Goal: Task Accomplishment & Management: Use online tool/utility

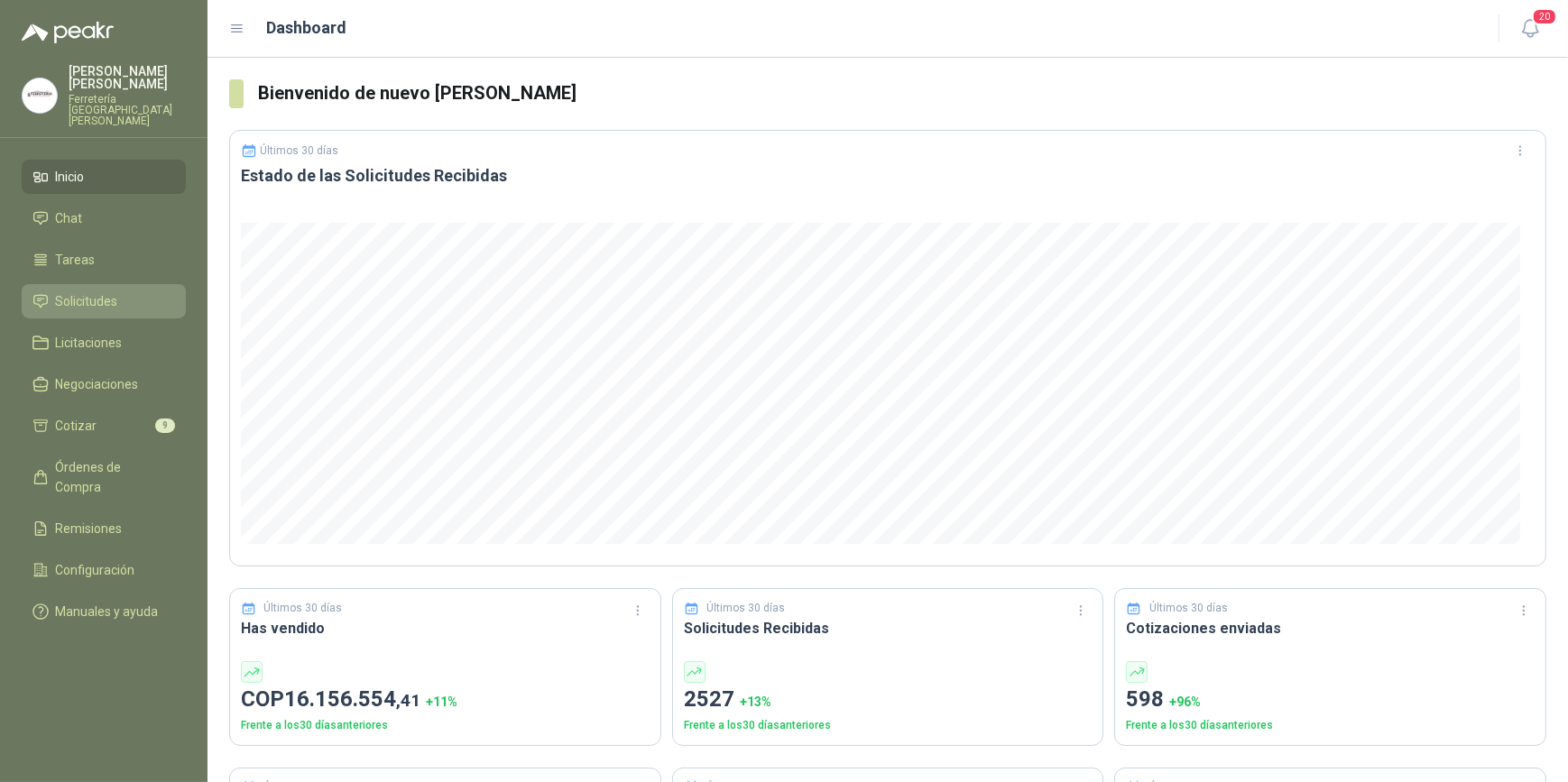
click at [100, 291] on span "Solicitudes" at bounding box center [88, 301] width 63 height 20
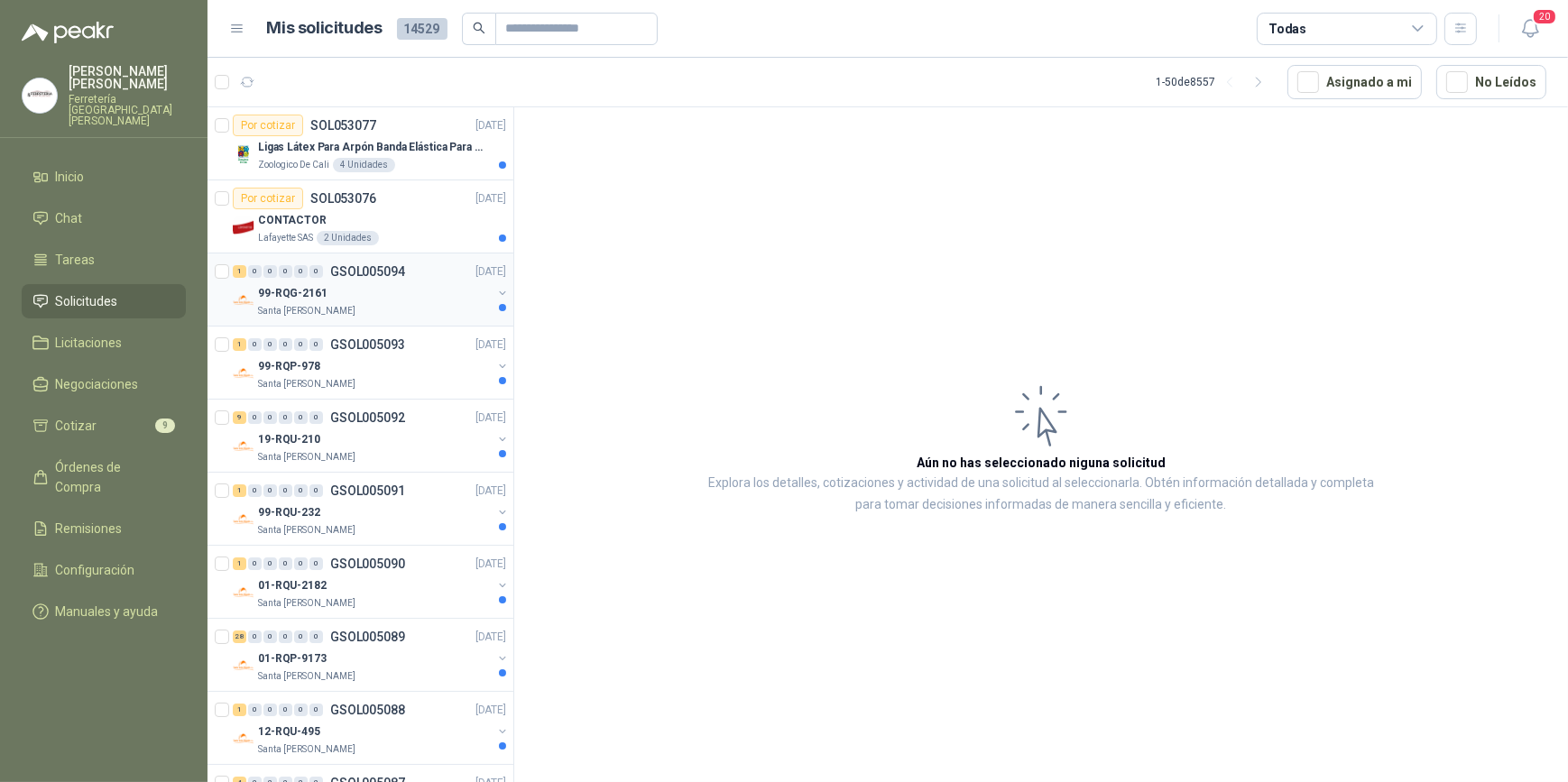
click at [370, 301] on div "99-RQG-2161" at bounding box center [375, 294] width 234 height 22
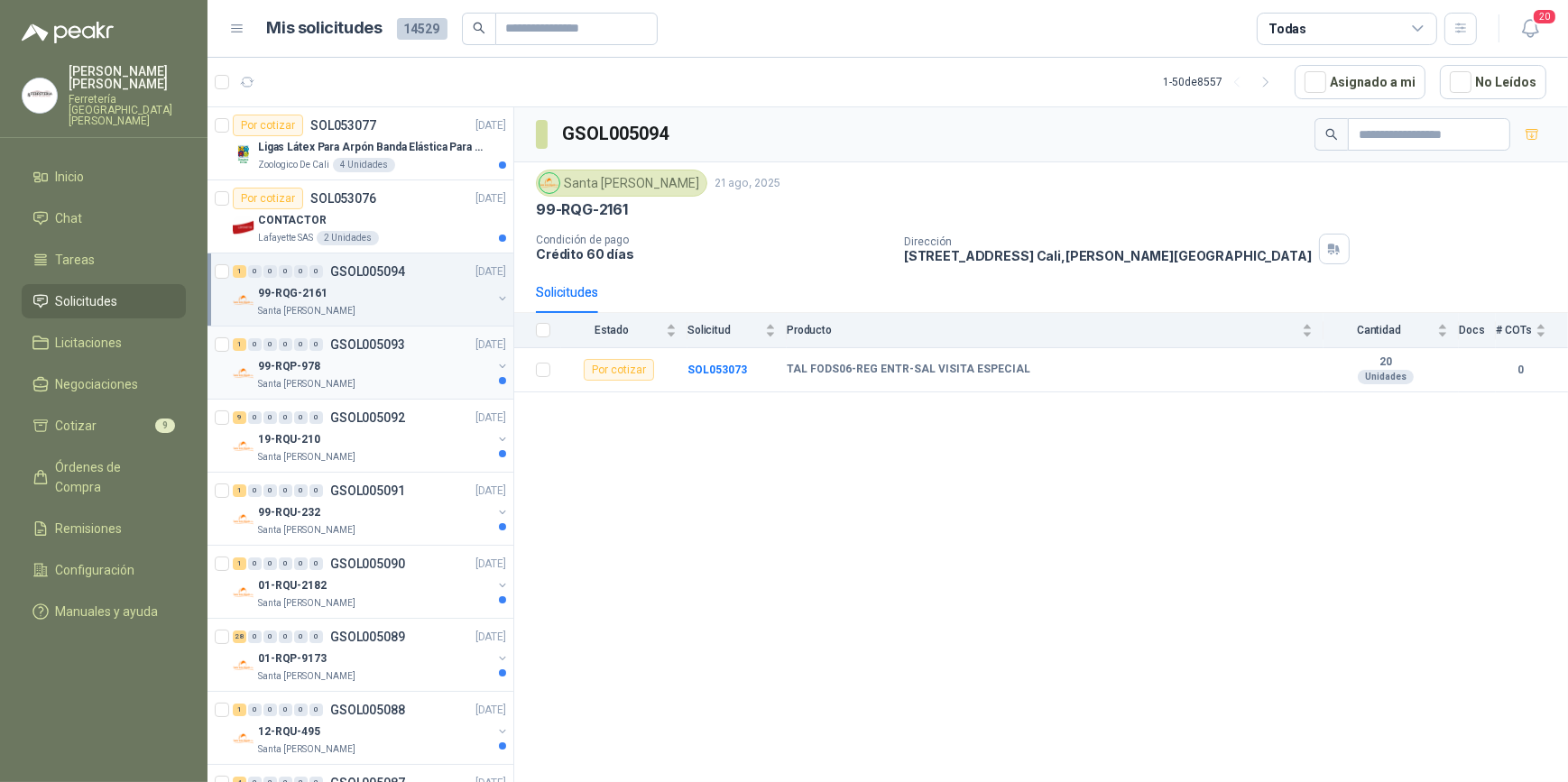
click at [376, 379] on div "Santa [PERSON_NAME]" at bounding box center [375, 384] width 234 height 15
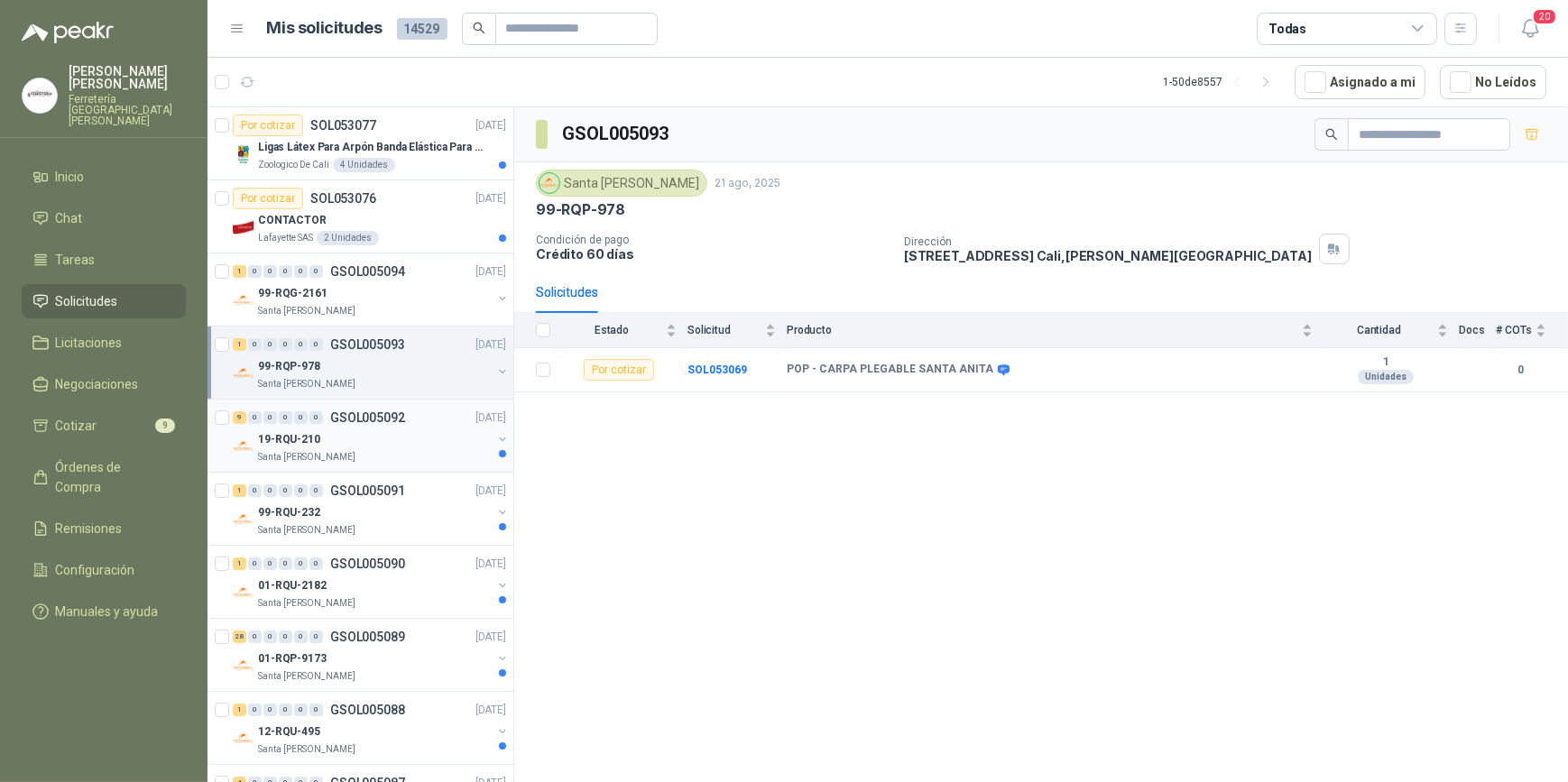
click at [377, 433] on div "19-RQU-210" at bounding box center [375, 439] width 234 height 22
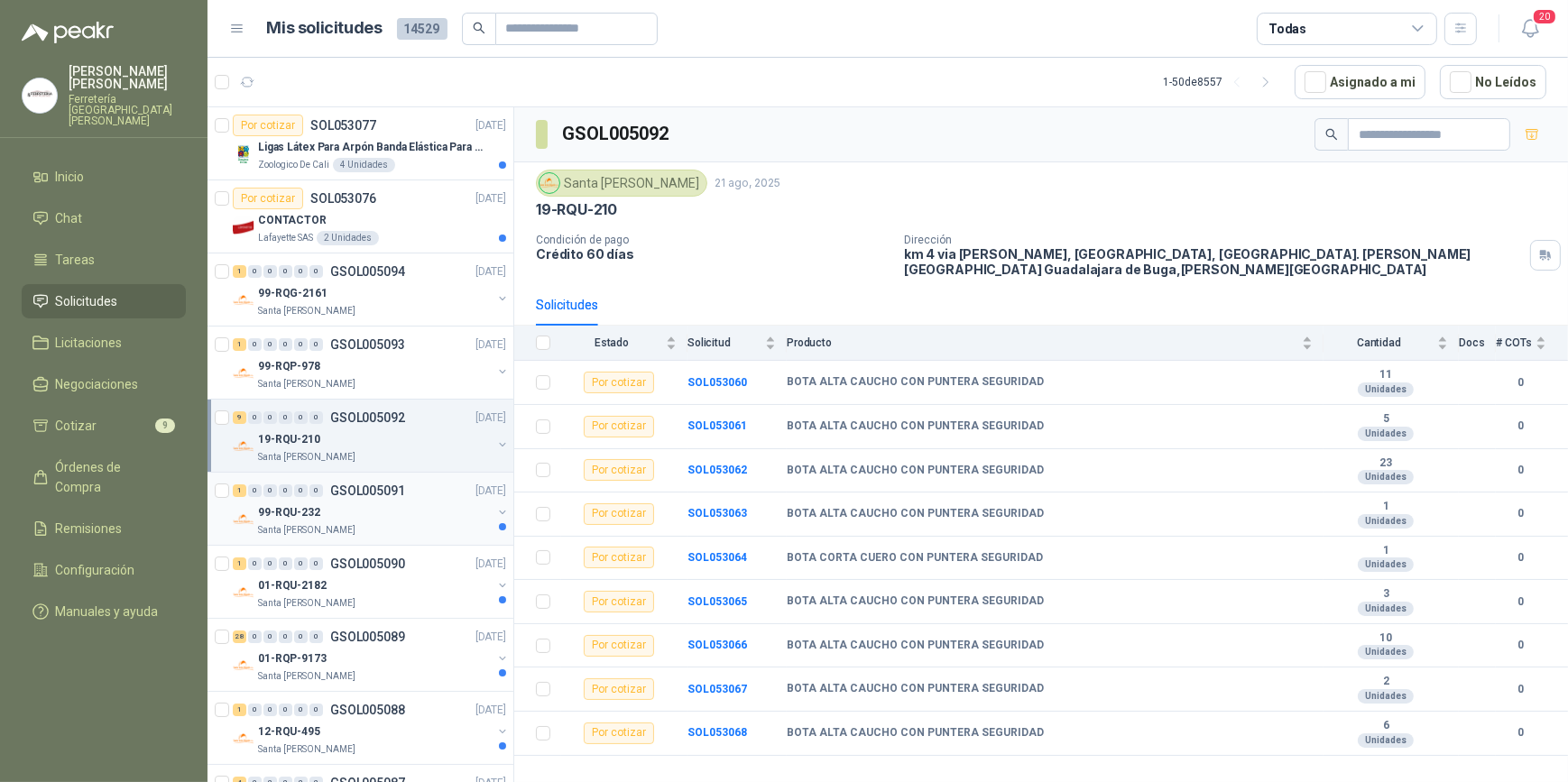
click at [370, 523] on div "Santa [PERSON_NAME]" at bounding box center [375, 531] width 234 height 15
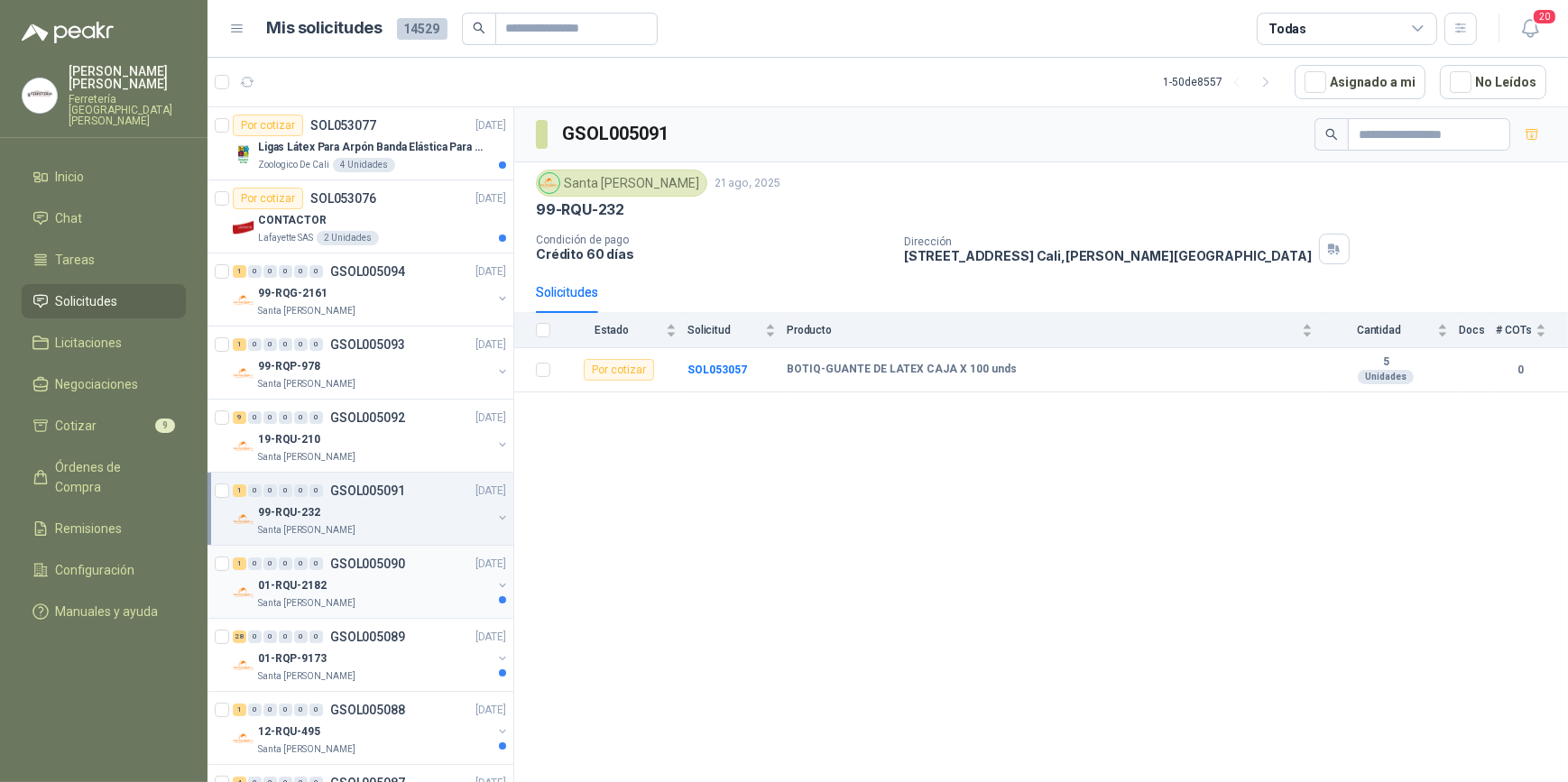
click at [396, 580] on div "01-RQU-2182" at bounding box center [375, 586] width 234 height 22
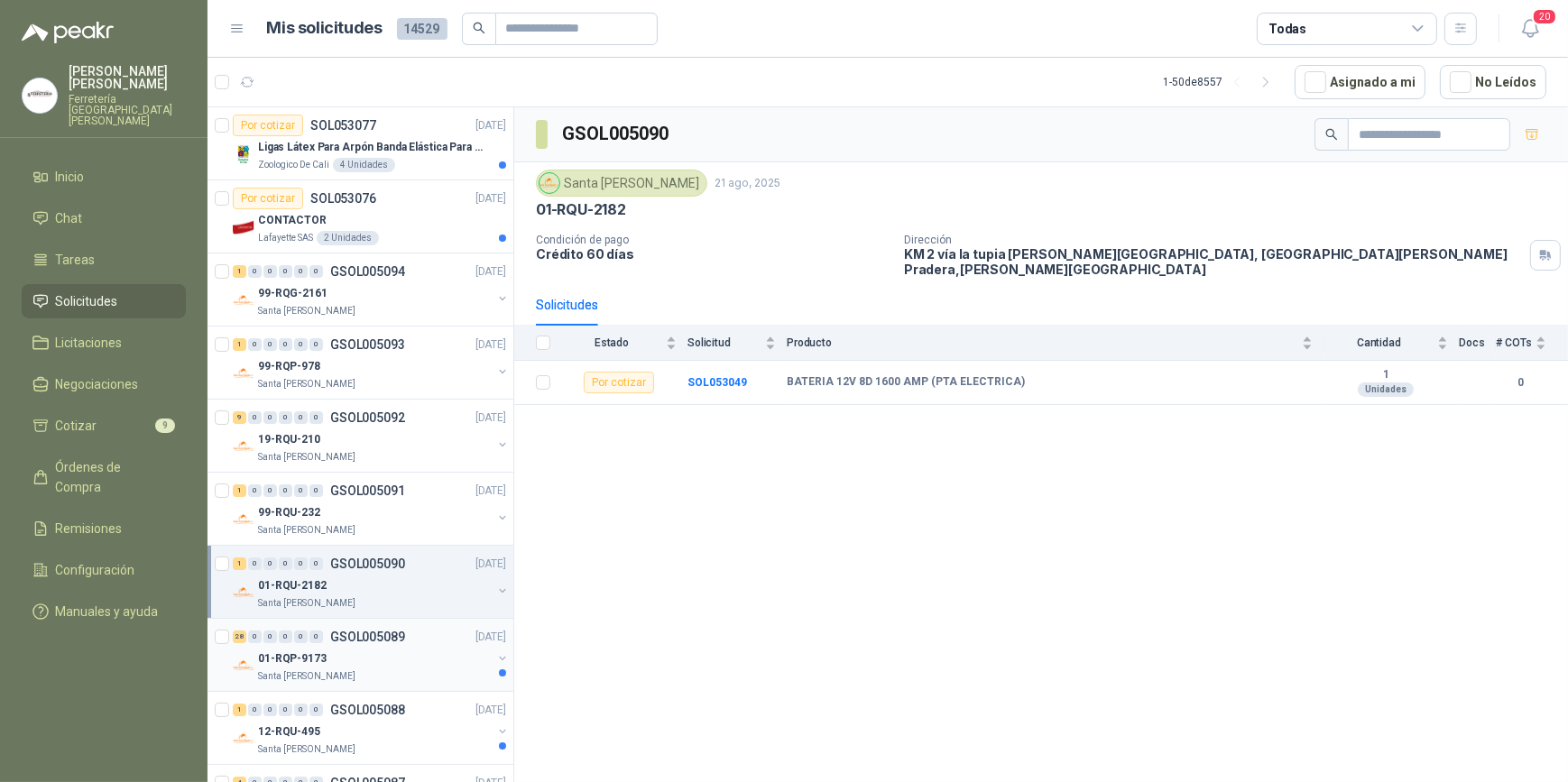
click at [411, 659] on div "01-RQP-9173" at bounding box center [375, 659] width 234 height 22
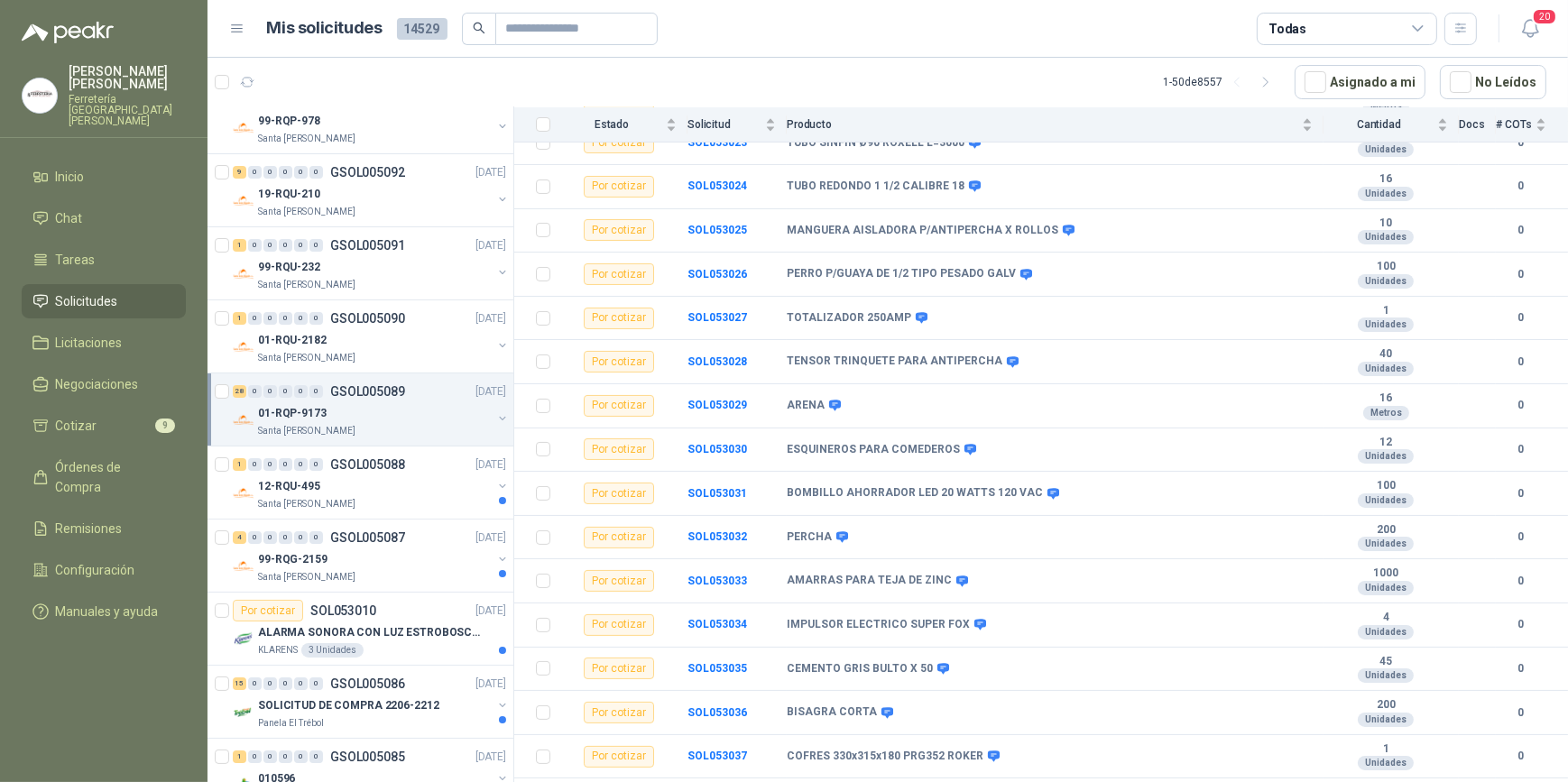
scroll to position [328, 0]
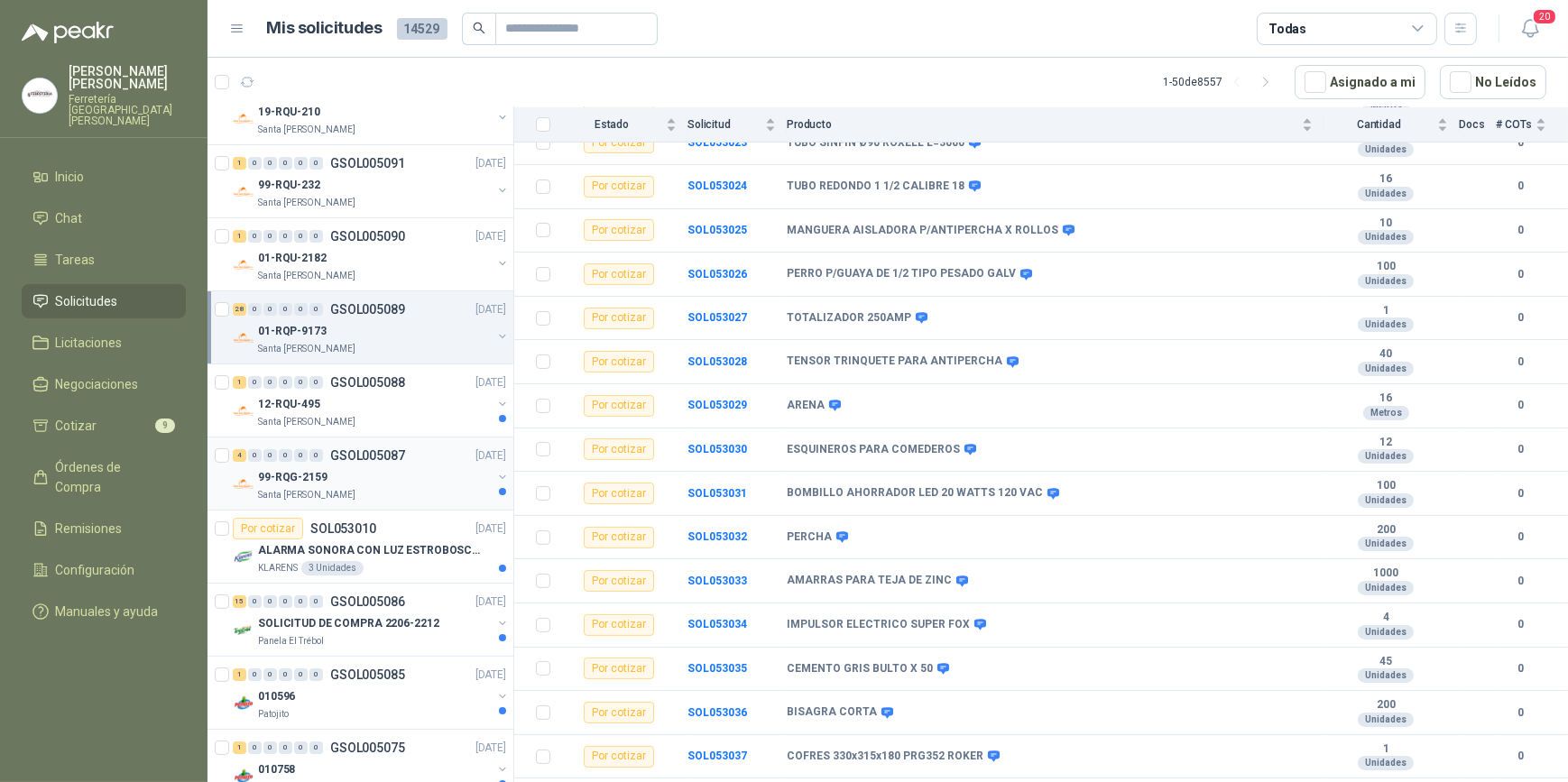
click at [374, 488] on div "Santa [PERSON_NAME]" at bounding box center [375, 496] width 234 height 15
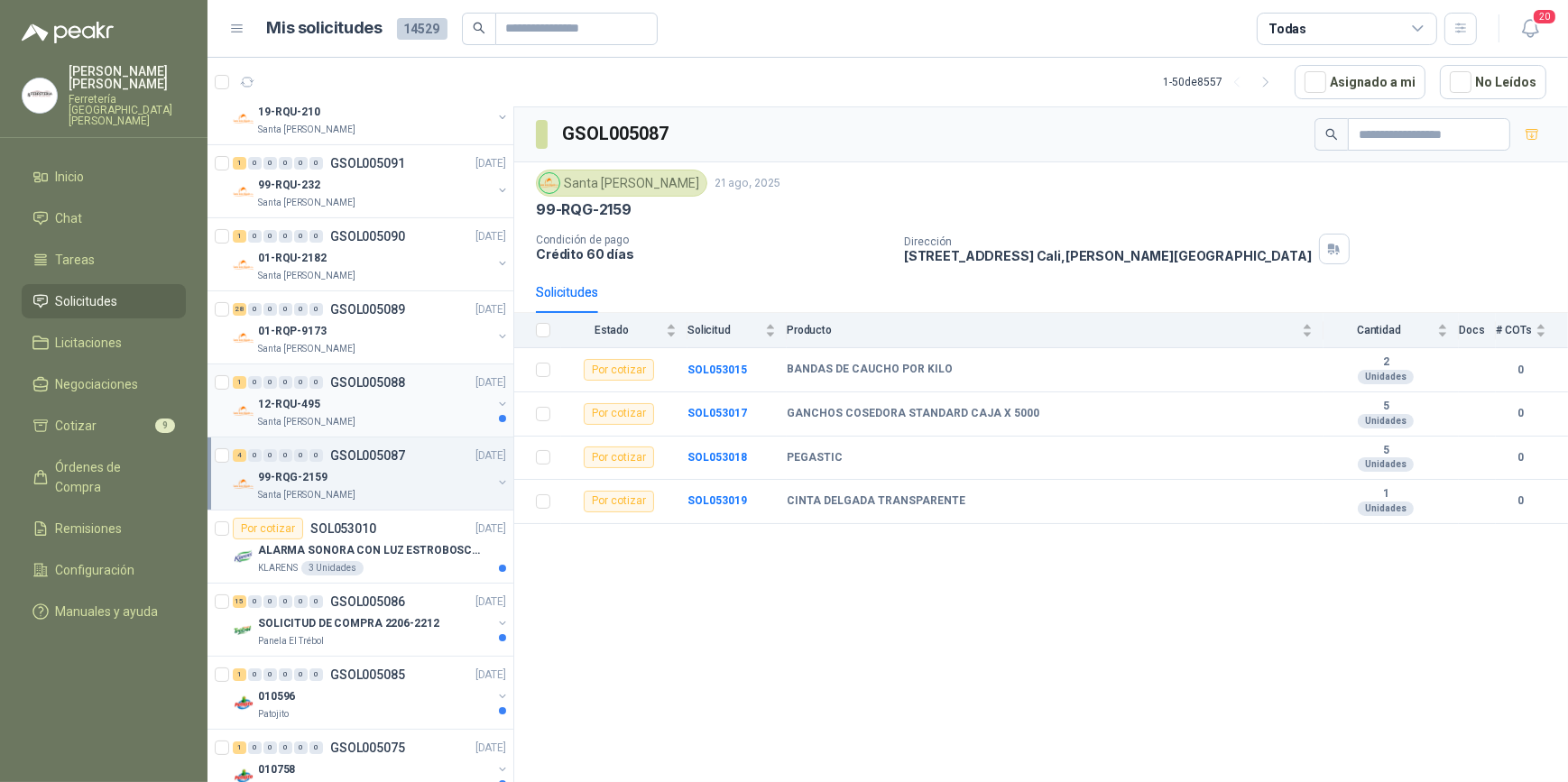
click at [375, 404] on div "12-RQU-495" at bounding box center [375, 404] width 234 height 22
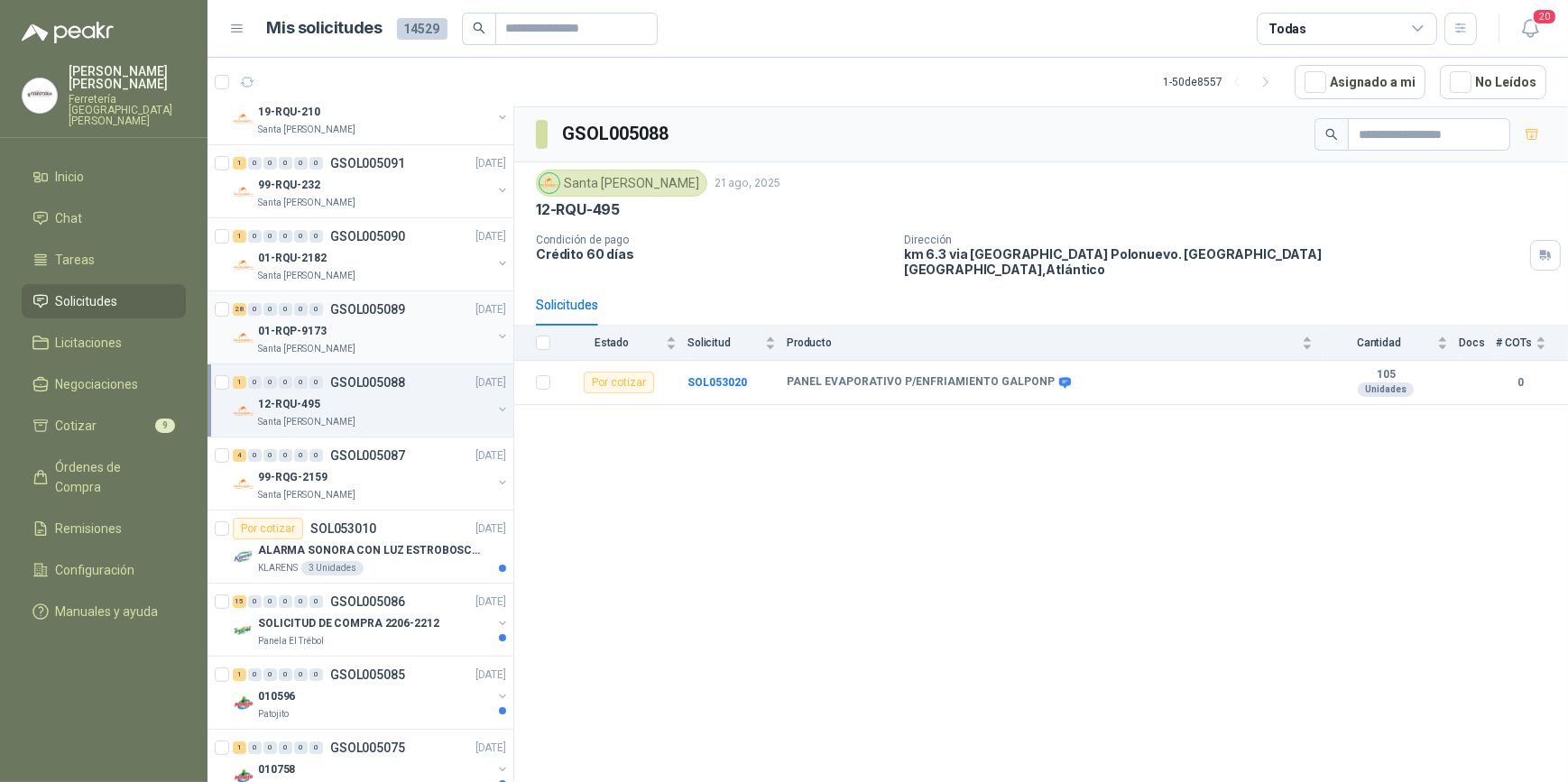
click at [377, 326] on div "01-RQP-9173" at bounding box center [375, 332] width 234 height 22
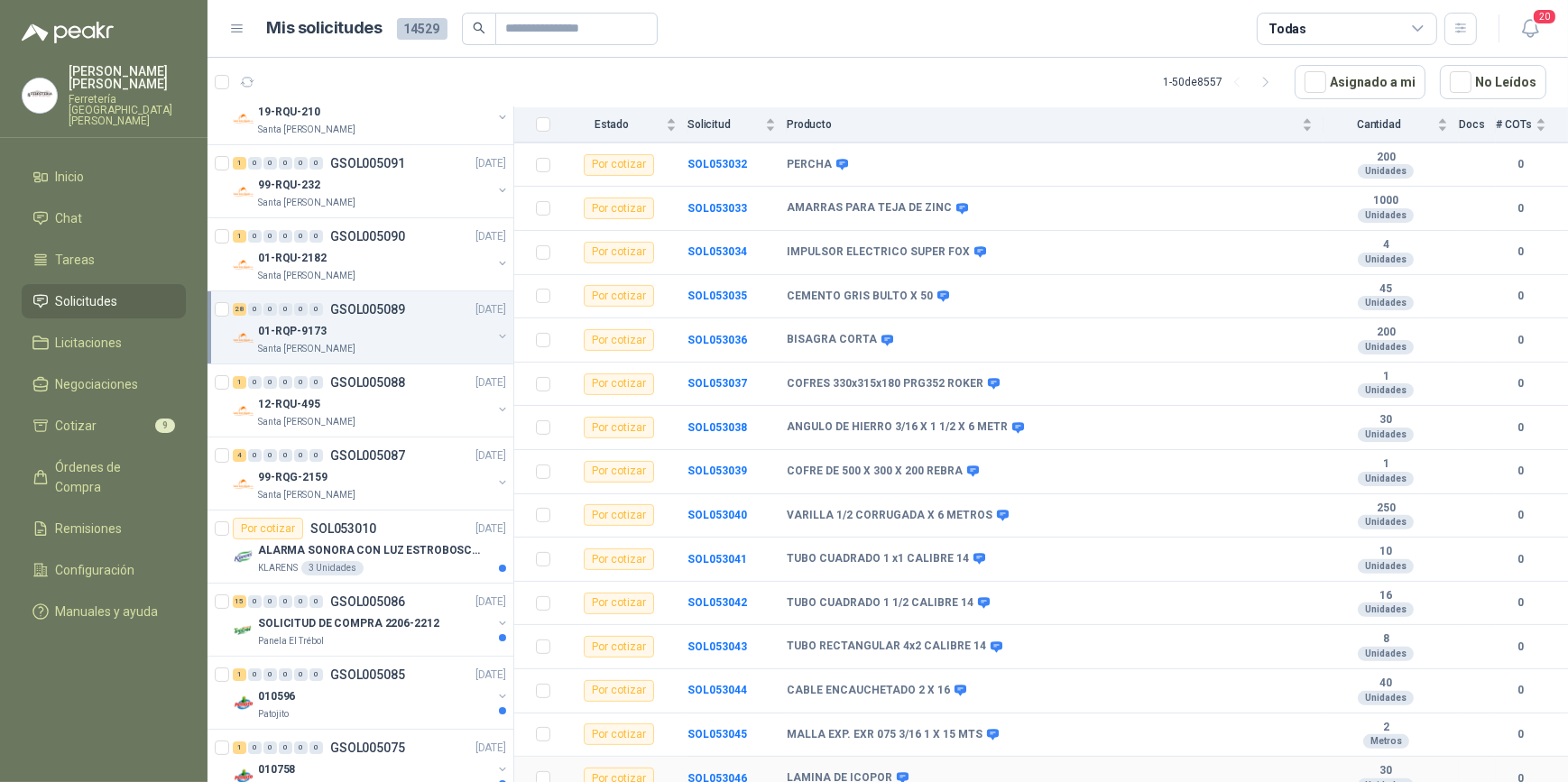
scroll to position [800, 0]
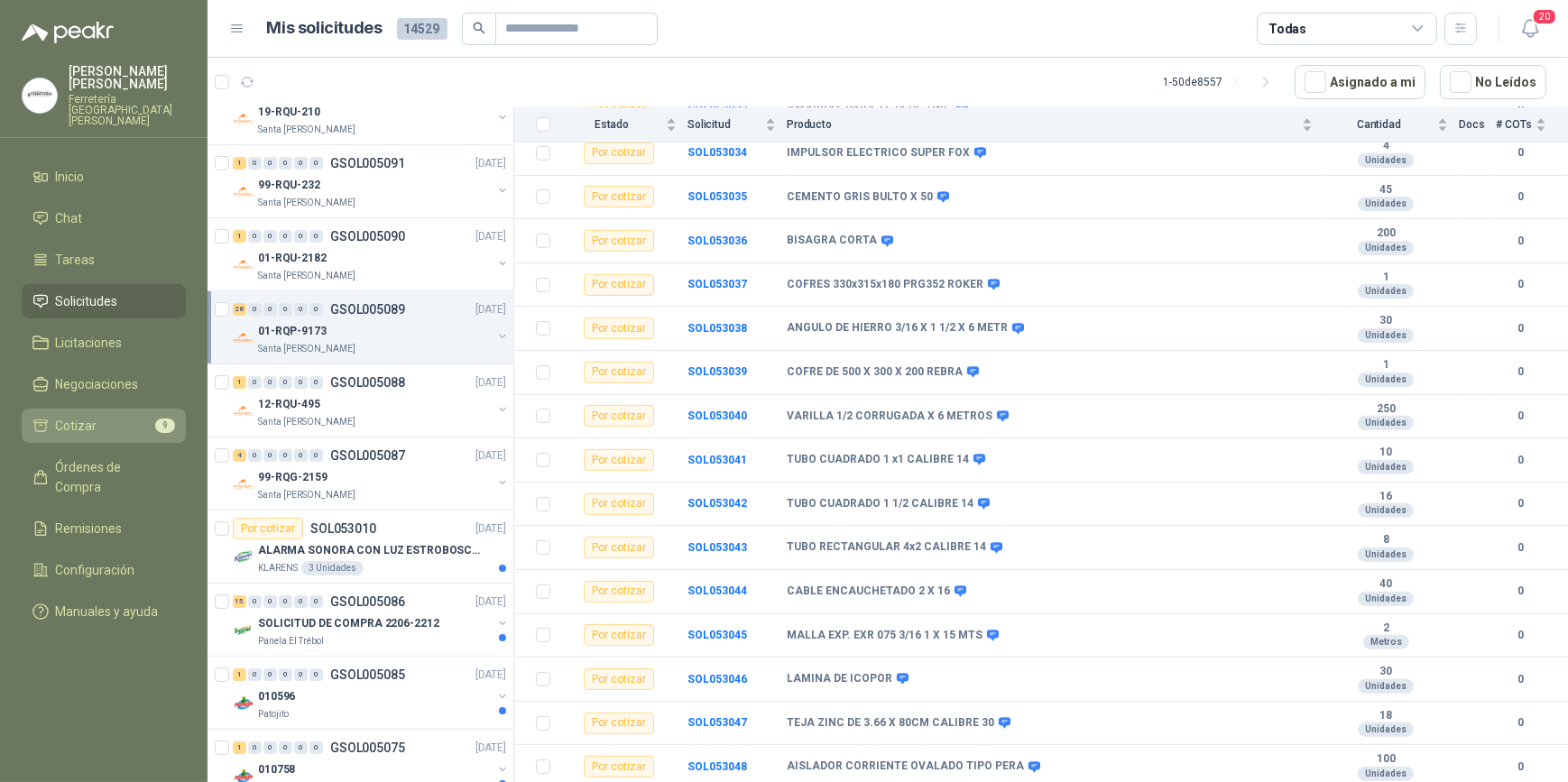
click at [81, 416] on span "Cotizar" at bounding box center [76, 426] width 41 height 20
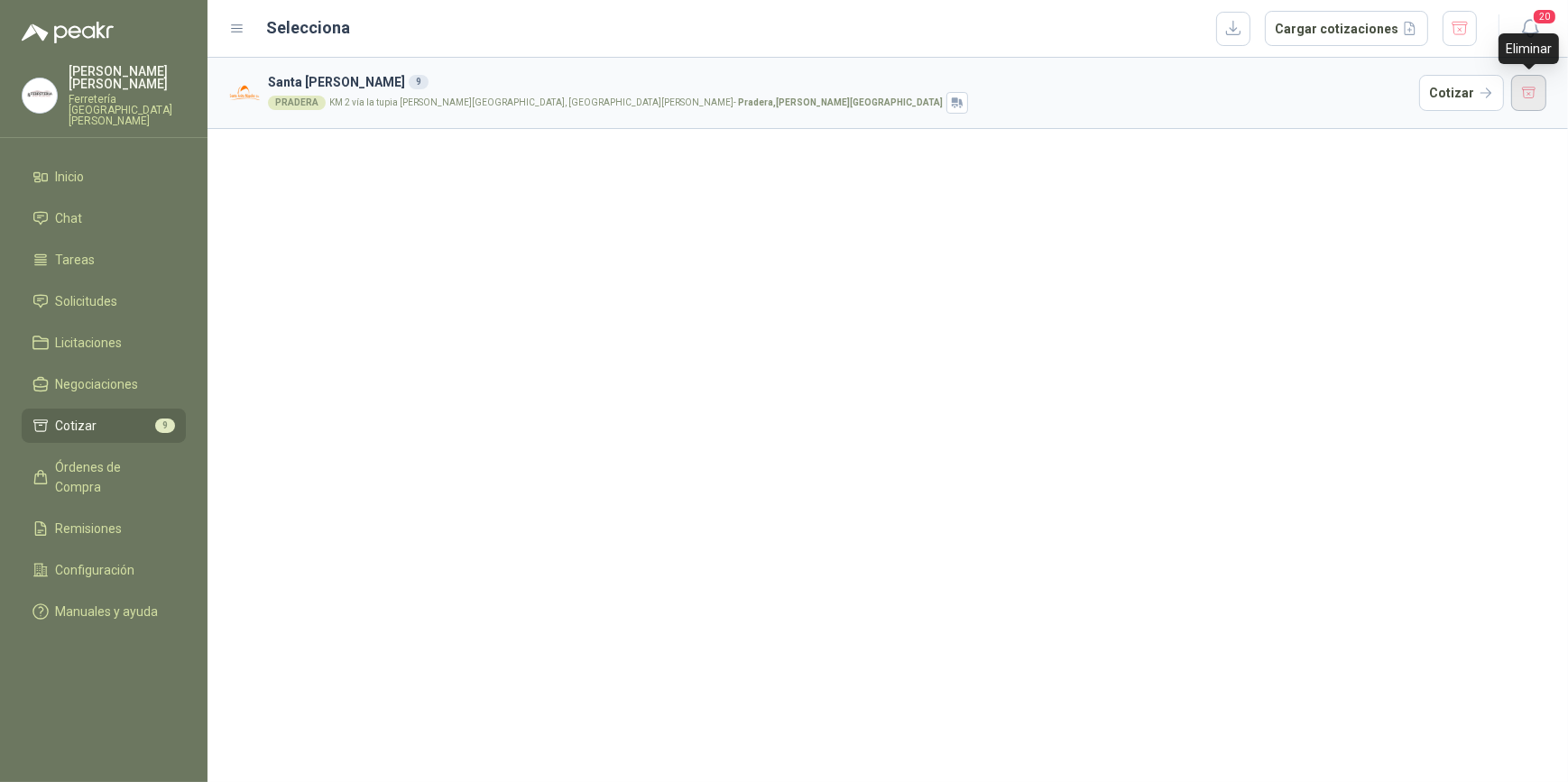
click at [1523, 97] on button "button" at bounding box center [1529, 92] width 36 height 36
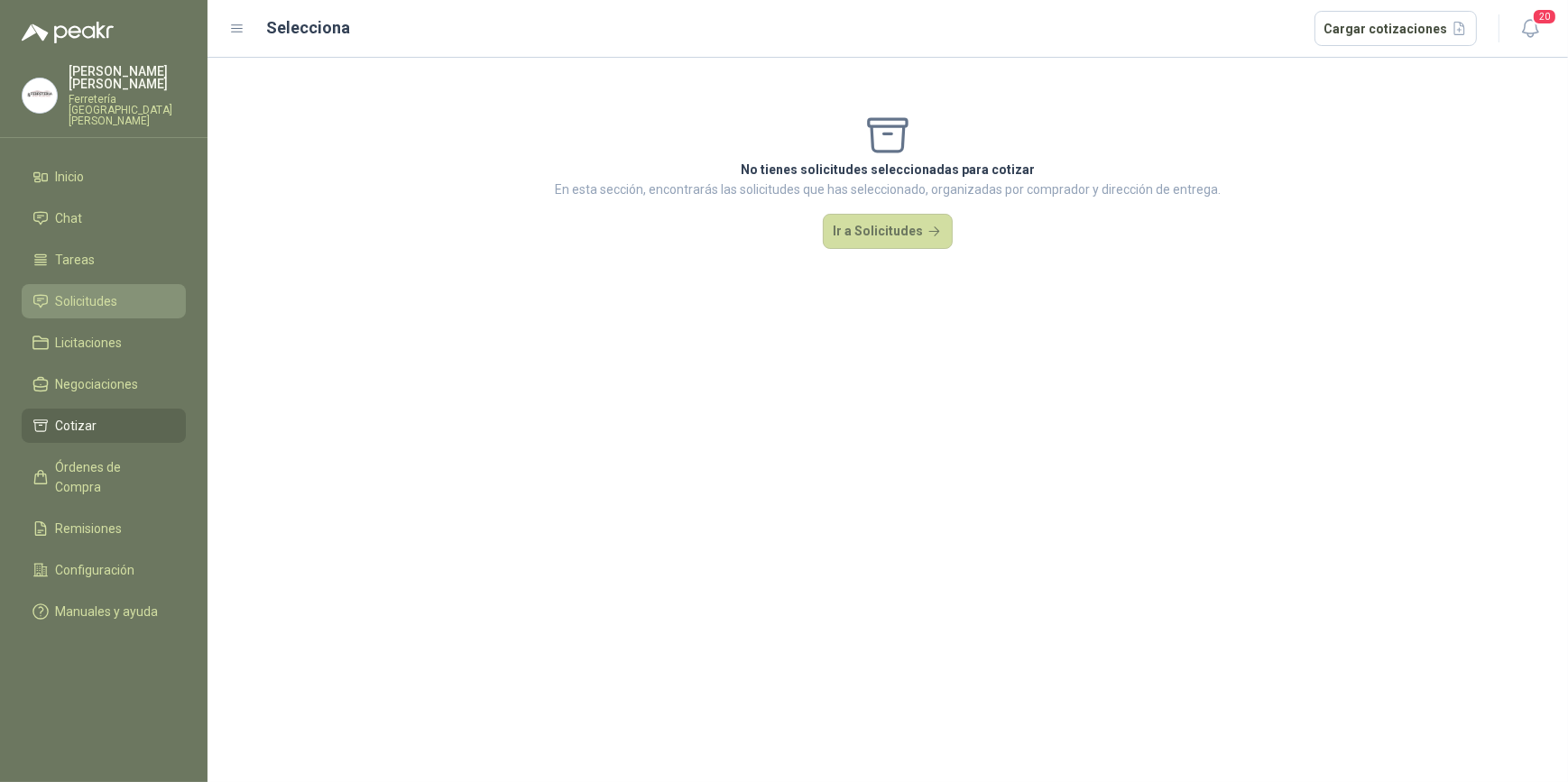
click at [106, 294] on span "Solicitudes" at bounding box center [88, 301] width 63 height 20
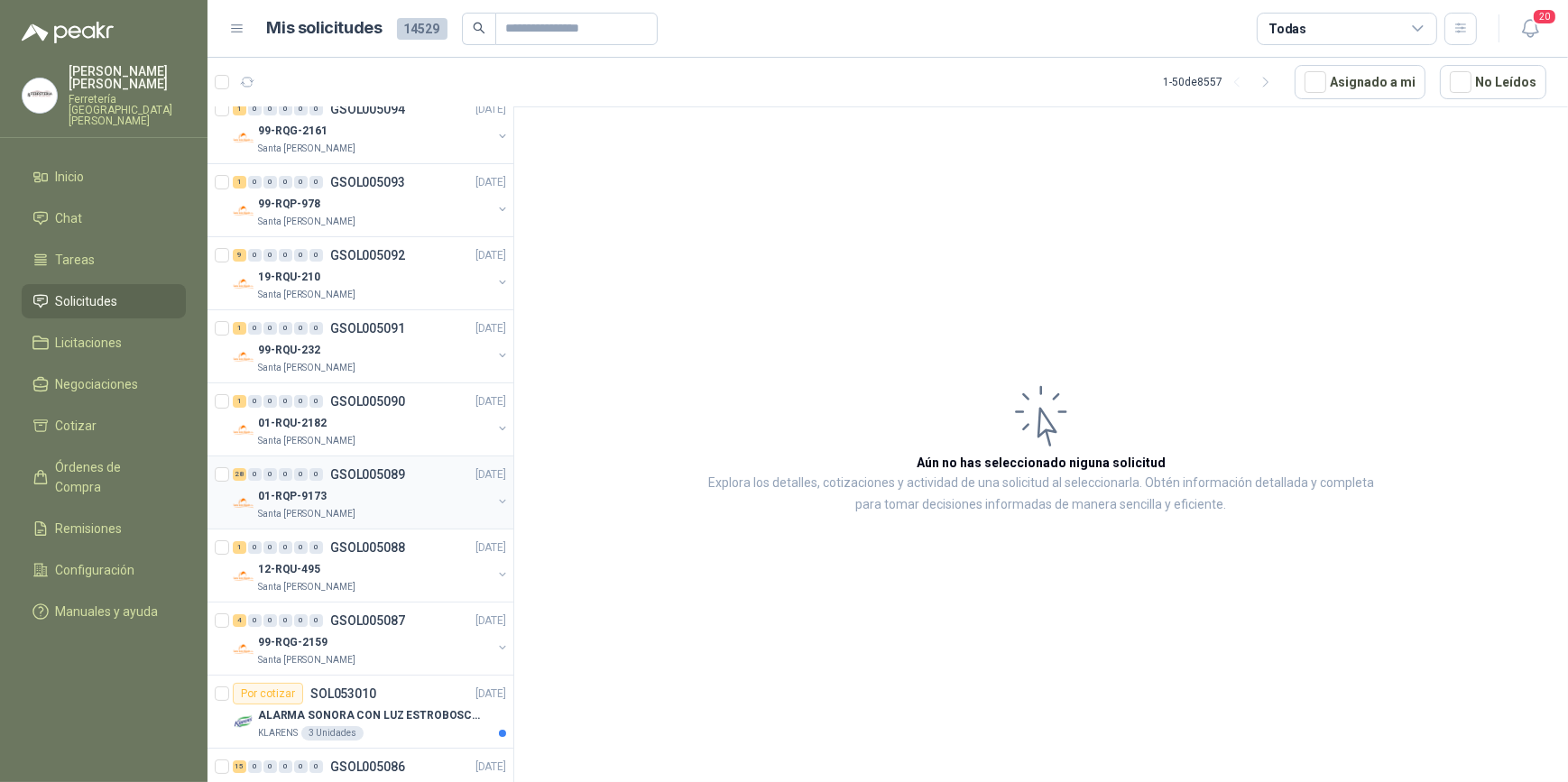
scroll to position [163, 0]
click at [334, 484] on div "01-RQP-9173" at bounding box center [375, 496] width 234 height 22
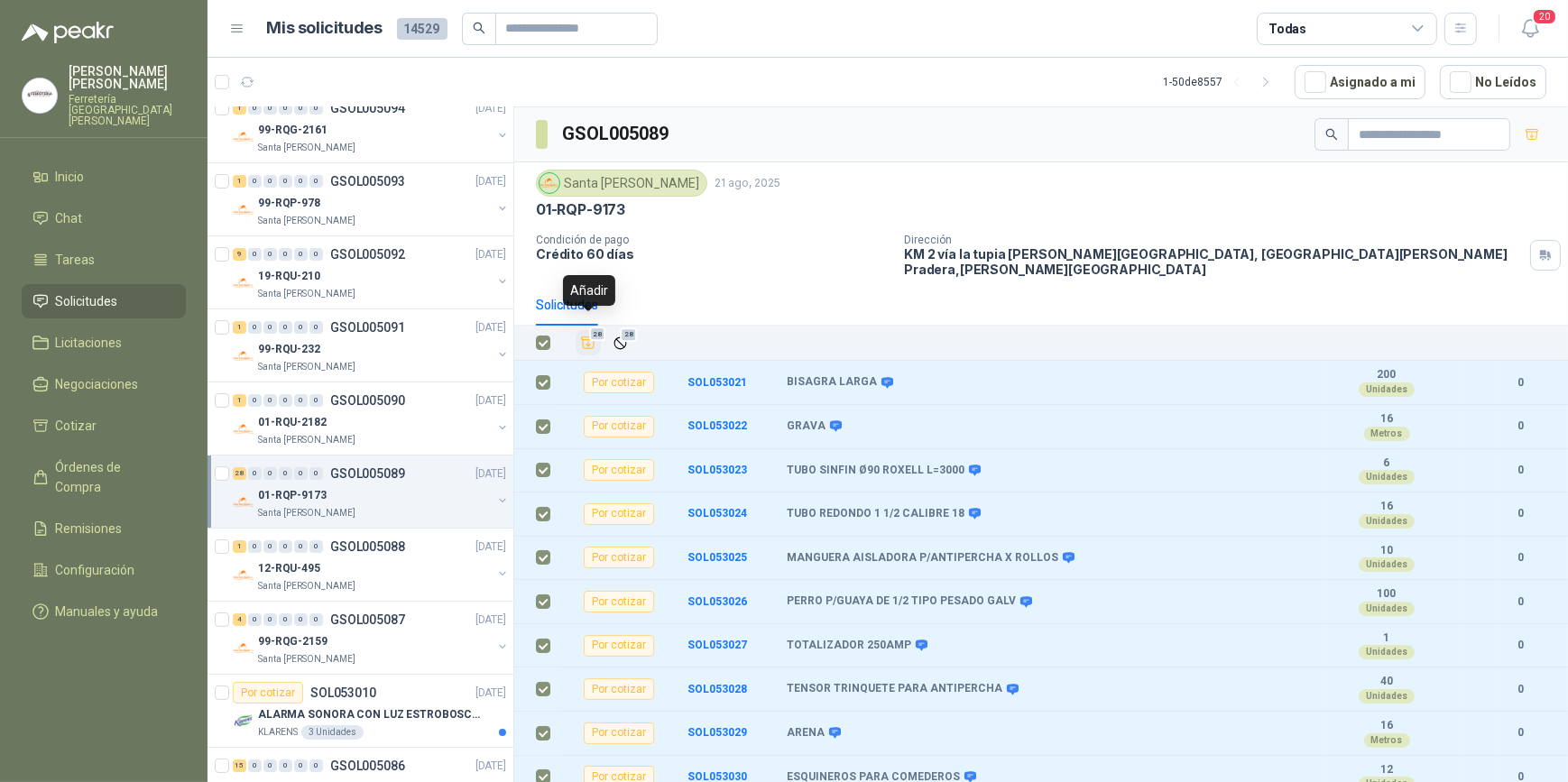
click at [586, 334] on icon "Añadir" at bounding box center [589, 343] width 17 height 17
click at [102, 416] on li "Cotizar 28" at bounding box center [103, 426] width 143 height 20
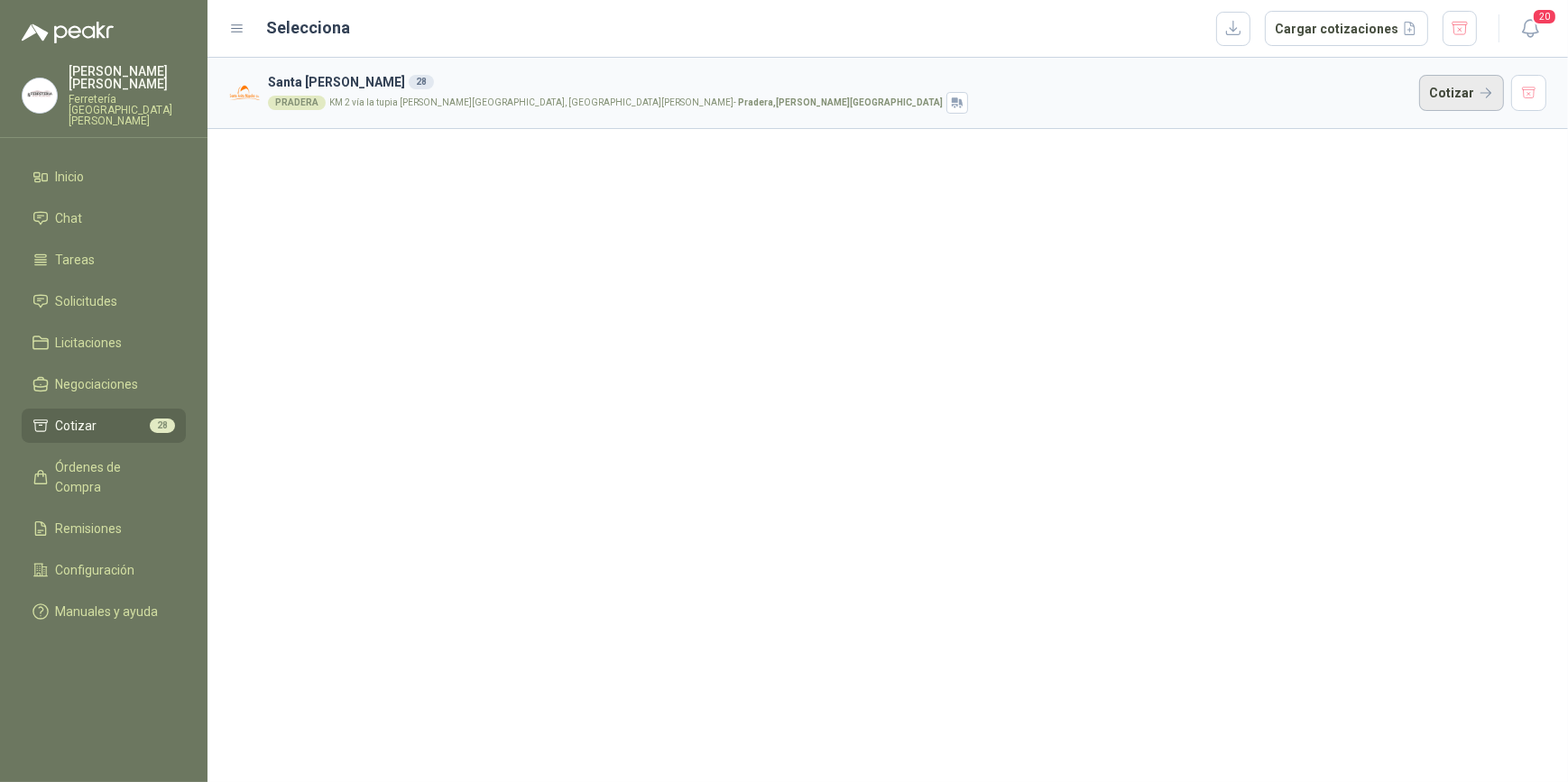
click at [1460, 83] on button "Cotizar" at bounding box center [1462, 92] width 85 height 36
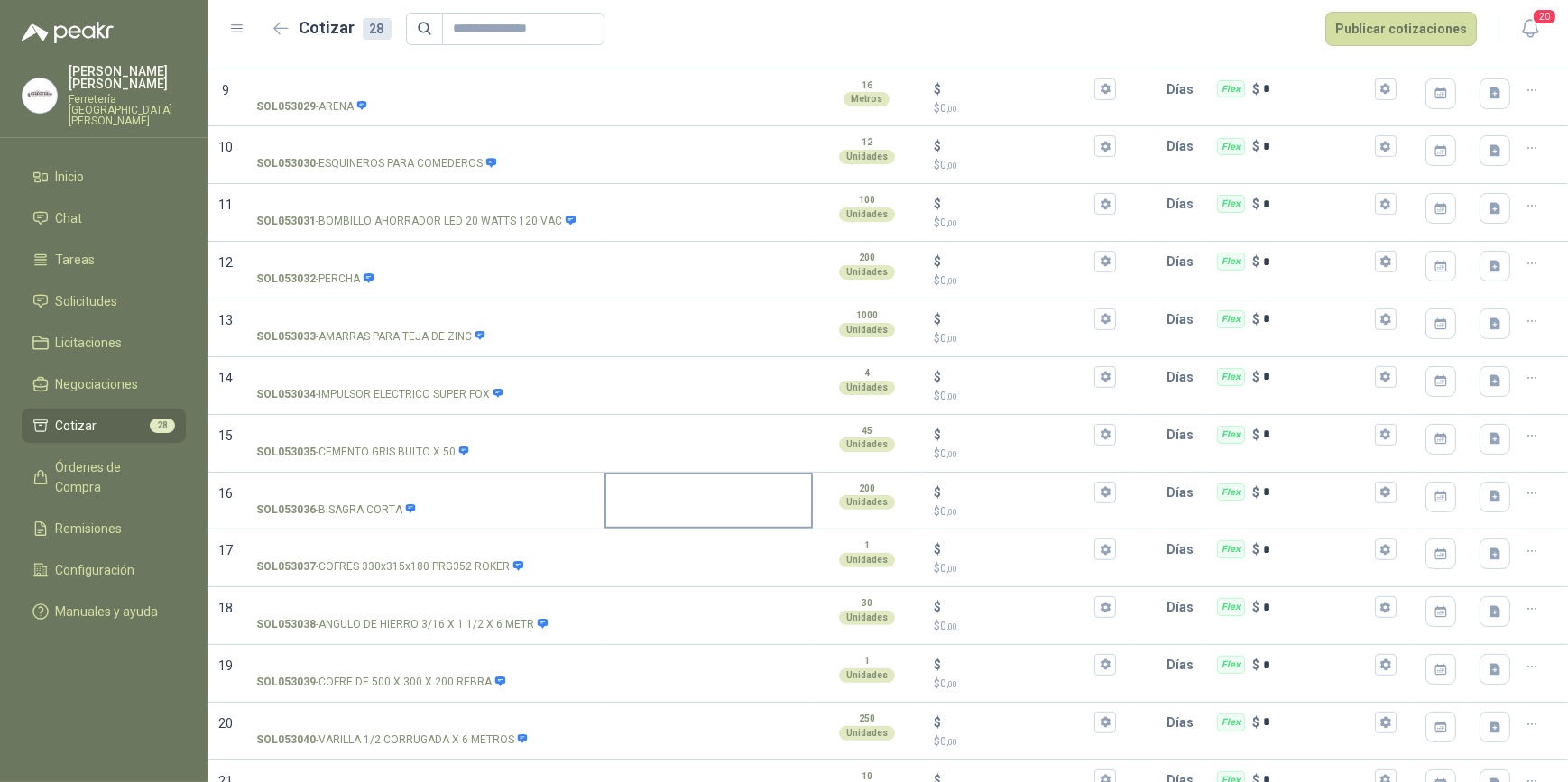
scroll to position [656, 0]
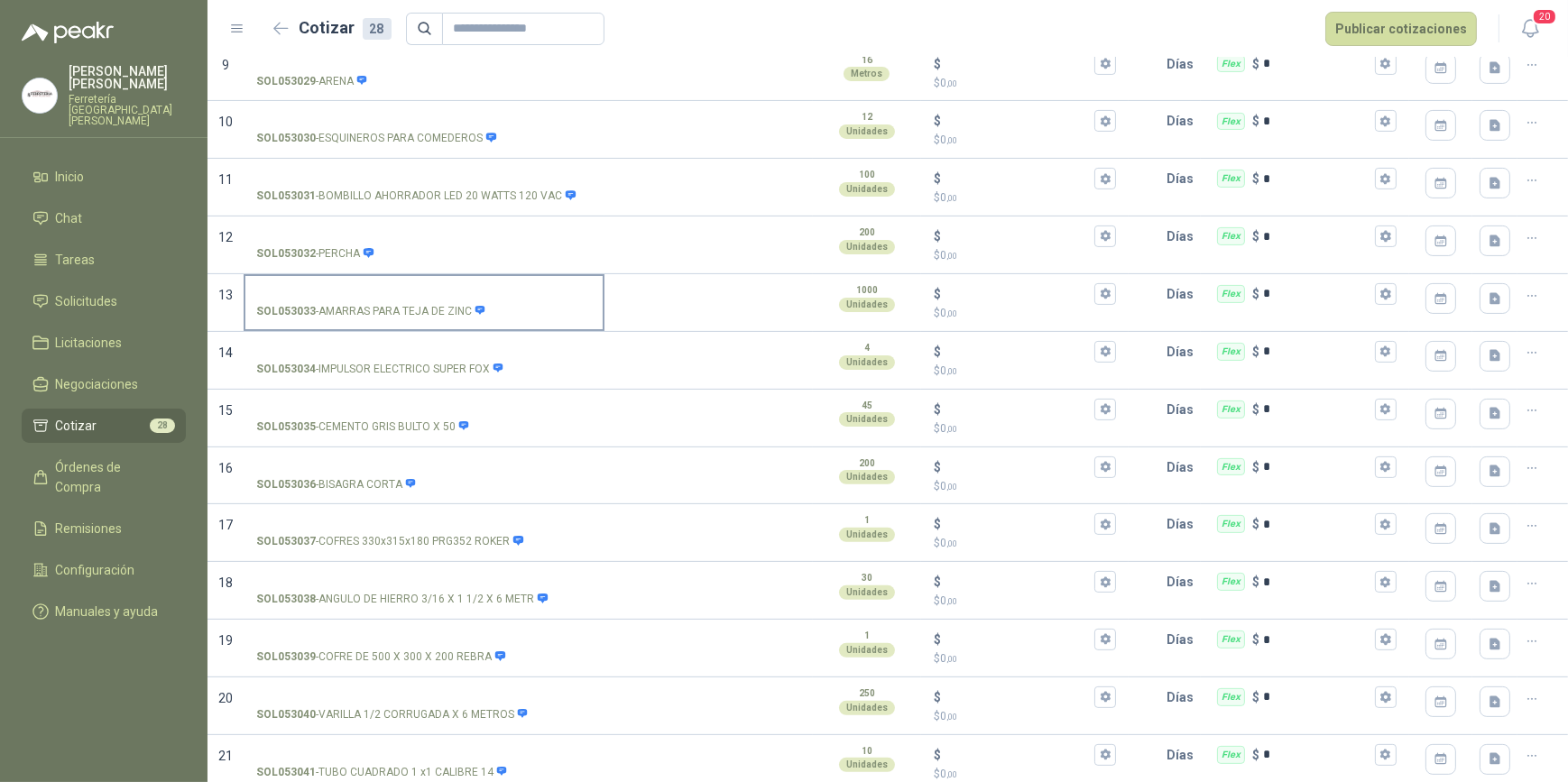
click at [323, 288] on input "SOL053033 - AMARRAS PARA [PERSON_NAME] DE ZINC" at bounding box center [424, 294] width 335 height 14
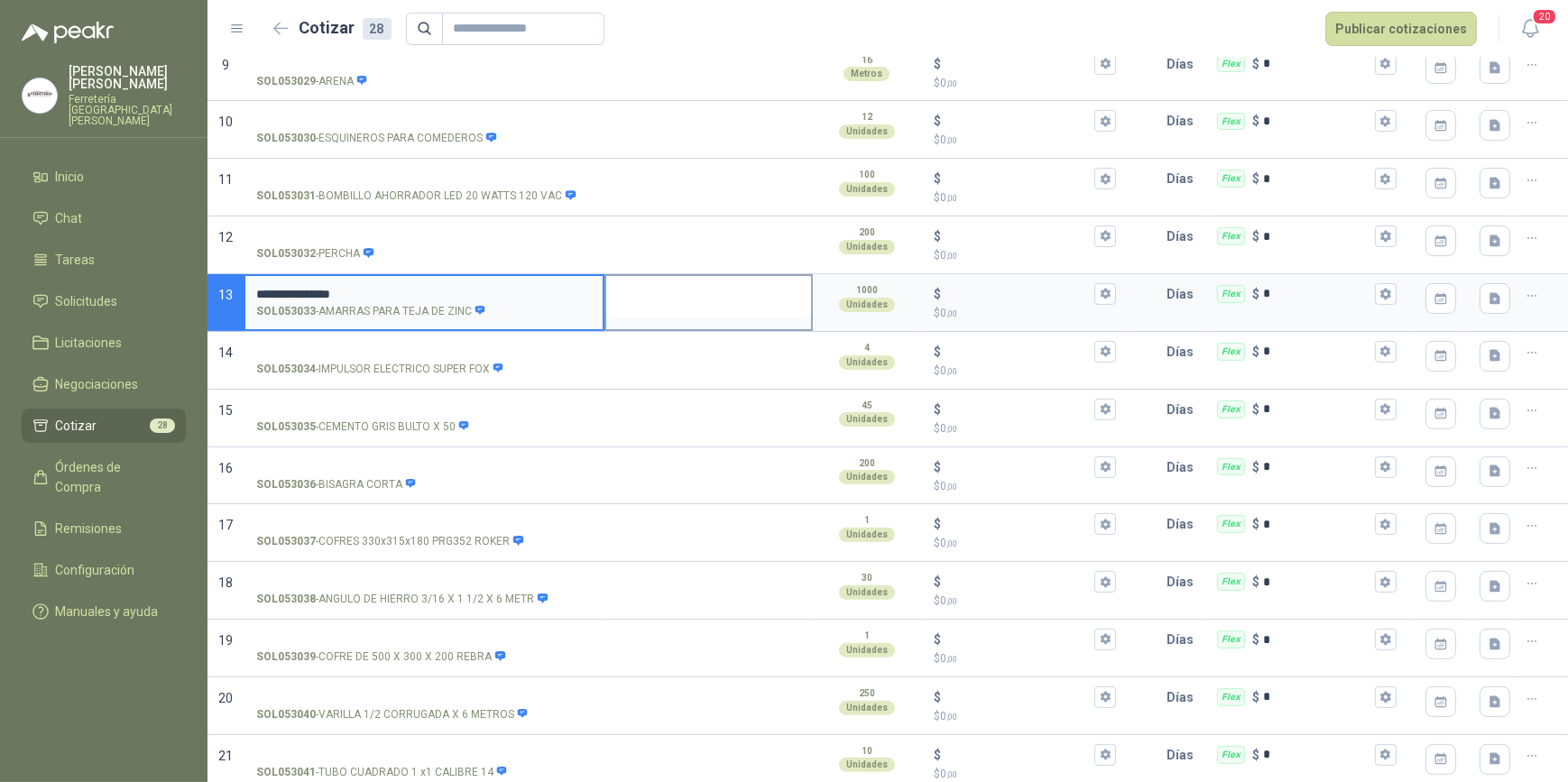
type input "**********"
click at [713, 309] on textarea at bounding box center [708, 297] width 205 height 41
type textarea "*"
type textarea "**"
type textarea "*"
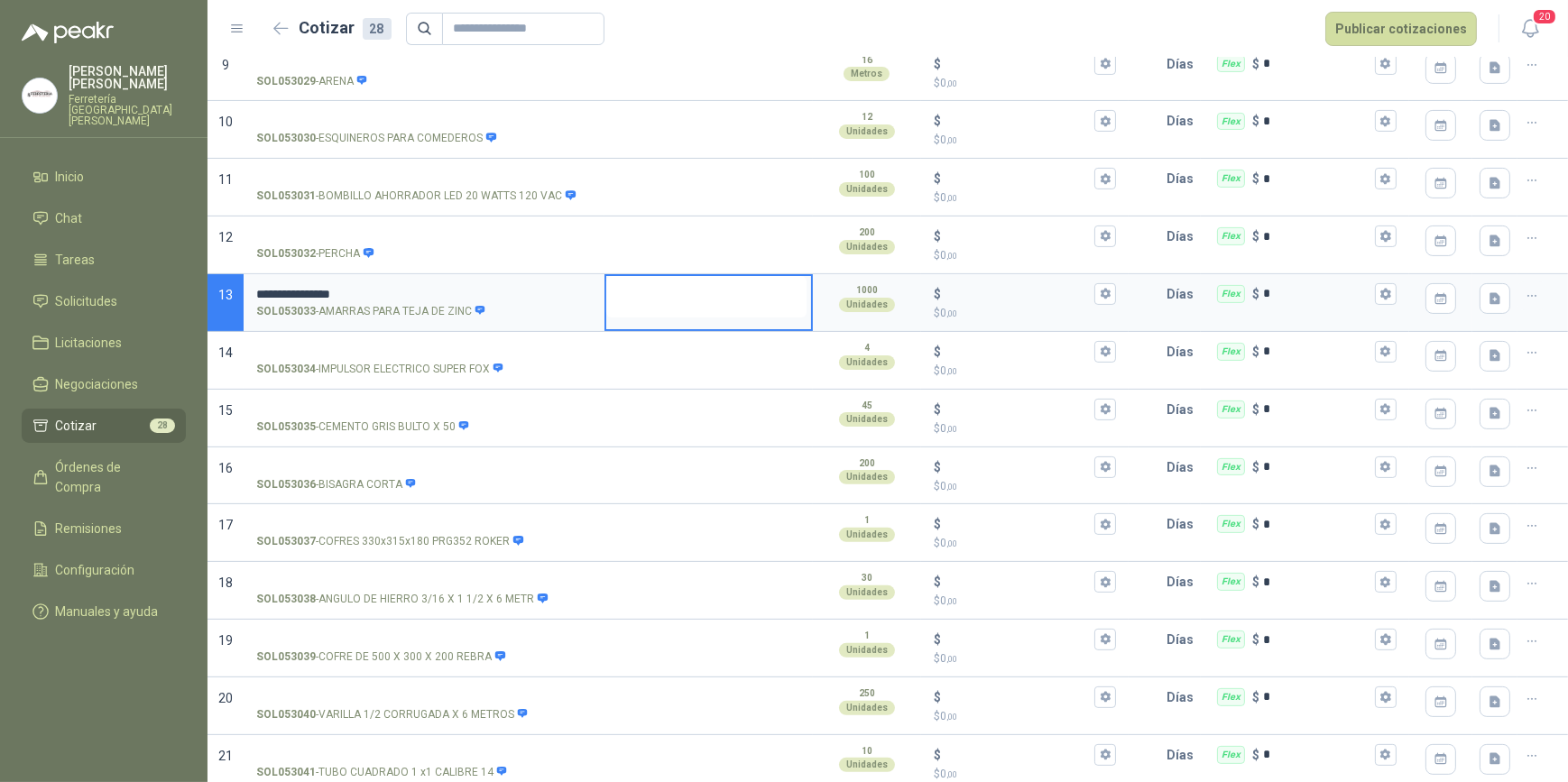
type textarea "*"
type textarea "**"
type textarea "***"
type textarea "****"
type textarea "*****"
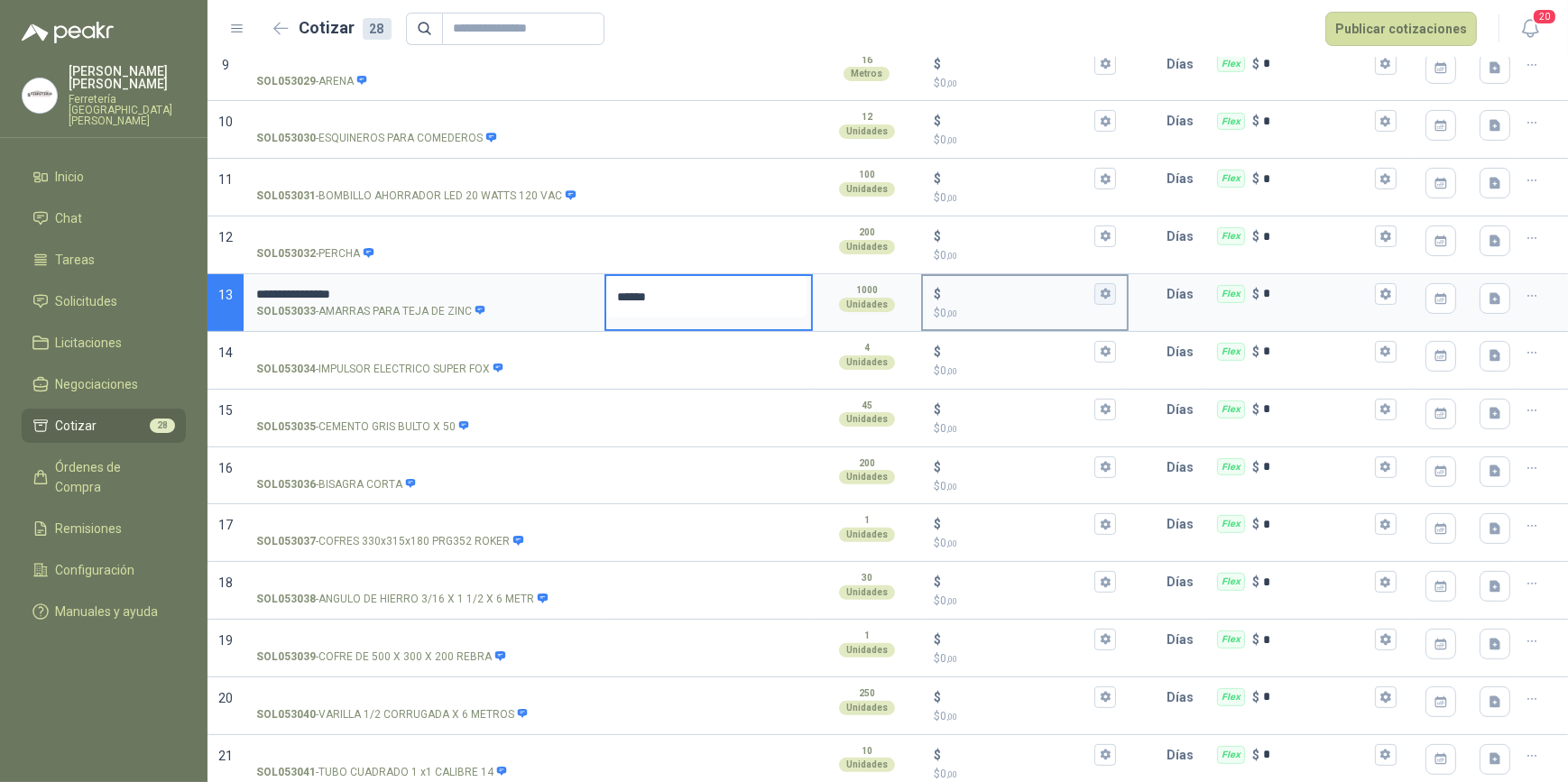
type textarea "******"
click at [1101, 284] on button "$ $ 0 ,00" at bounding box center [1106, 295] width 22 height 22
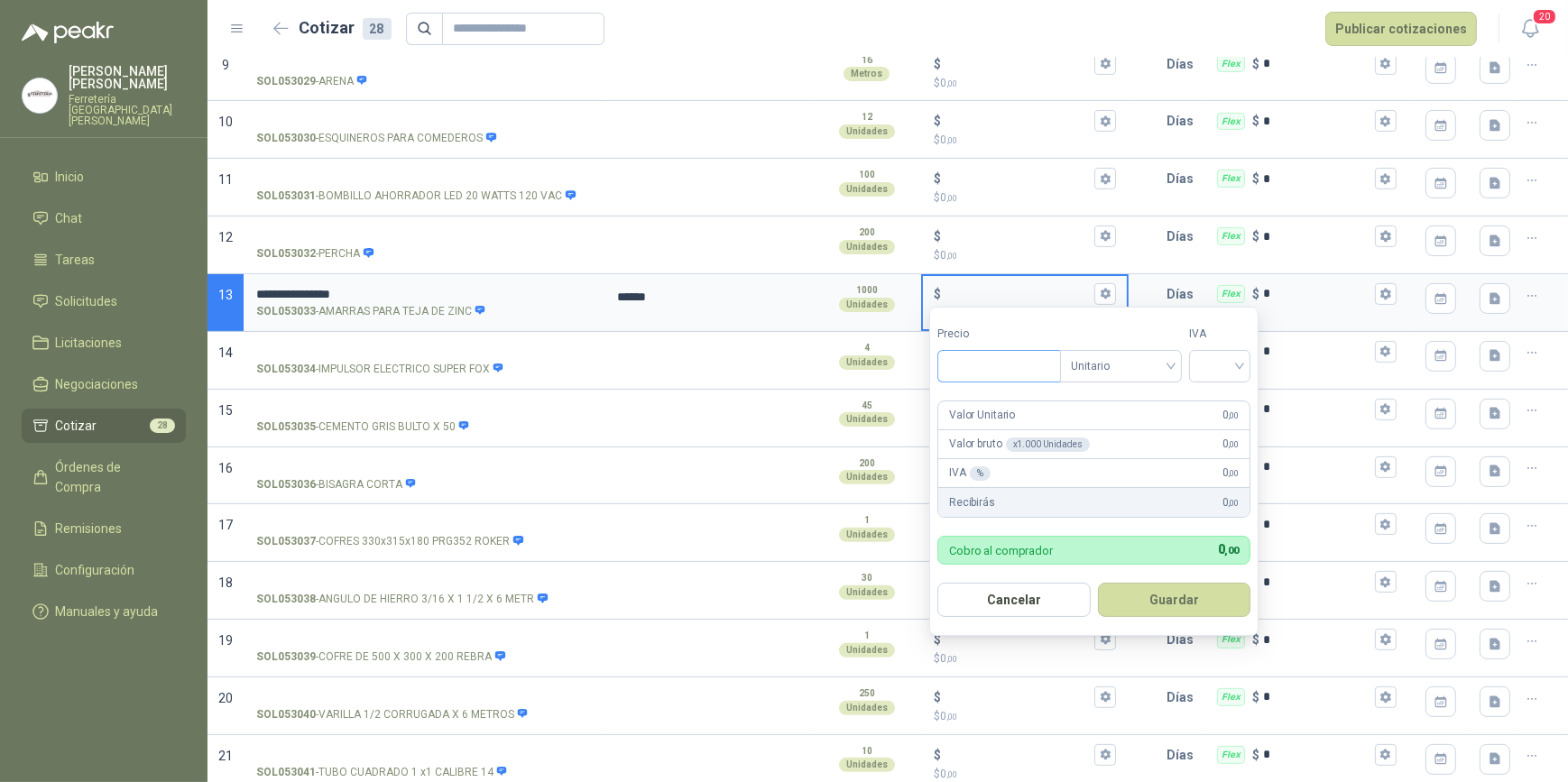
click at [1016, 359] on input "Precio" at bounding box center [1000, 366] width 122 height 30
click at [1245, 362] on div at bounding box center [1220, 366] width 62 height 32
type input "*****"
click at [1223, 399] on div "19%" at bounding box center [1224, 404] width 33 height 20
click at [1184, 603] on button "Guardar" at bounding box center [1177, 600] width 155 height 34
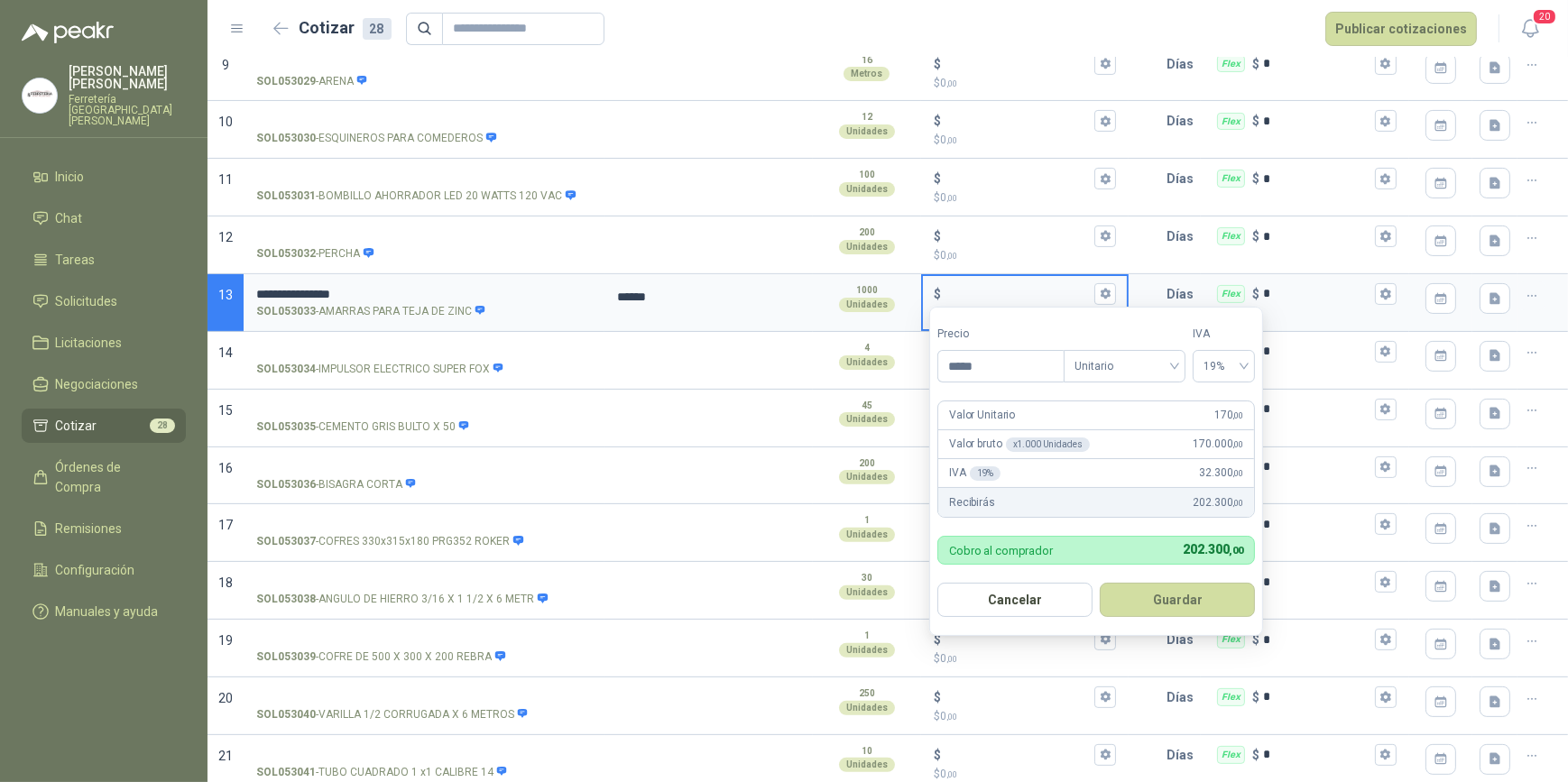
type input "***"
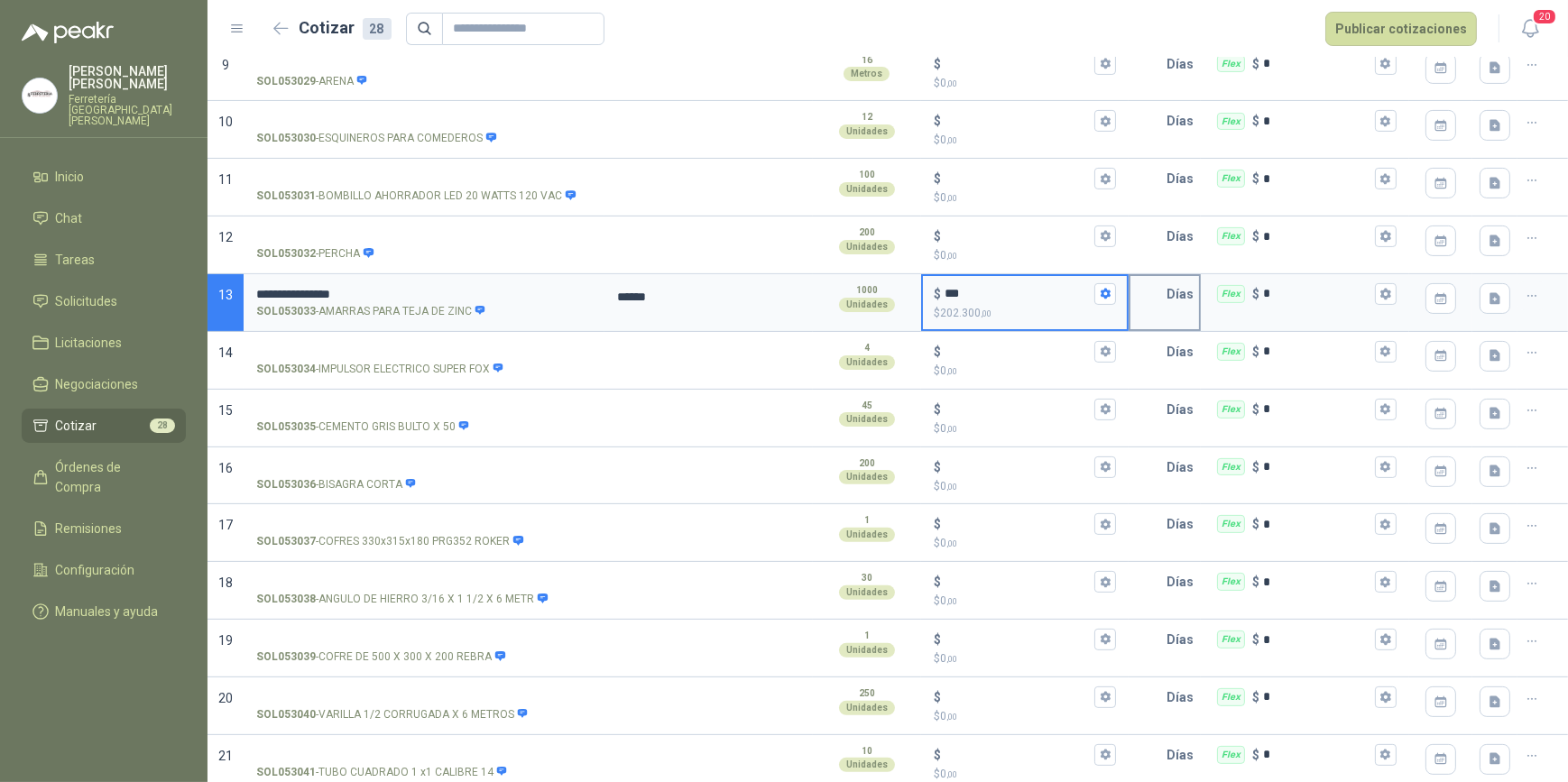
click at [1146, 292] on input "text" at bounding box center [1148, 294] width 36 height 36
type input "*"
click at [1381, 290] on icon "button" at bounding box center [1386, 294] width 10 height 11
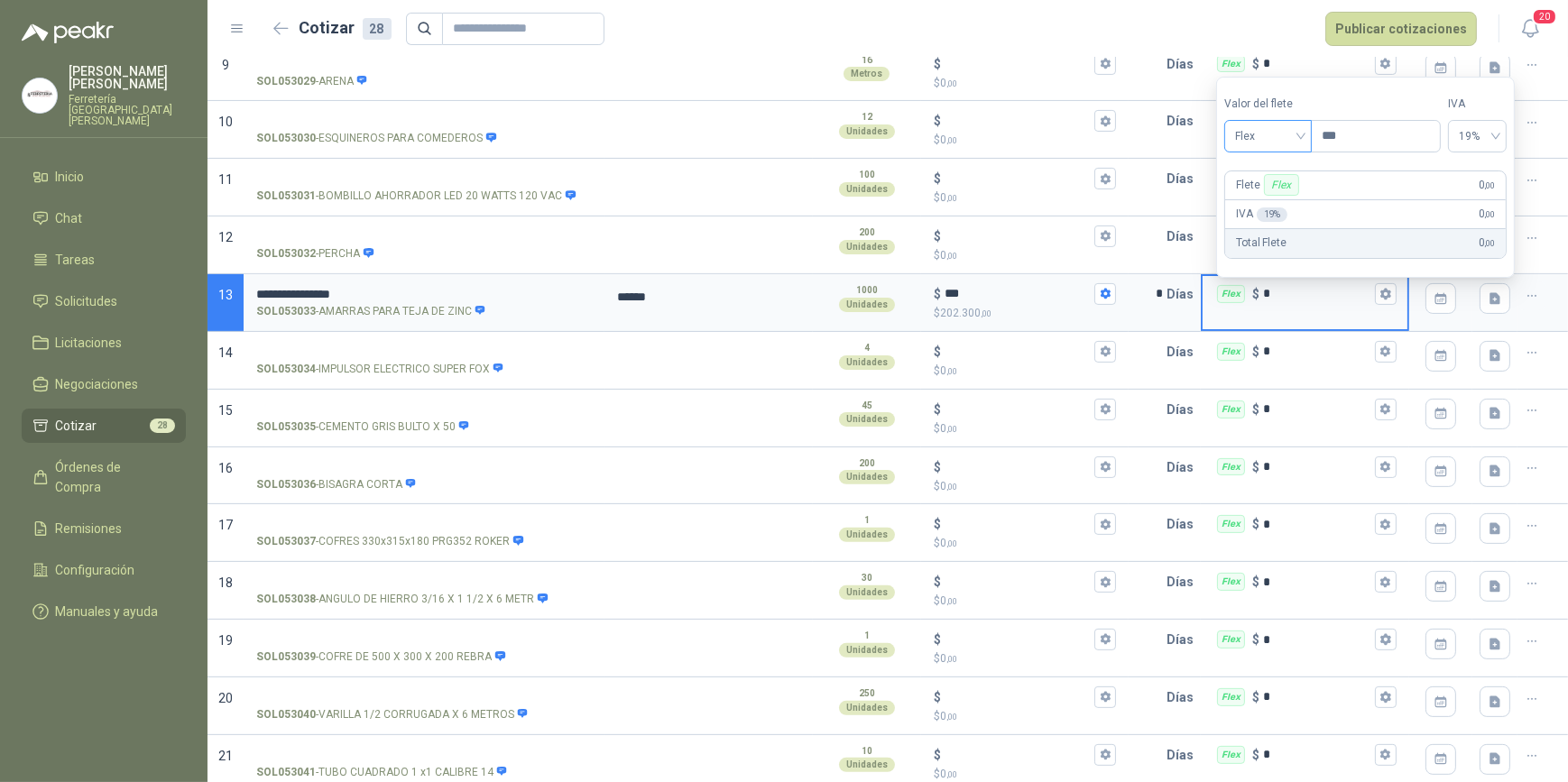
click at [1311, 132] on div "Flex" at bounding box center [1268, 135] width 88 height 32
click at [1286, 201] on div "Incluido" at bounding box center [1271, 204] width 64 height 20
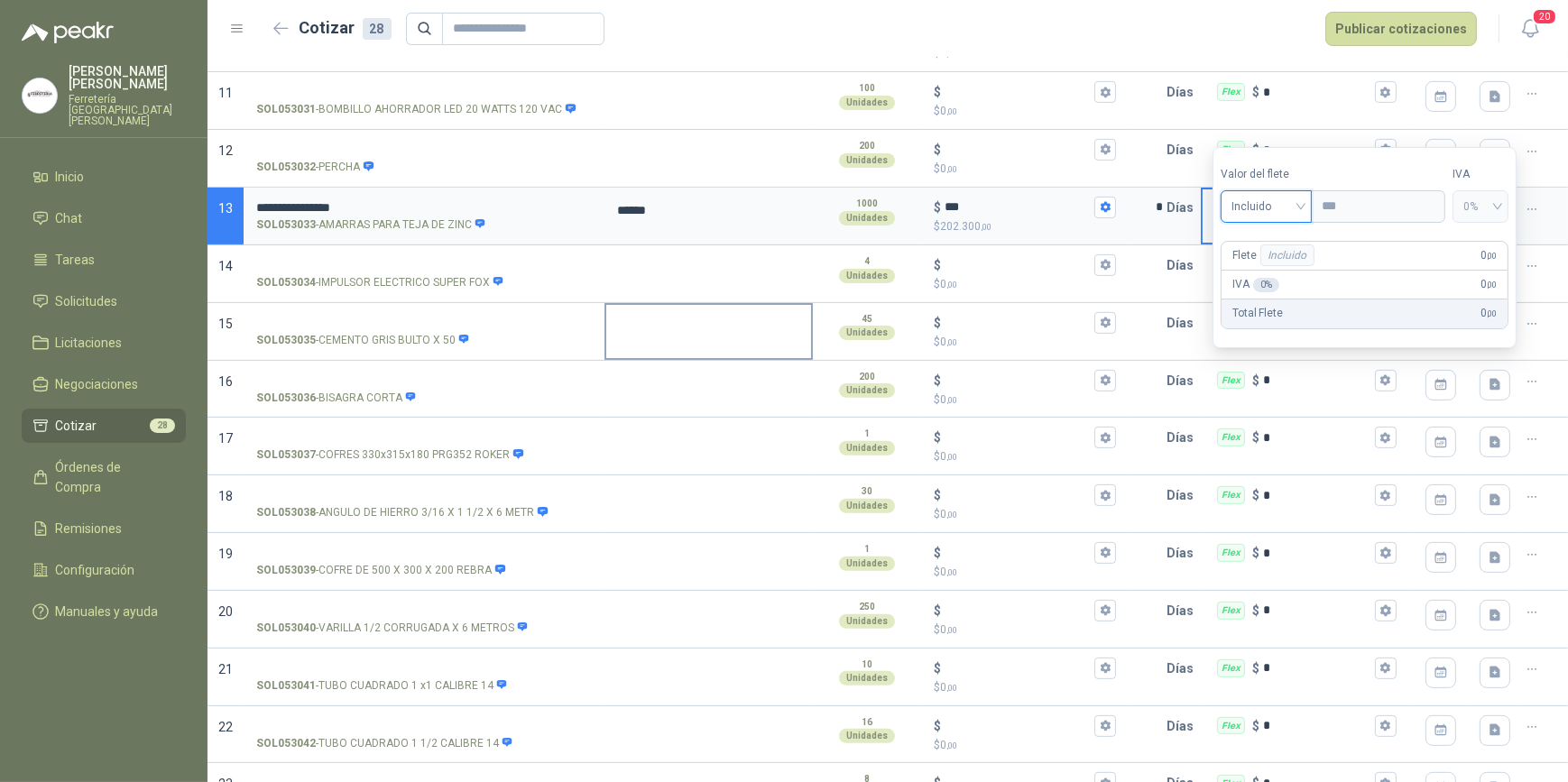
scroll to position [738, 0]
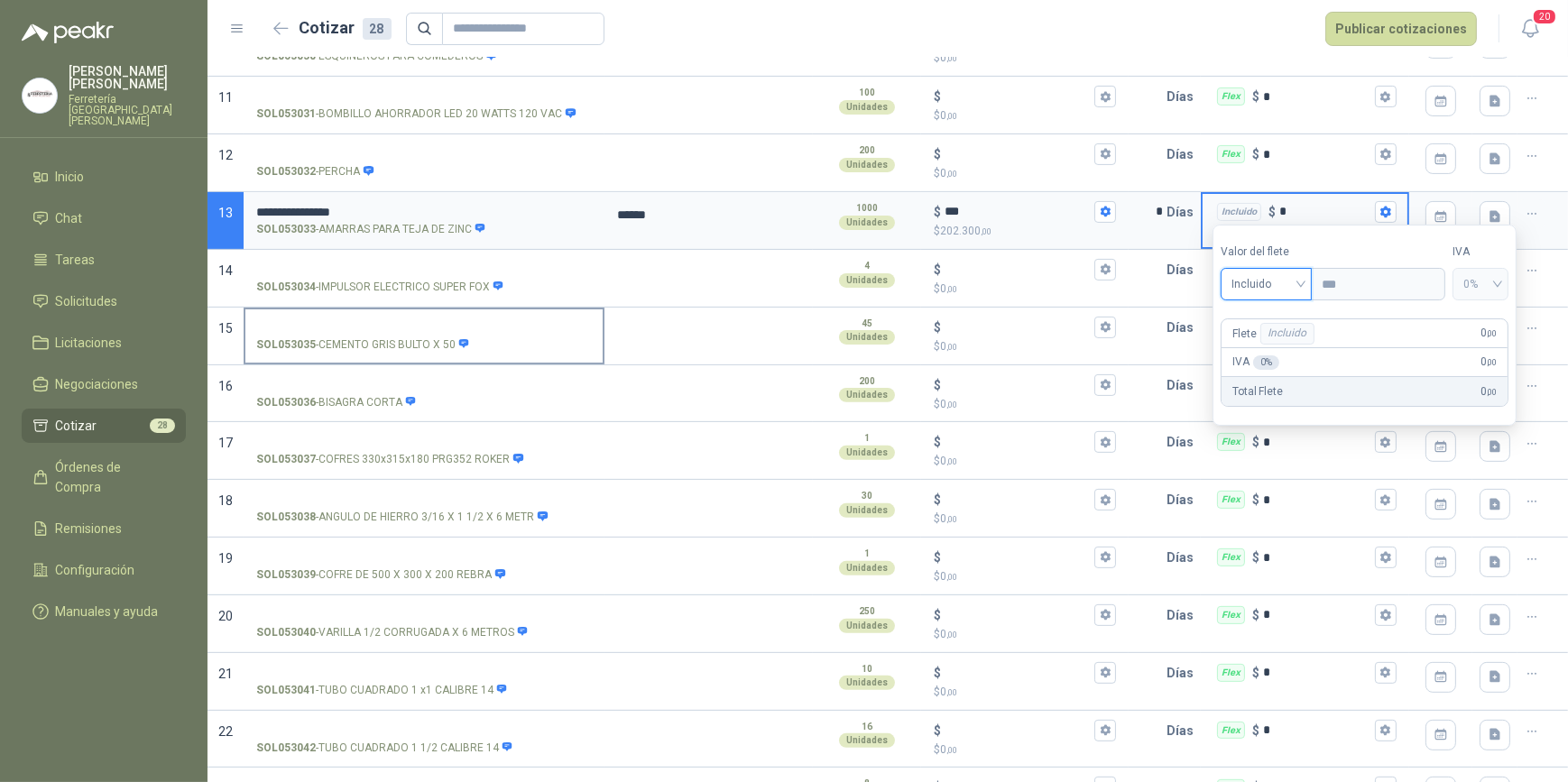
click at [338, 322] on input "SOL053035 - CEMENTO GRIS BULTO X 50" at bounding box center [424, 328] width 335 height 14
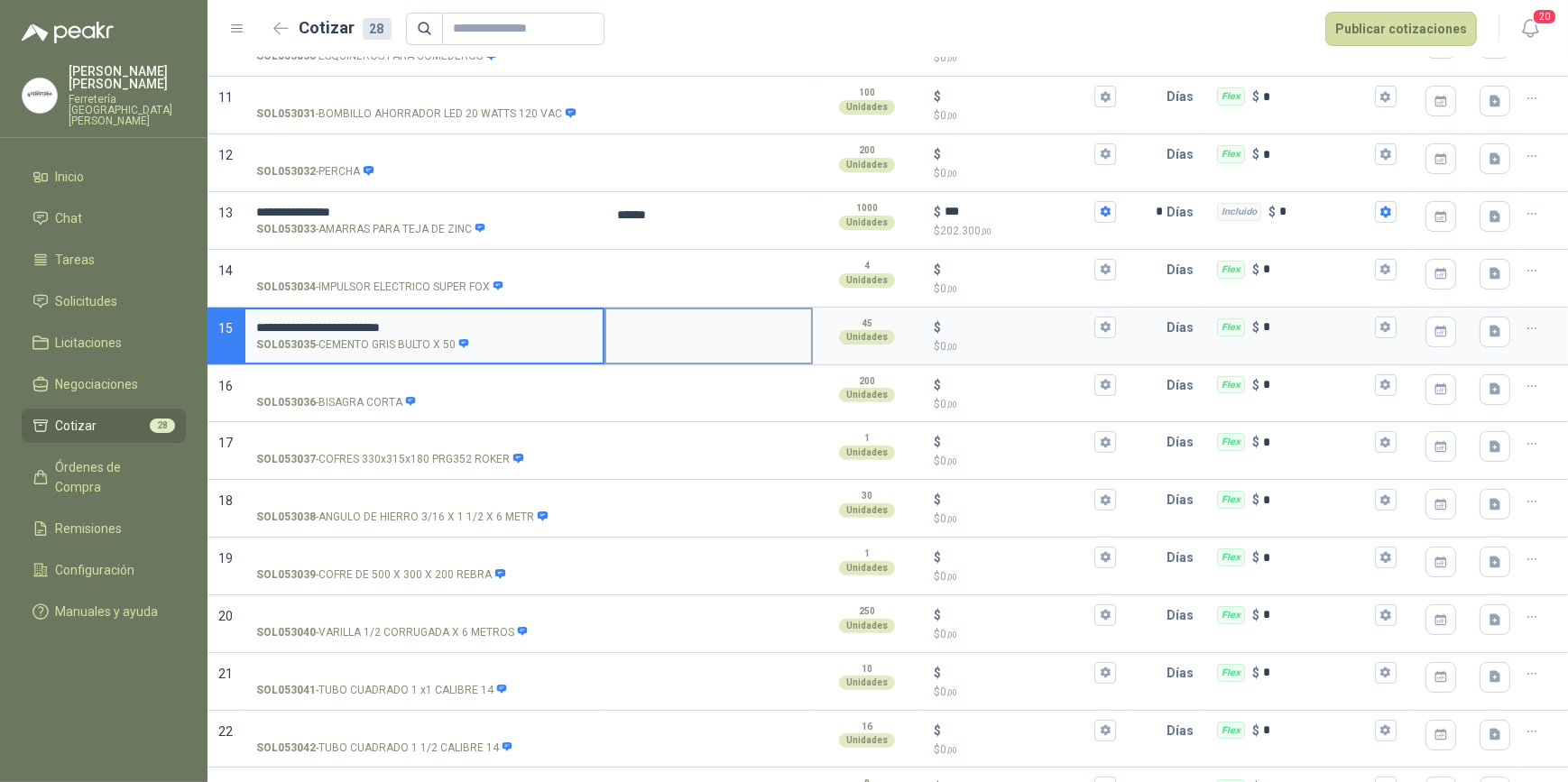
type input "**********"
click at [713, 330] on textarea at bounding box center [708, 330] width 205 height 41
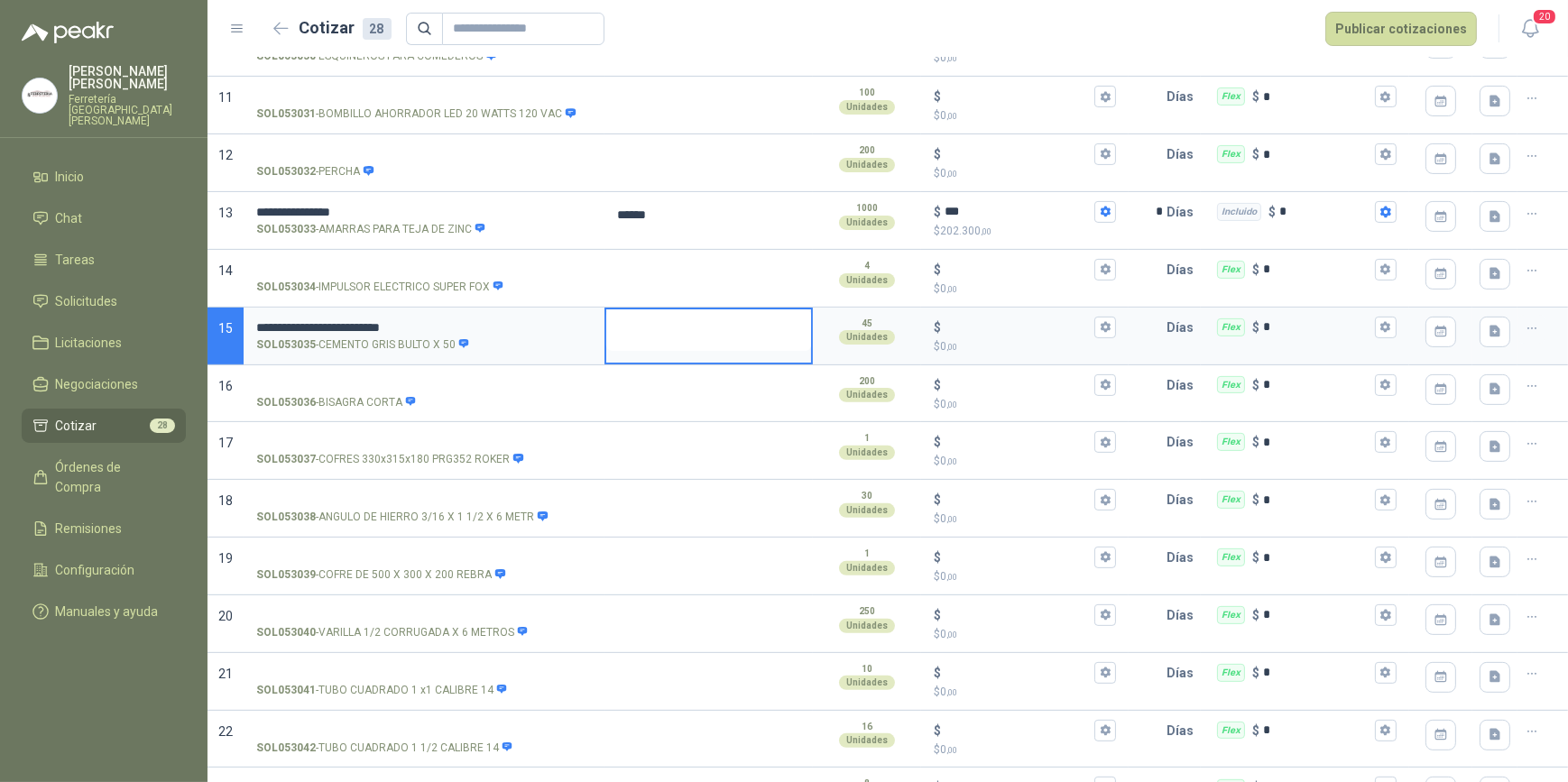
type textarea "*"
type textarea "**"
type textarea "***"
type textarea "****"
type textarea "*****"
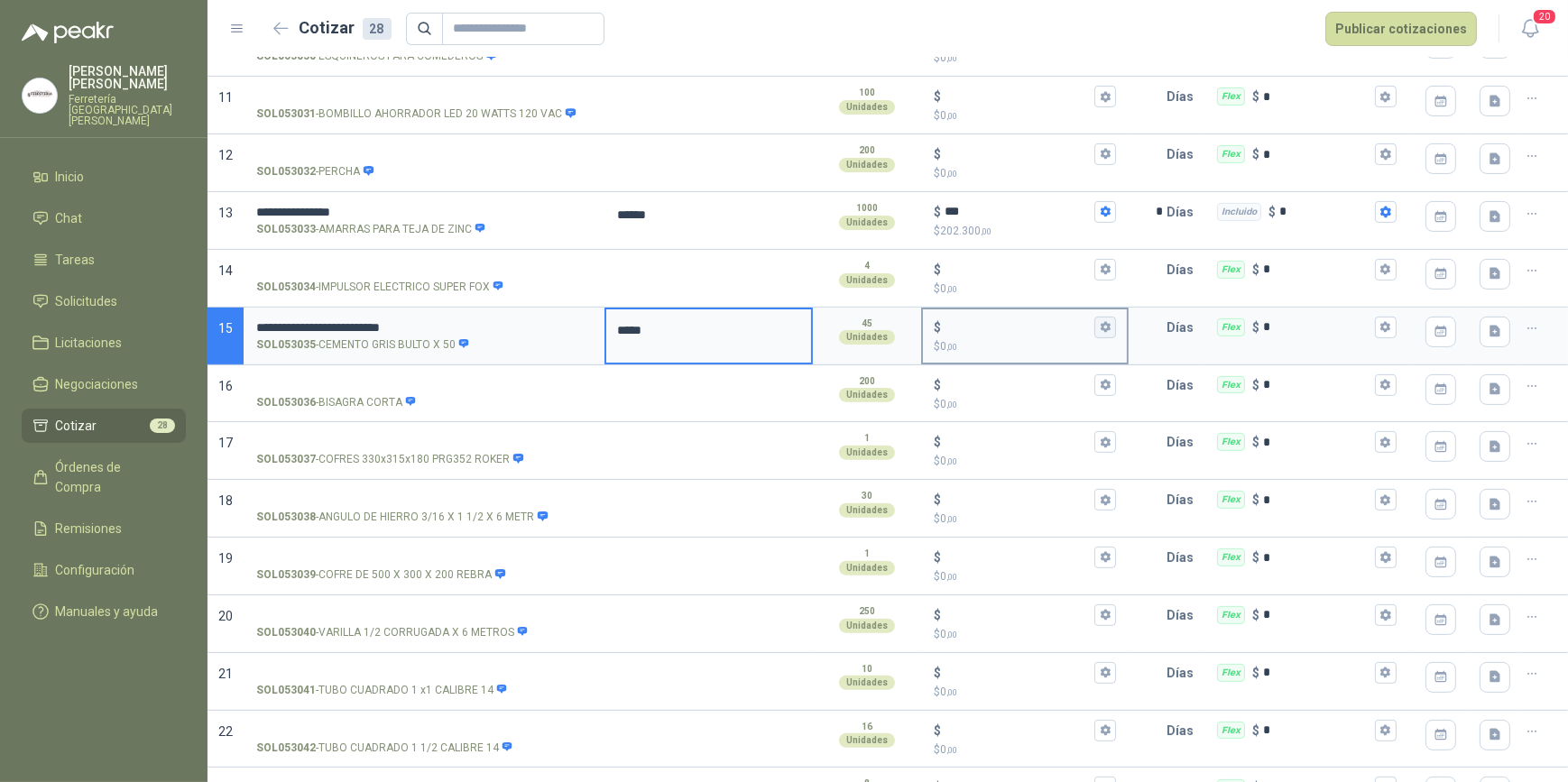
click at [1101, 326] on icon "button" at bounding box center [1106, 328] width 10 height 11
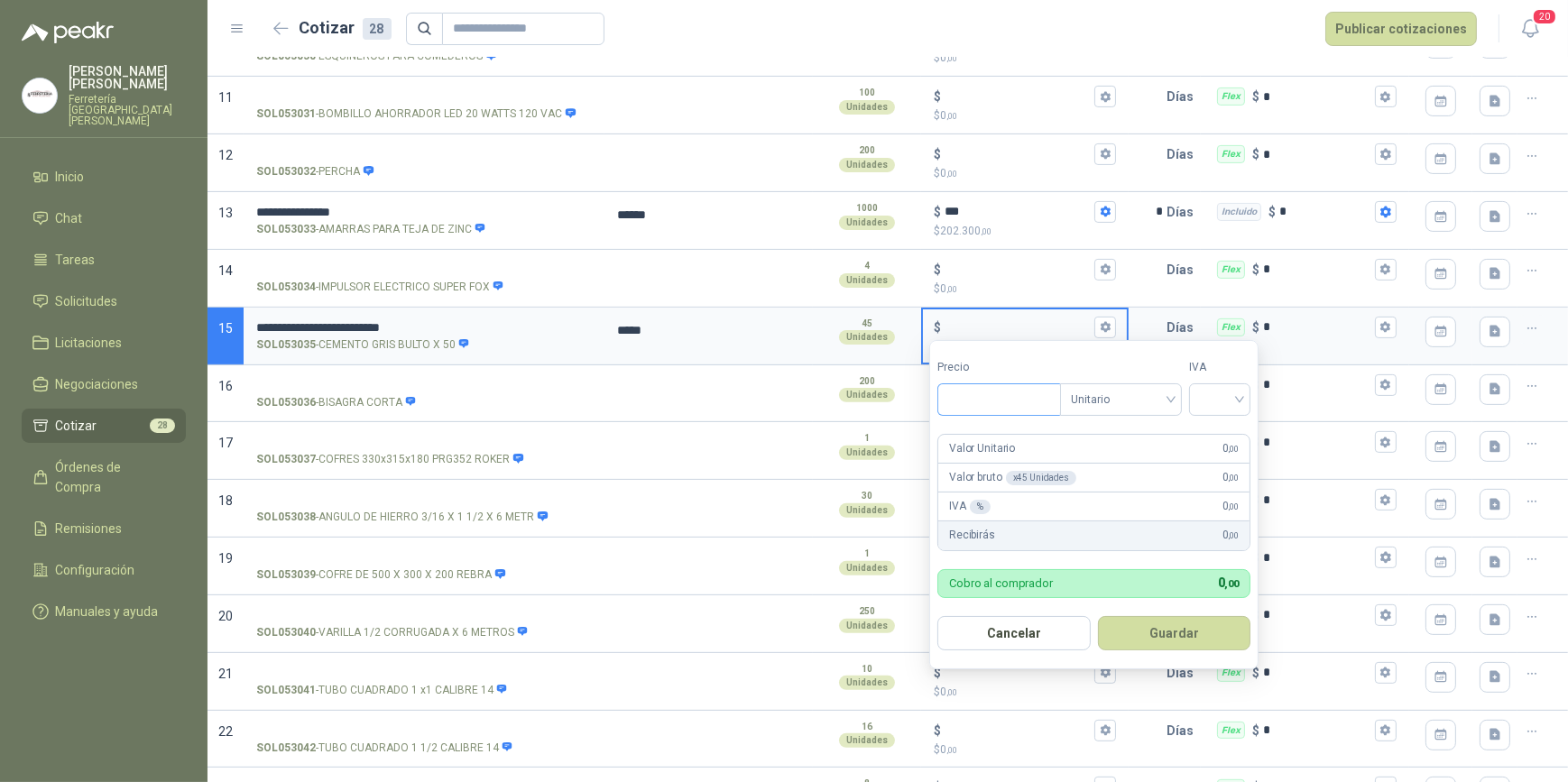
click at [982, 400] on input "Precio" at bounding box center [1000, 399] width 122 height 30
type input "********"
click at [1240, 406] on input "search" at bounding box center [1220, 397] width 40 height 27
click at [1223, 428] on div "19%" at bounding box center [1224, 437] width 33 height 20
click at [1186, 637] on button "Guardar" at bounding box center [1177, 633] width 155 height 34
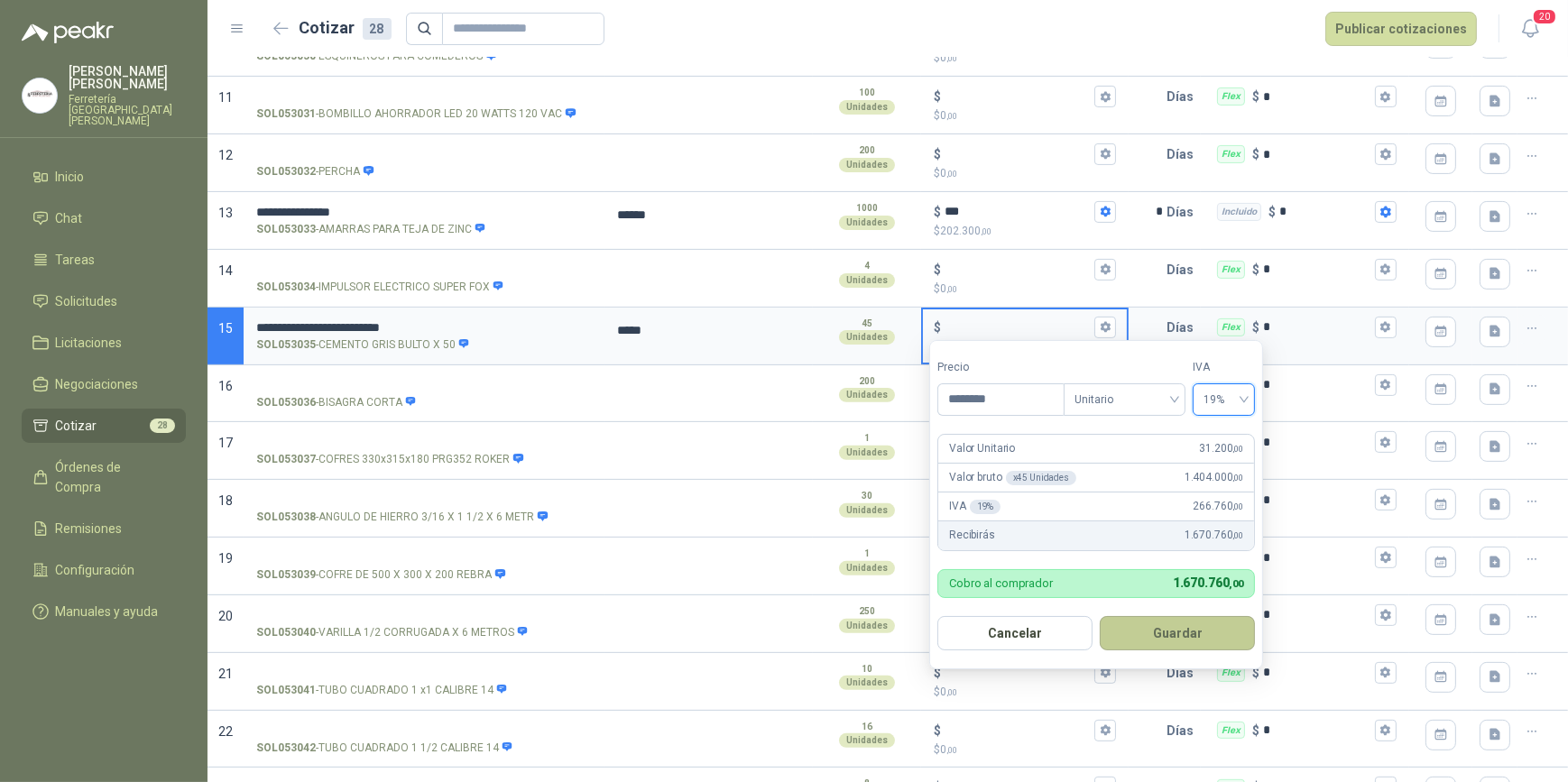
type input "******"
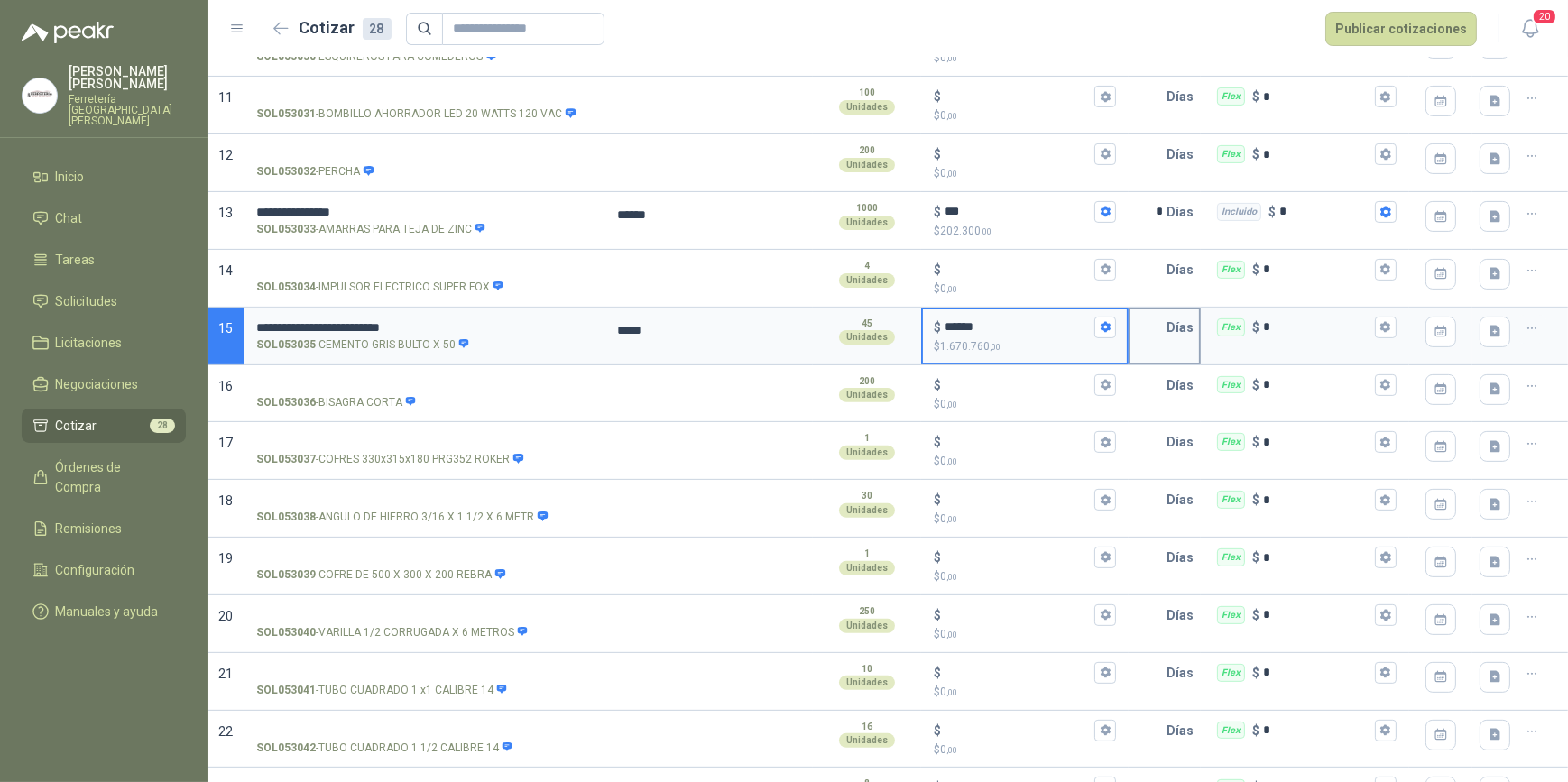
click at [1146, 323] on input "text" at bounding box center [1148, 327] width 36 height 36
type input "*"
click at [1381, 323] on icon "button" at bounding box center [1386, 328] width 10 height 11
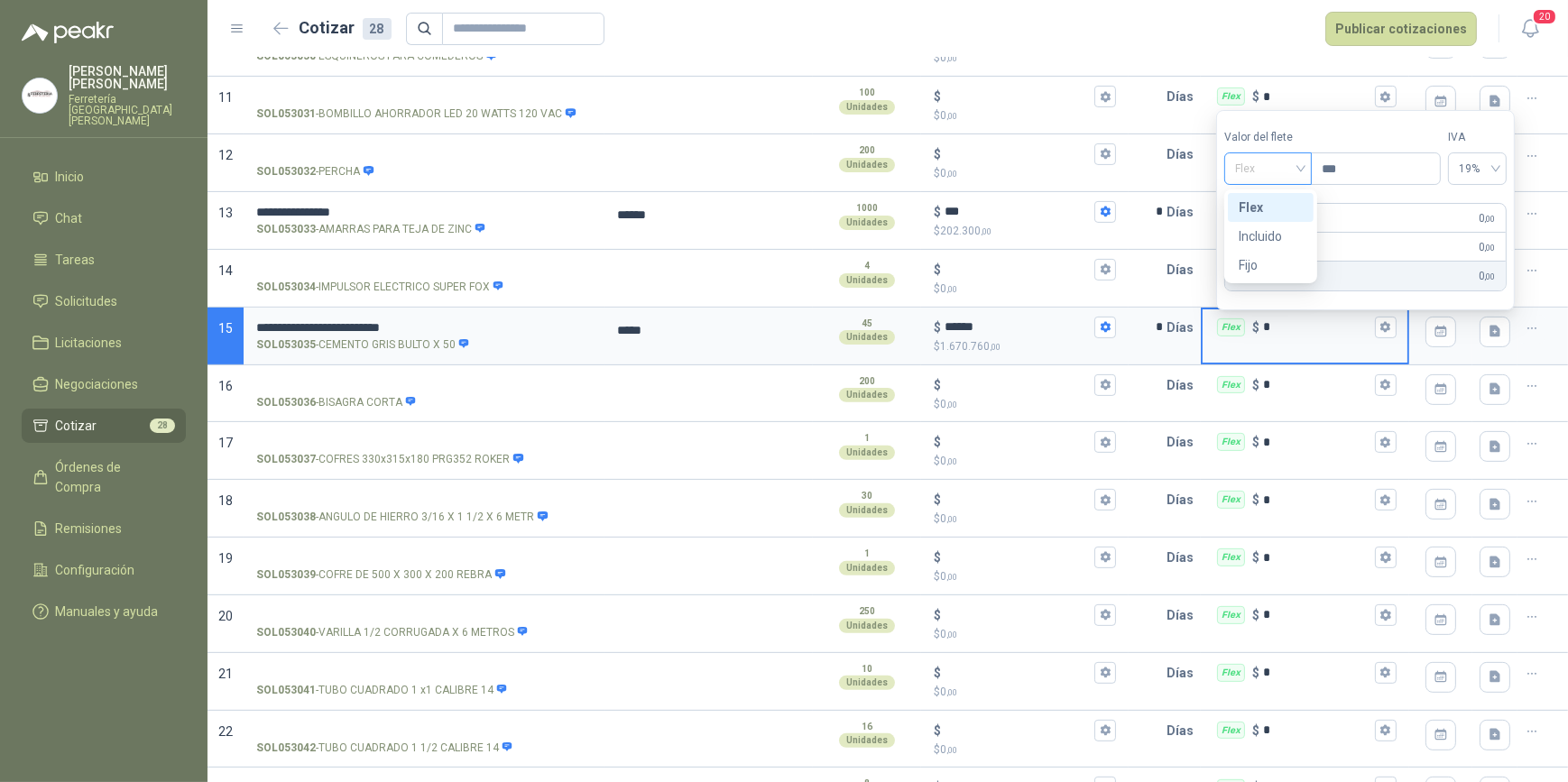
click at [1301, 172] on span "Flex" at bounding box center [1269, 168] width 66 height 27
click at [1279, 238] on div "Incluido" at bounding box center [1271, 237] width 64 height 20
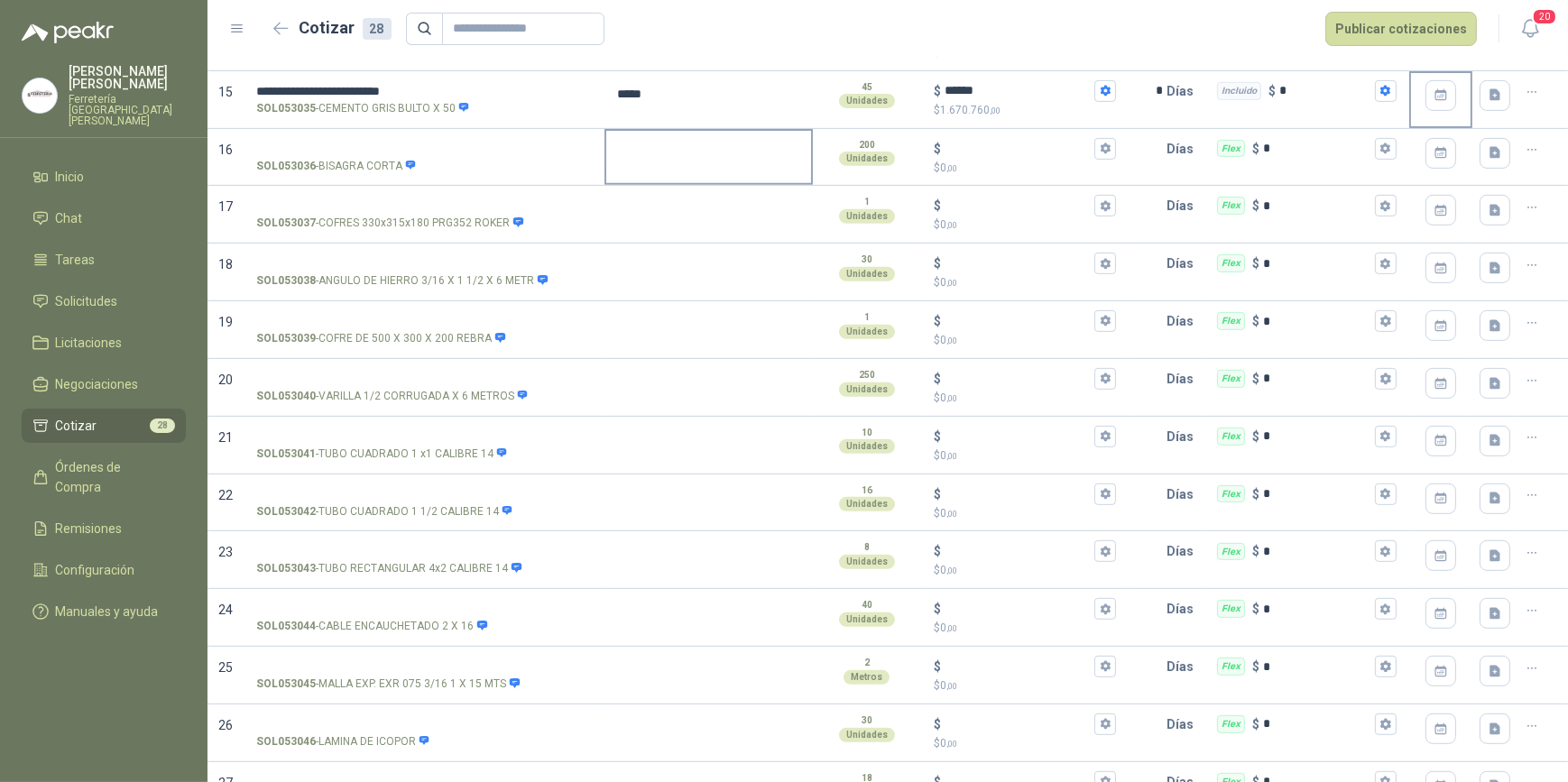
scroll to position [984, 0]
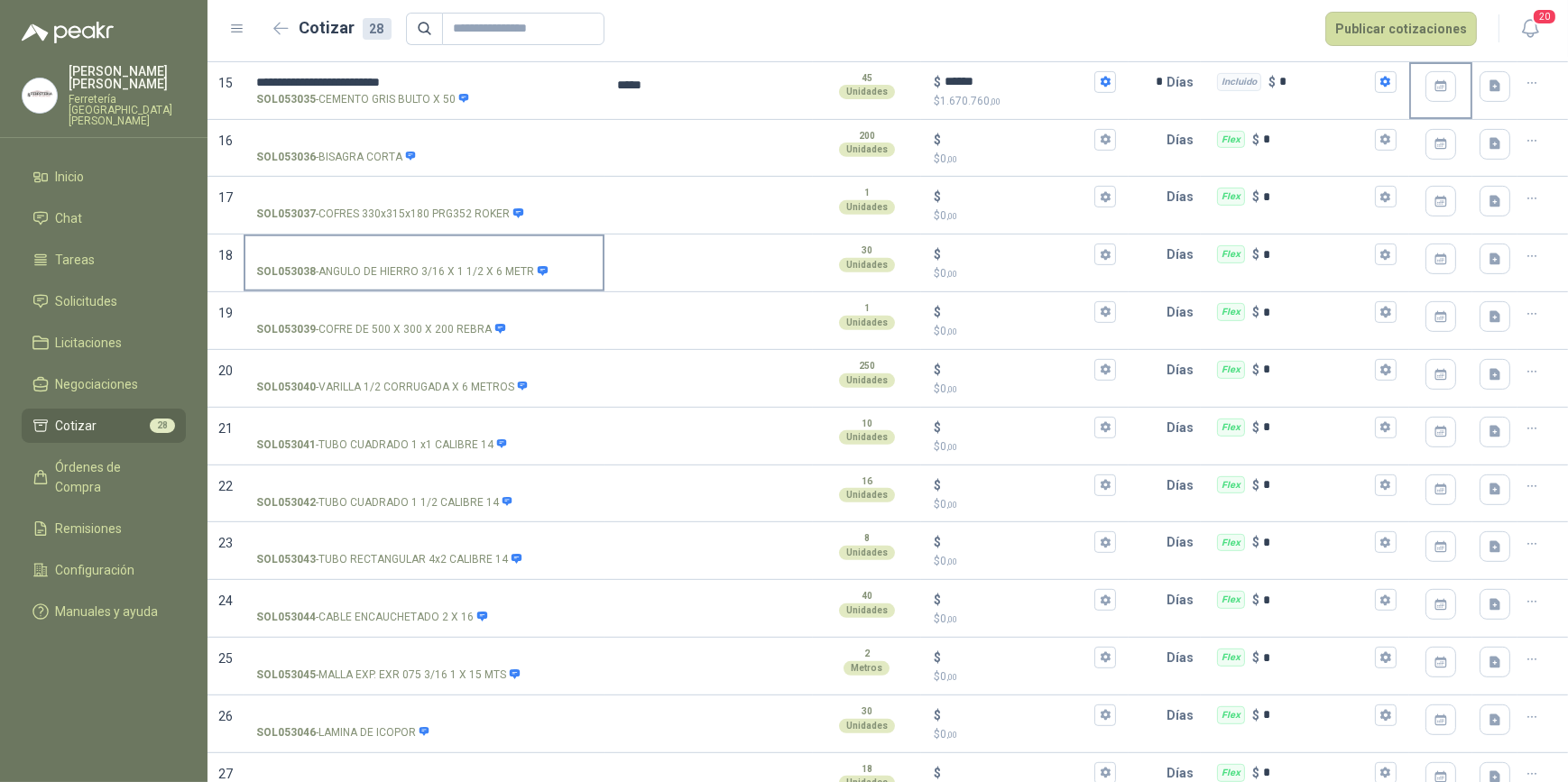
click at [333, 248] on input "SOL053038 - [PERSON_NAME] 3/16 X 1 1/2 X 6 METR" at bounding box center [424, 254] width 335 height 14
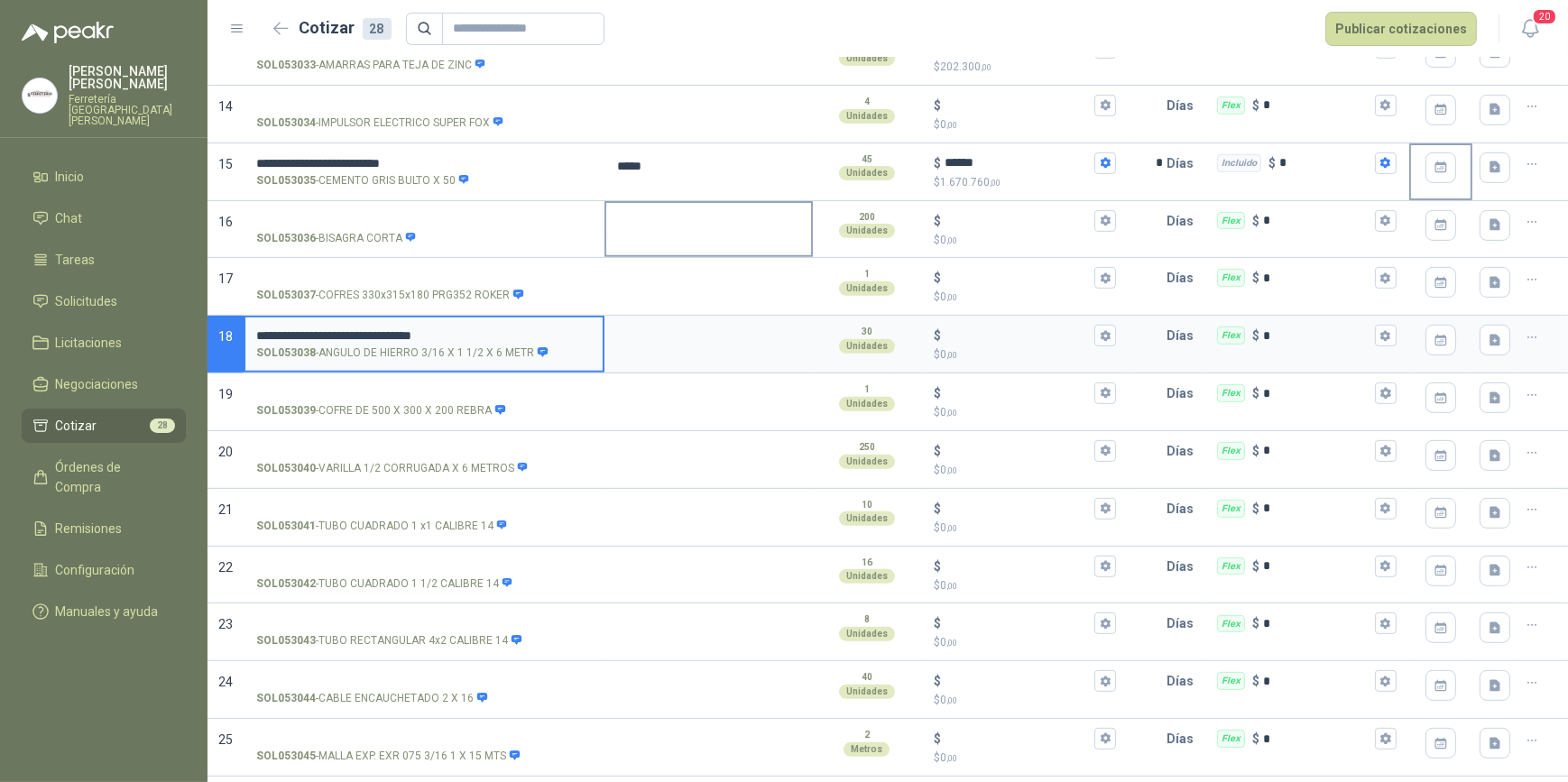
scroll to position [902, 0]
type input "**********"
click at [676, 358] on div at bounding box center [708, 344] width 208 height 58
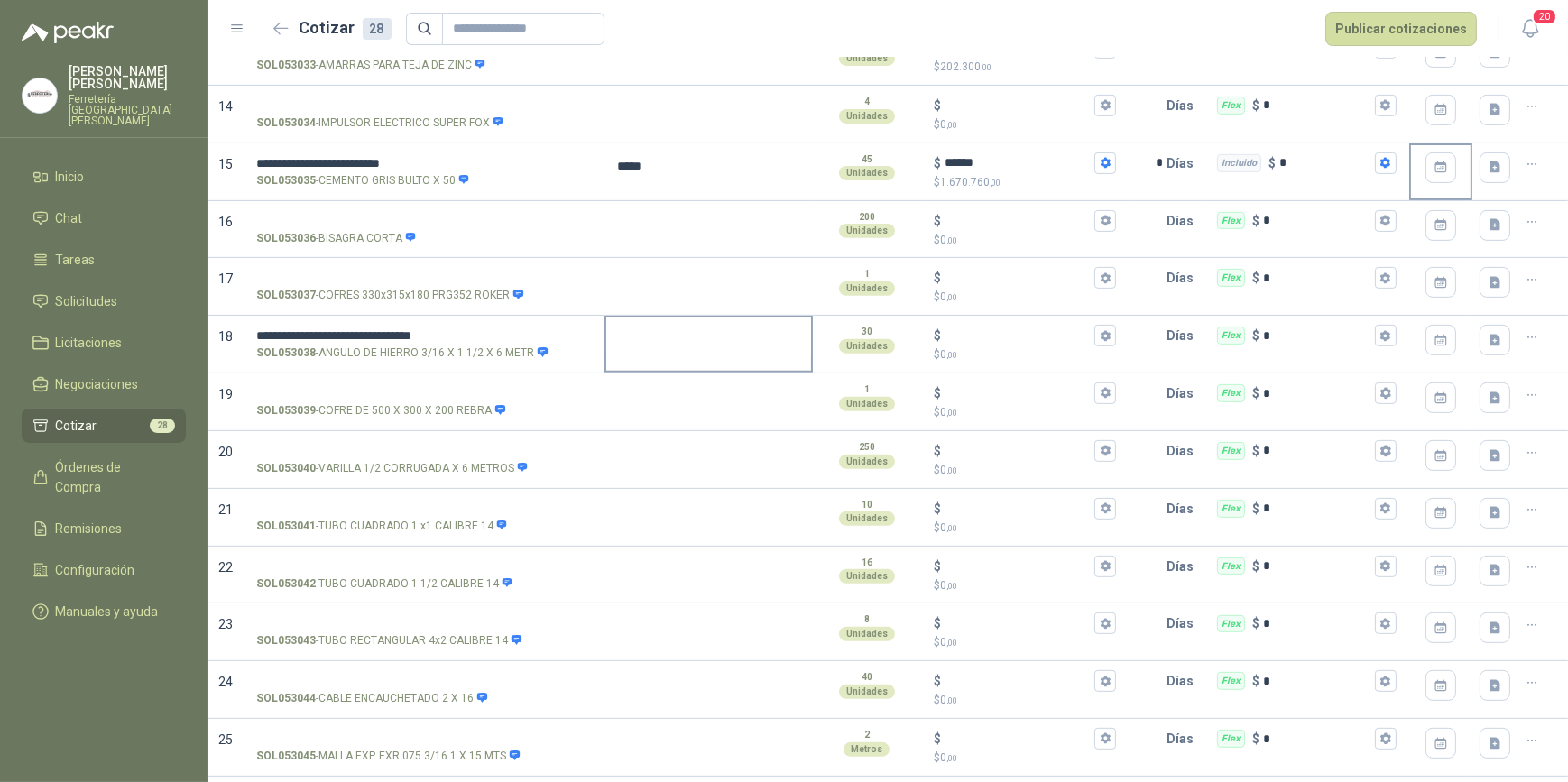
click at [673, 350] on textarea at bounding box center [708, 338] width 205 height 41
type textarea "*"
type textarea "***"
type textarea "****"
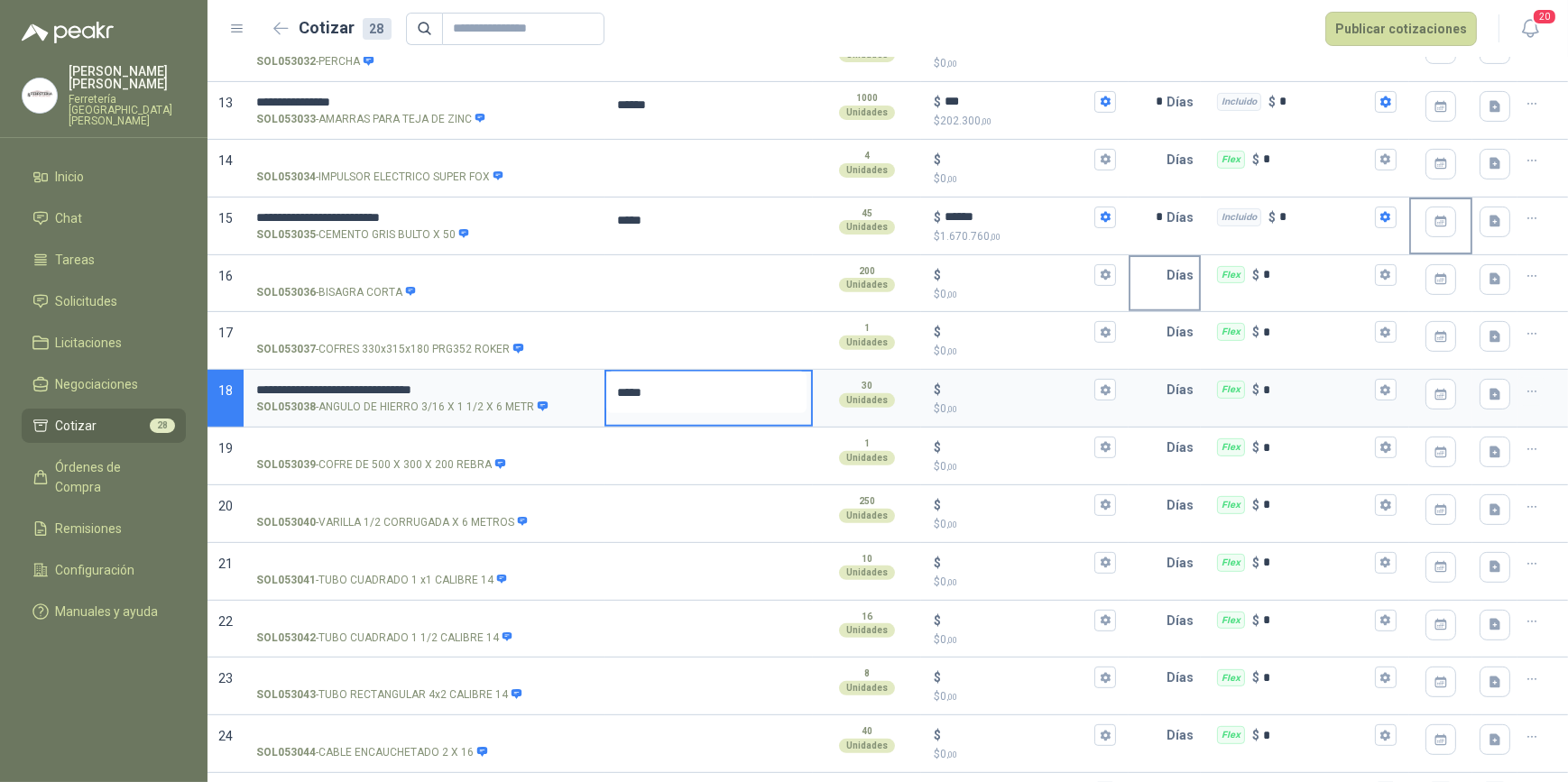
scroll to position [820, 0]
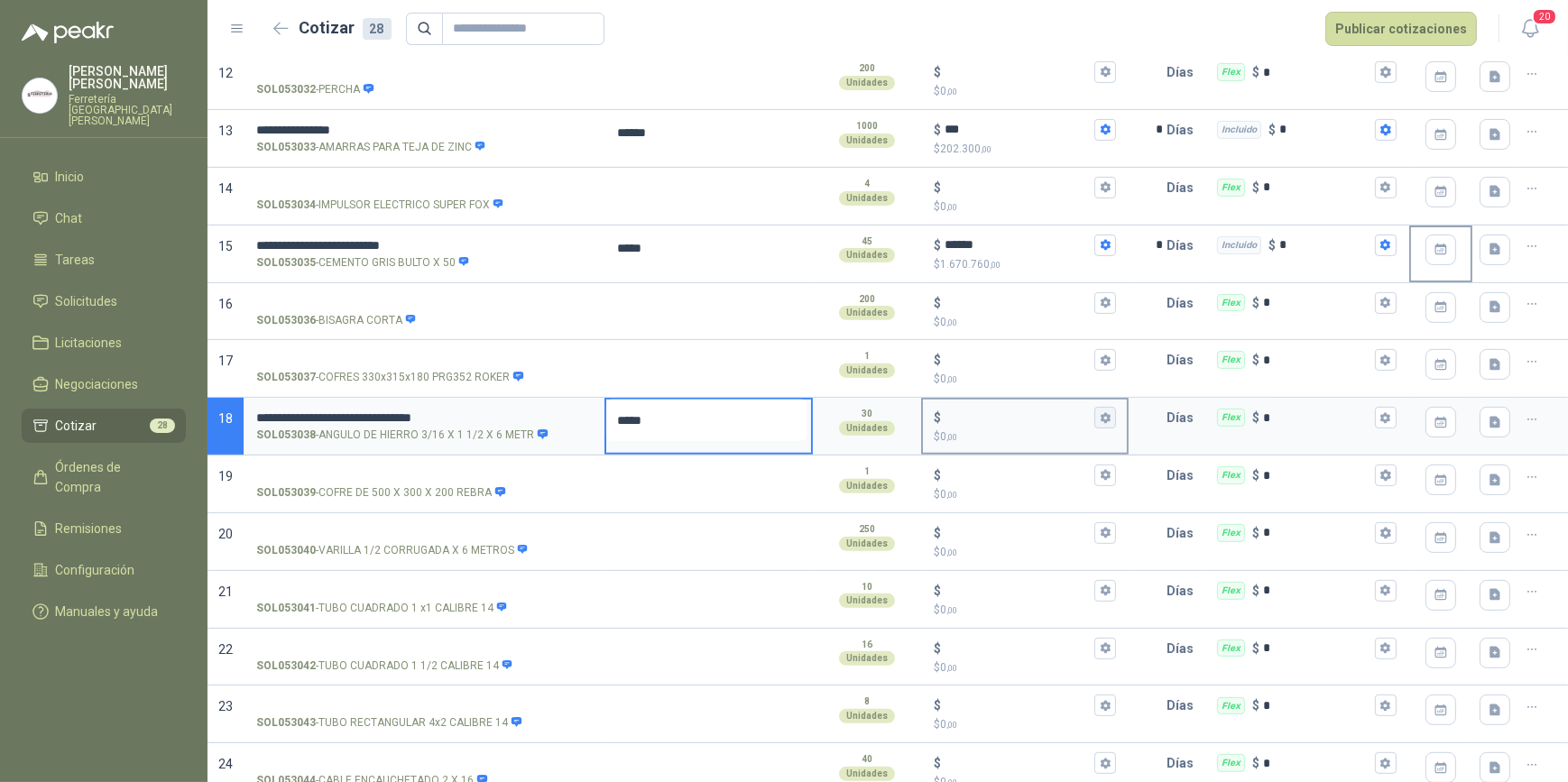
type textarea "*****"
click at [1100, 413] on icon "button" at bounding box center [1106, 418] width 12 height 12
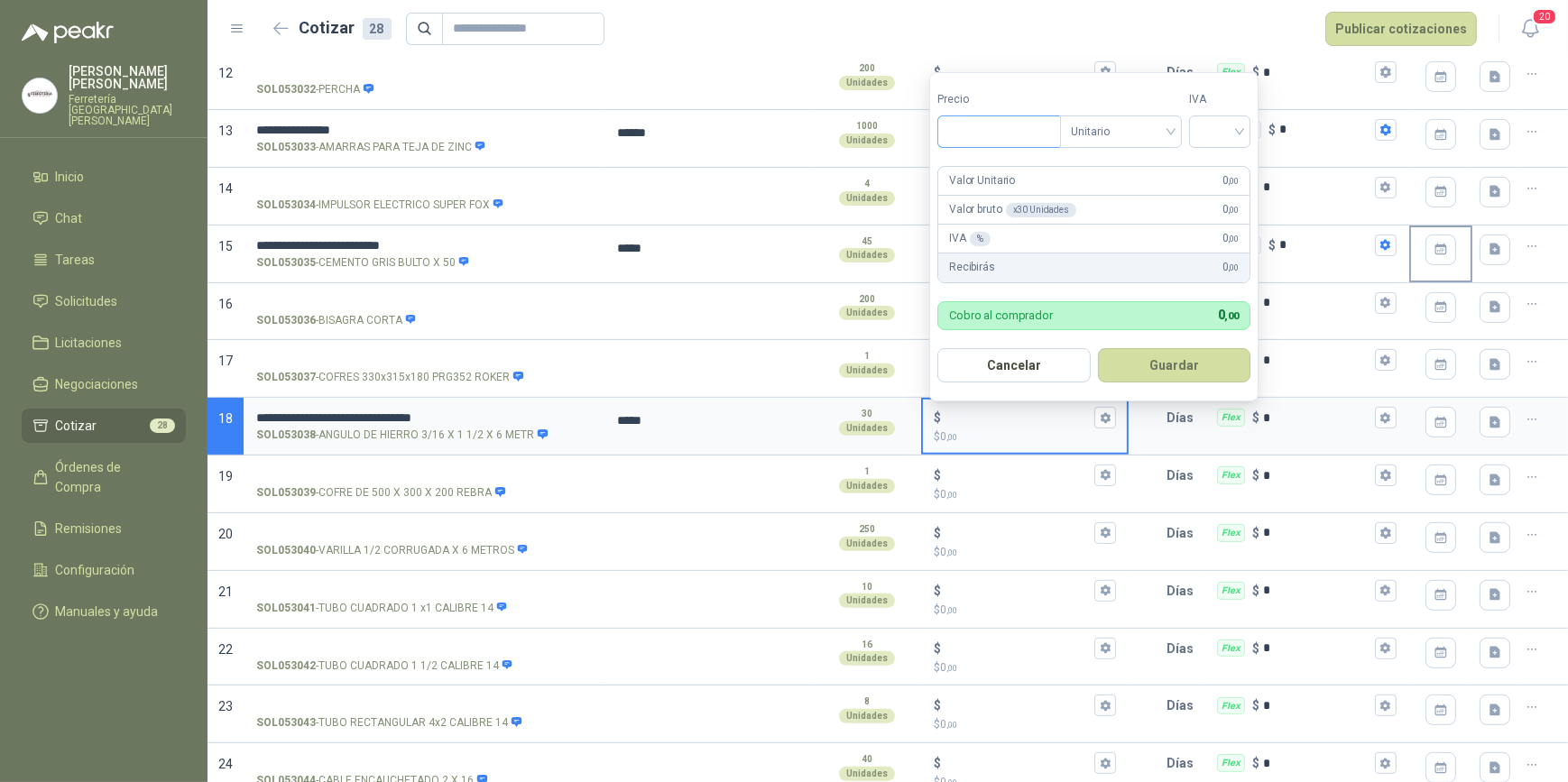
click at [994, 126] on input "Precio" at bounding box center [1000, 131] width 122 height 30
type input "***"
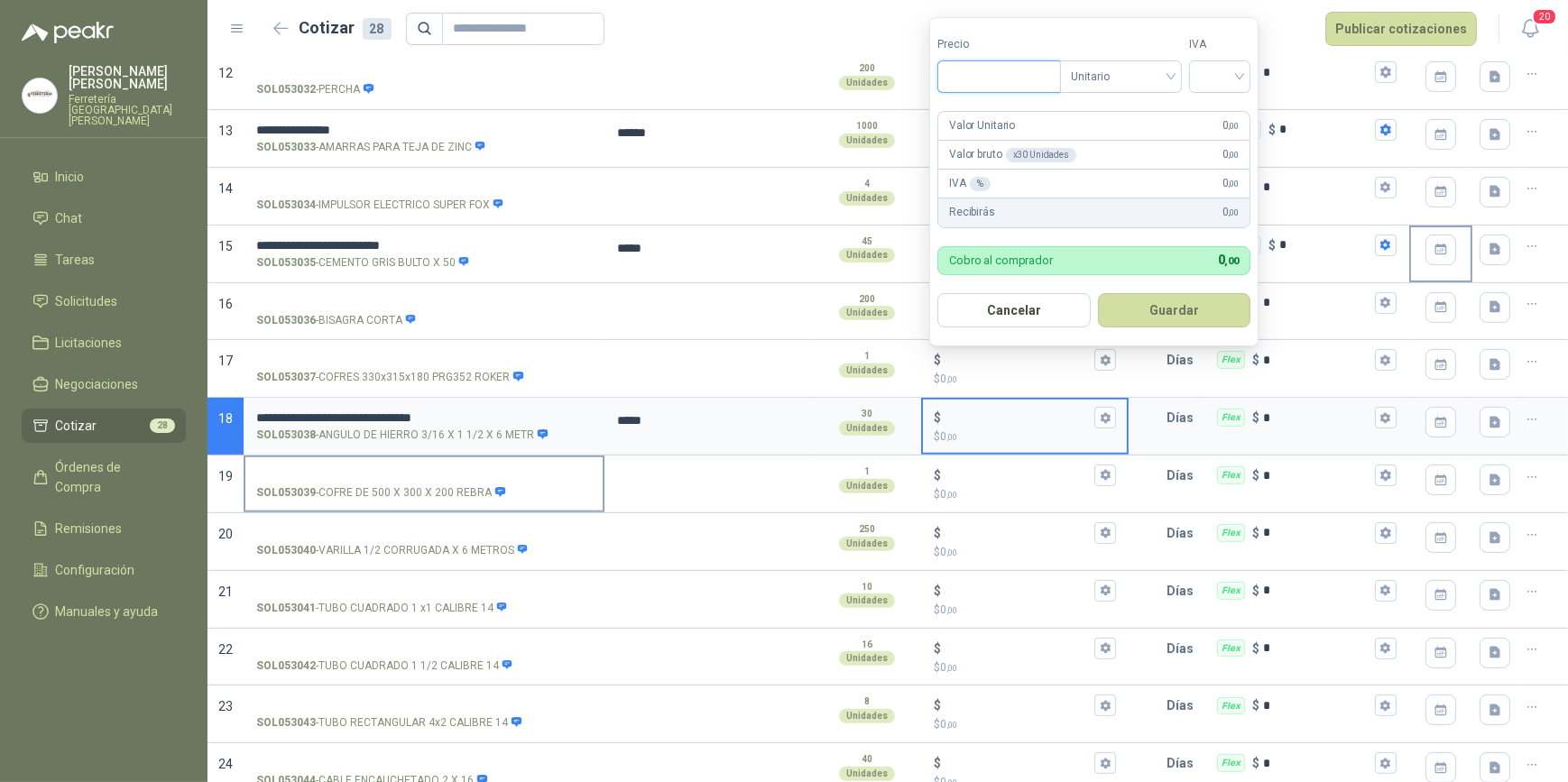
scroll to position [984, 0]
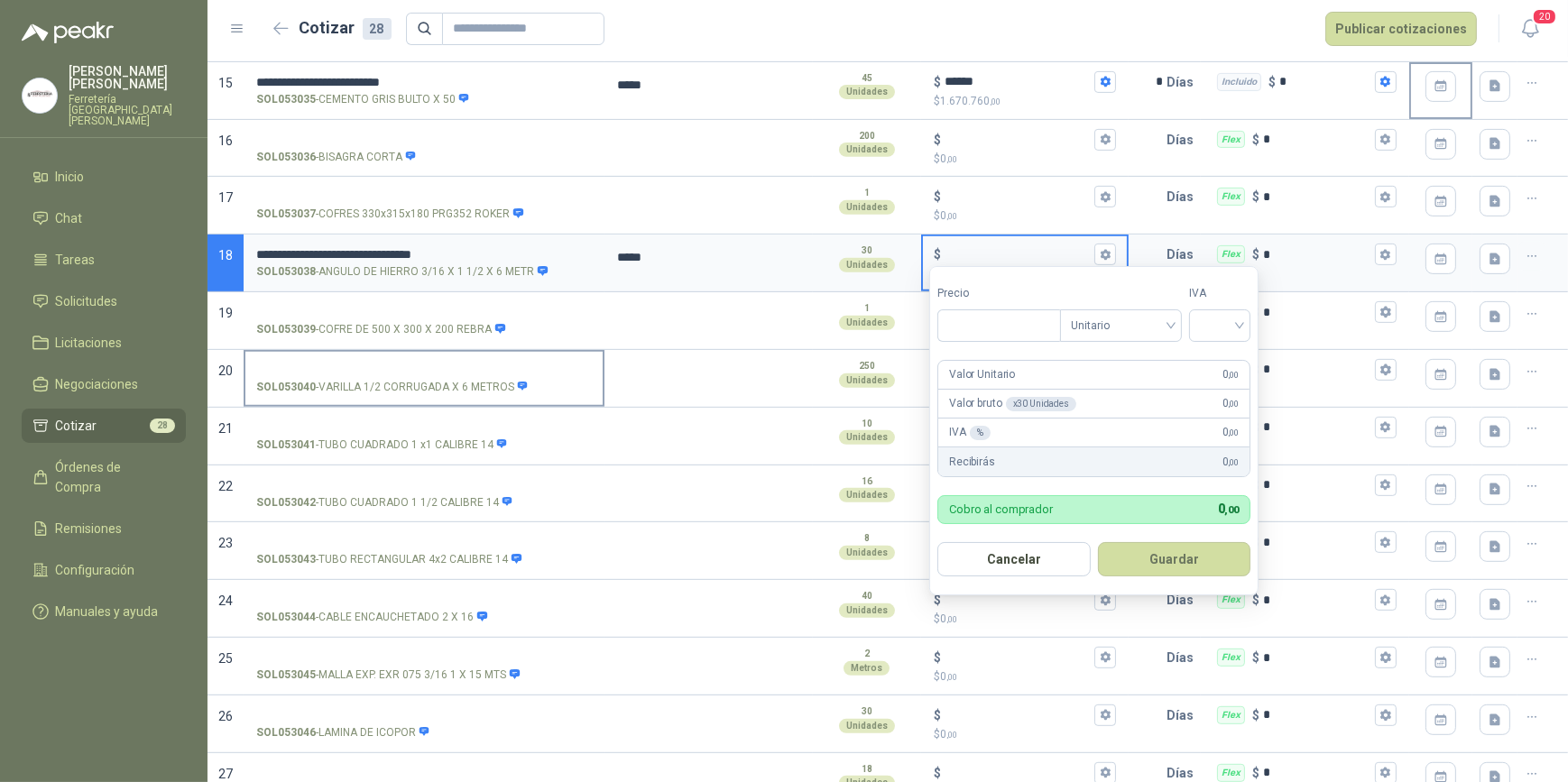
click at [307, 356] on label "SOL053040 - VARILLA 1/2 CORRUGADA X 6 METROS" at bounding box center [424, 378] width 357 height 52
click at [307, 364] on input "SOL053040 - VARILLA 1/2 CORRUGADA X 6 METROS" at bounding box center [424, 370] width 335 height 14
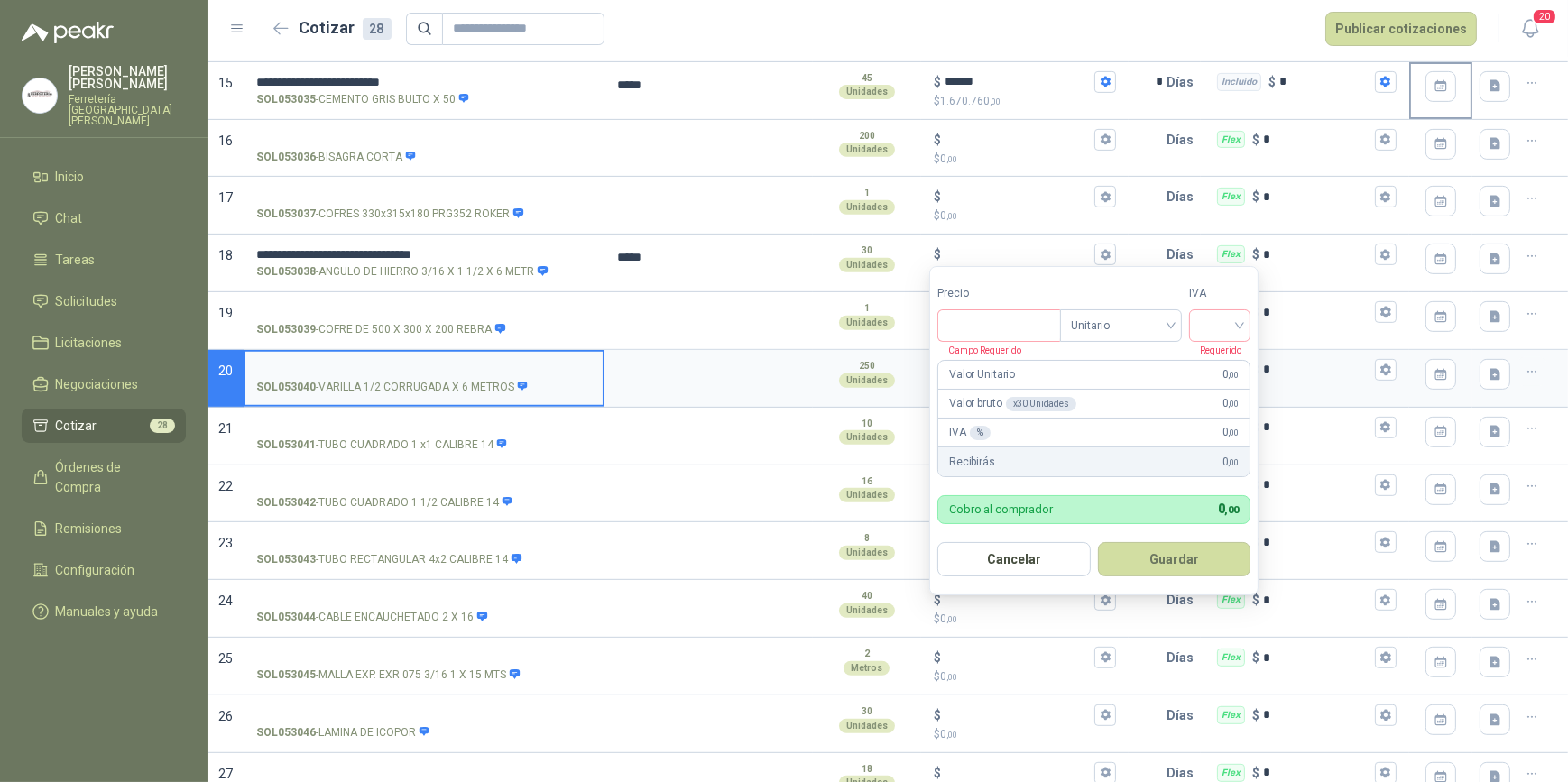
click at [288, 364] on input "SOL053040 - VARILLA 1/2 CORRUGADA X 6 METROS" at bounding box center [424, 370] width 335 height 14
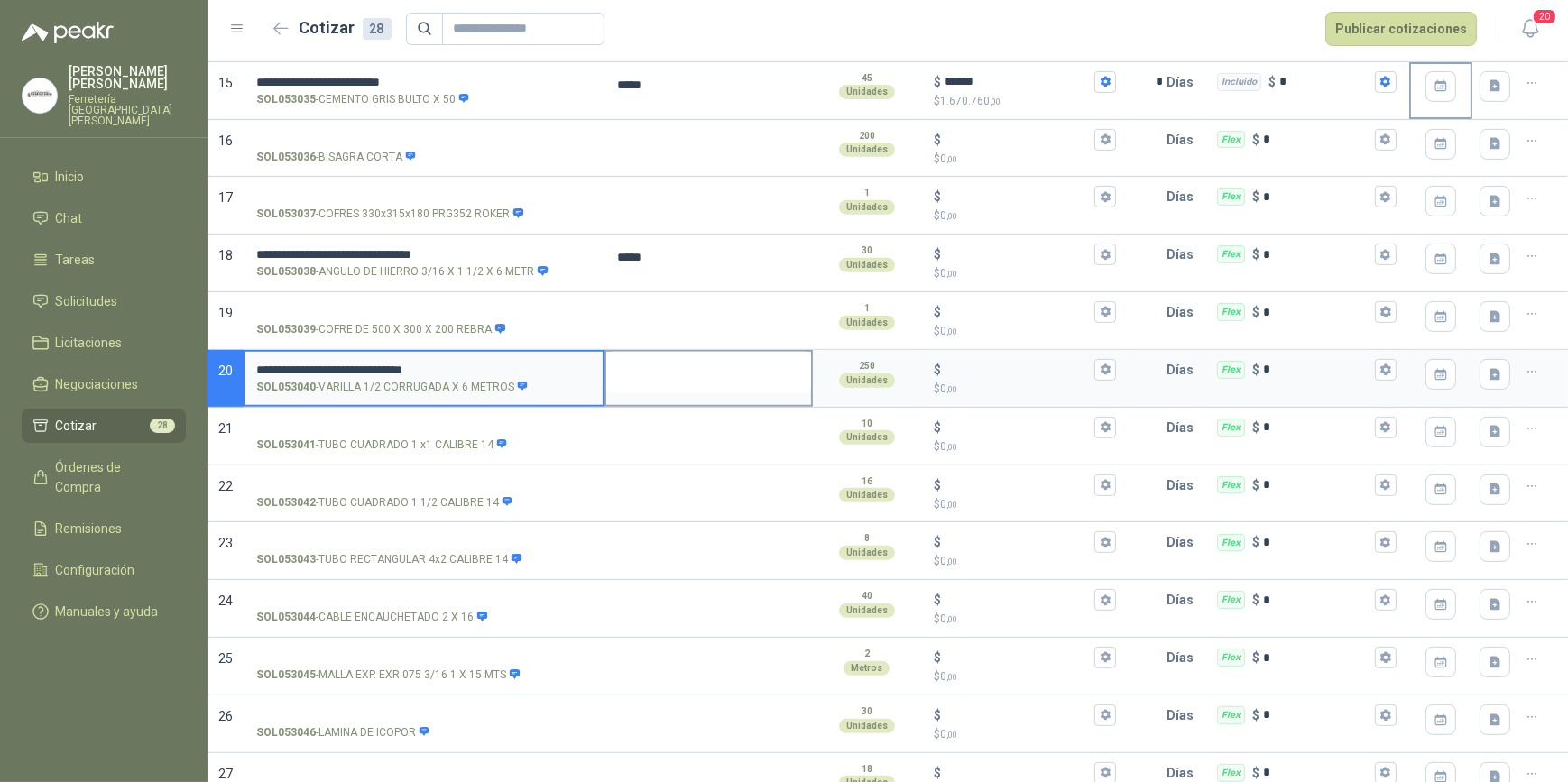
type input "**********"
click at [642, 366] on textarea at bounding box center [708, 372] width 205 height 41
type textarea "*"
type textarea "**"
type textarea "***"
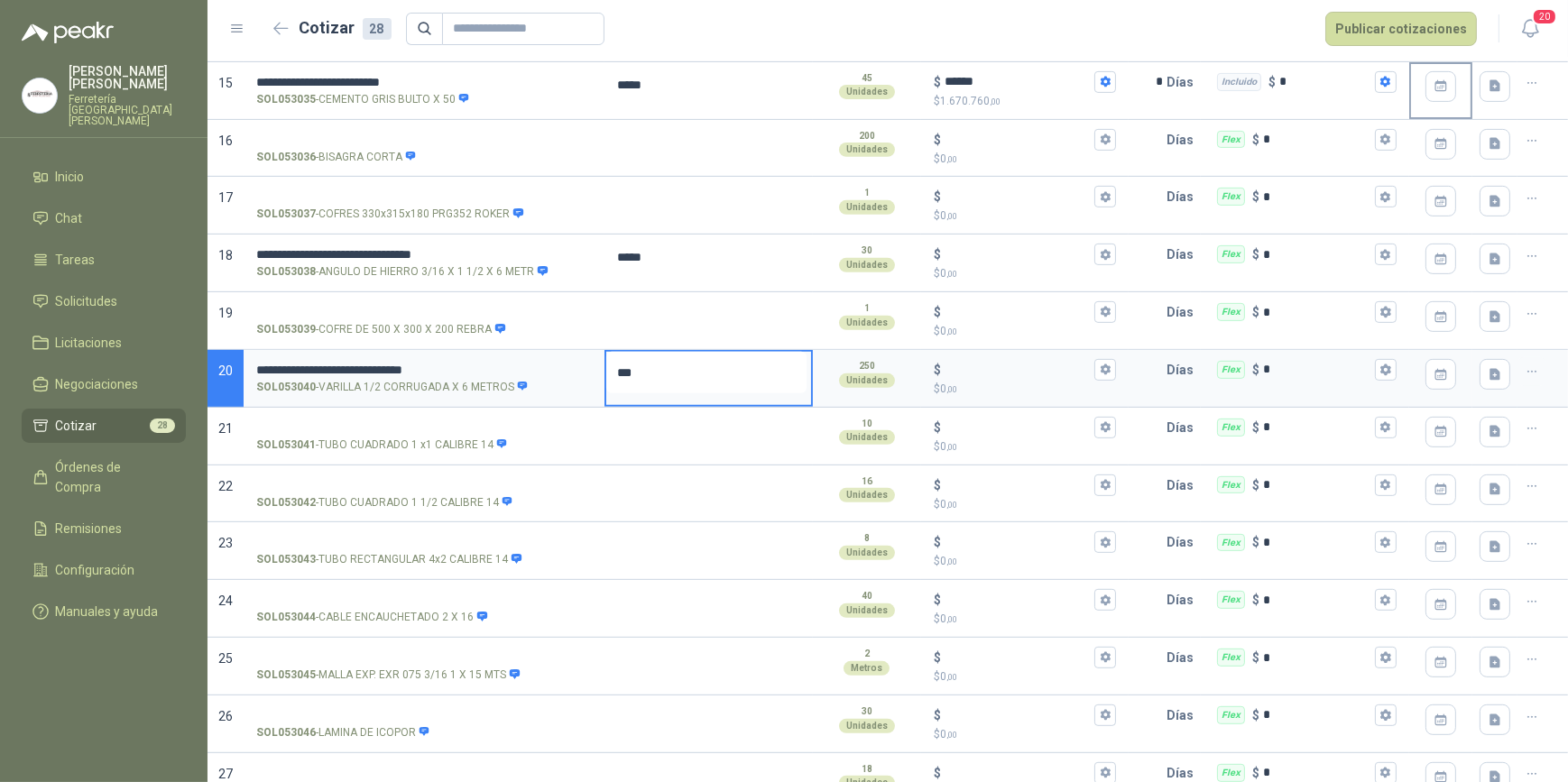
type textarea "***"
type textarea "*****"
type textarea "******"
type textarea "*******"
type textarea "********"
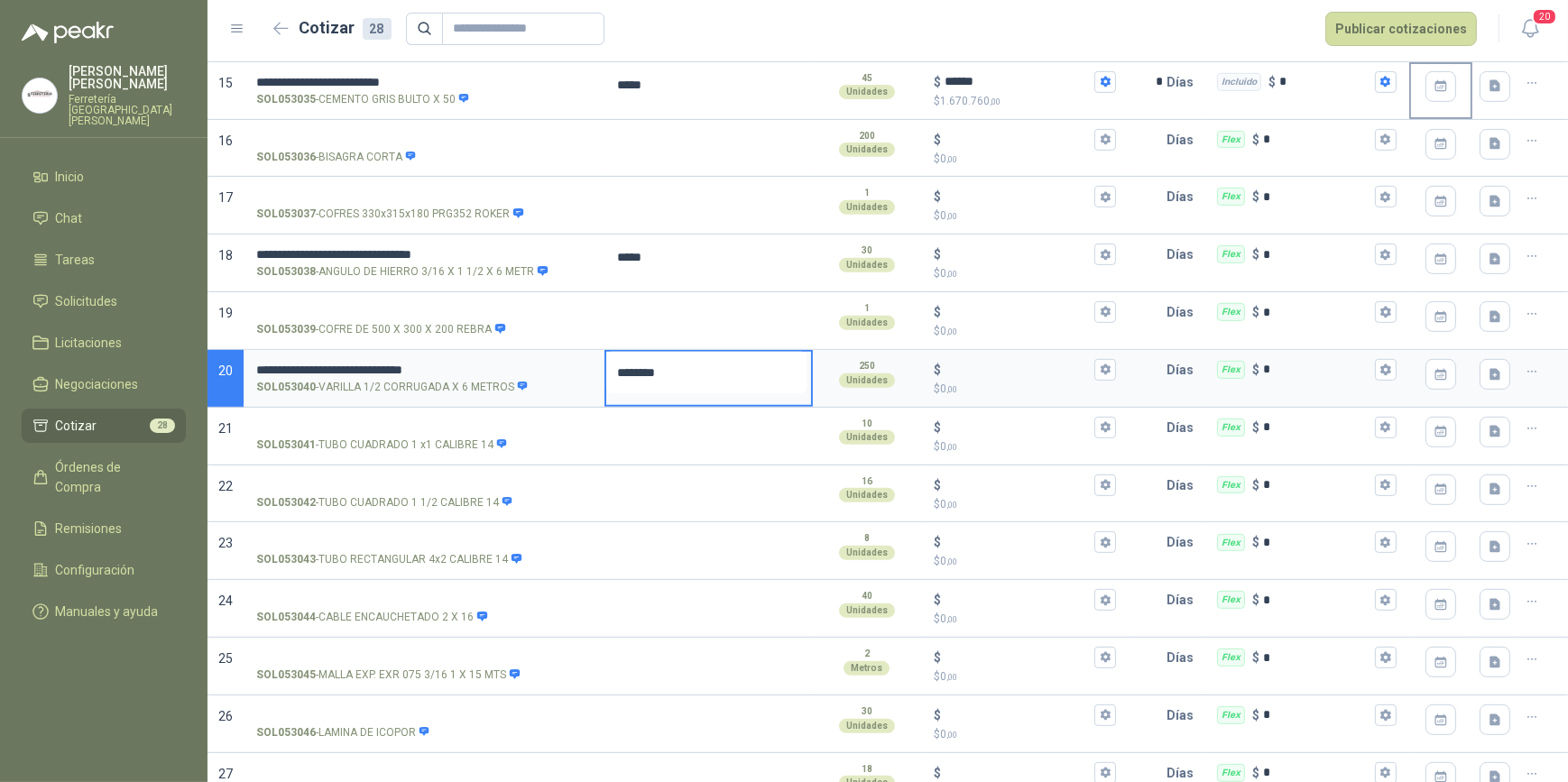
type textarea "*********"
type textarea "**********"
click at [1100, 367] on icon "button" at bounding box center [1106, 369] width 12 height 12
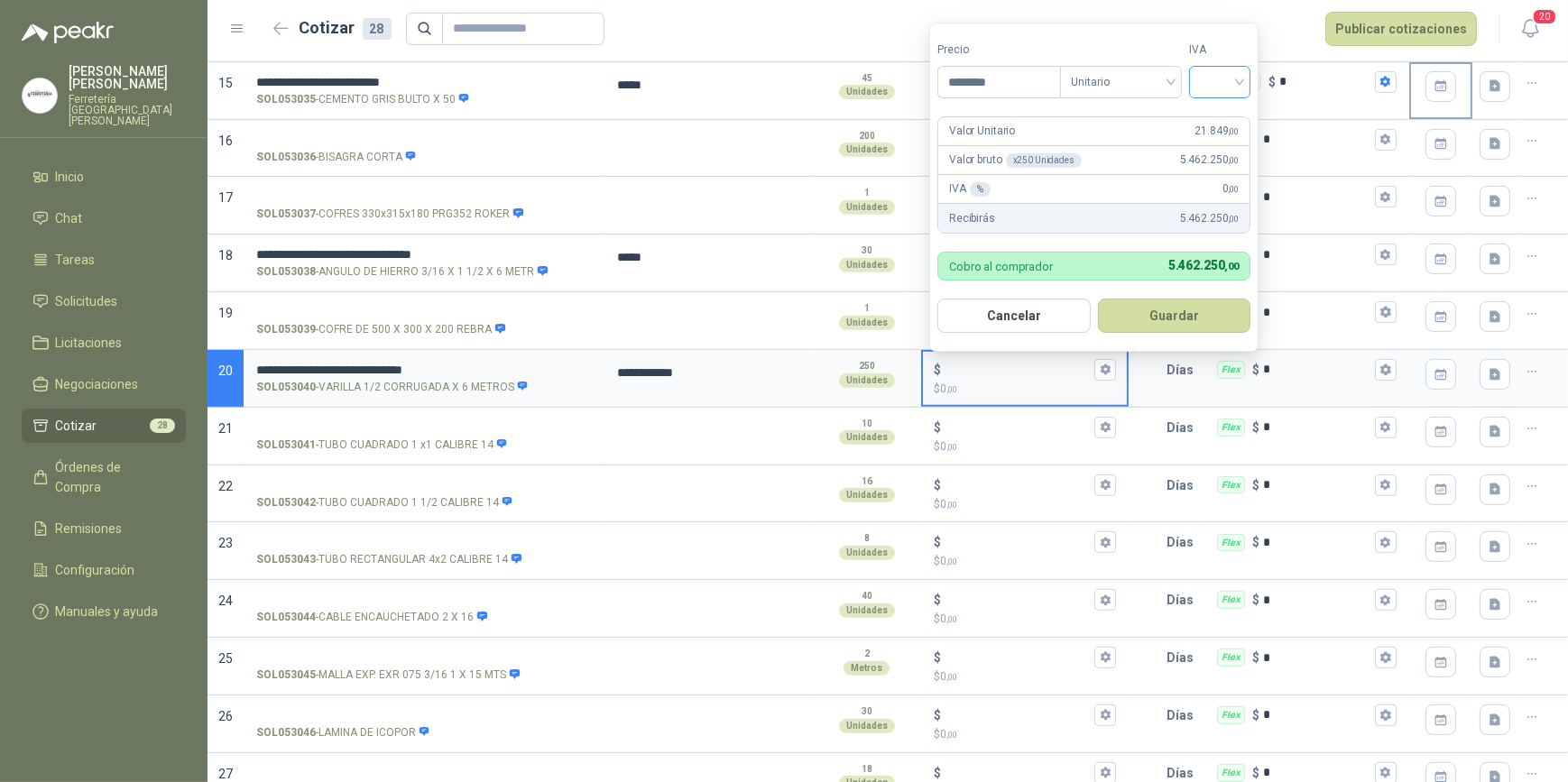
type input "********"
click at [1226, 80] on input "search" at bounding box center [1220, 79] width 40 height 27
click at [1223, 119] on div "19%" at bounding box center [1224, 120] width 33 height 20
click at [1178, 309] on button "Guardar" at bounding box center [1177, 315] width 155 height 34
type input "******"
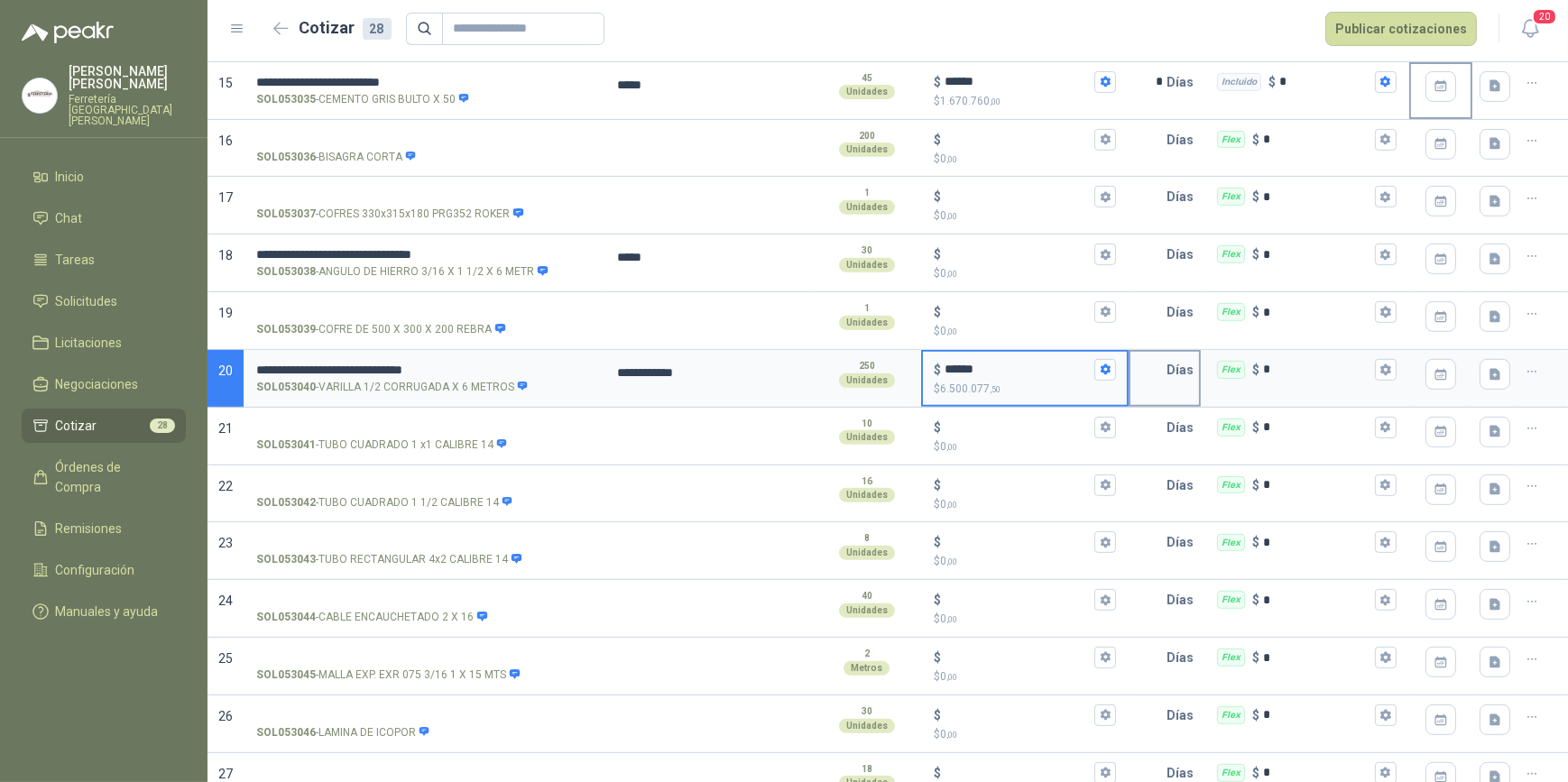
click at [1141, 376] on input "text" at bounding box center [1148, 369] width 36 height 36
type input "*"
click at [1381, 366] on icon "button" at bounding box center [1386, 370] width 10 height 11
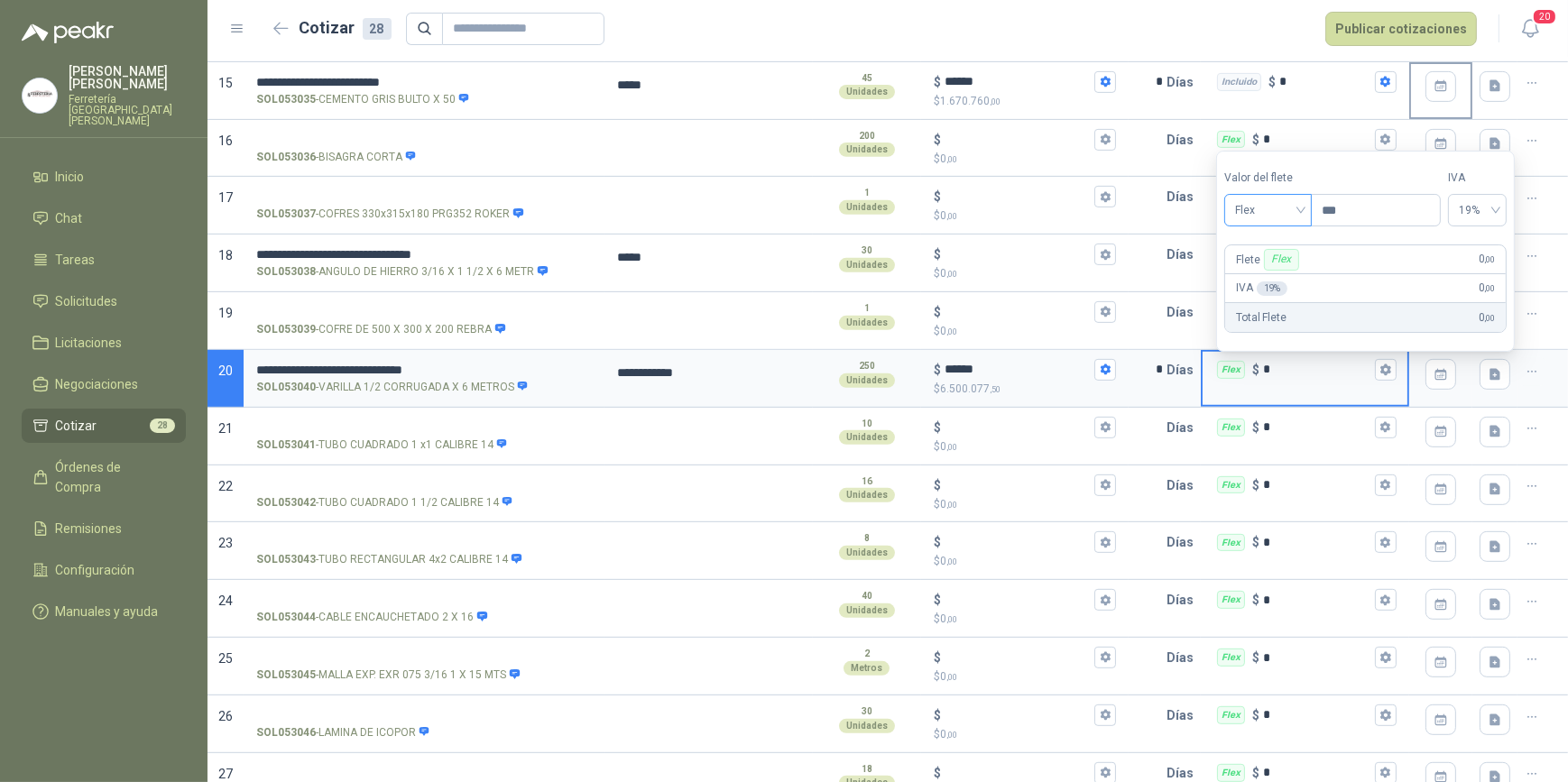
click at [1301, 214] on span "Flex" at bounding box center [1269, 210] width 66 height 27
click at [1295, 276] on div "Incluido" at bounding box center [1271, 278] width 64 height 20
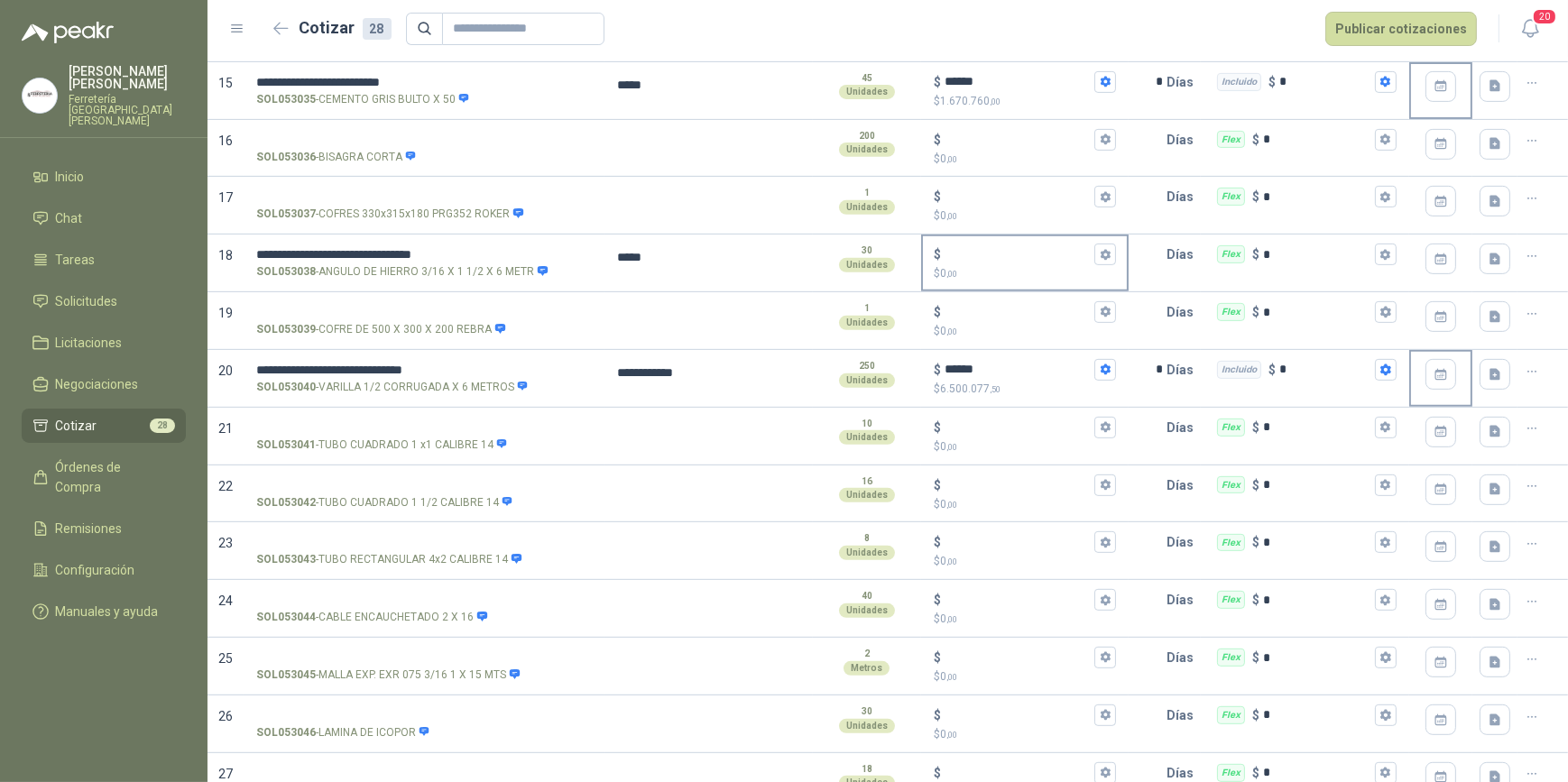
click at [977, 257] on input "$ $ 0 ,00" at bounding box center [1018, 254] width 147 height 14
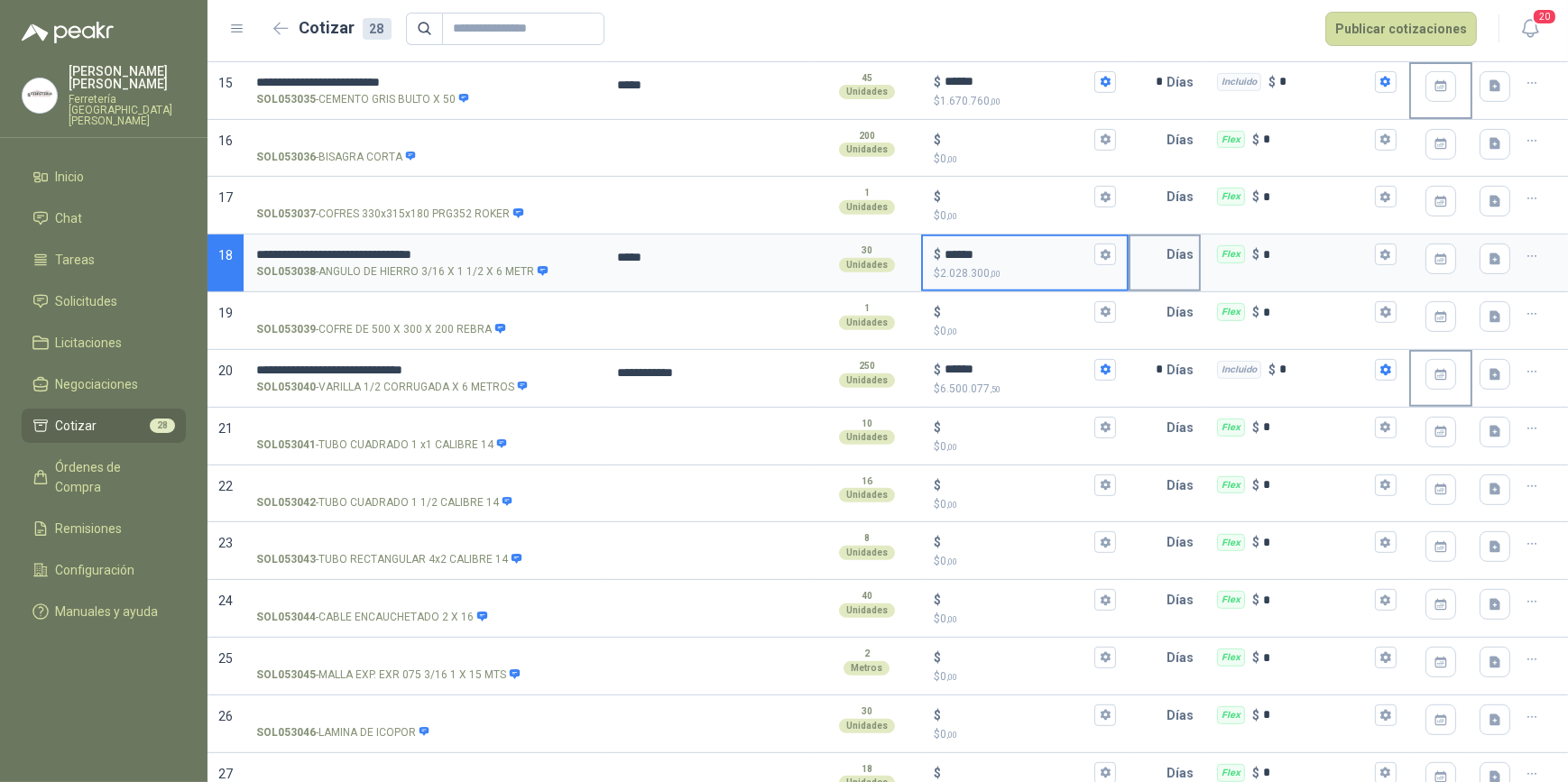
type input "******"
click at [1143, 255] on input "text" at bounding box center [1148, 254] width 36 height 36
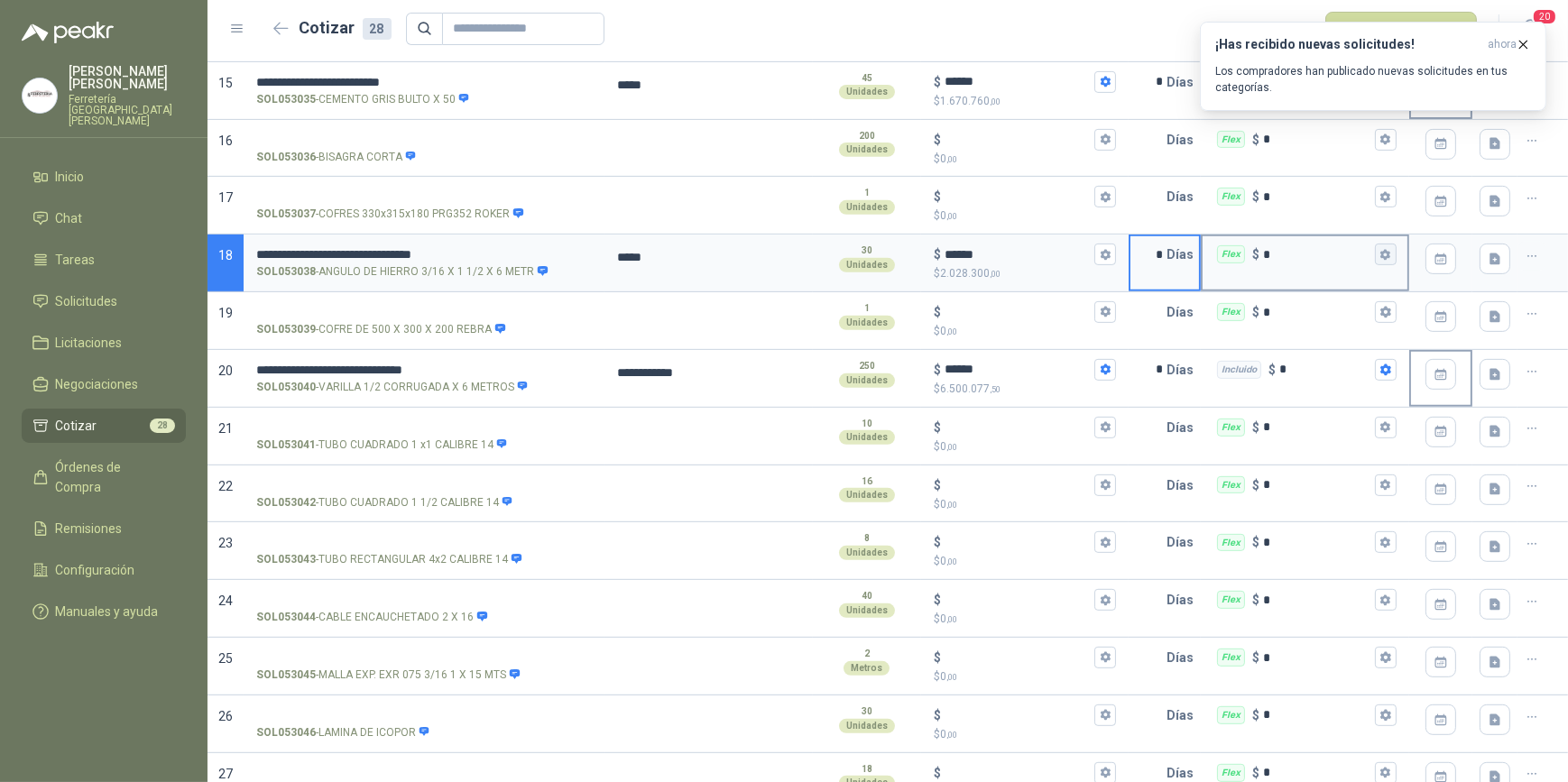
type input "*"
click at [1381, 251] on icon "button" at bounding box center [1386, 254] width 10 height 11
click at [1525, 39] on icon "button" at bounding box center [1523, 44] width 16 height 16
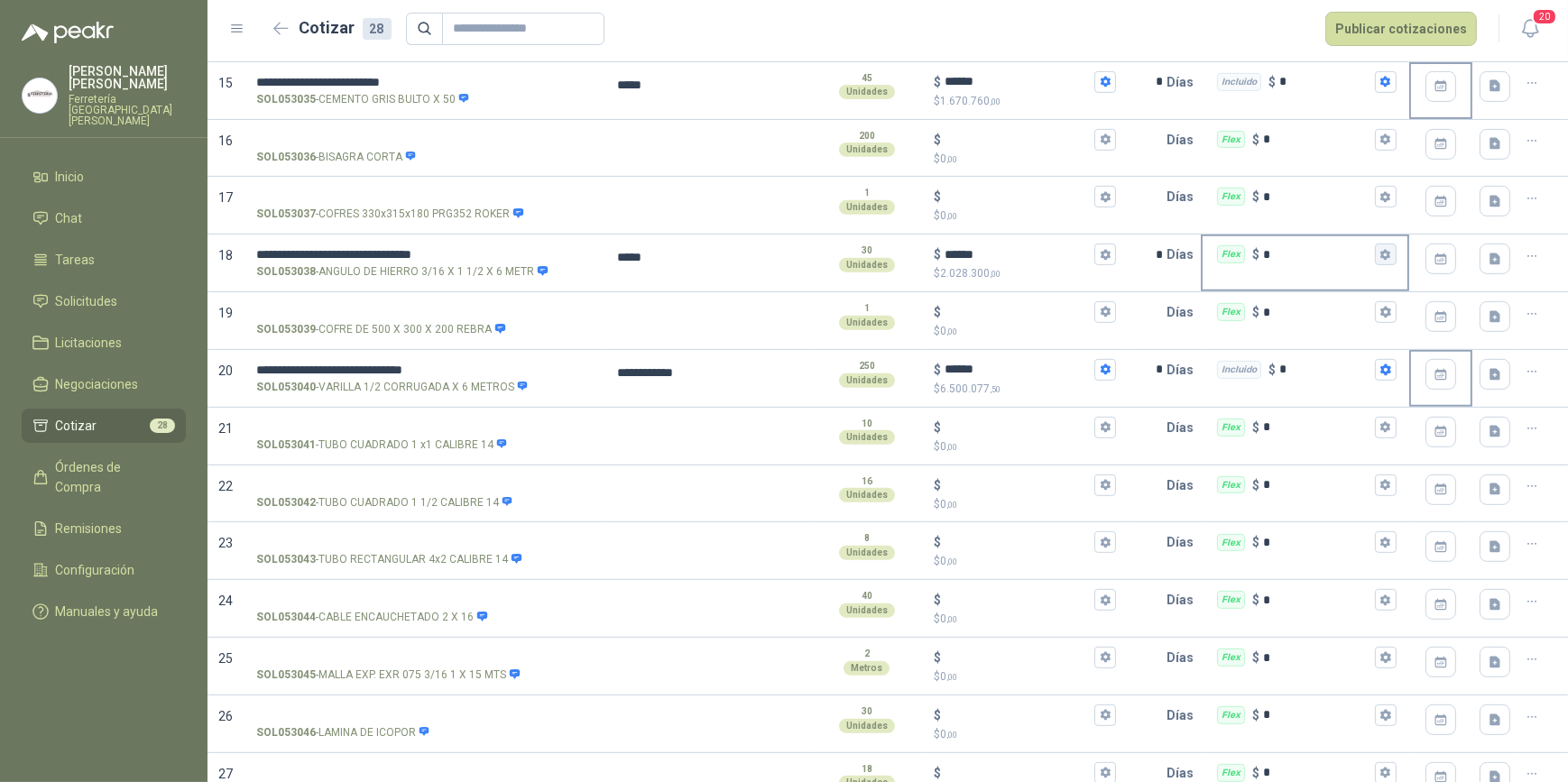
click at [1381, 249] on icon "button" at bounding box center [1386, 254] width 10 height 11
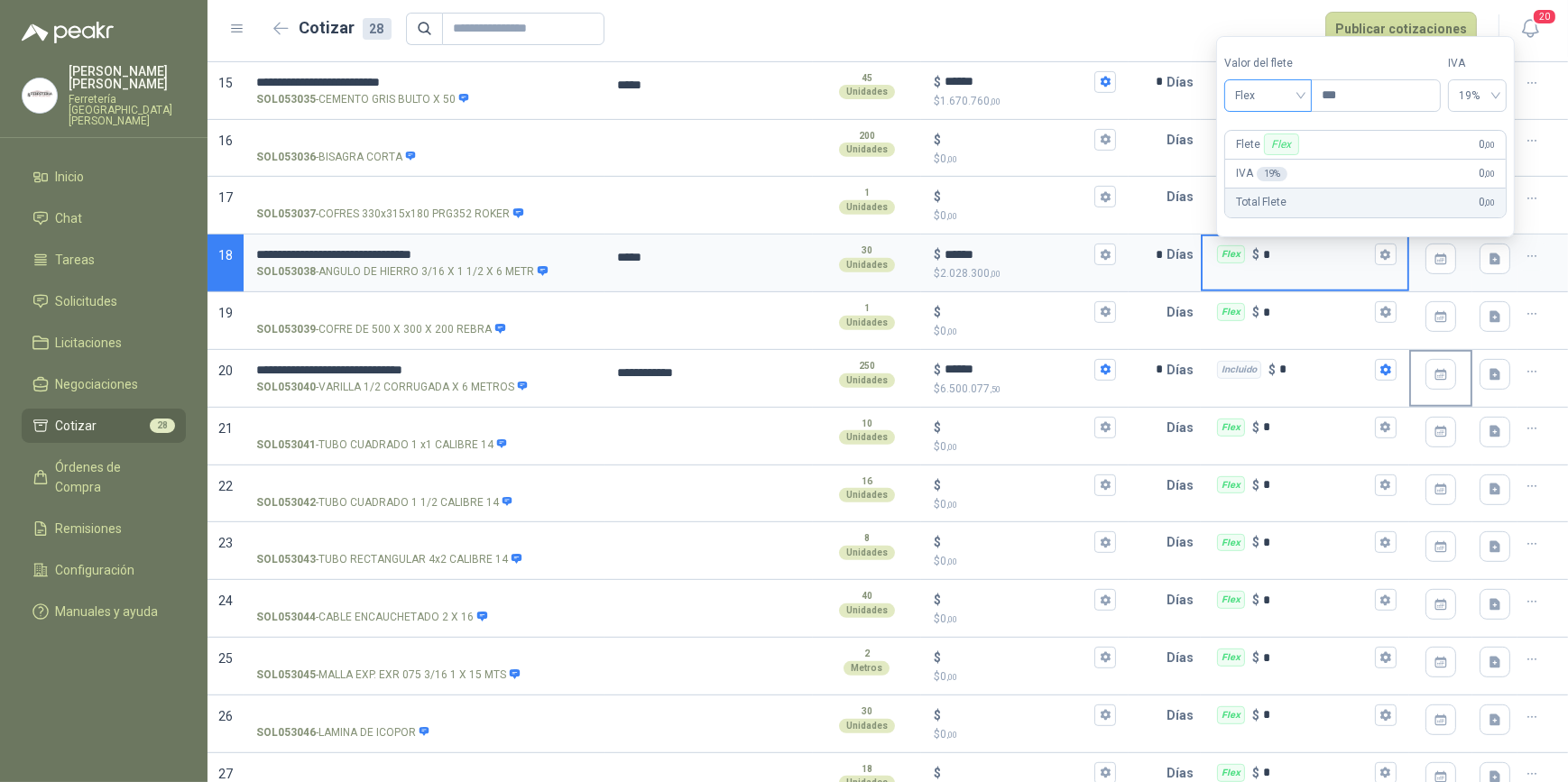
click at [1301, 102] on span "Flex" at bounding box center [1269, 95] width 66 height 27
click at [1274, 162] on div "Incluido" at bounding box center [1271, 163] width 64 height 20
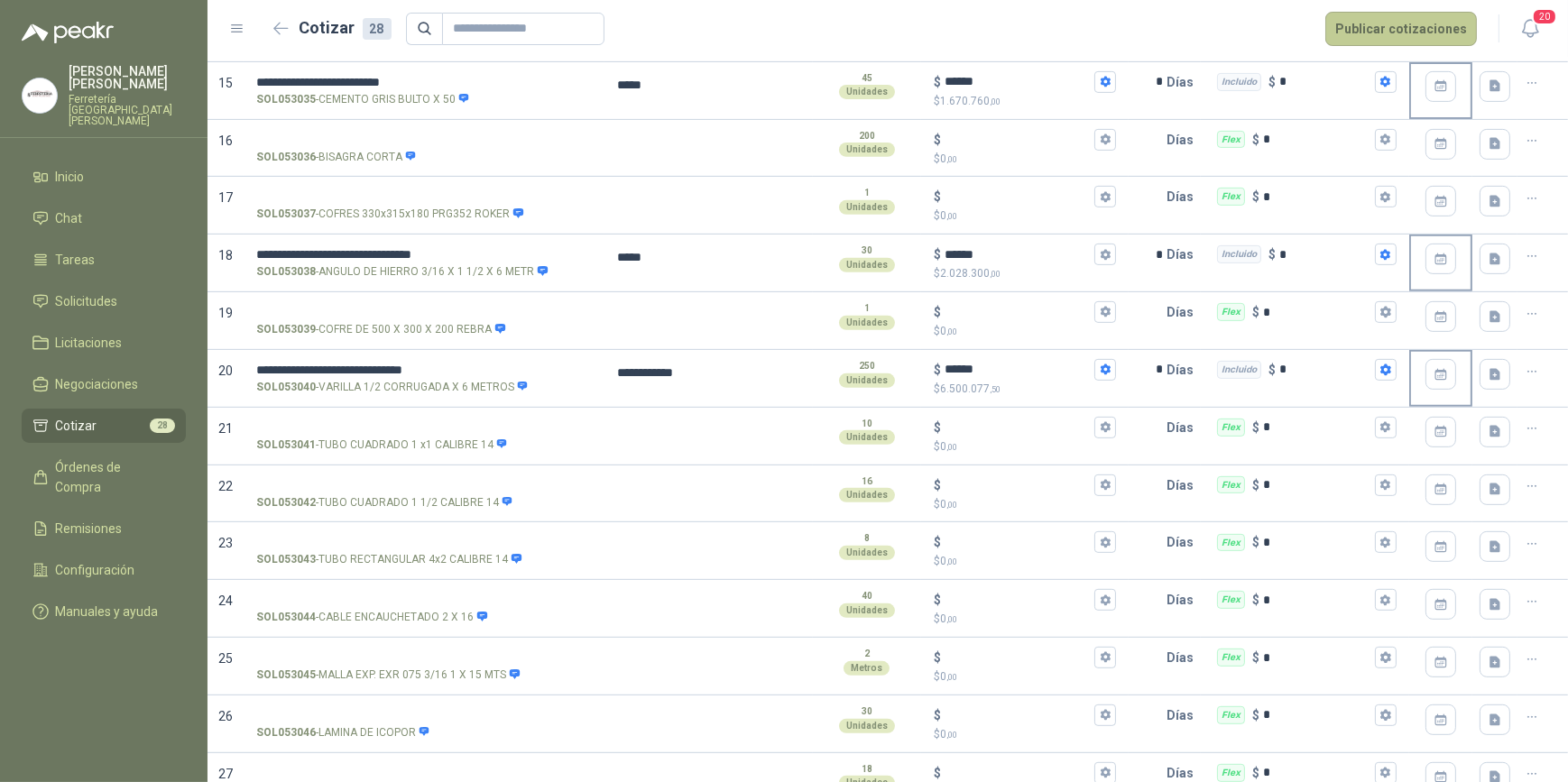
click at [1388, 32] on button "Publicar cotizaciones" at bounding box center [1401, 29] width 152 height 34
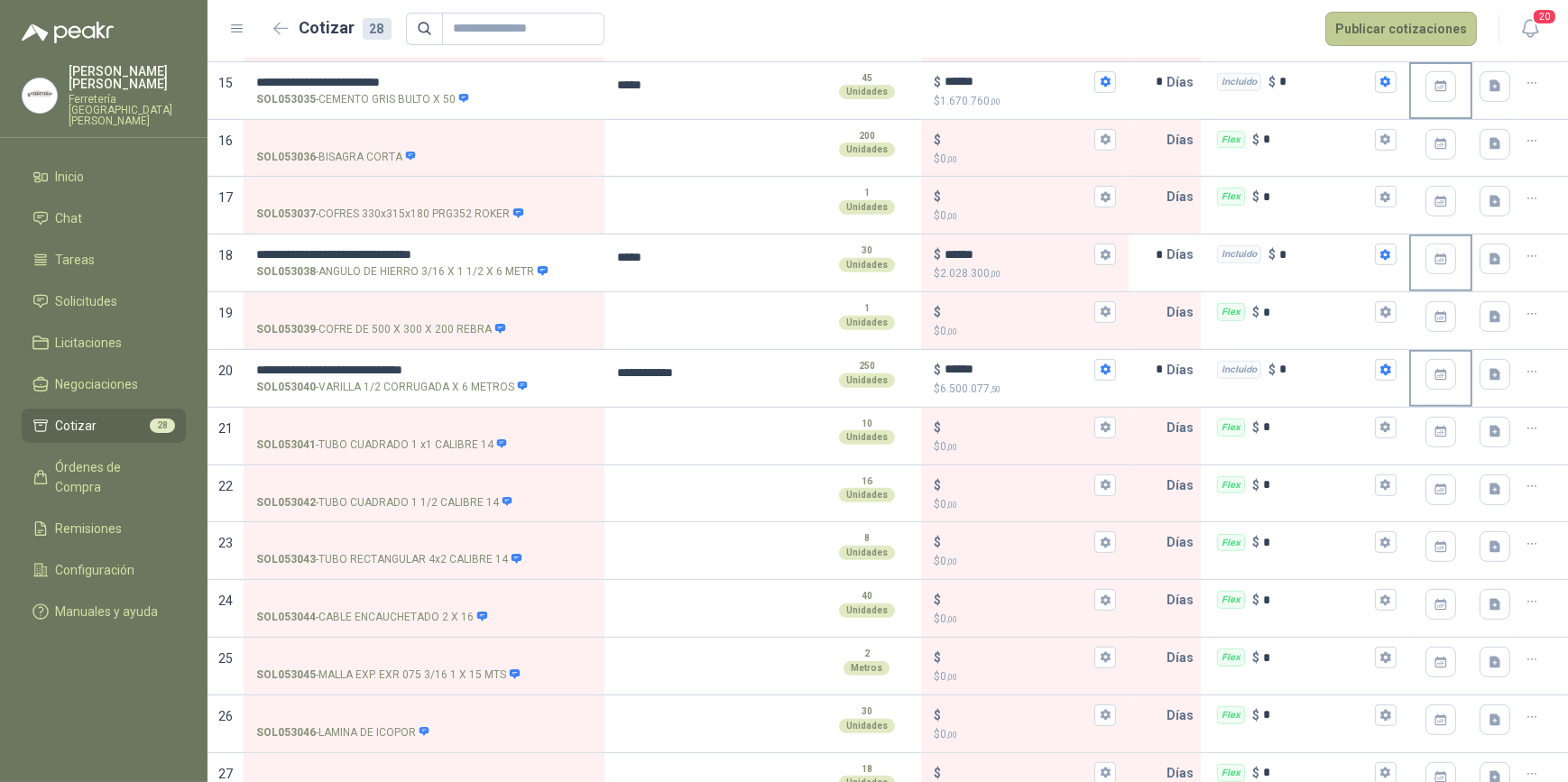
scroll to position [0, 0]
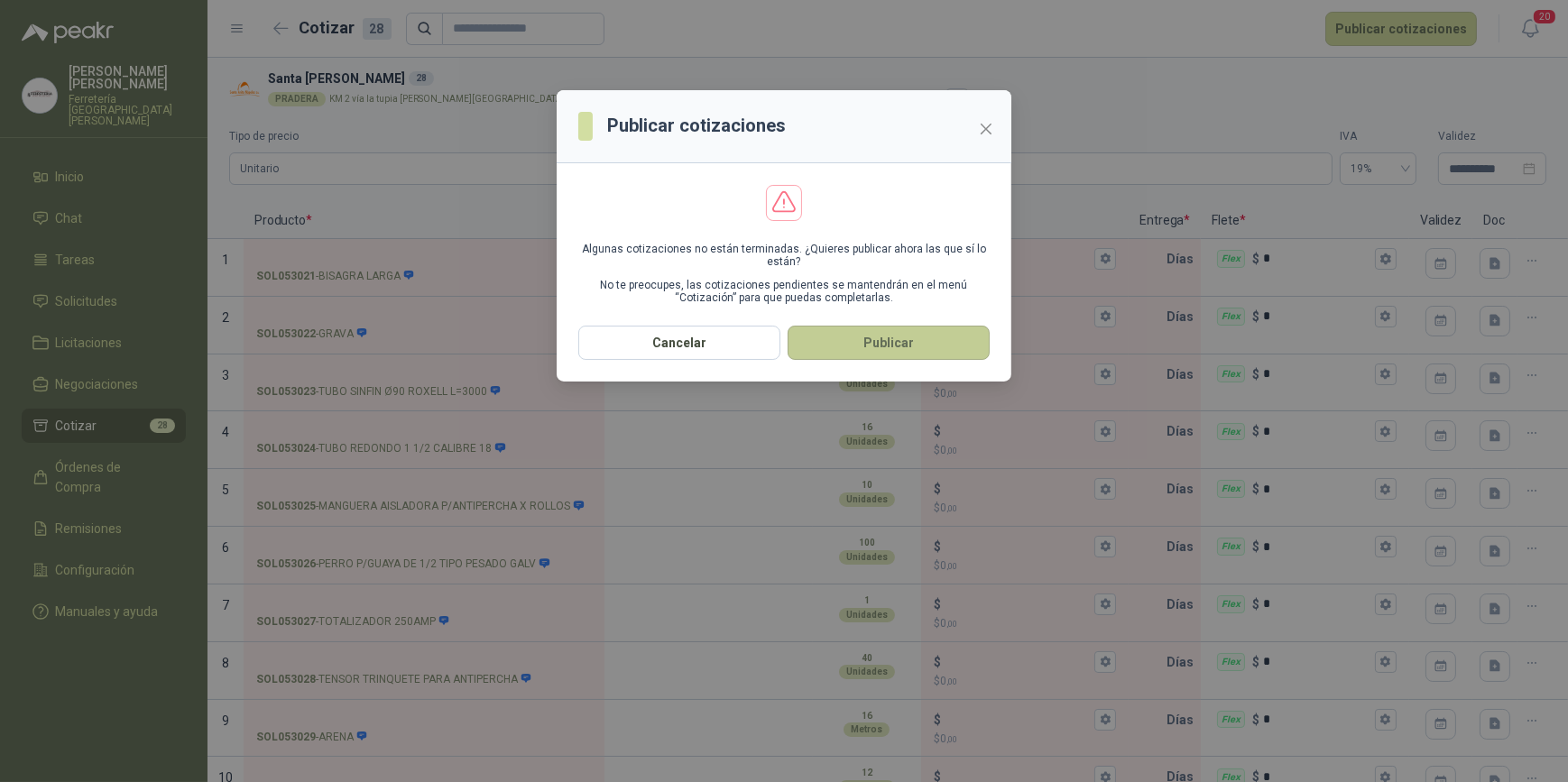
click at [893, 341] on button "Publicar" at bounding box center [888, 343] width 202 height 34
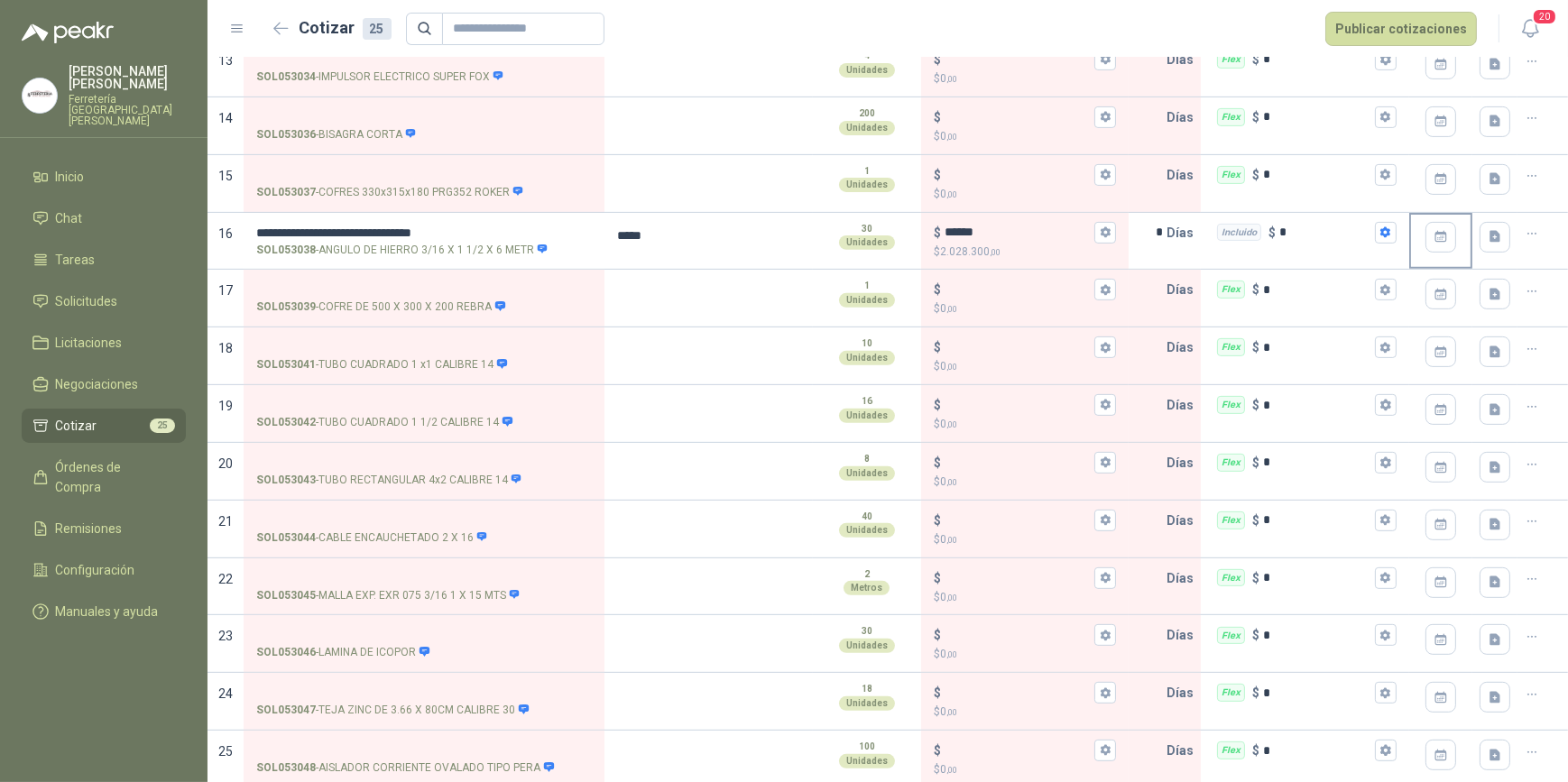
scroll to position [893, 0]
click at [1101, 228] on icon "button" at bounding box center [1106, 230] width 10 height 11
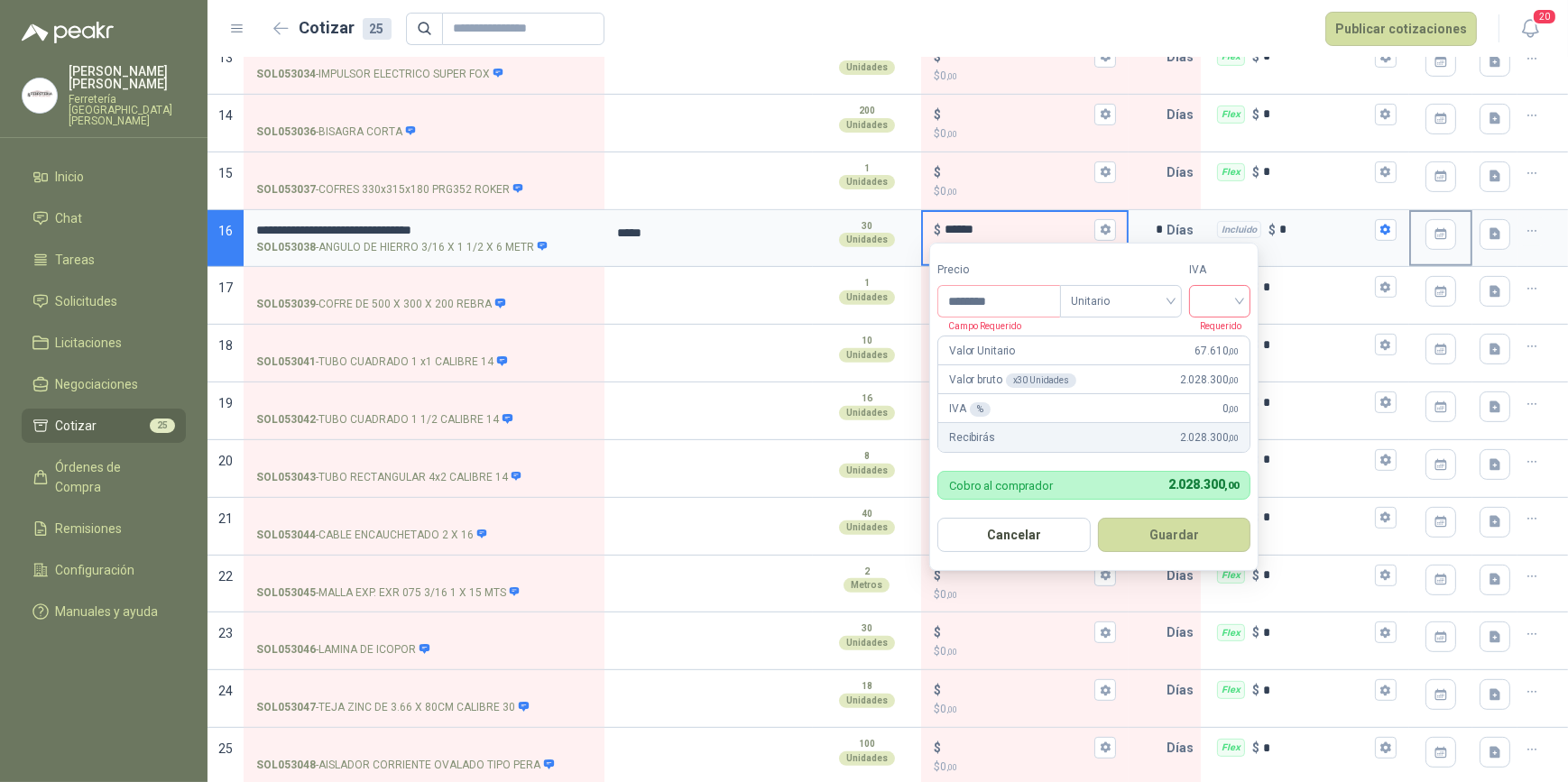
click at [1240, 299] on input "search" at bounding box center [1220, 298] width 40 height 27
click at [1221, 331] on div "19%" at bounding box center [1224, 340] width 33 height 20
click at [1184, 526] on button "Guardar" at bounding box center [1177, 534] width 155 height 34
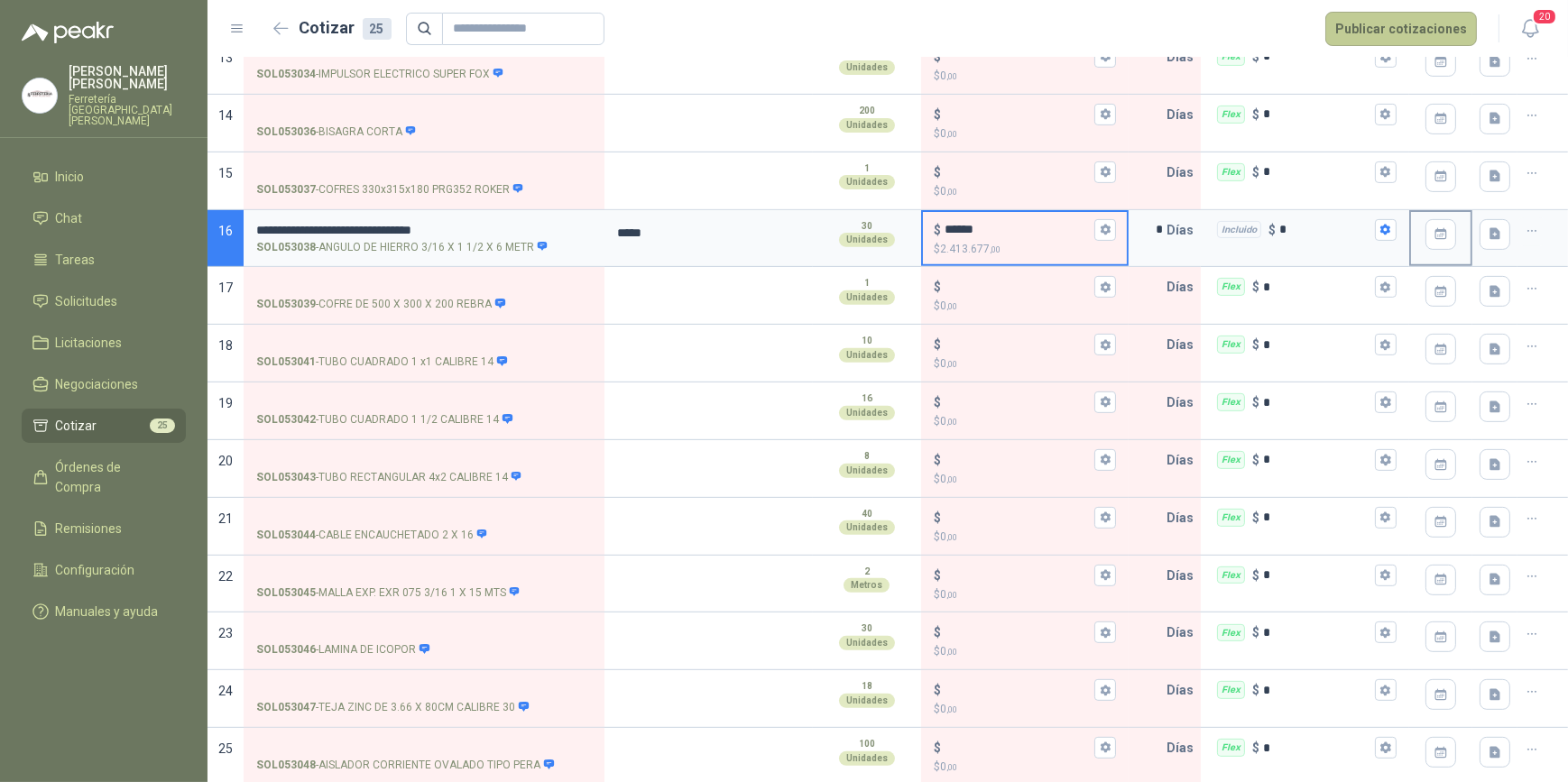
click at [1413, 29] on button "Publicar cotizaciones" at bounding box center [1401, 29] width 152 height 34
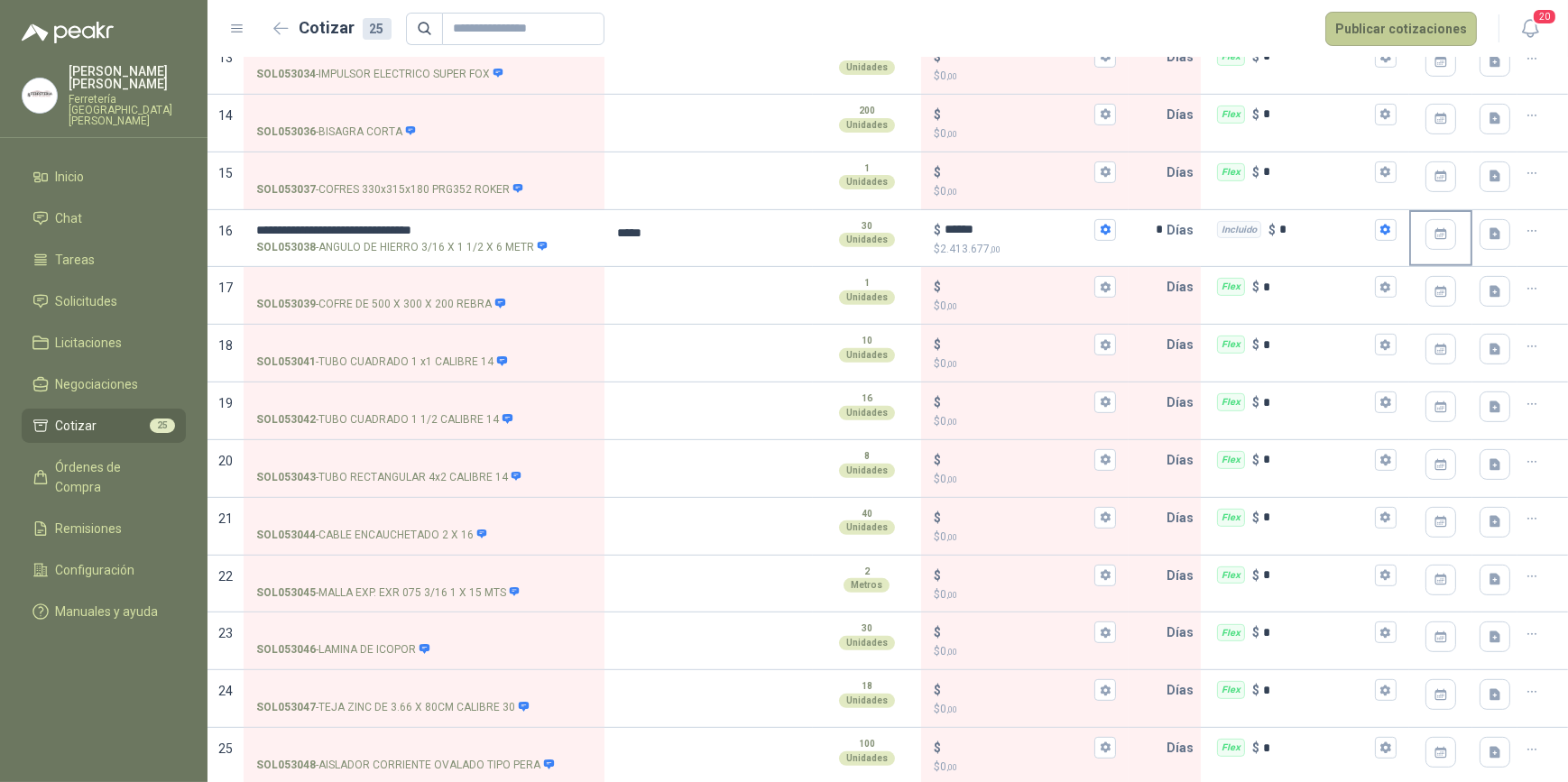
scroll to position [0, 0]
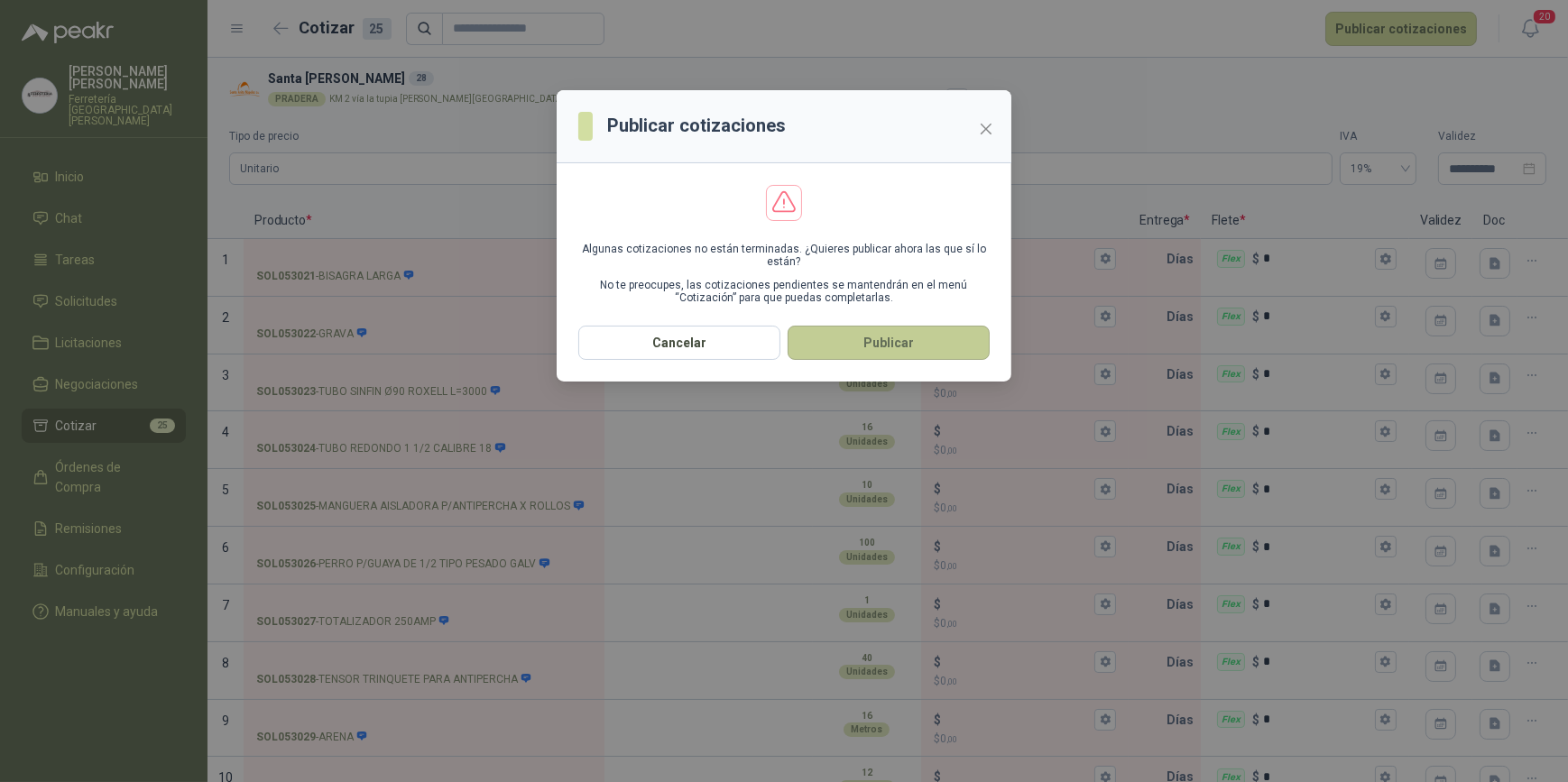
click at [881, 348] on button "Publicar" at bounding box center [888, 343] width 202 height 34
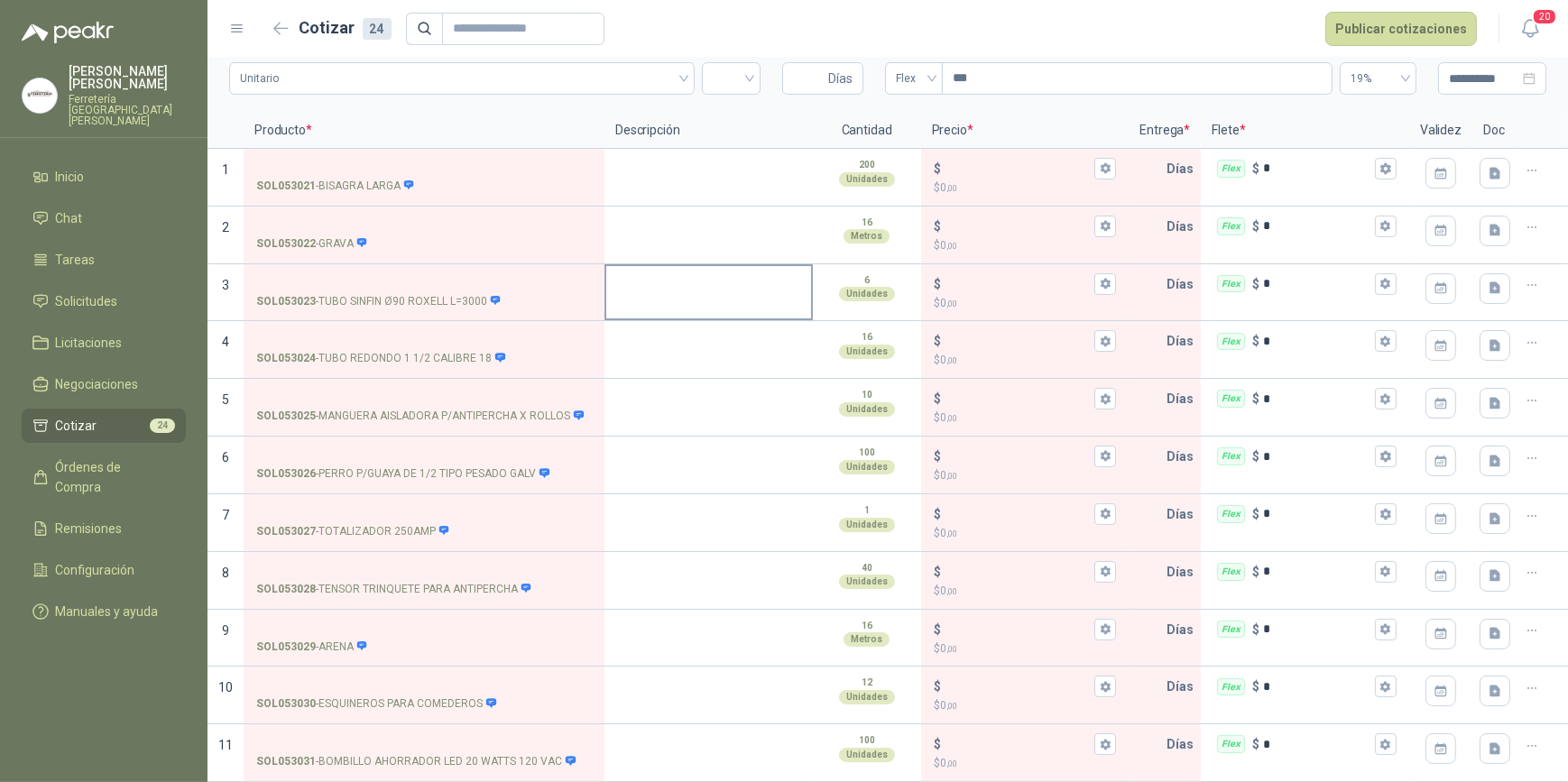
scroll to position [81, 0]
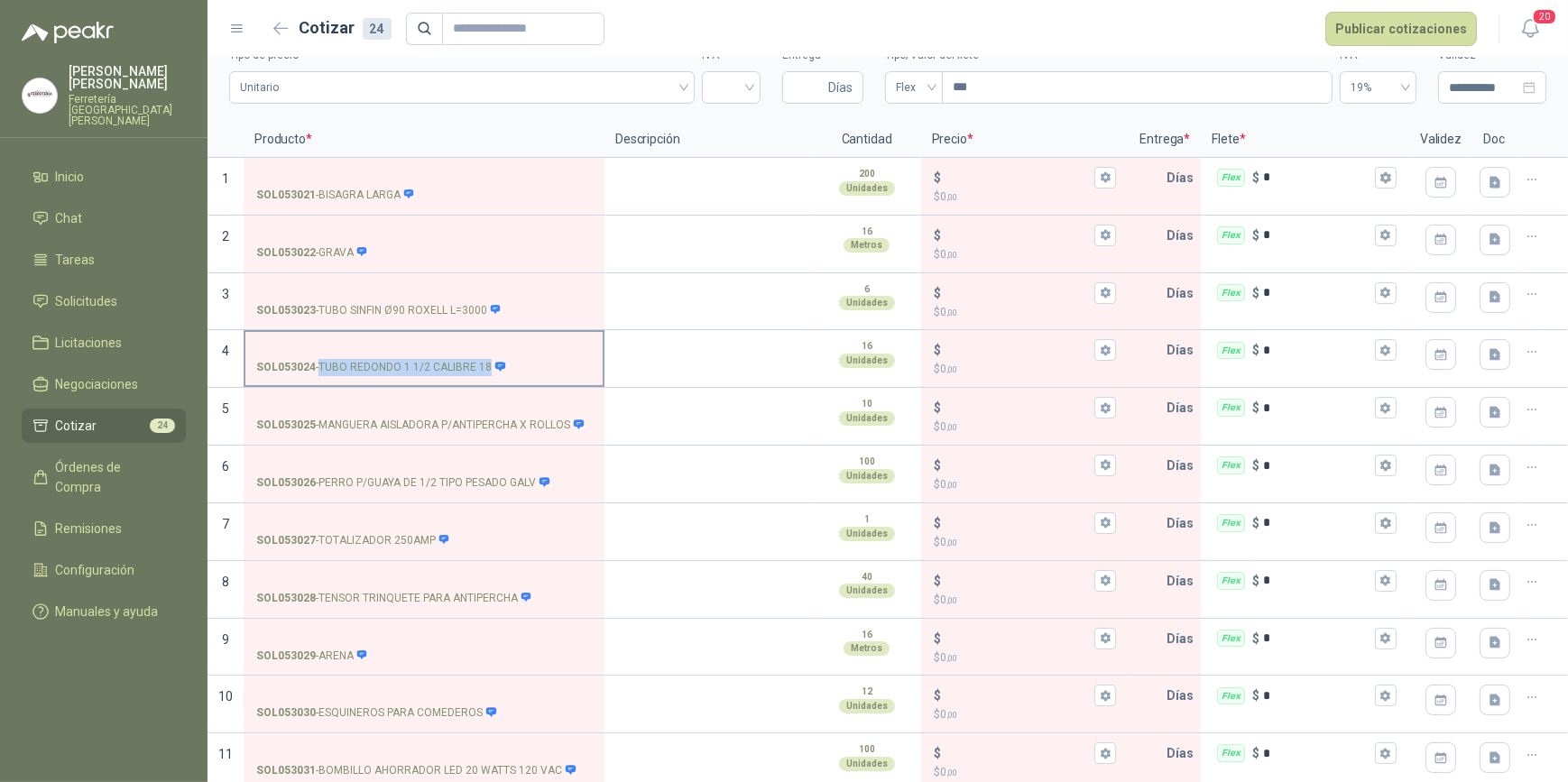
drag, startPoint x: 319, startPoint y: 363, endPoint x: 485, endPoint y: 375, distance: 166.4
click at [485, 375] on label "SOL053024 - TUBO REDONDO 1 1/2 CALIBRE 18" at bounding box center [424, 357] width 357 height 52
drag, startPoint x: 485, startPoint y: 375, endPoint x: 426, endPoint y: 361, distance: 60.6
copy p "TUBO REDONDO 1 1/2 CALIBRE 18"
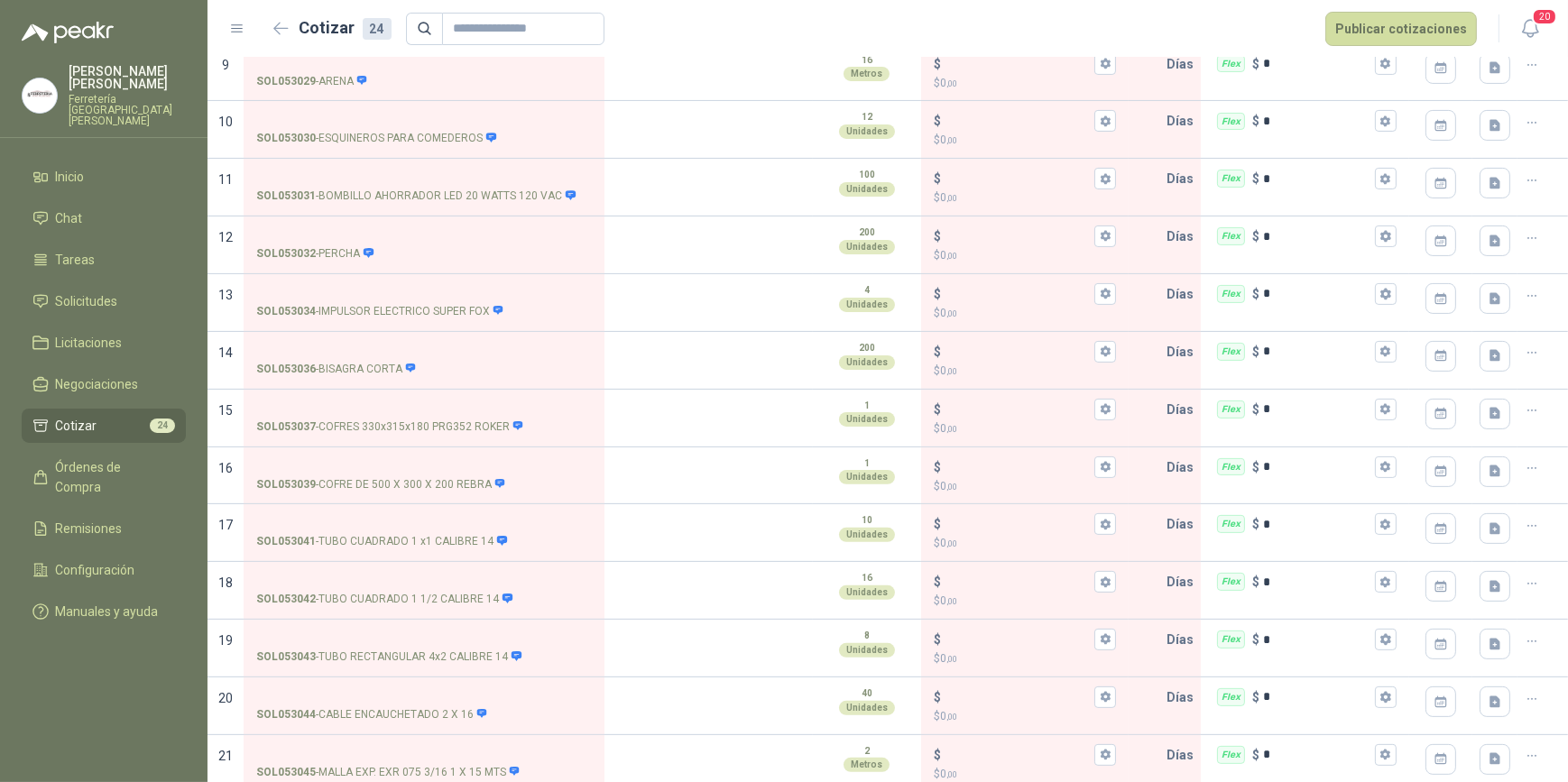
scroll to position [835, 0]
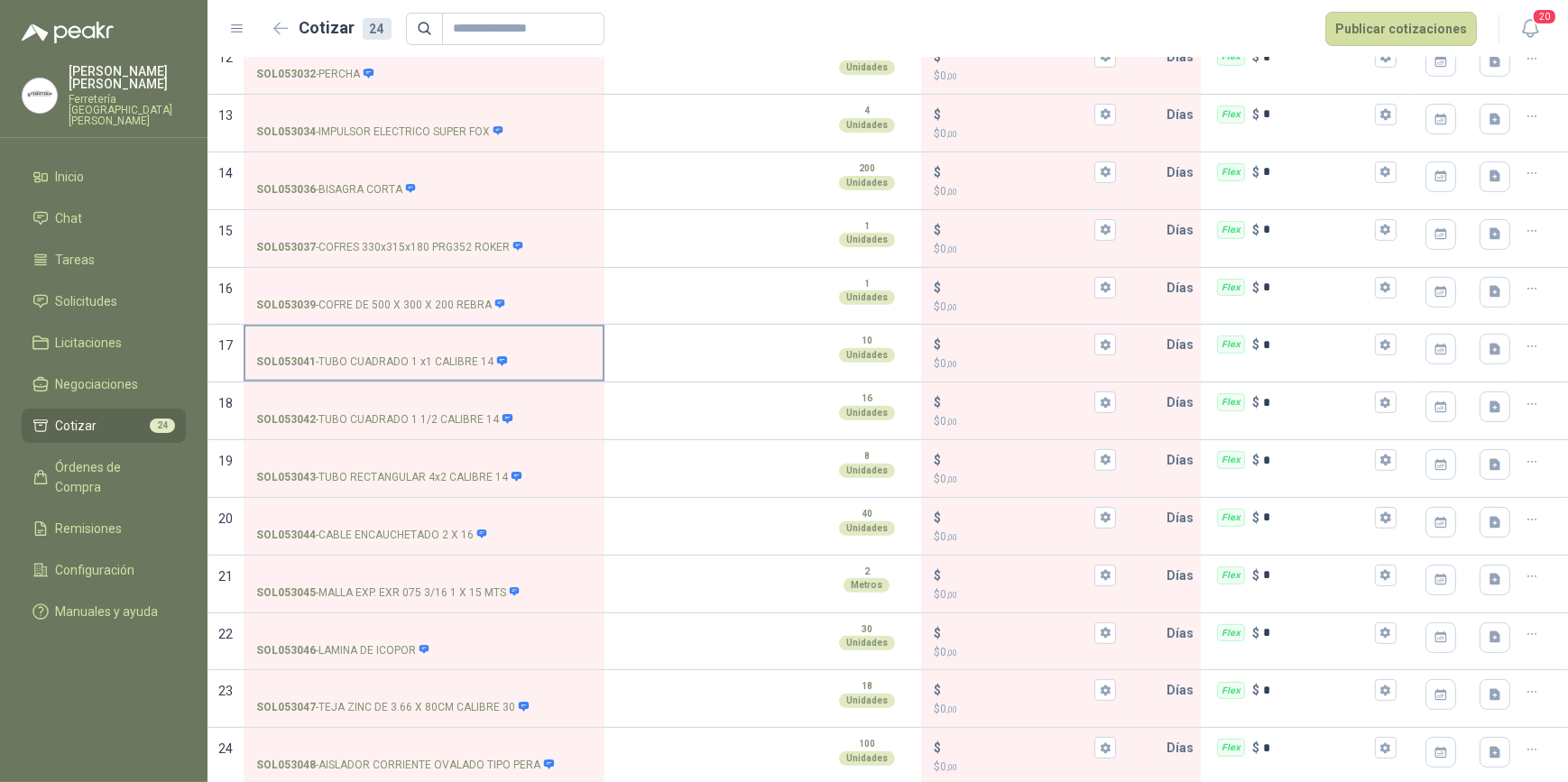
click at [373, 338] on input "SOL053041 - TUBO [PERSON_NAME] 1 x1 CALIBRE 14" at bounding box center [424, 344] width 335 height 14
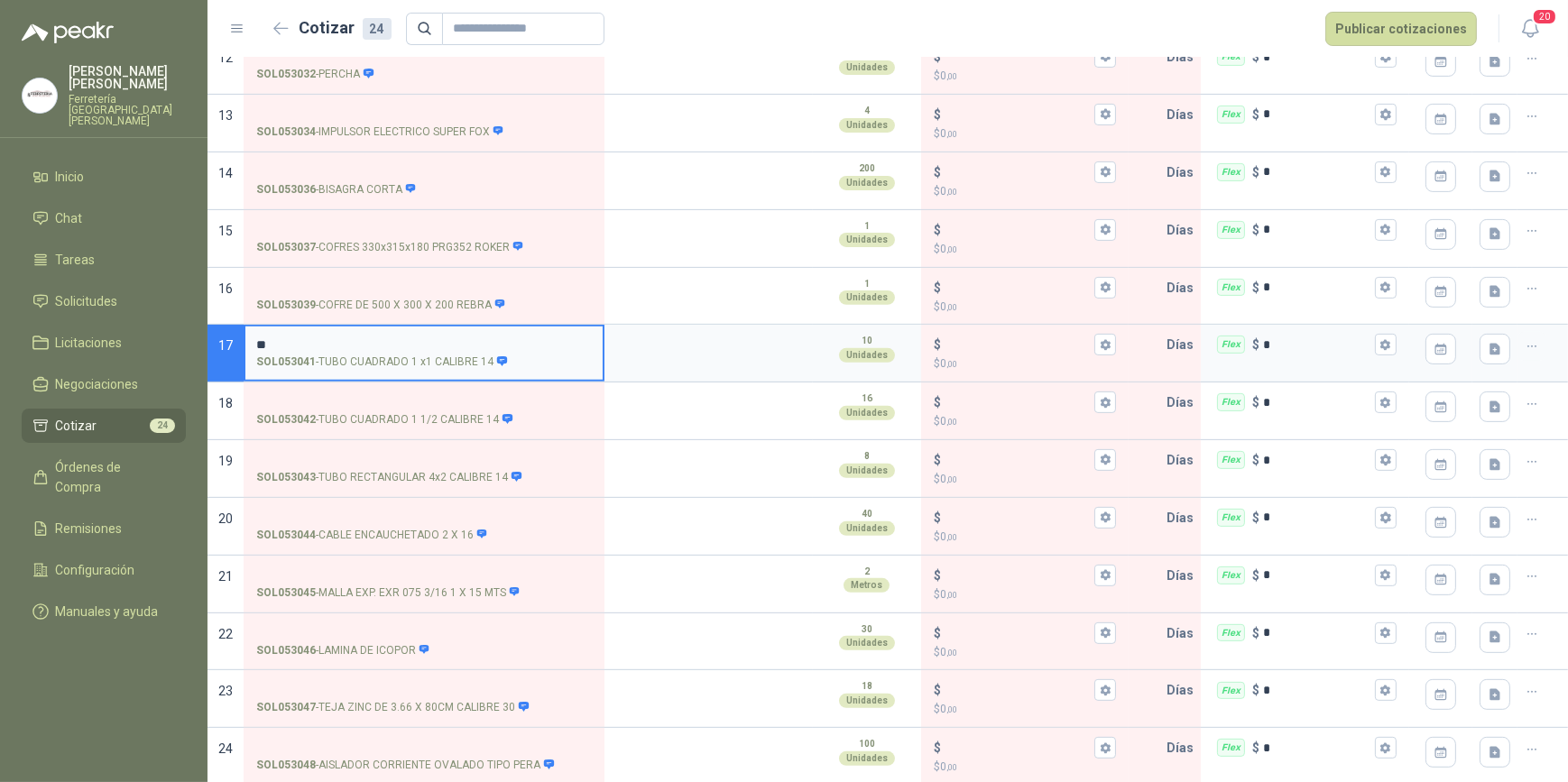
type input "*"
type input "**********"
click at [727, 351] on textarea at bounding box center [708, 347] width 205 height 41
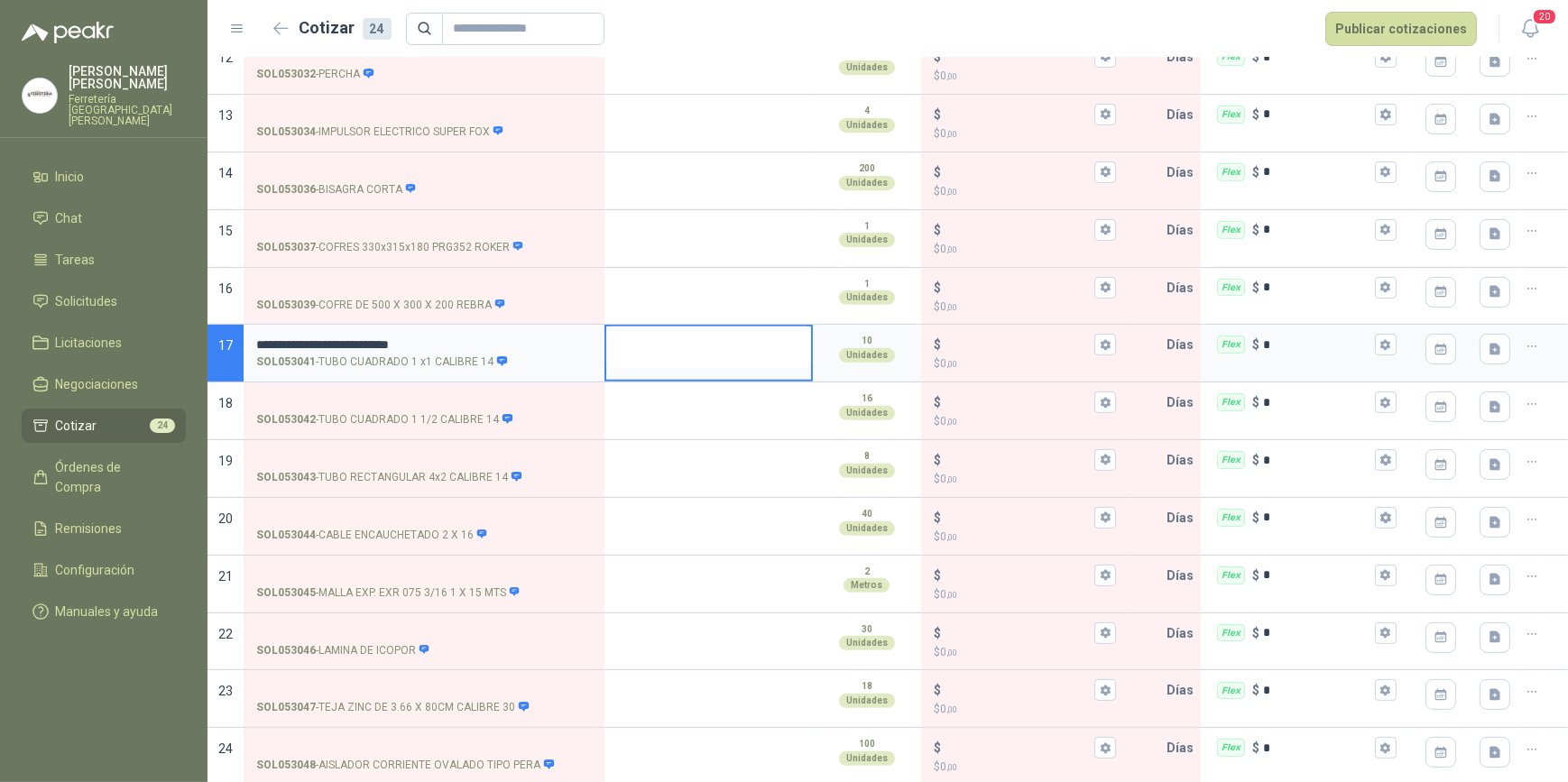
type textarea "*"
type textarea "***"
click at [1101, 340] on icon "button" at bounding box center [1106, 344] width 10 height 11
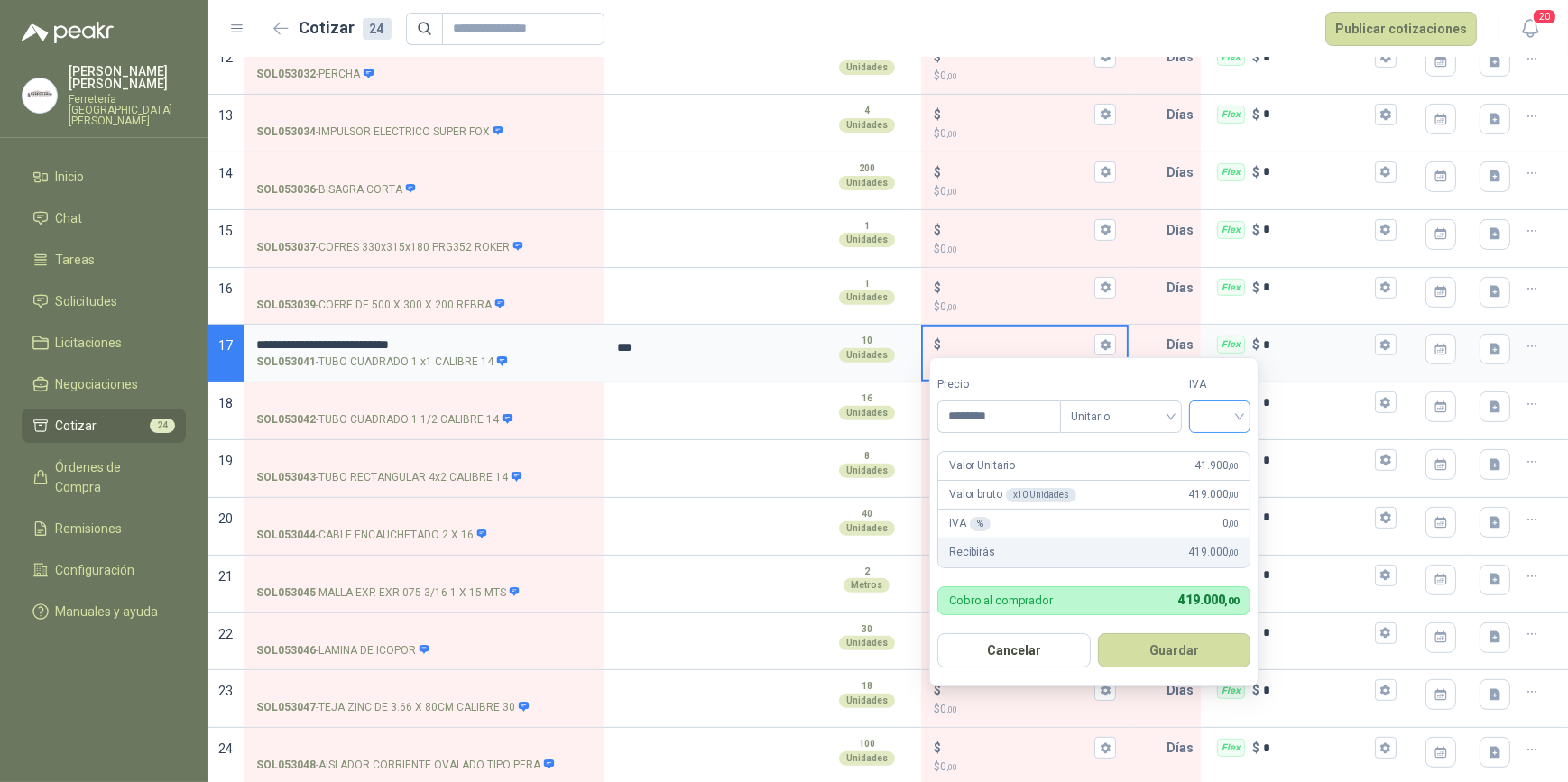
type input "********"
click at [1240, 416] on input "search" at bounding box center [1220, 414] width 40 height 27
click at [1220, 445] on div "19%" at bounding box center [1224, 455] width 33 height 20
click at [1193, 656] on button "Guardar" at bounding box center [1177, 650] width 155 height 34
type input "******"
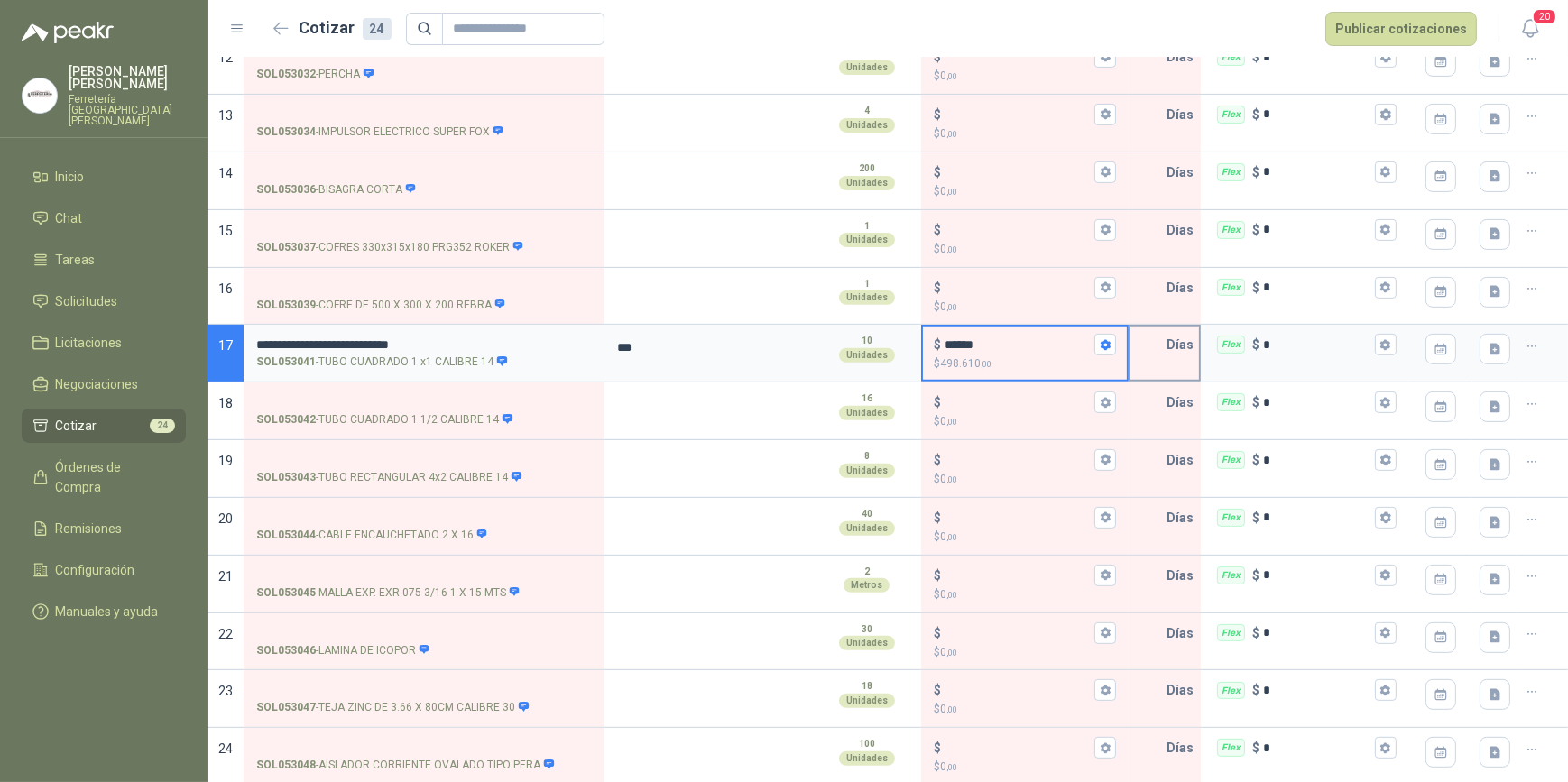
click at [1136, 340] on input "text" at bounding box center [1148, 344] width 36 height 36
type input "*"
click at [1380, 340] on icon "button" at bounding box center [1386, 344] width 12 height 12
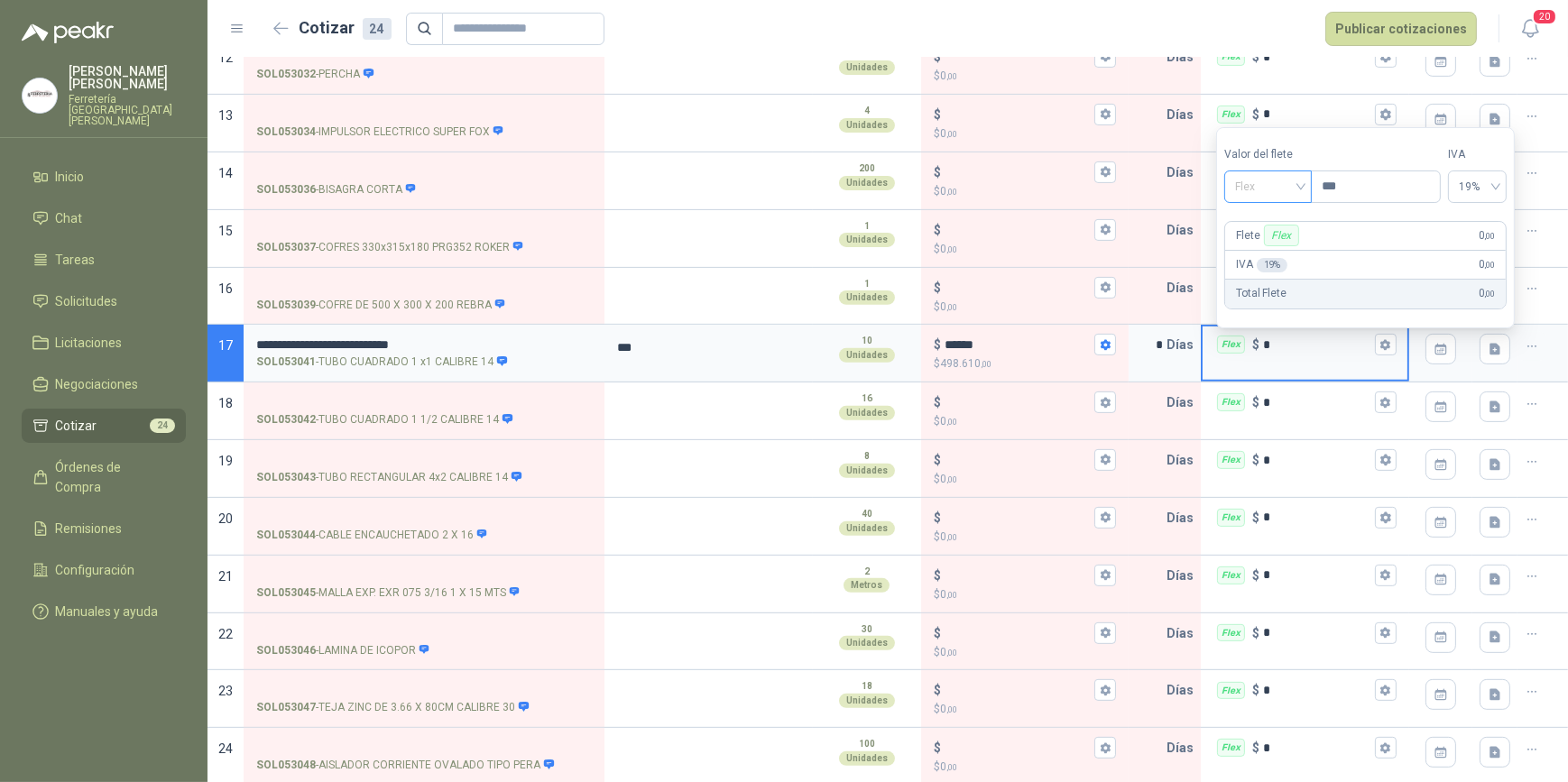
click at [1301, 184] on span "Flex" at bounding box center [1269, 186] width 66 height 27
click at [1281, 250] on div "Incluido" at bounding box center [1271, 253] width 64 height 20
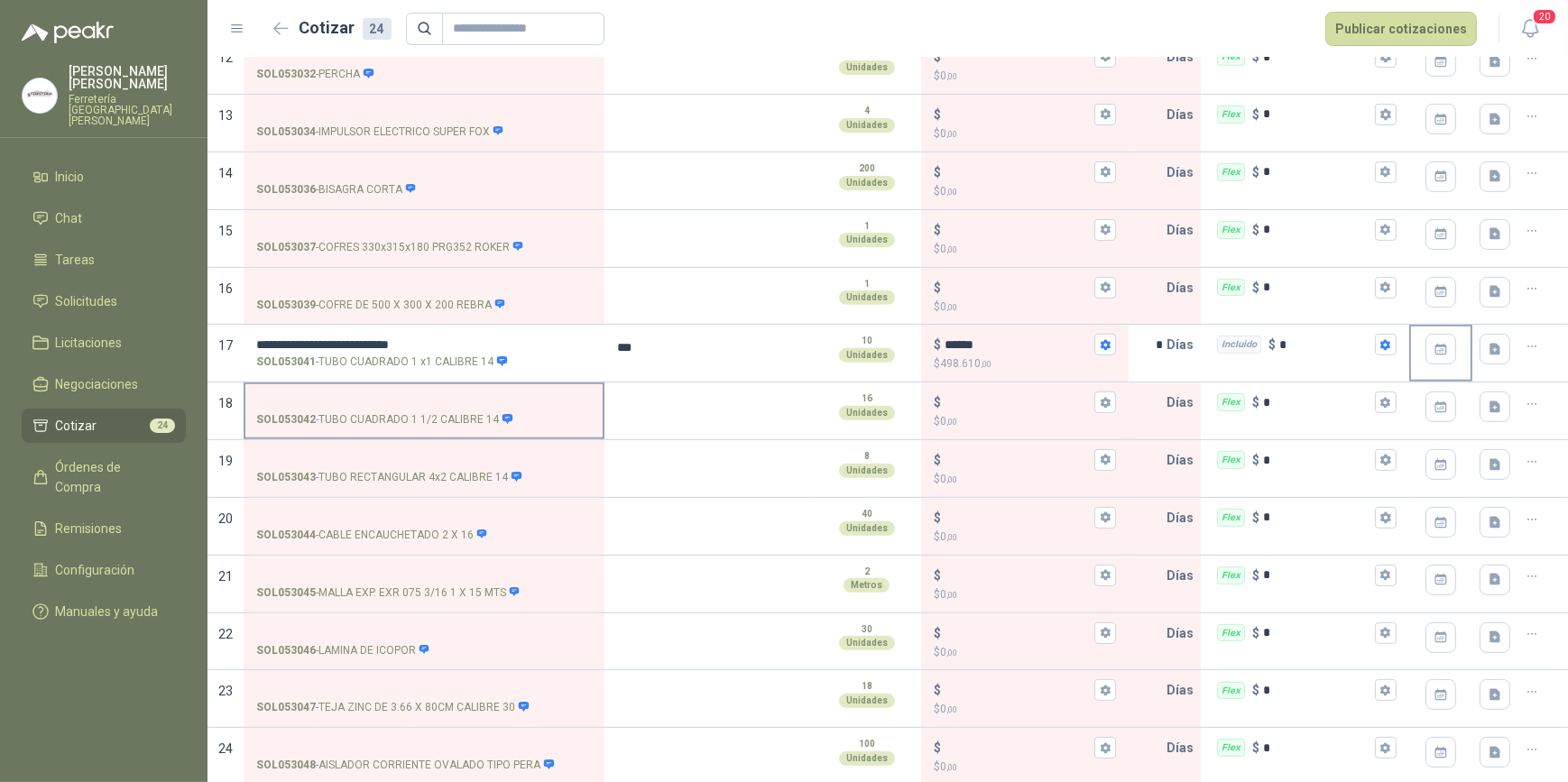
click at [331, 396] on input "SOL053042 - TUBO [PERSON_NAME] 1 1/2 CALIBRE 14" at bounding box center [424, 403] width 335 height 14
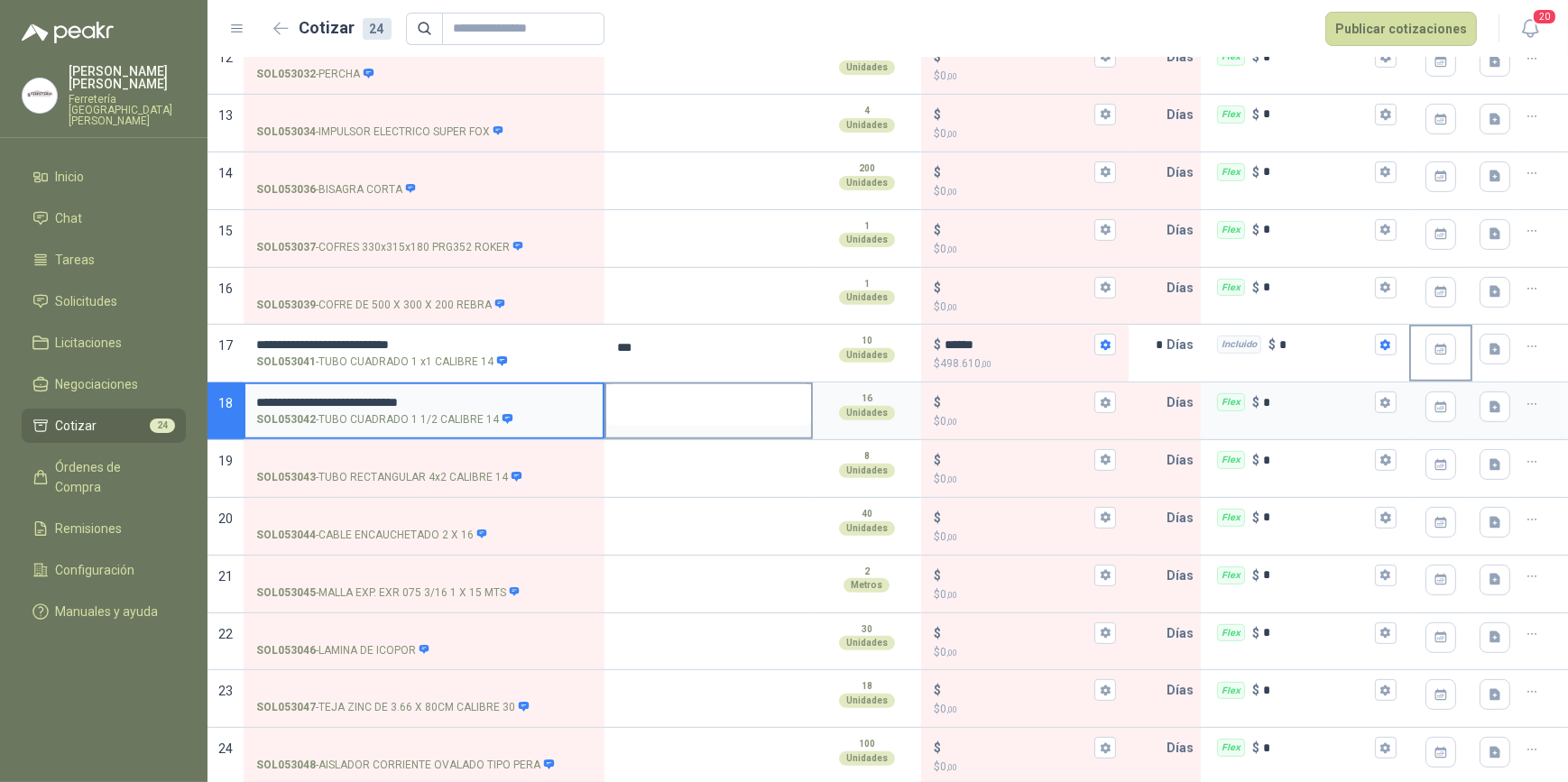
type input "**********"
click at [680, 411] on textarea at bounding box center [708, 404] width 205 height 41
type textarea "*"
type textarea "**"
type textarea "***"
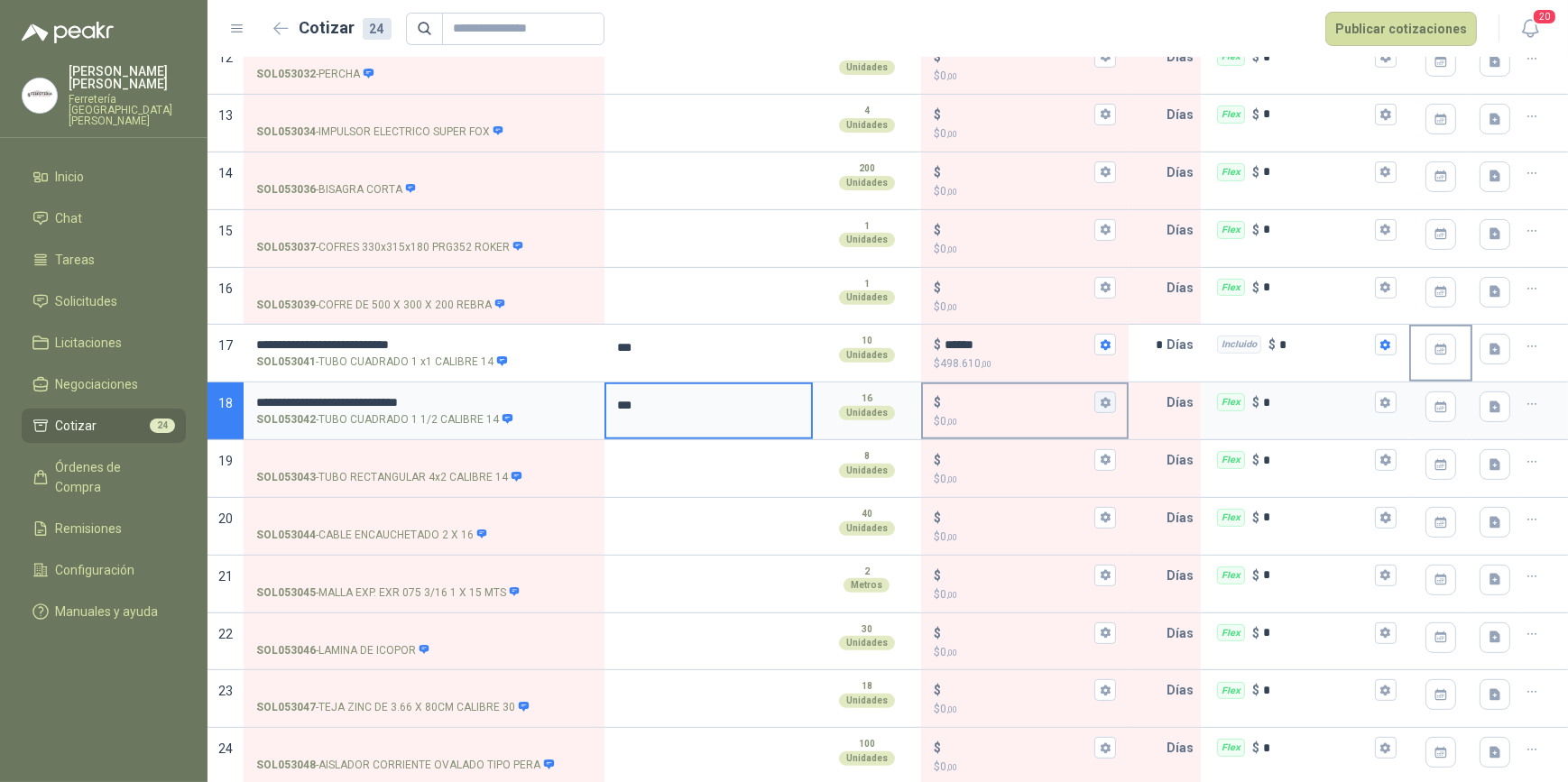
click at [1101, 402] on icon "button" at bounding box center [1106, 403] width 10 height 11
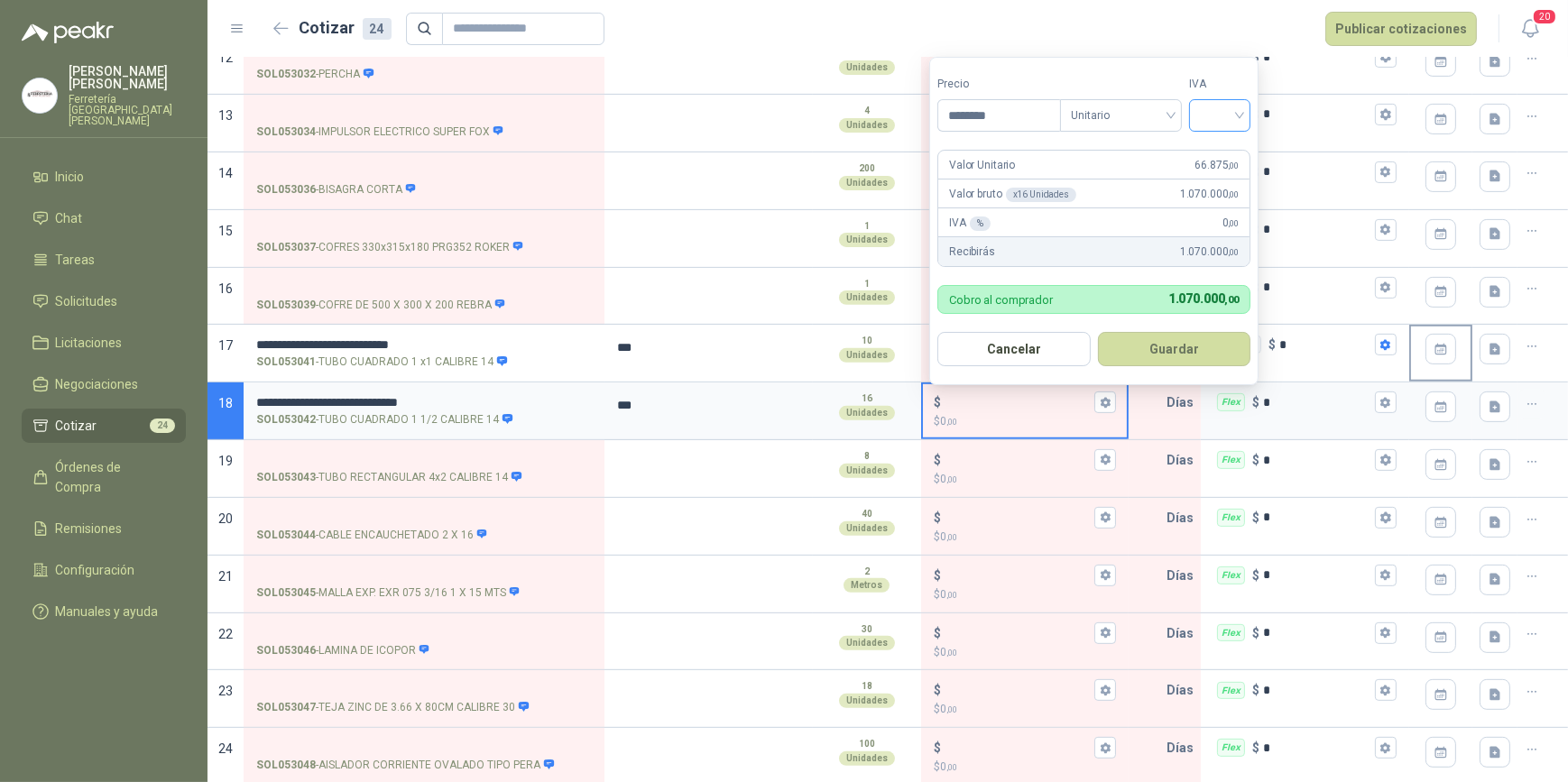
click at [1246, 117] on div at bounding box center [1220, 115] width 62 height 32
type input "********"
click at [1235, 151] on div "19%" at bounding box center [1224, 154] width 33 height 20
click at [1171, 346] on button "Guardar" at bounding box center [1177, 348] width 155 height 34
type input "******"
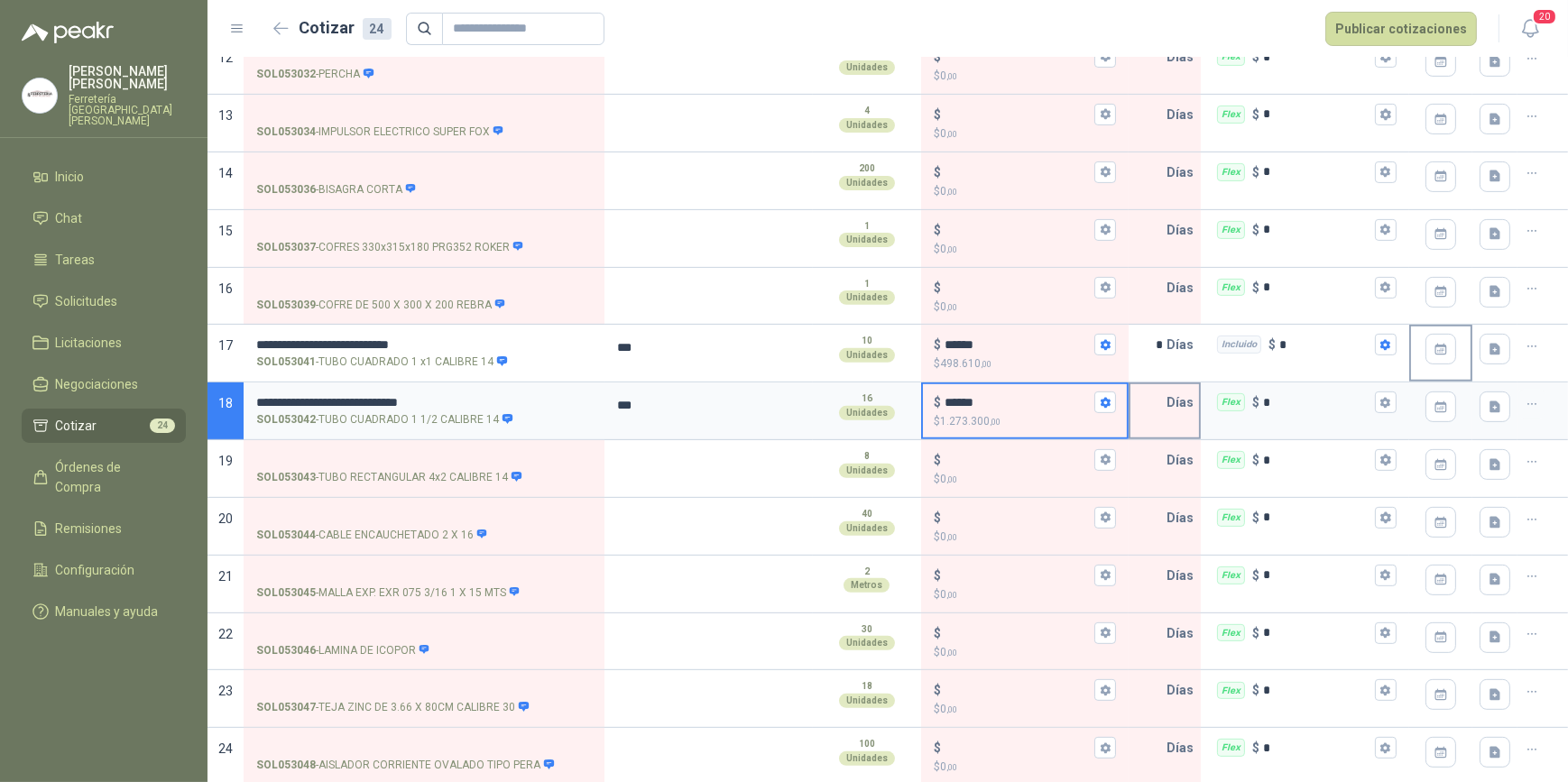
click at [1147, 403] on input "text" at bounding box center [1148, 402] width 36 height 36
type input "*"
click at [1380, 397] on icon "button" at bounding box center [1386, 403] width 12 height 12
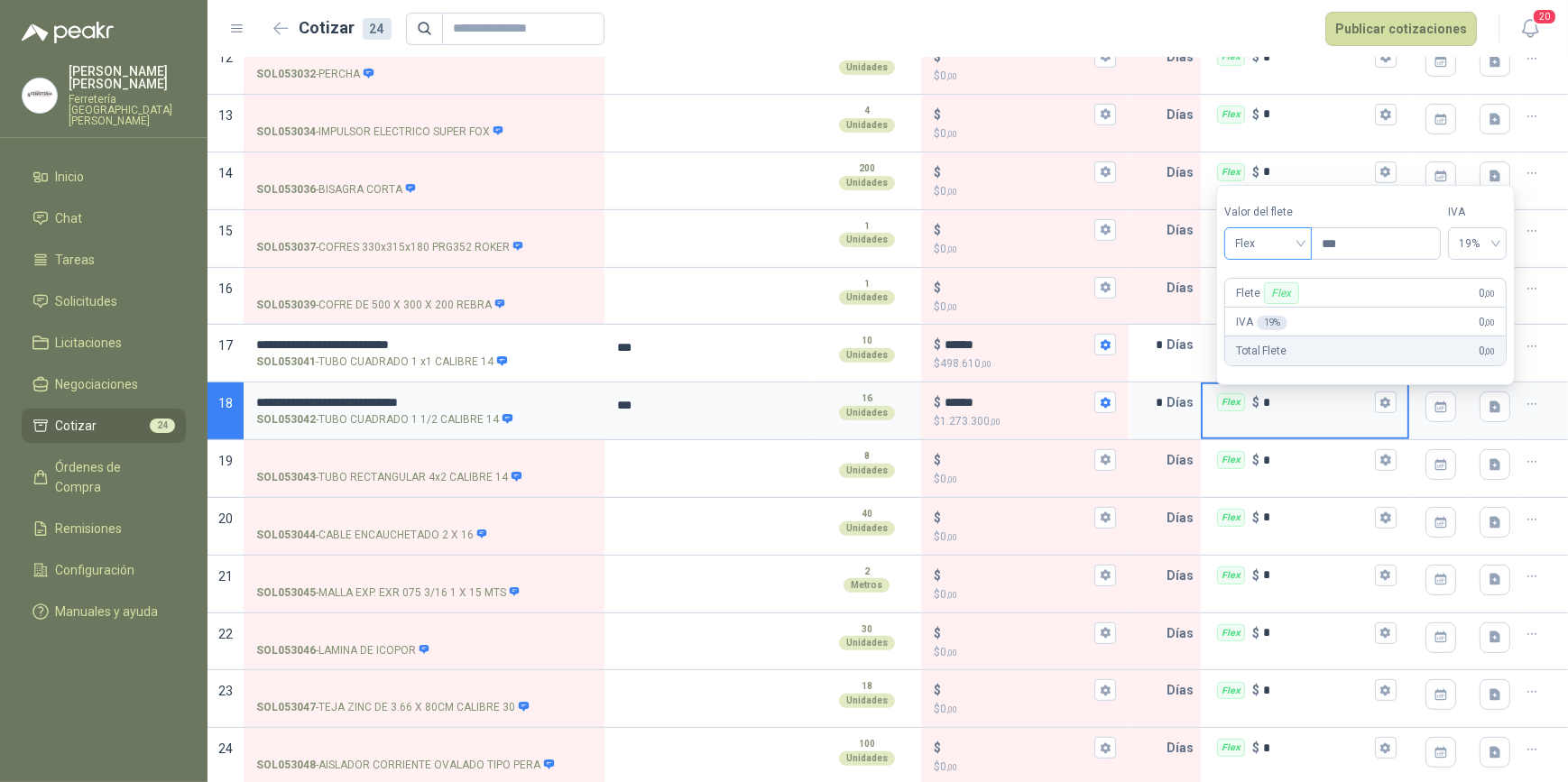
click at [1301, 239] on span "Flex" at bounding box center [1269, 243] width 66 height 27
click at [1272, 309] on div "Incluido" at bounding box center [1271, 311] width 64 height 20
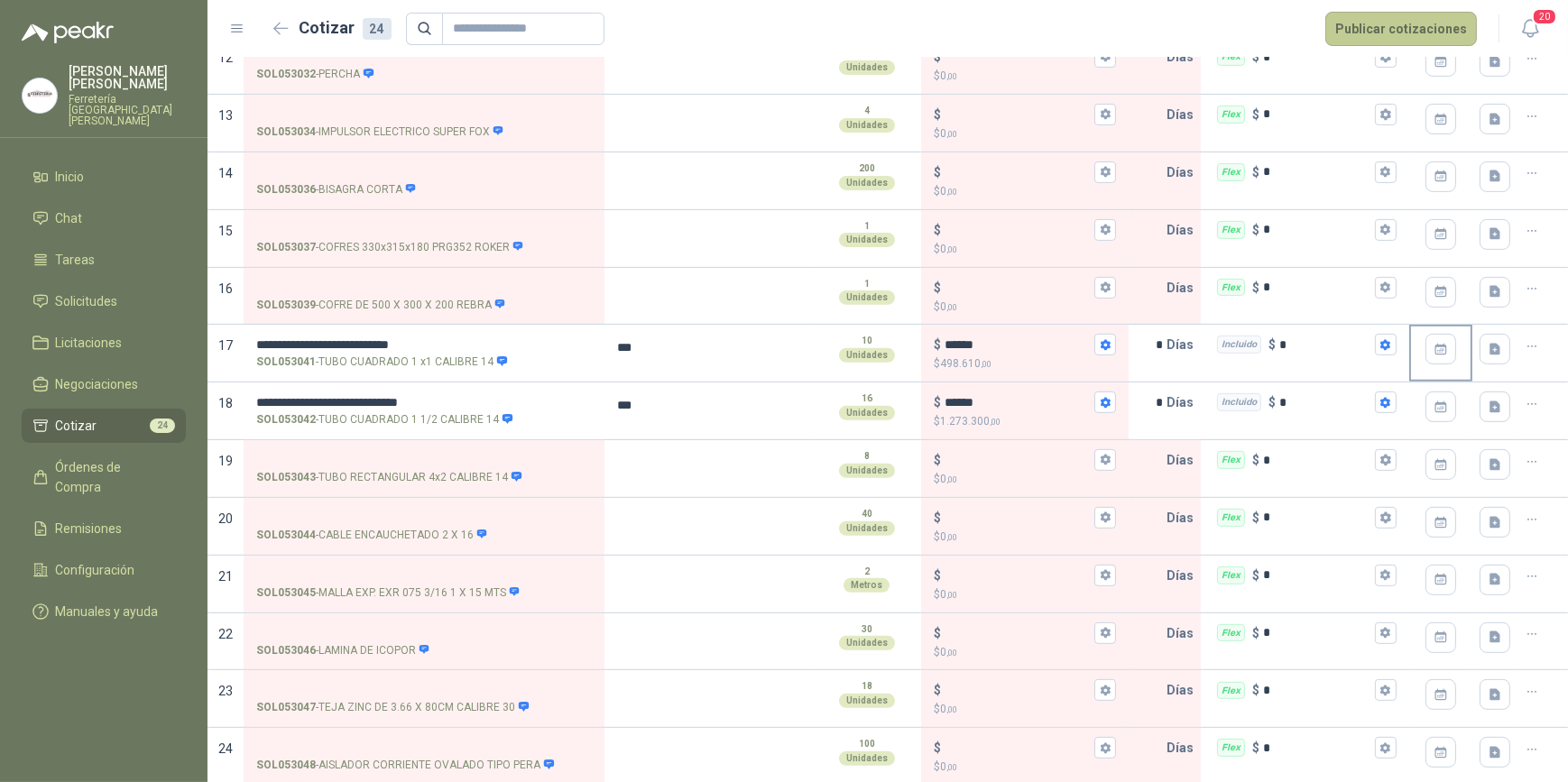
click at [1396, 27] on button "Publicar cotizaciones" at bounding box center [1401, 29] width 152 height 34
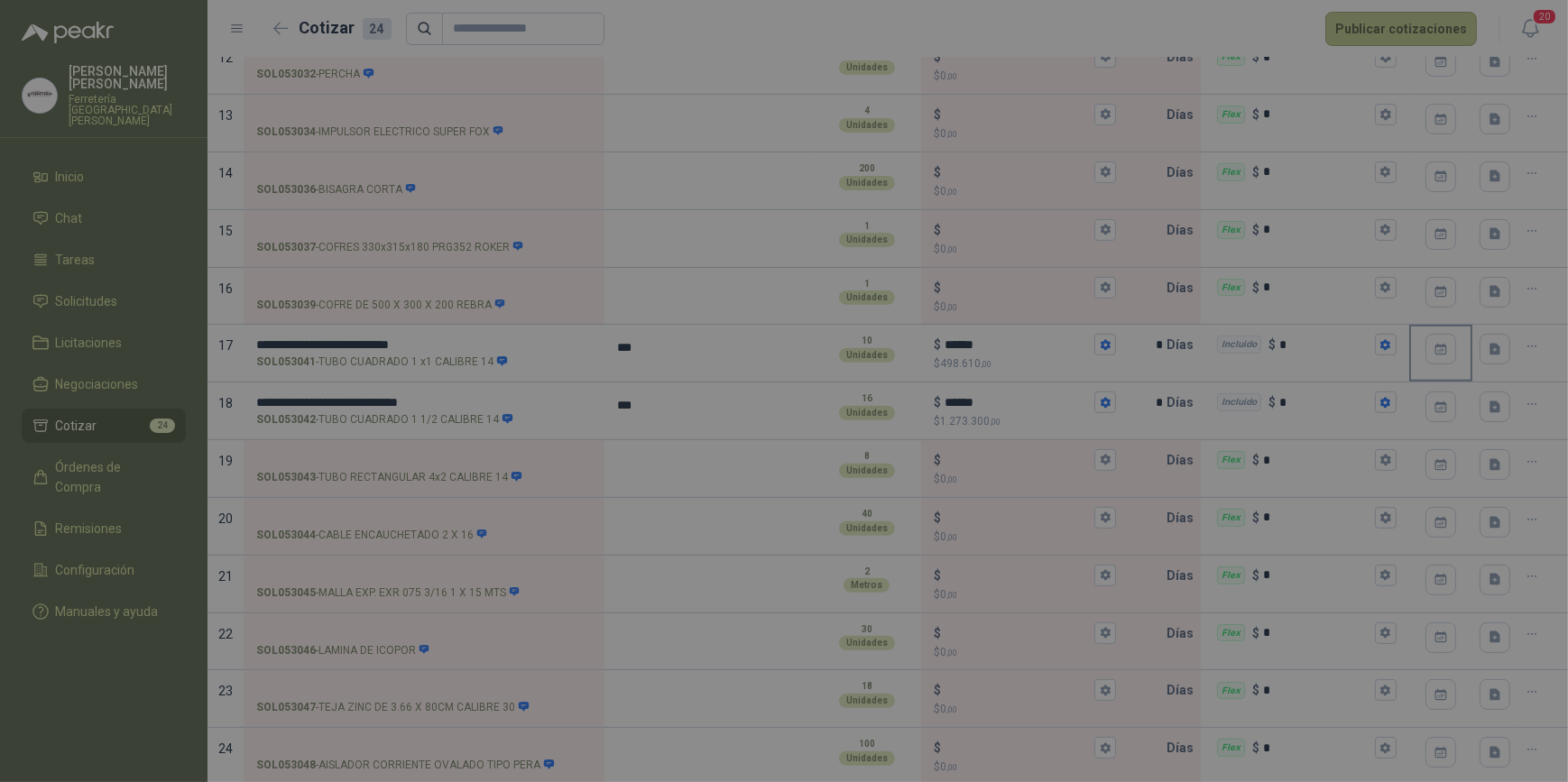
scroll to position [0, 0]
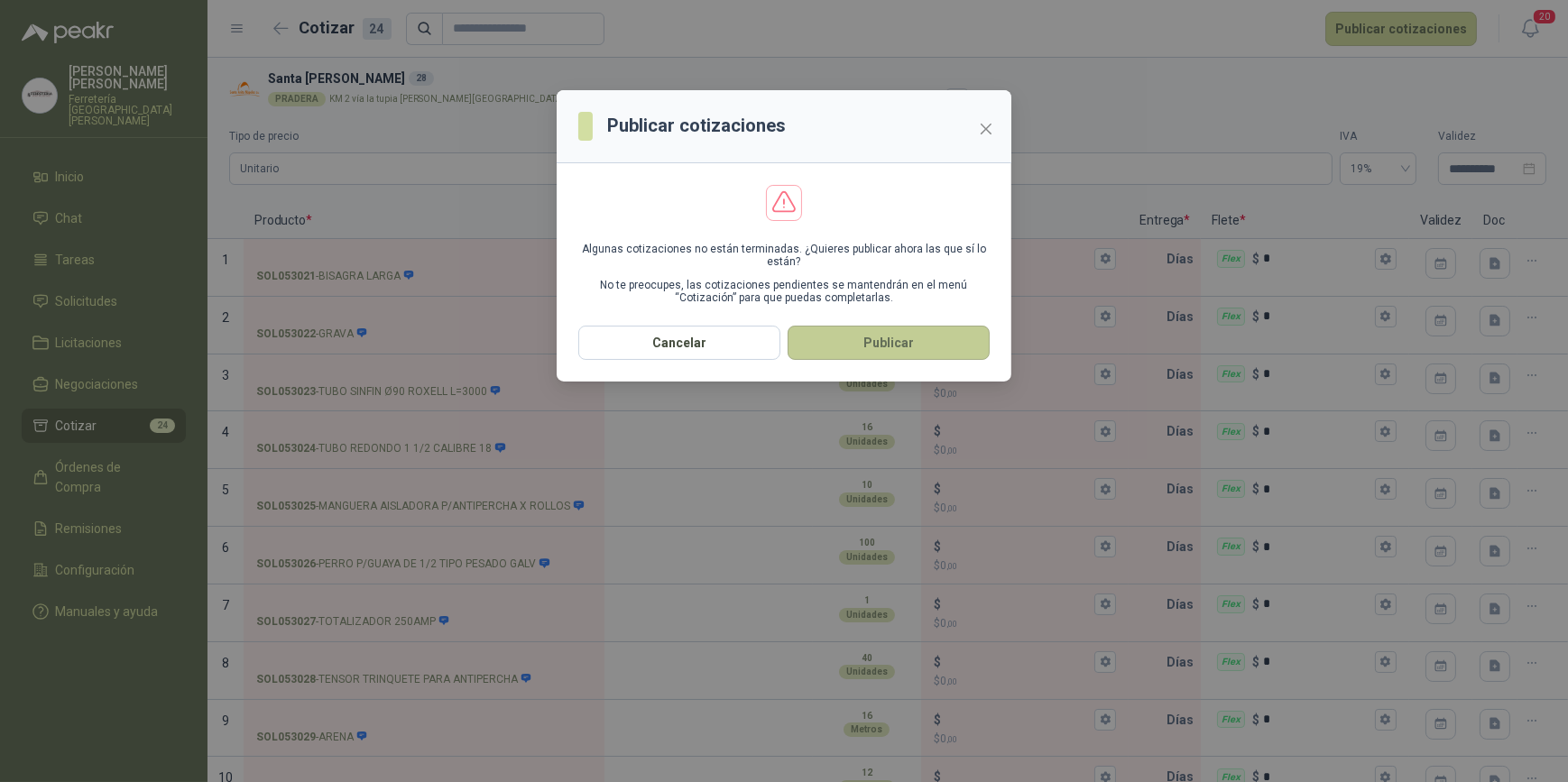
click at [902, 345] on button "Publicar" at bounding box center [888, 343] width 202 height 34
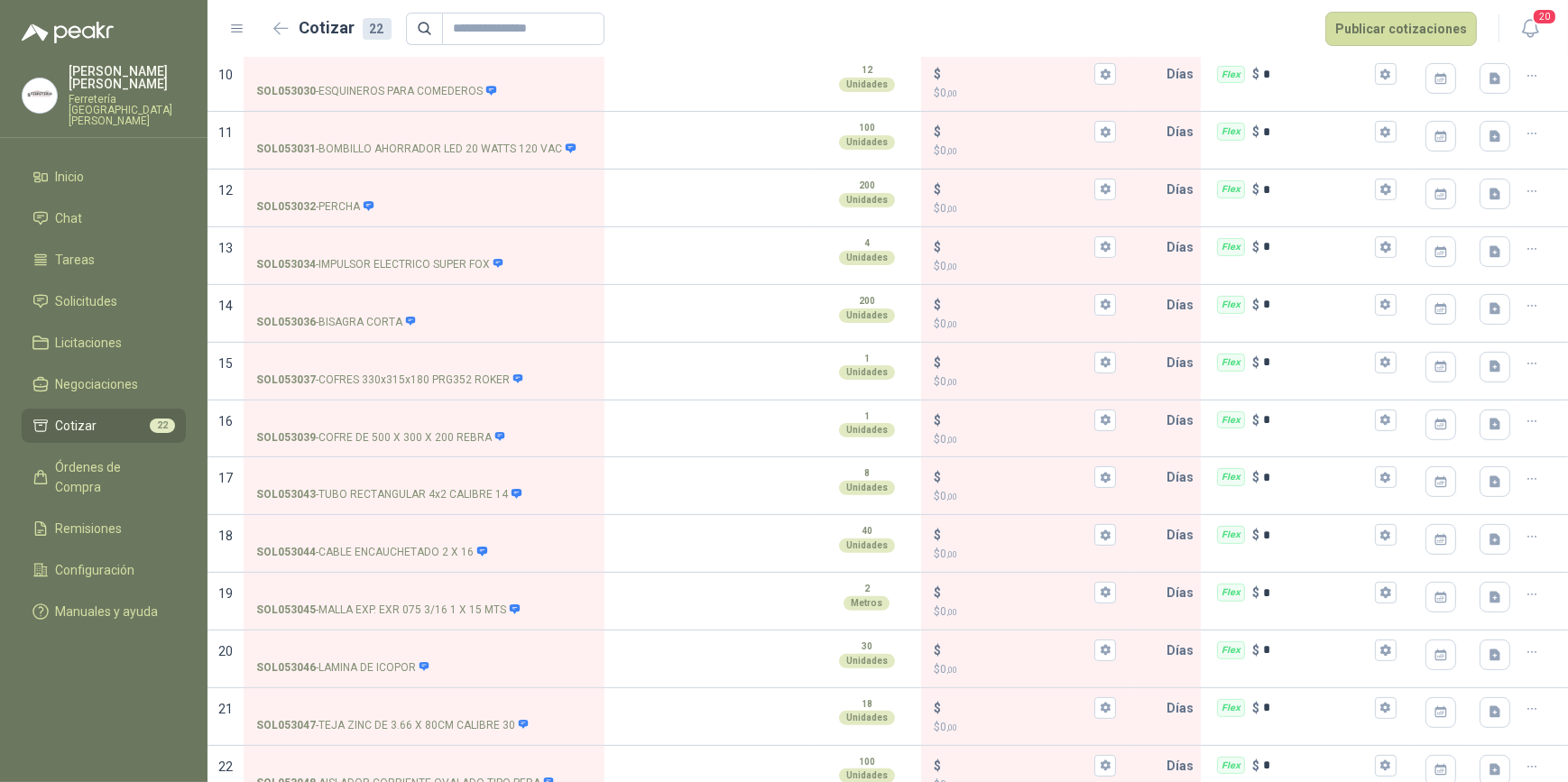
scroll to position [721, 0]
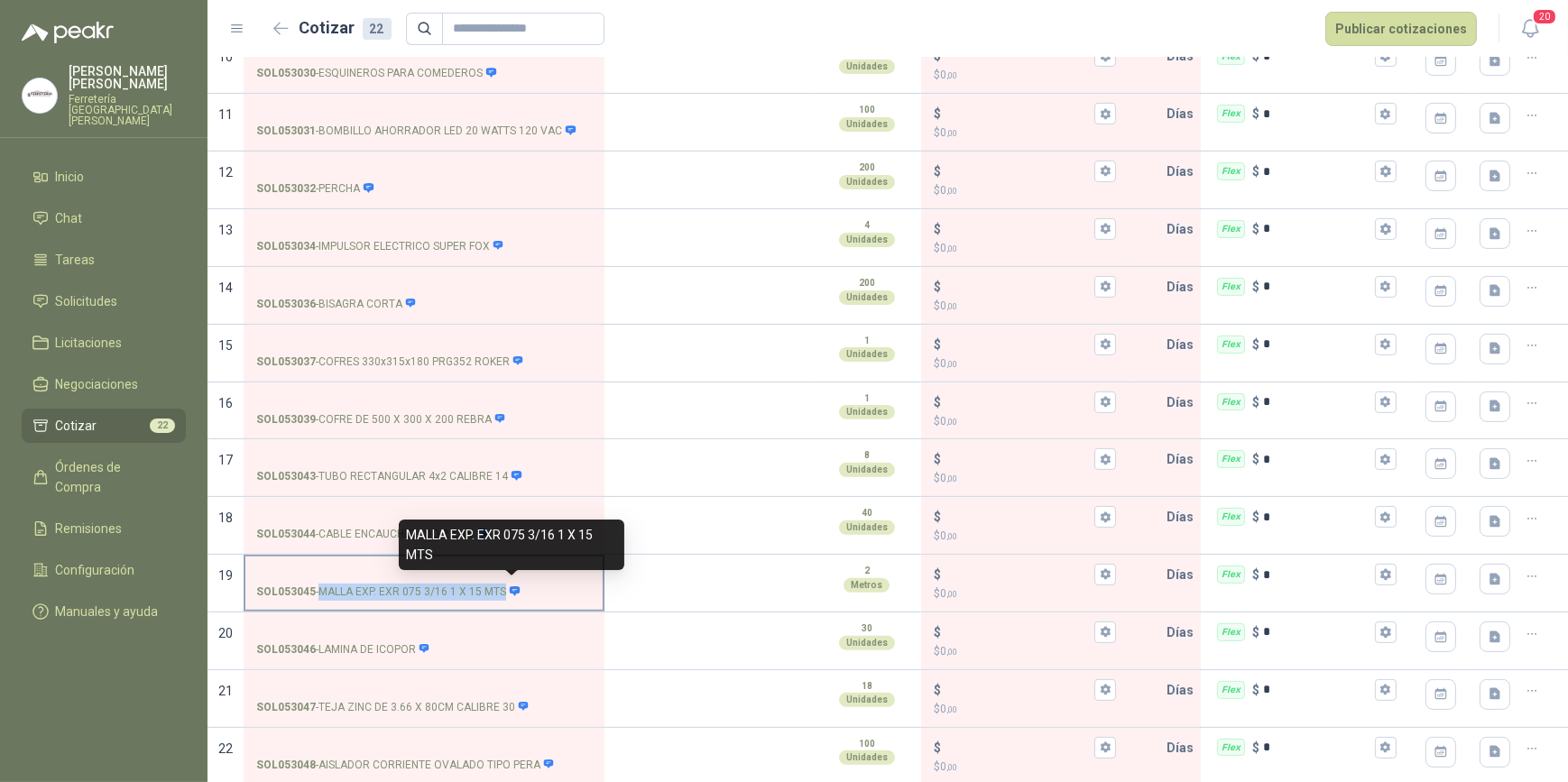
drag, startPoint x: 319, startPoint y: 584, endPoint x: 505, endPoint y: 597, distance: 186.5
click at [505, 597] on p "SOL053045 - MALLA EXP. EXR 075 3/16 1 X 15 MTS" at bounding box center [388, 592] width 264 height 18
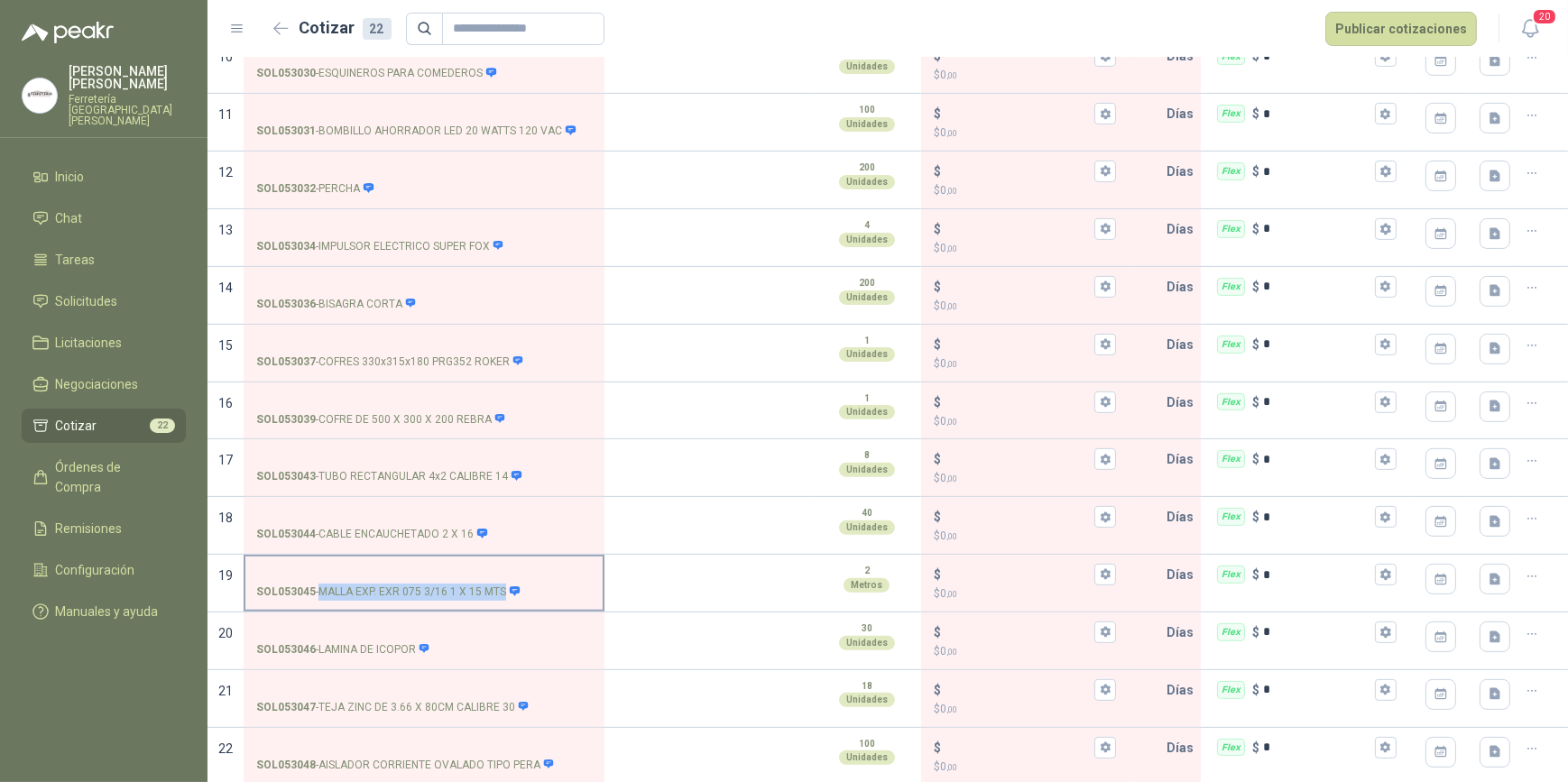
copy div "MALLA EXP. EXR 075 3/16 1 X 15 MTS"
click at [370, 455] on input "SOL053043 - TUBO RECTANGULAR 4x2 CALIBRE 14" at bounding box center [424, 460] width 335 height 14
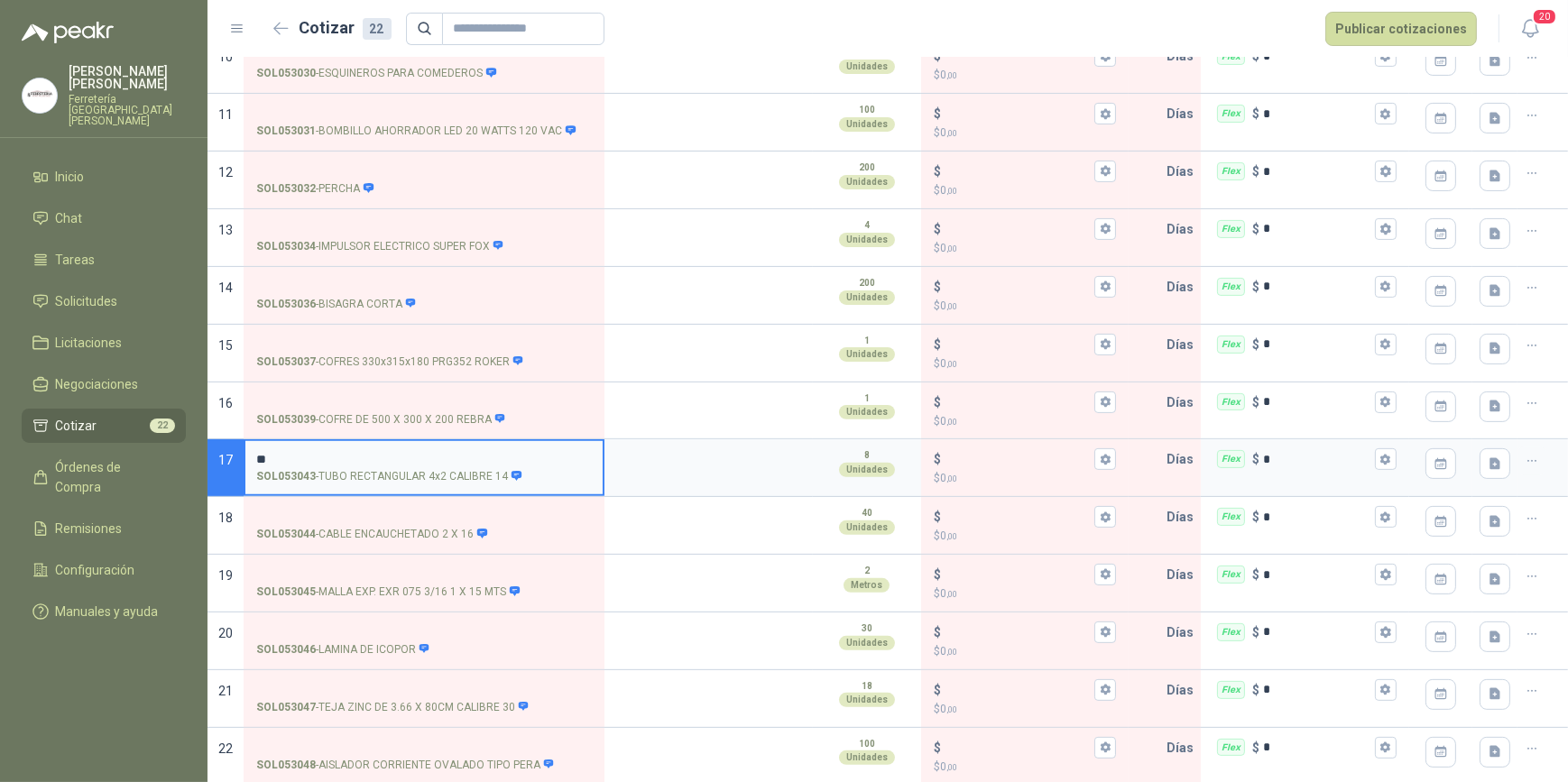
type input "*"
type input "**********"
click at [683, 466] on textarea at bounding box center [708, 461] width 205 height 41
type textarea "*"
type textarea "**"
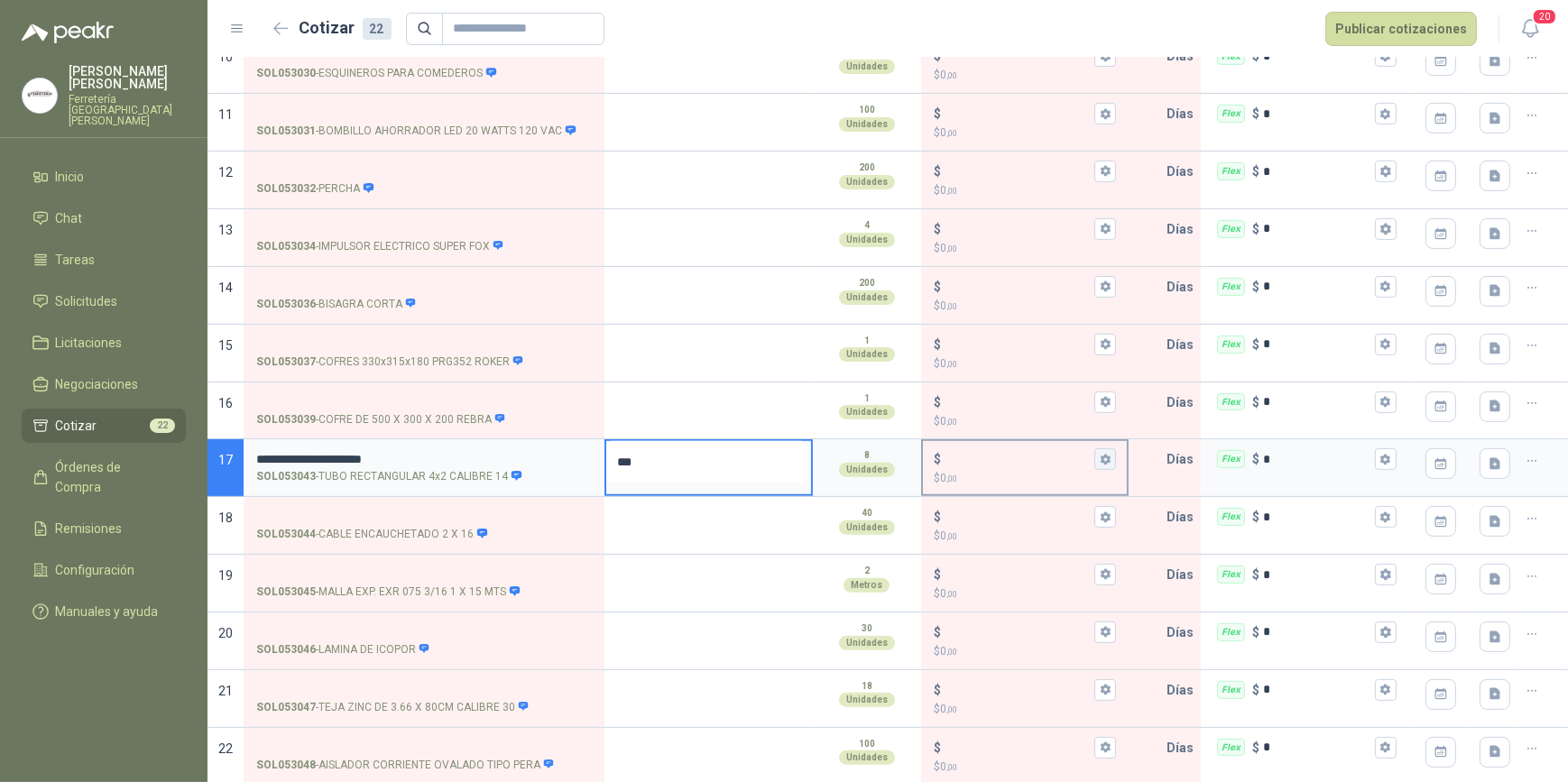
type textarea "***"
click at [1101, 455] on icon "button" at bounding box center [1106, 460] width 10 height 11
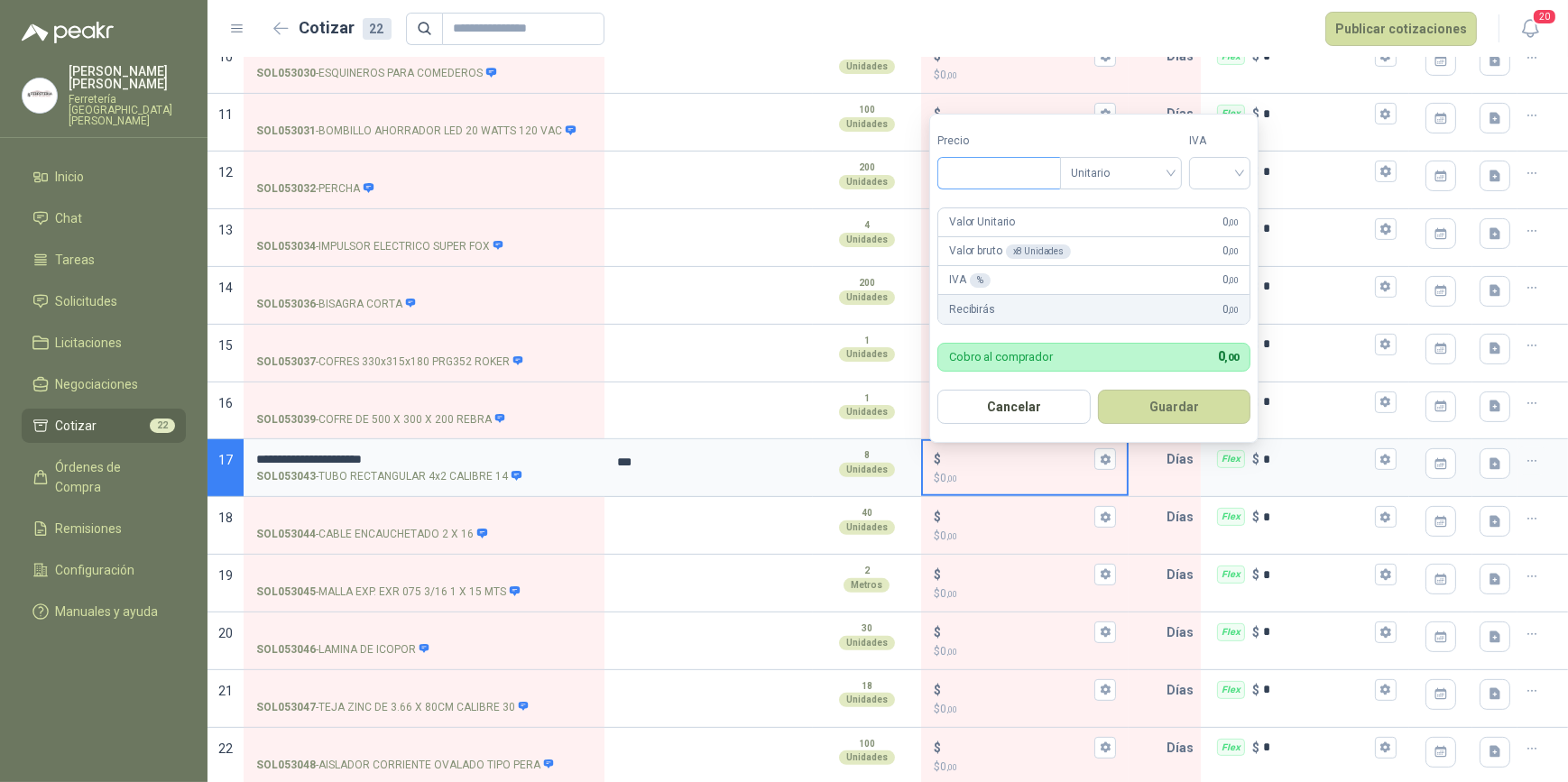
click at [1056, 175] on input "Precio" at bounding box center [1000, 172] width 122 height 30
click at [1142, 472] on input "text" at bounding box center [1148, 459] width 36 height 36
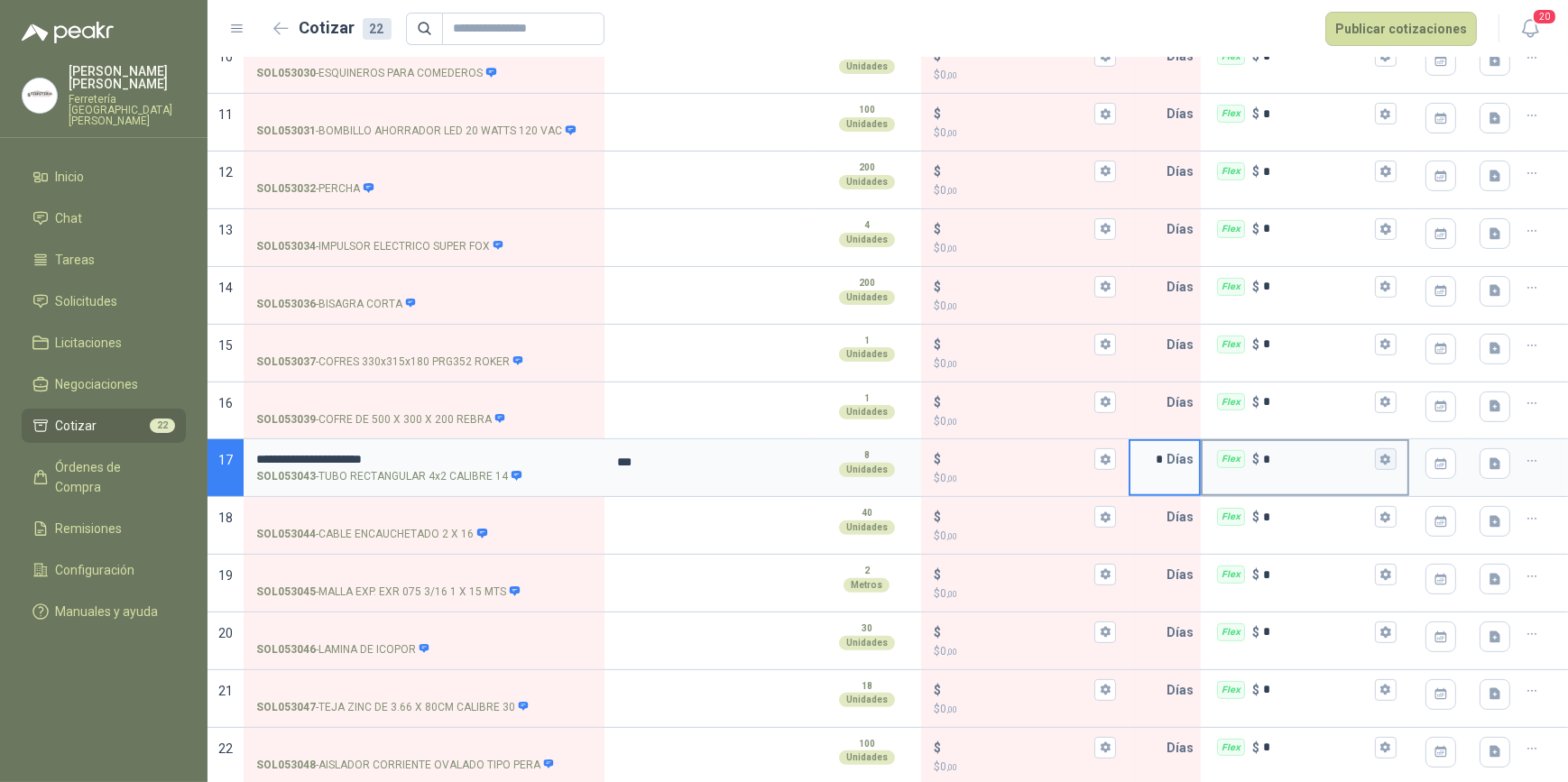
type input "*"
click at [1375, 462] on button "Flex $ *" at bounding box center [1387, 460] width 22 height 22
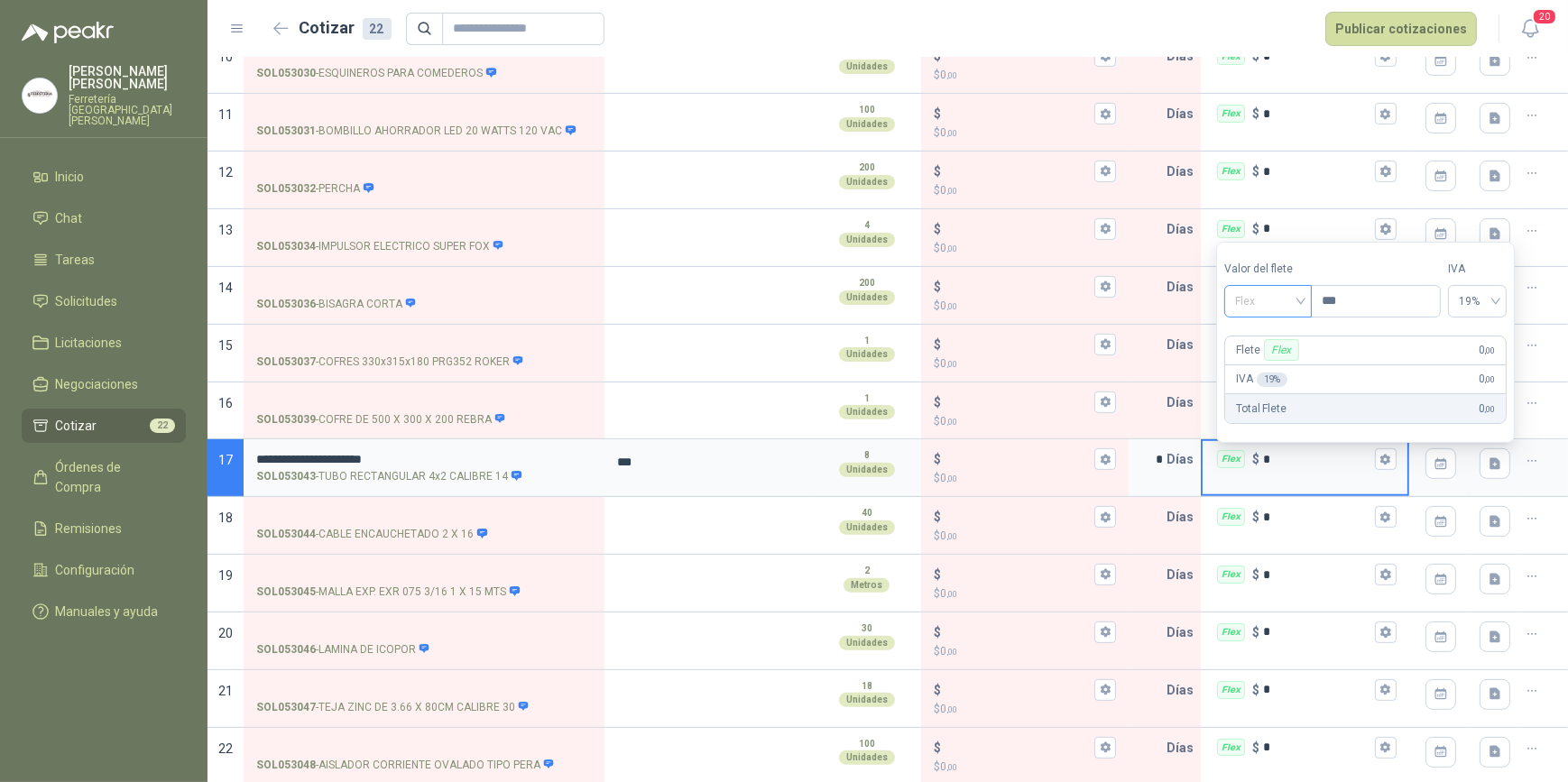
click at [1307, 303] on div "Flex" at bounding box center [1268, 301] width 88 height 32
click at [1267, 367] on div "Incluido" at bounding box center [1271, 369] width 64 height 20
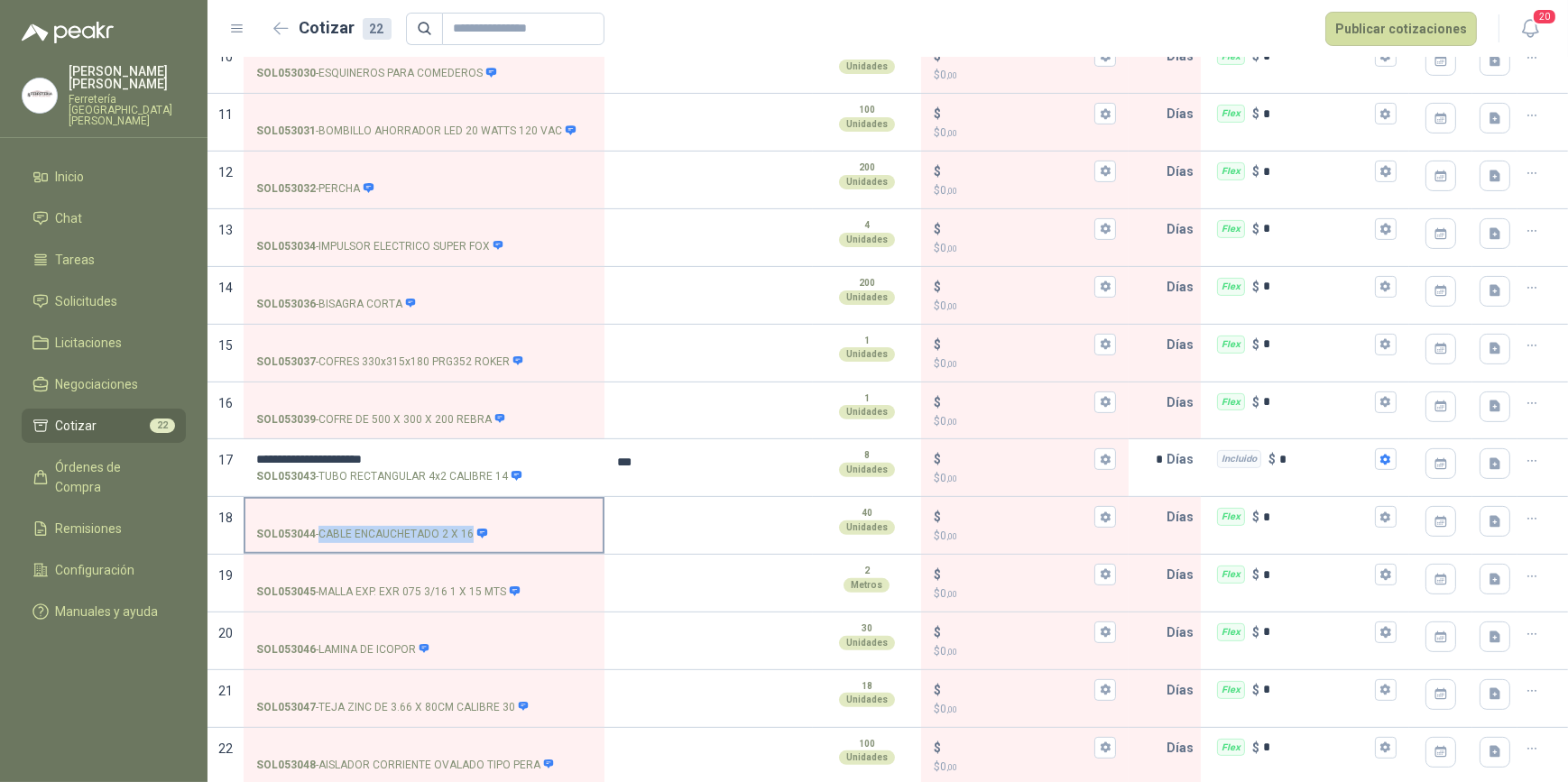
drag, startPoint x: 321, startPoint y: 524, endPoint x: 472, endPoint y: 543, distance: 152.2
click at [472, 543] on label "SOL053044 - CABLE ENCAUCHETADO 2 X 16" at bounding box center [424, 525] width 357 height 52
drag, startPoint x: 472, startPoint y: 543, endPoint x: 430, endPoint y: 533, distance: 43.2
copy div "CABLE ENCAUCHETADO 2 X 16"
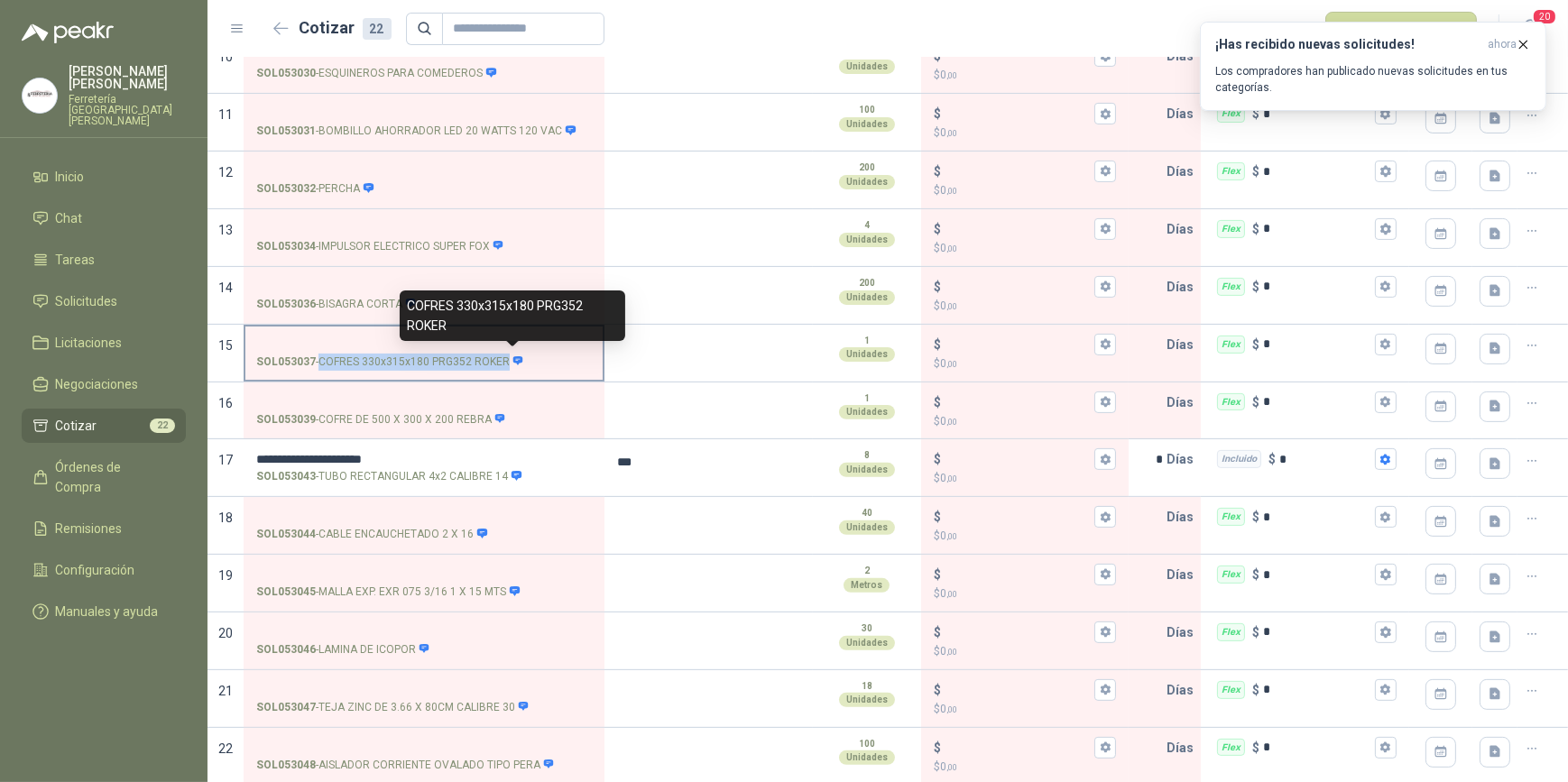
drag, startPoint x: 318, startPoint y: 356, endPoint x: 506, endPoint y: 362, distance: 188.1
click at [506, 362] on p "SOL053037 - COFRES 330x315x180 PRG352 ROKER" at bounding box center [390, 362] width 268 height 18
drag, startPoint x: 506, startPoint y: 362, endPoint x: 463, endPoint y: 361, distance: 43.0
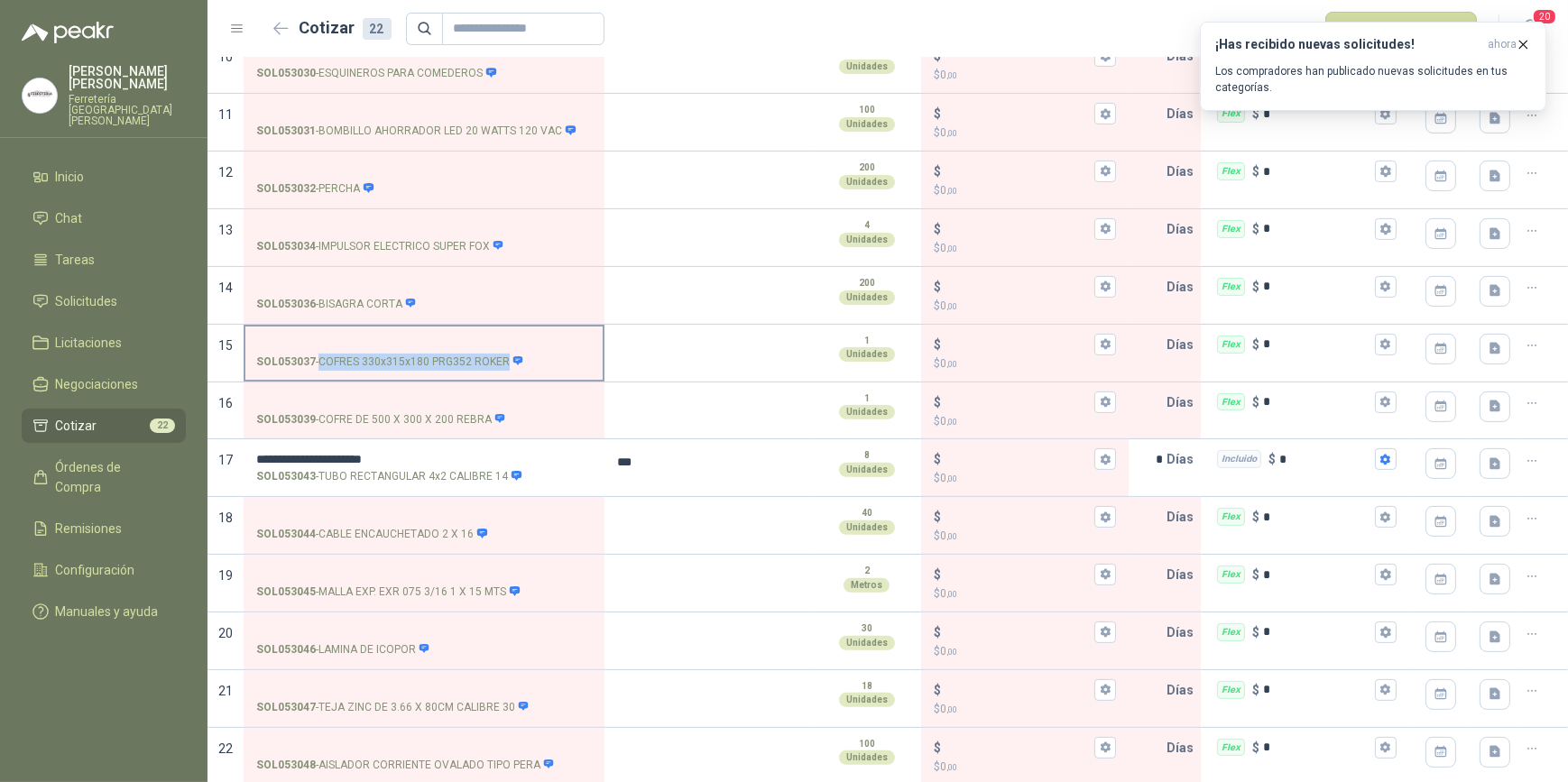
copy div "COFRES 330x315x180 PRG352 ROKER"
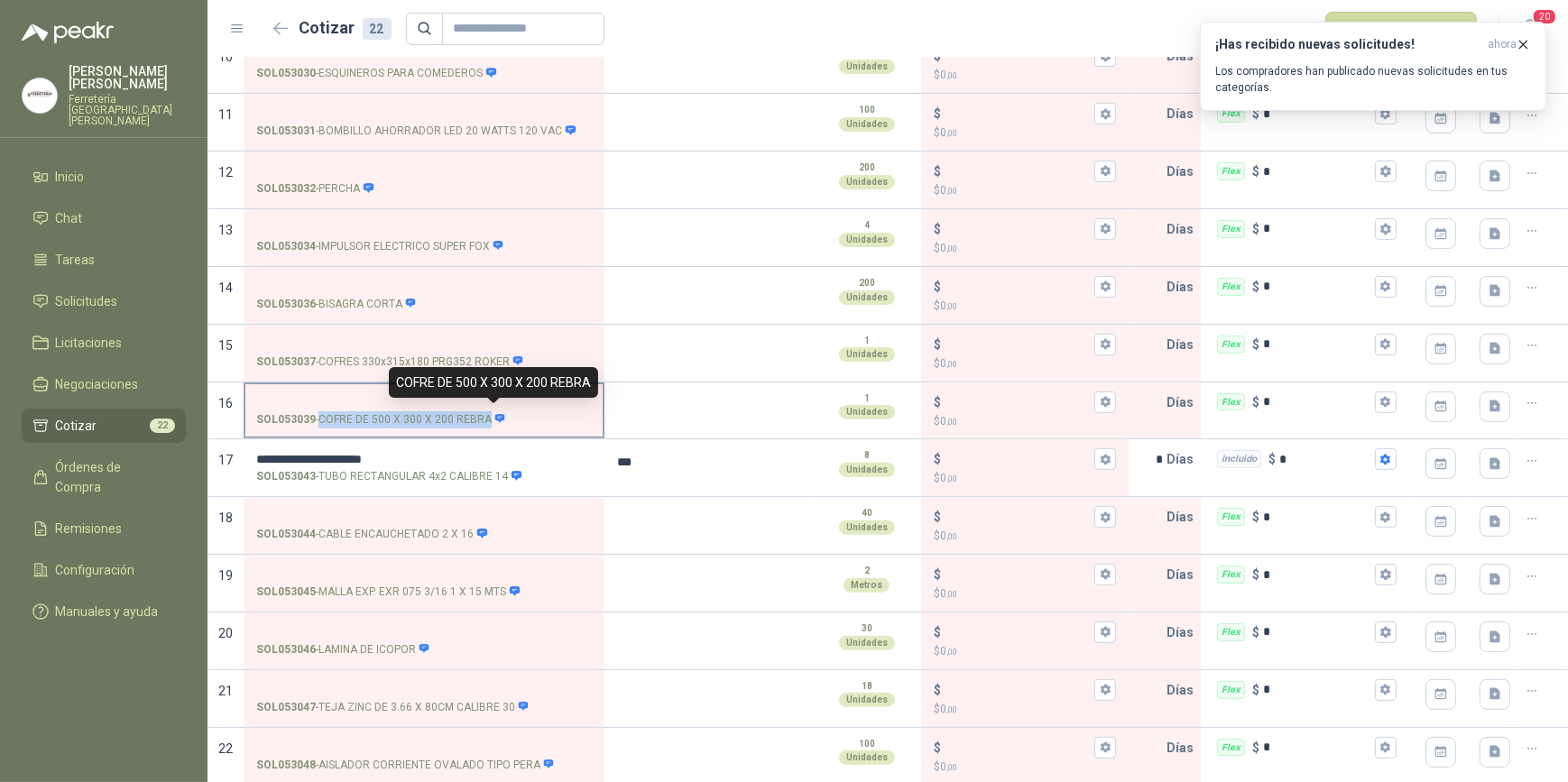
drag, startPoint x: 318, startPoint y: 409, endPoint x: 487, endPoint y: 422, distance: 169.5
click at [487, 422] on p "SOL053039 - COFRE DE 500 X 300 X 200 REBRA" at bounding box center [380, 420] width 250 height 18
drag, startPoint x: 487, startPoint y: 422, endPoint x: 452, endPoint y: 419, distance: 35.1
copy div "COFRE DE 500 X 300 X 200 REBRA"
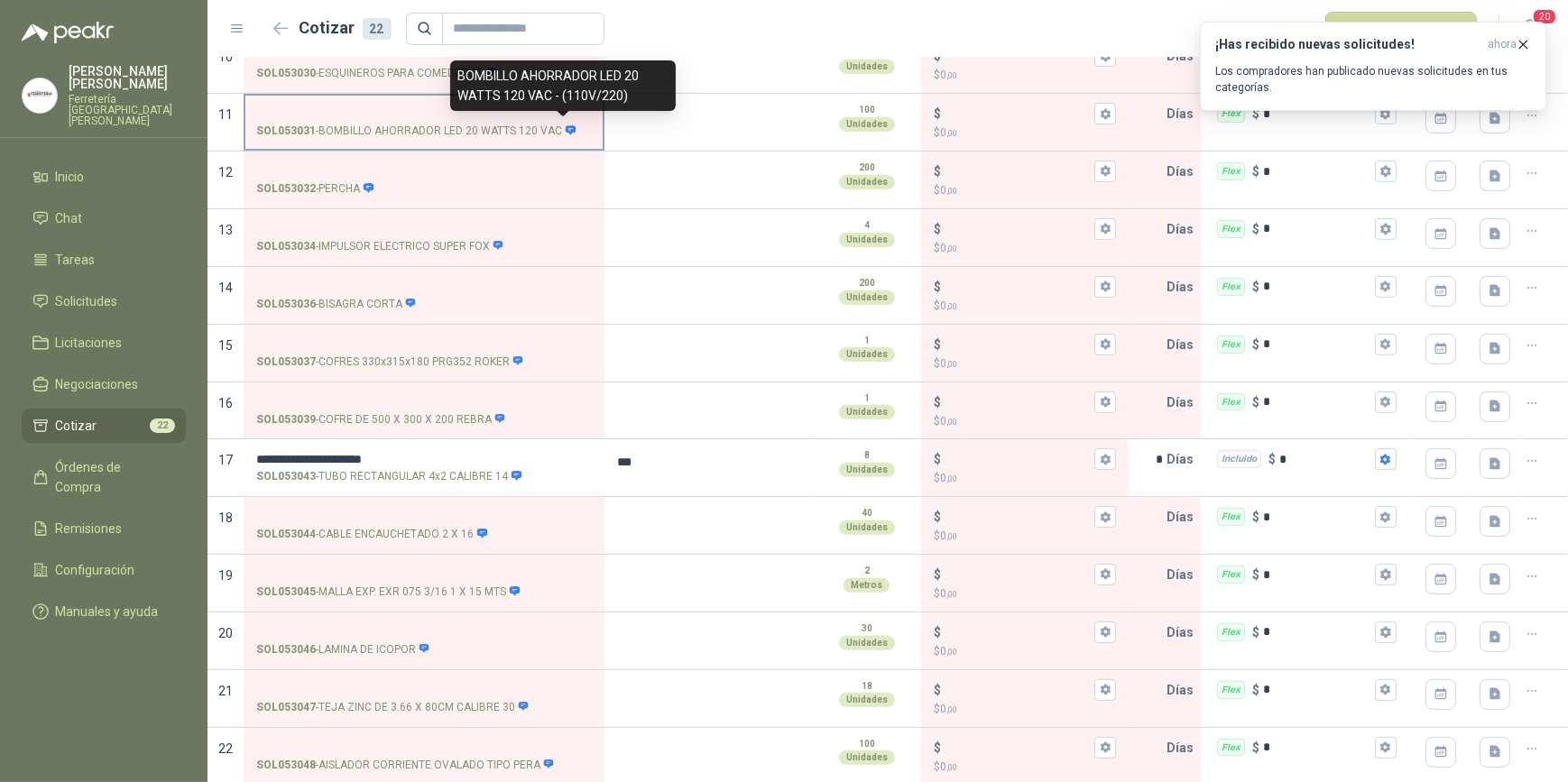
click at [566, 129] on icon at bounding box center [570, 130] width 10 height 9
click at [561, 121] on input "SOL053031 - BOMBILLO AHORRADOR LED 20 [PERSON_NAME] 120 VAC" at bounding box center [424, 114] width 335 height 14
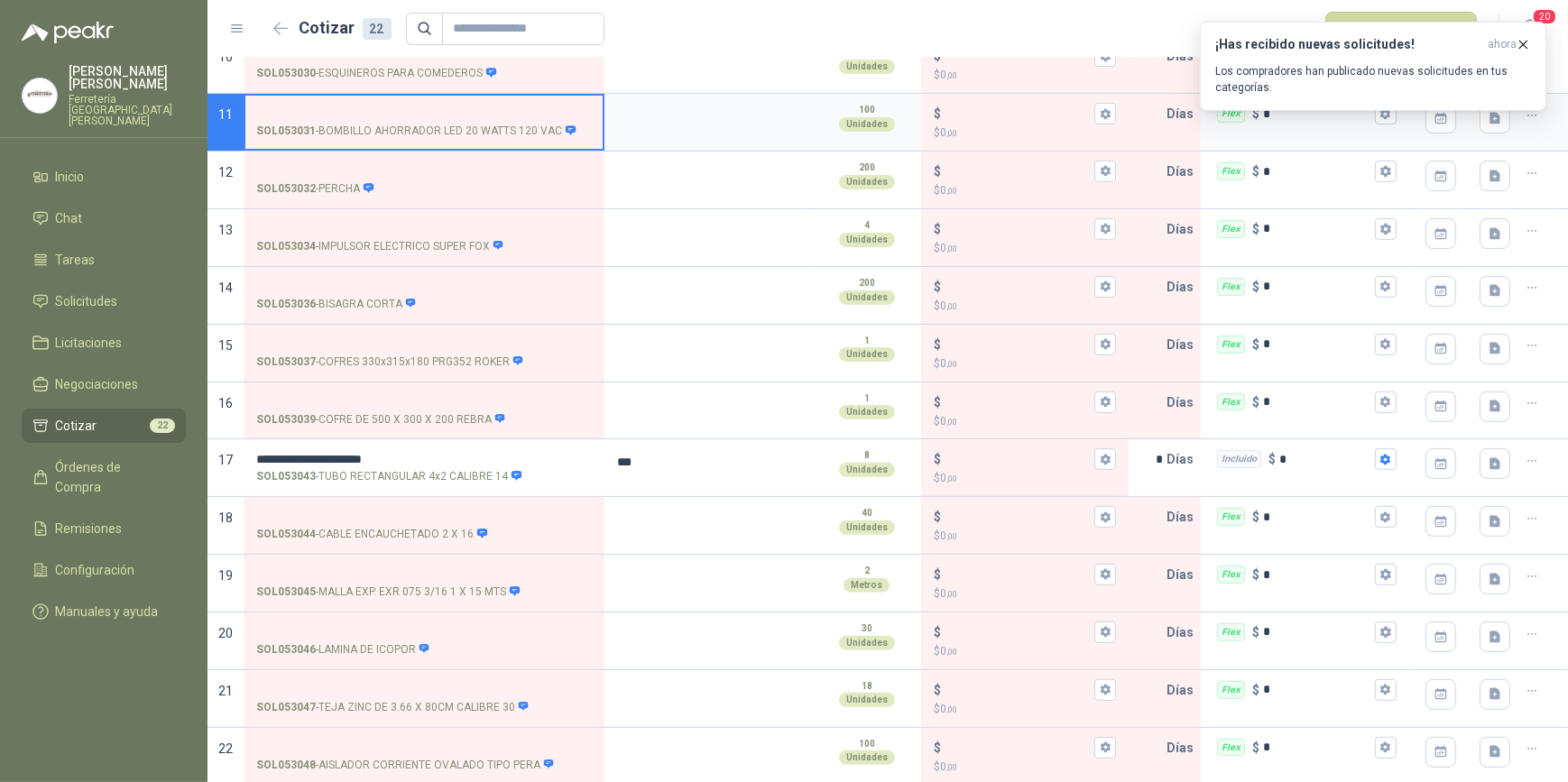
click at [565, 126] on icon at bounding box center [570, 130] width 12 height 12
click at [565, 121] on input "SOL053031 - BOMBILLO AHORRADOR LED 20 [PERSON_NAME] 120 VAC" at bounding box center [424, 114] width 335 height 14
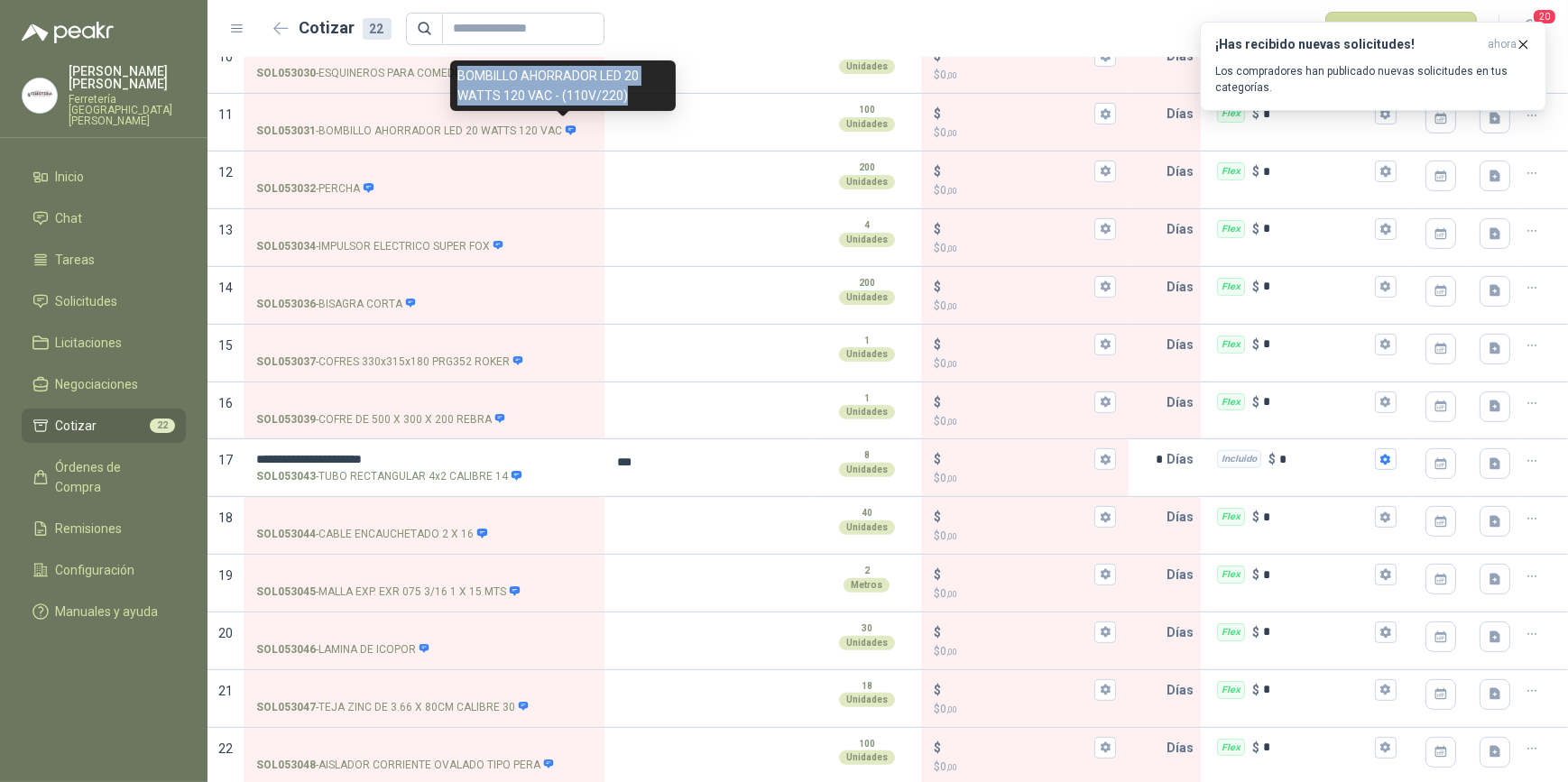
drag, startPoint x: 458, startPoint y: 73, endPoint x: 623, endPoint y: 94, distance: 166.3
click at [623, 94] on div "BOMBILLO AHORRADOR LED 20 WATTS 120 VAC - (110V/220)" at bounding box center [563, 86] width 226 height 51
drag, startPoint x: 623, startPoint y: 94, endPoint x: 591, endPoint y: 81, distance: 34.5
copy div "BOMBILLO AHORRADOR LED 20 WATTS 120 VAC - (110V/220)"
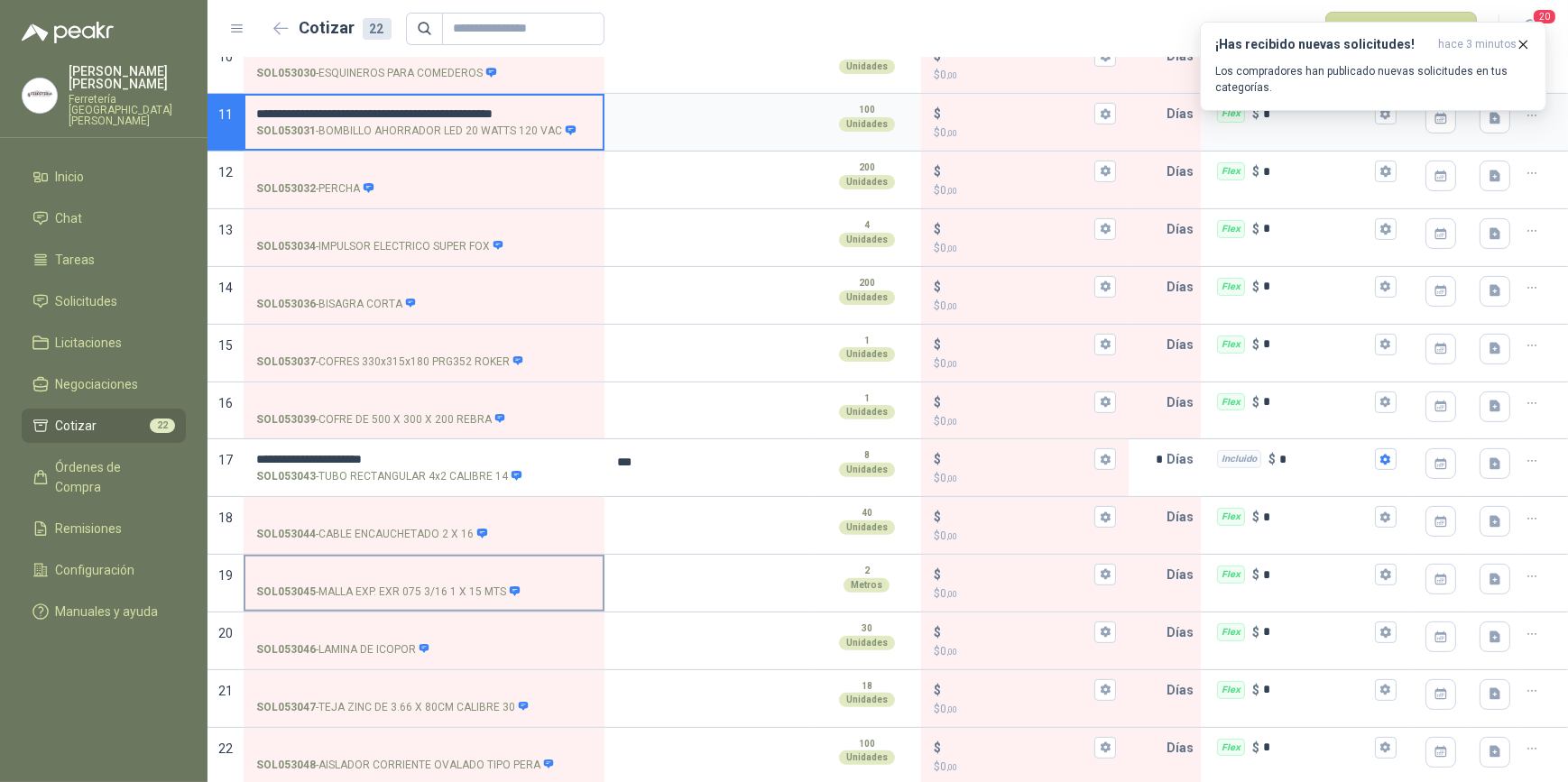
click at [333, 568] on input "SOL053045 - MALLA EXP. EXR 075 3/16 1 X 15 MTS" at bounding box center [424, 575] width 335 height 14
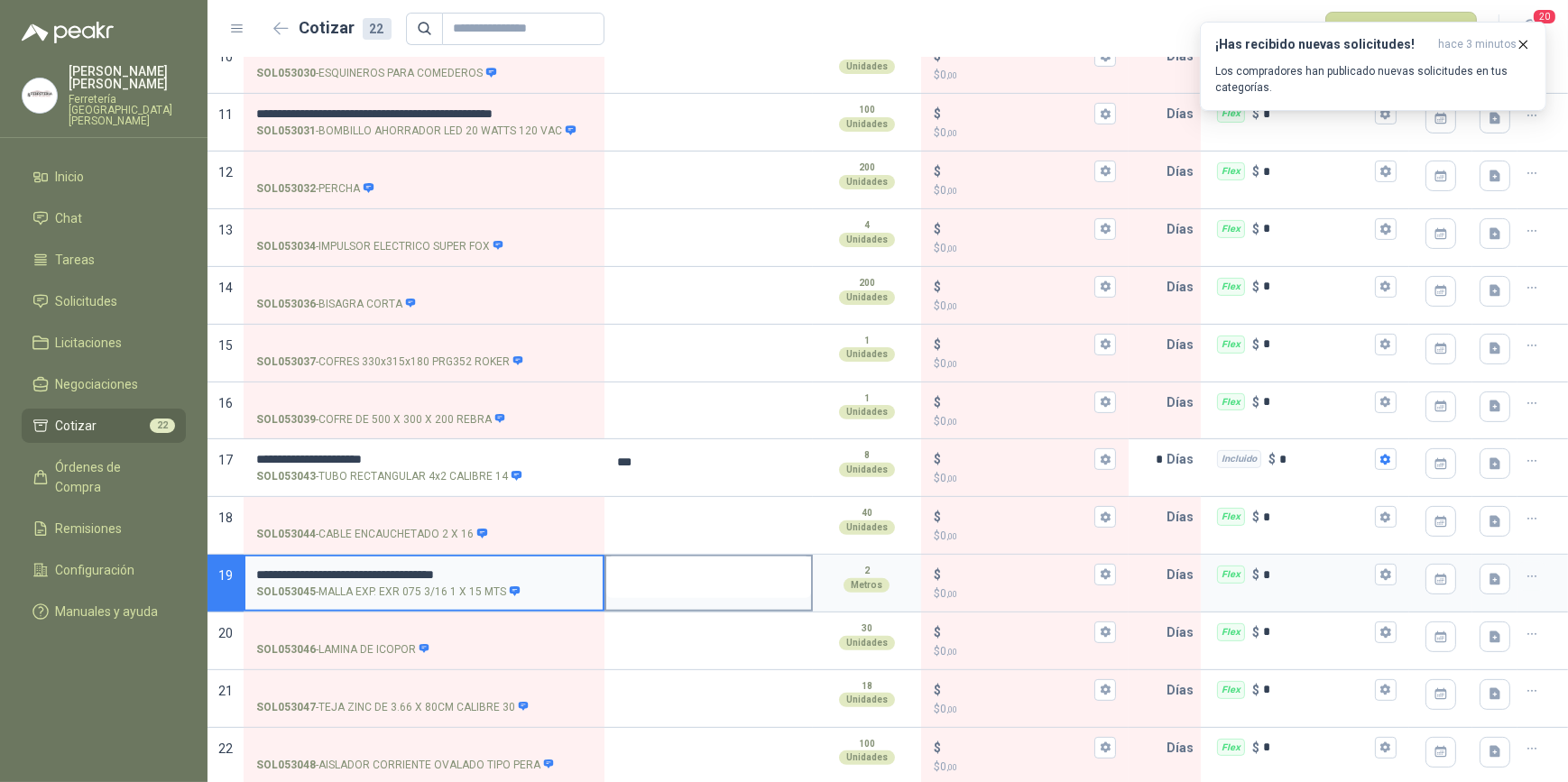
type input "**********"
click at [676, 575] on textarea at bounding box center [708, 577] width 205 height 41
type textarea "*"
type textarea "**"
type textarea "***"
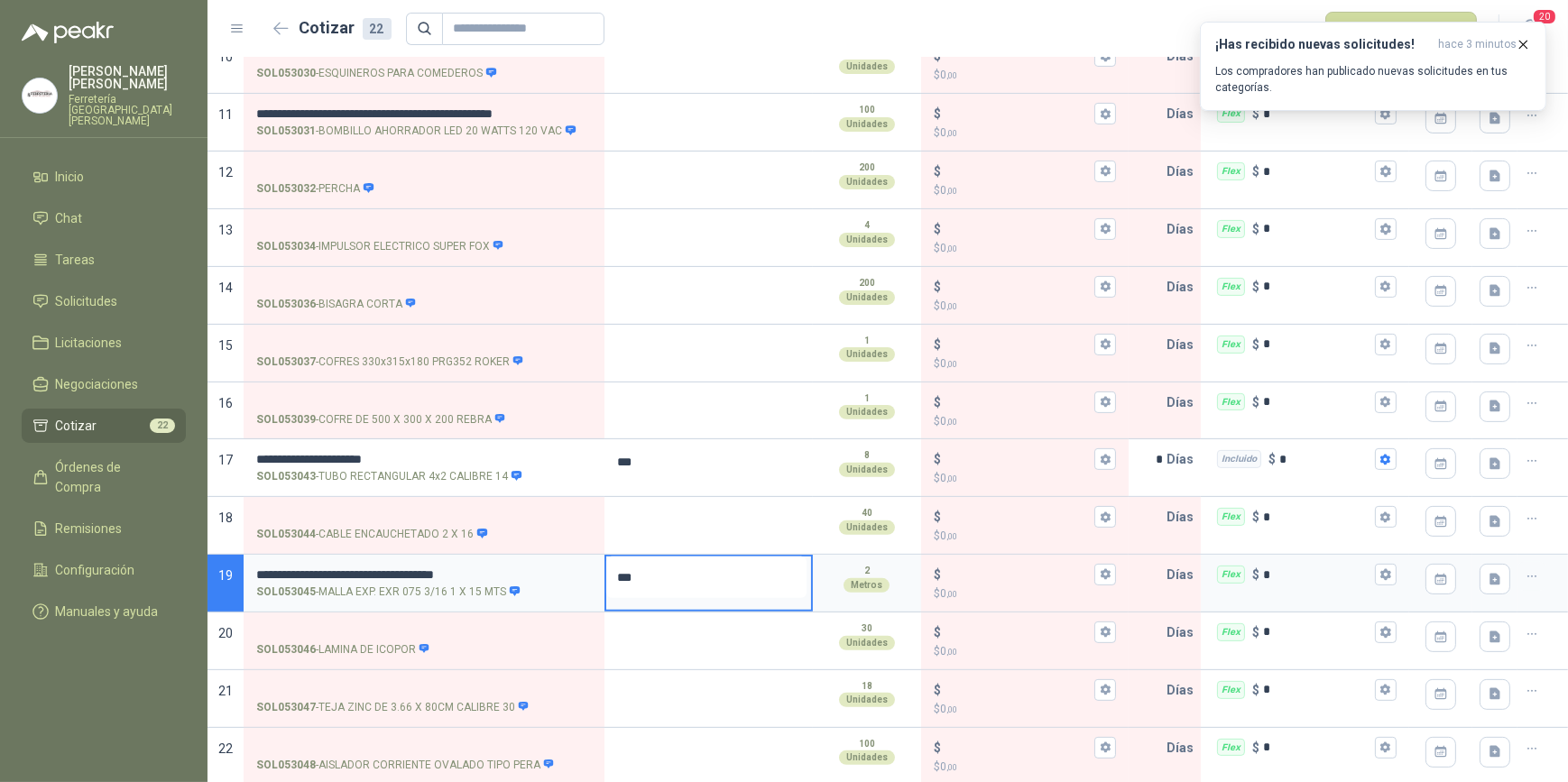
type textarea "****"
type textarea "*****"
type textarea "********"
type textarea "**********"
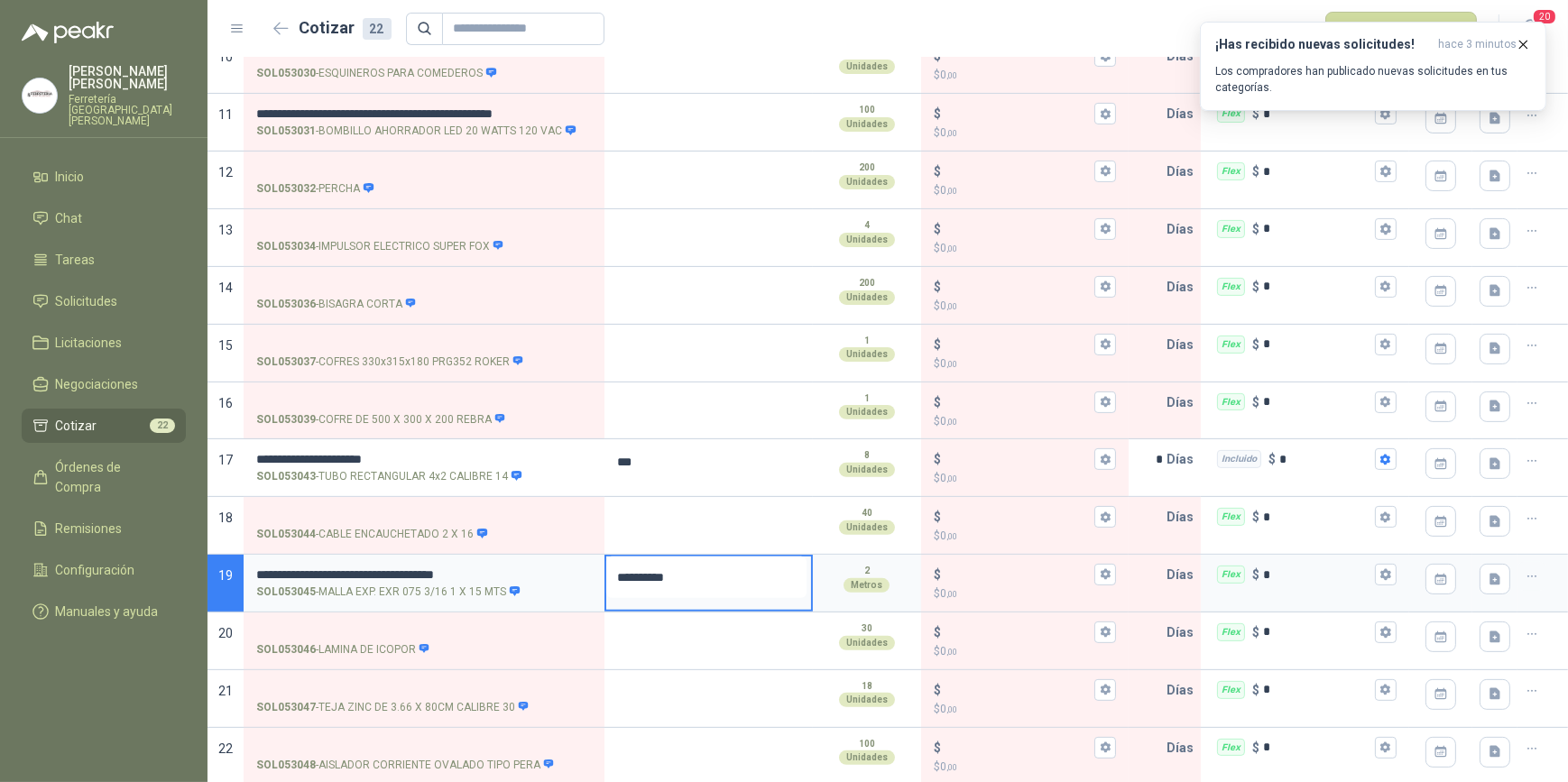
type textarea "**********"
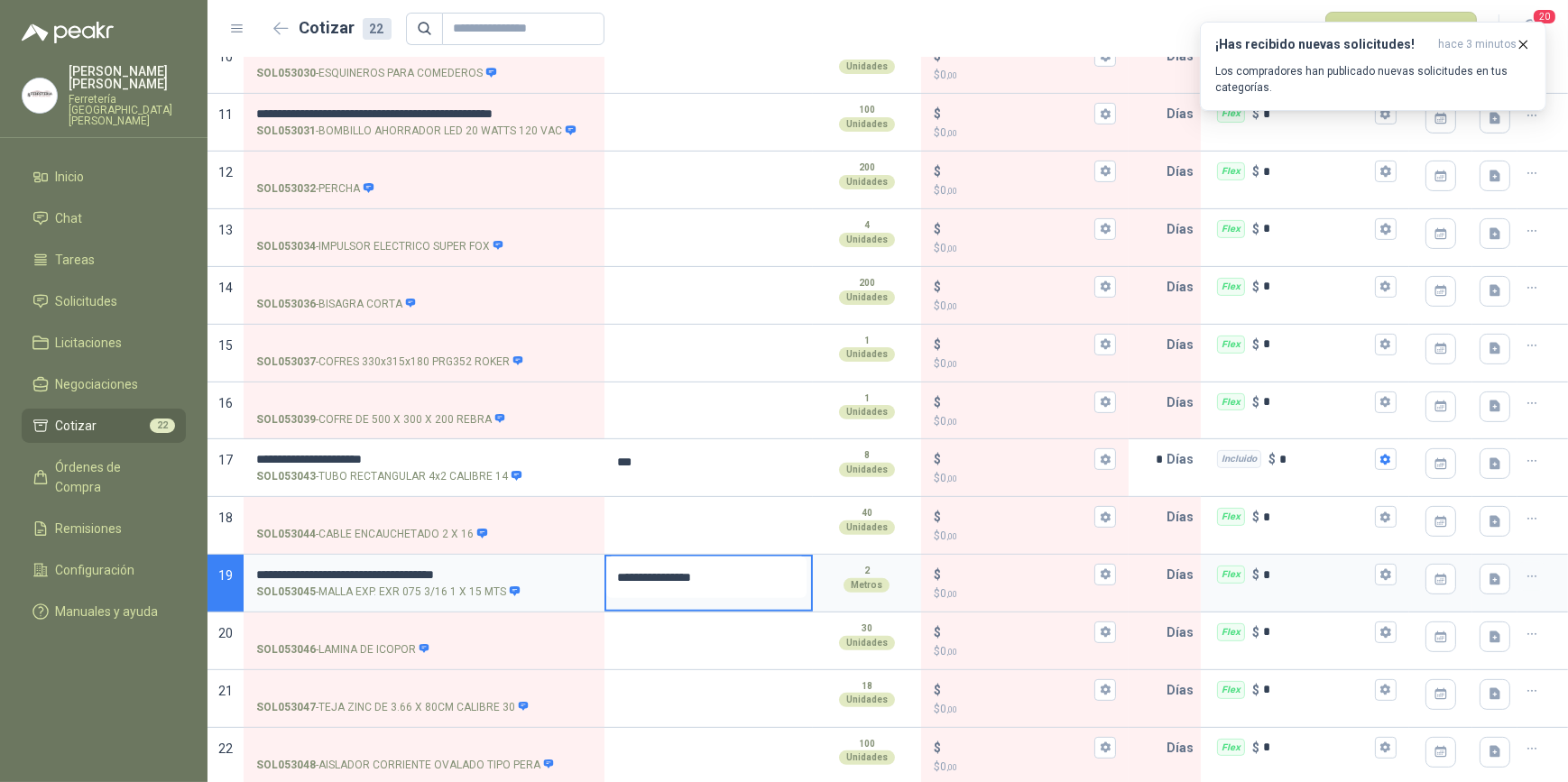
type textarea "**********"
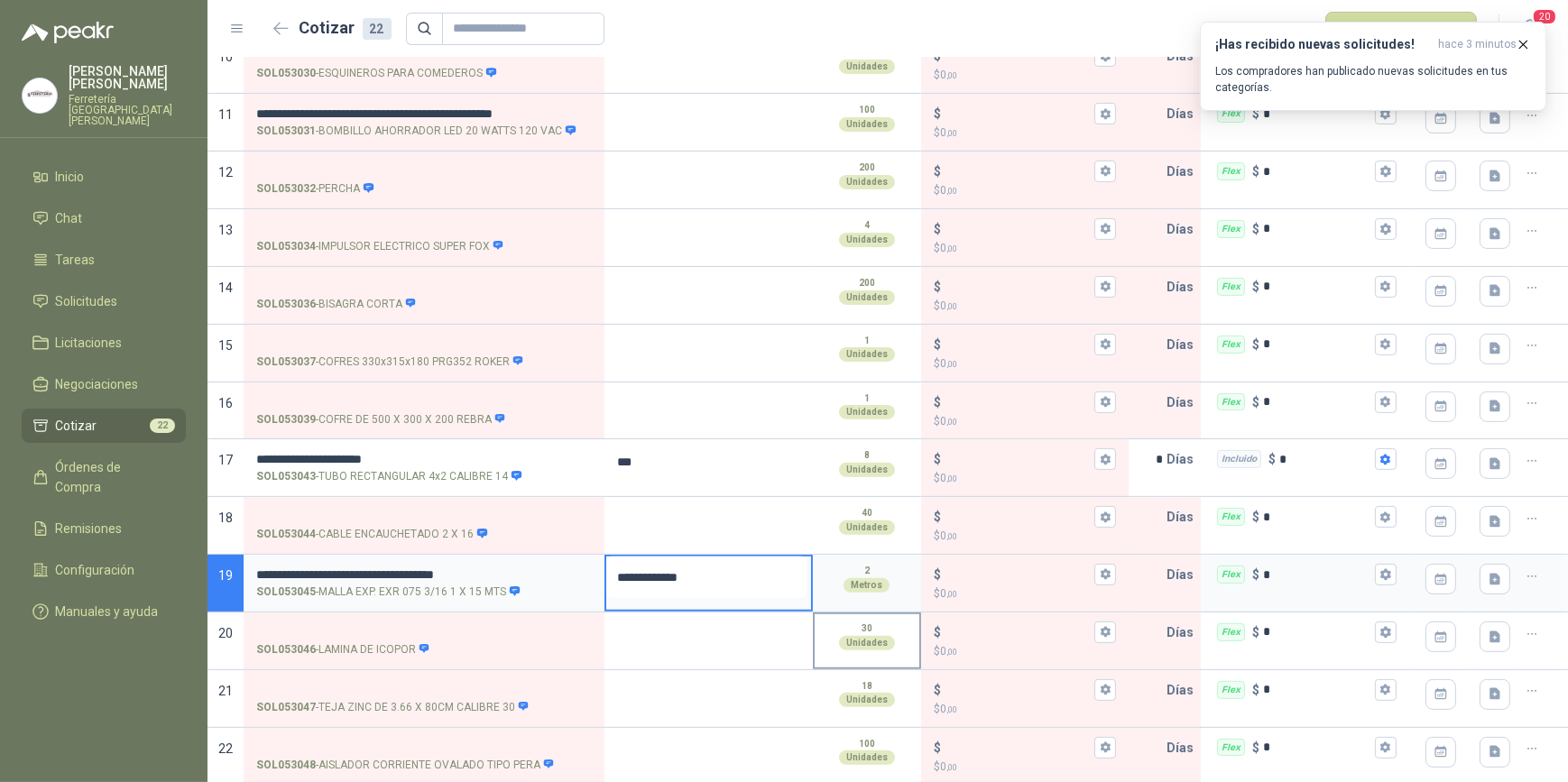
type textarea "**********"
type textarea "********"
type textarea "*******"
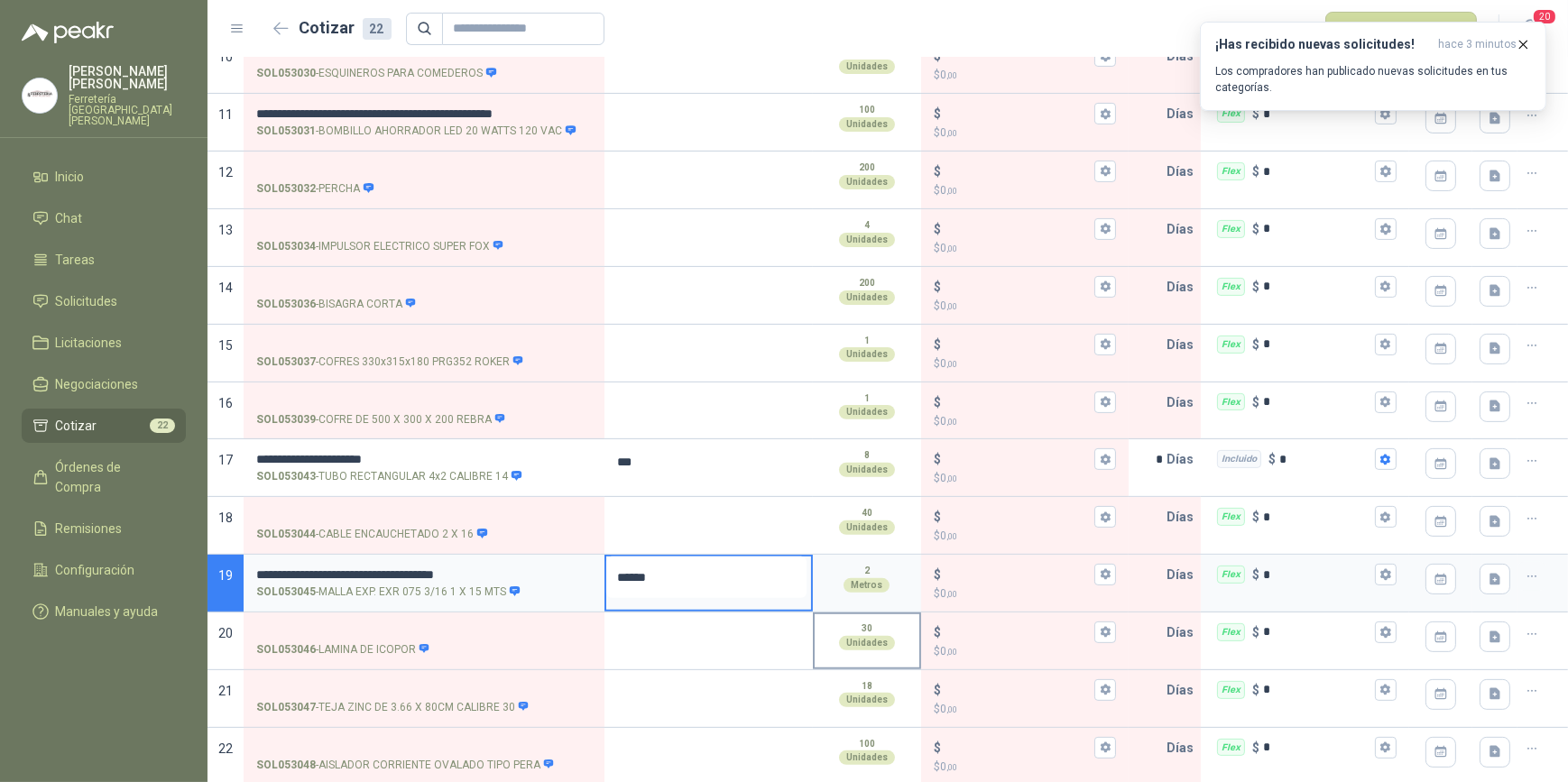
type textarea "*******"
type textarea "********"
type textarea "*********"
type textarea "**********"
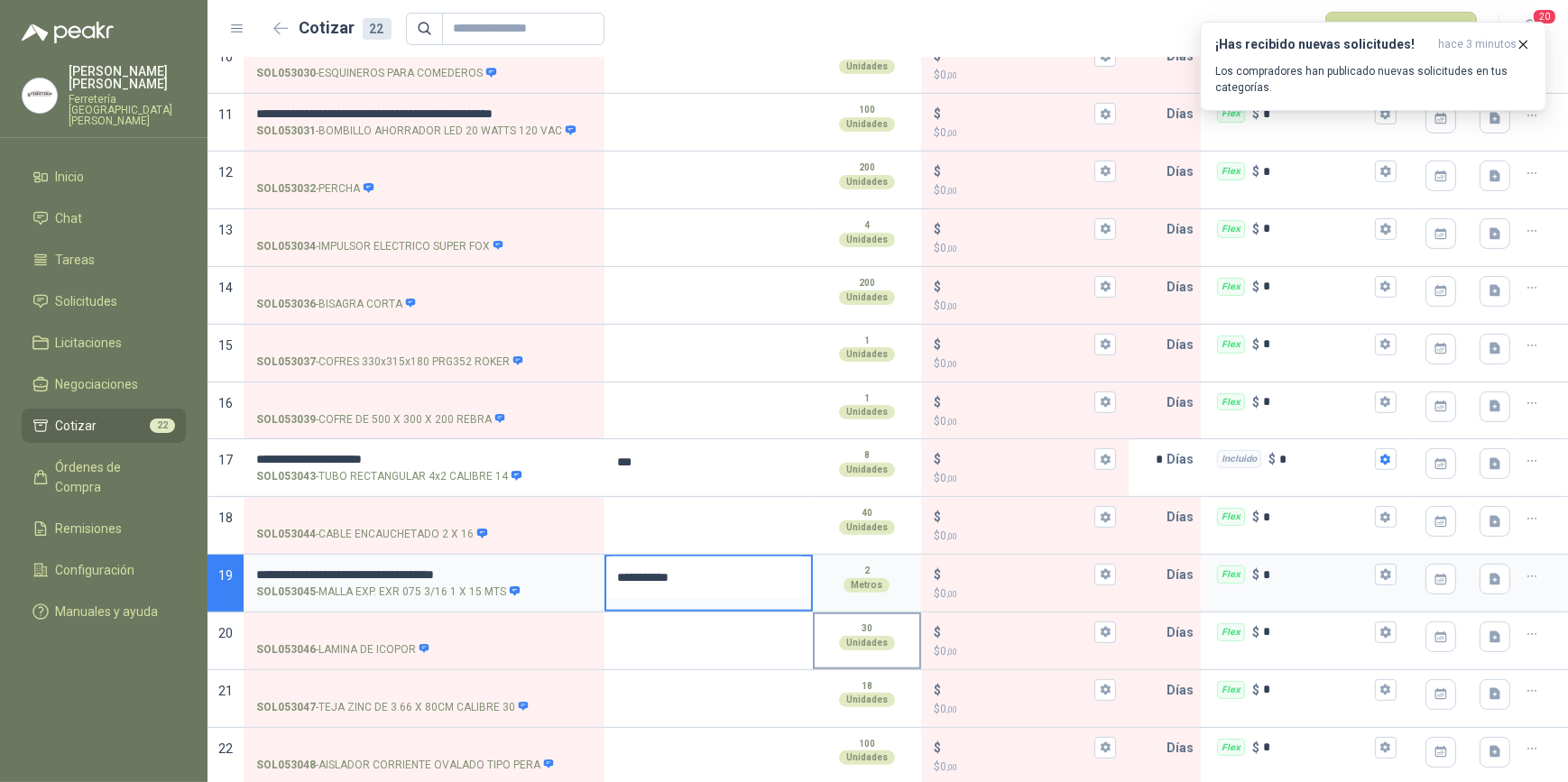
type textarea "**********"
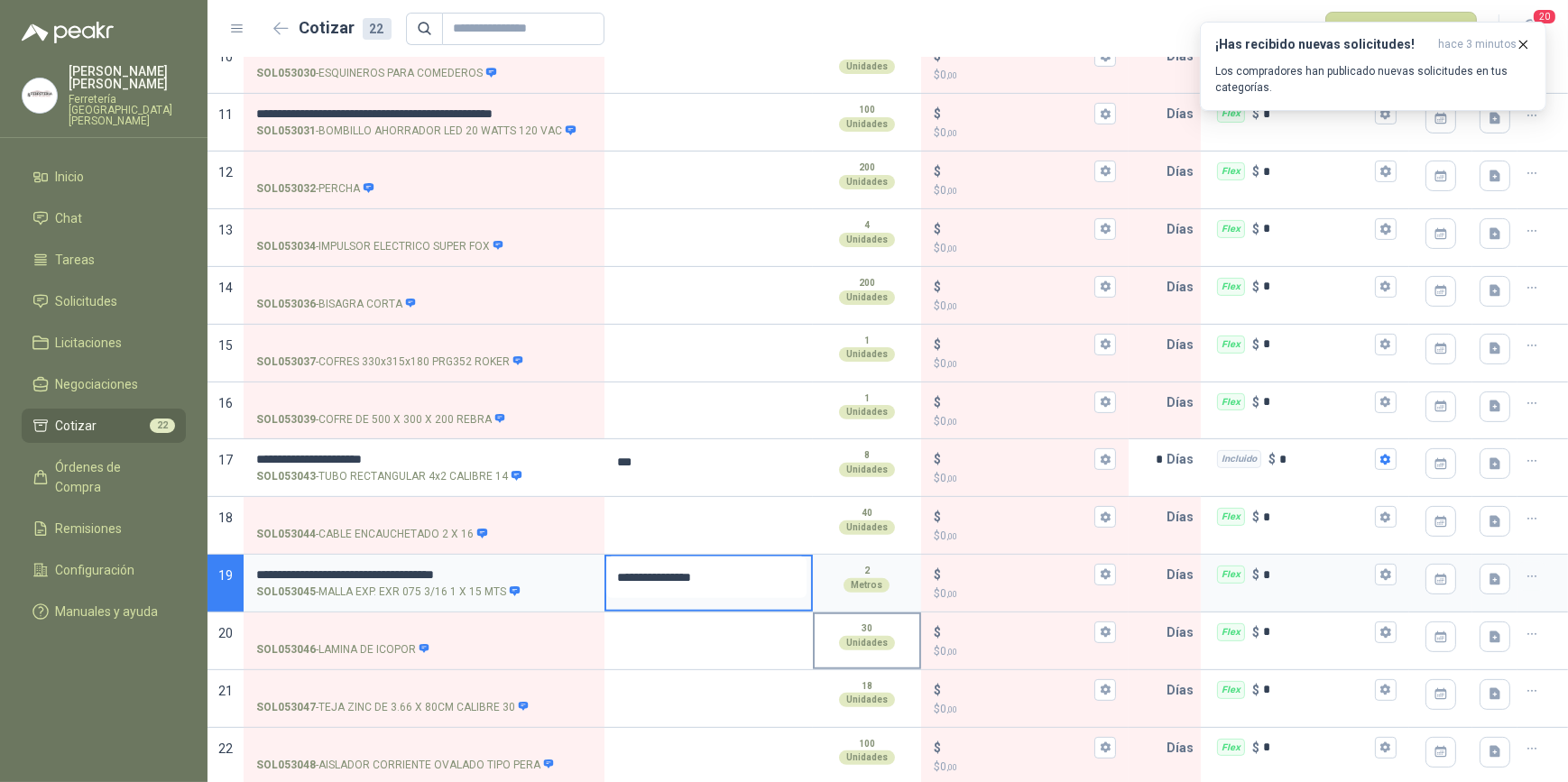
type textarea "**********"
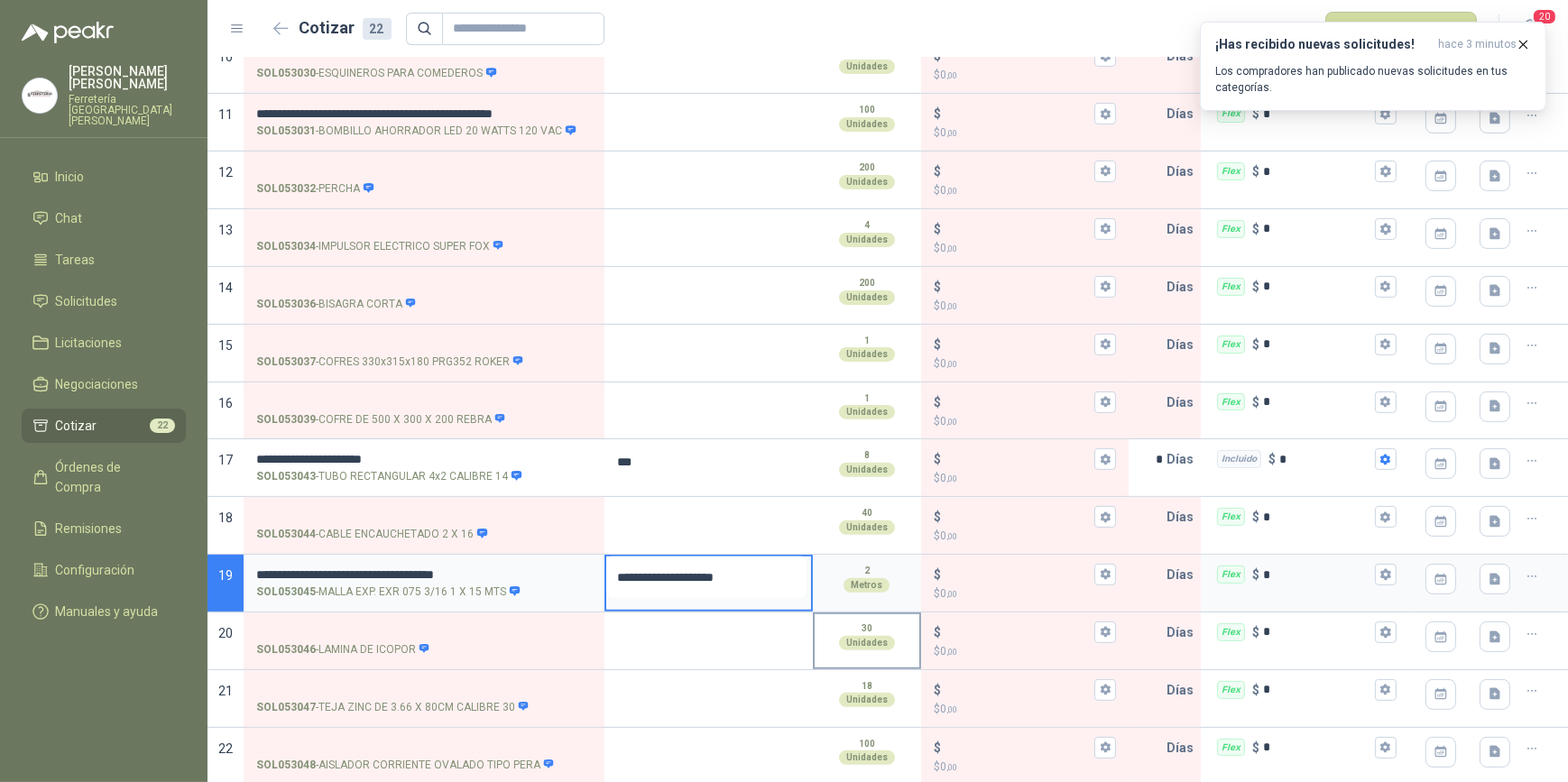
type textarea "**********"
click at [1101, 571] on icon "button" at bounding box center [1106, 575] width 10 height 11
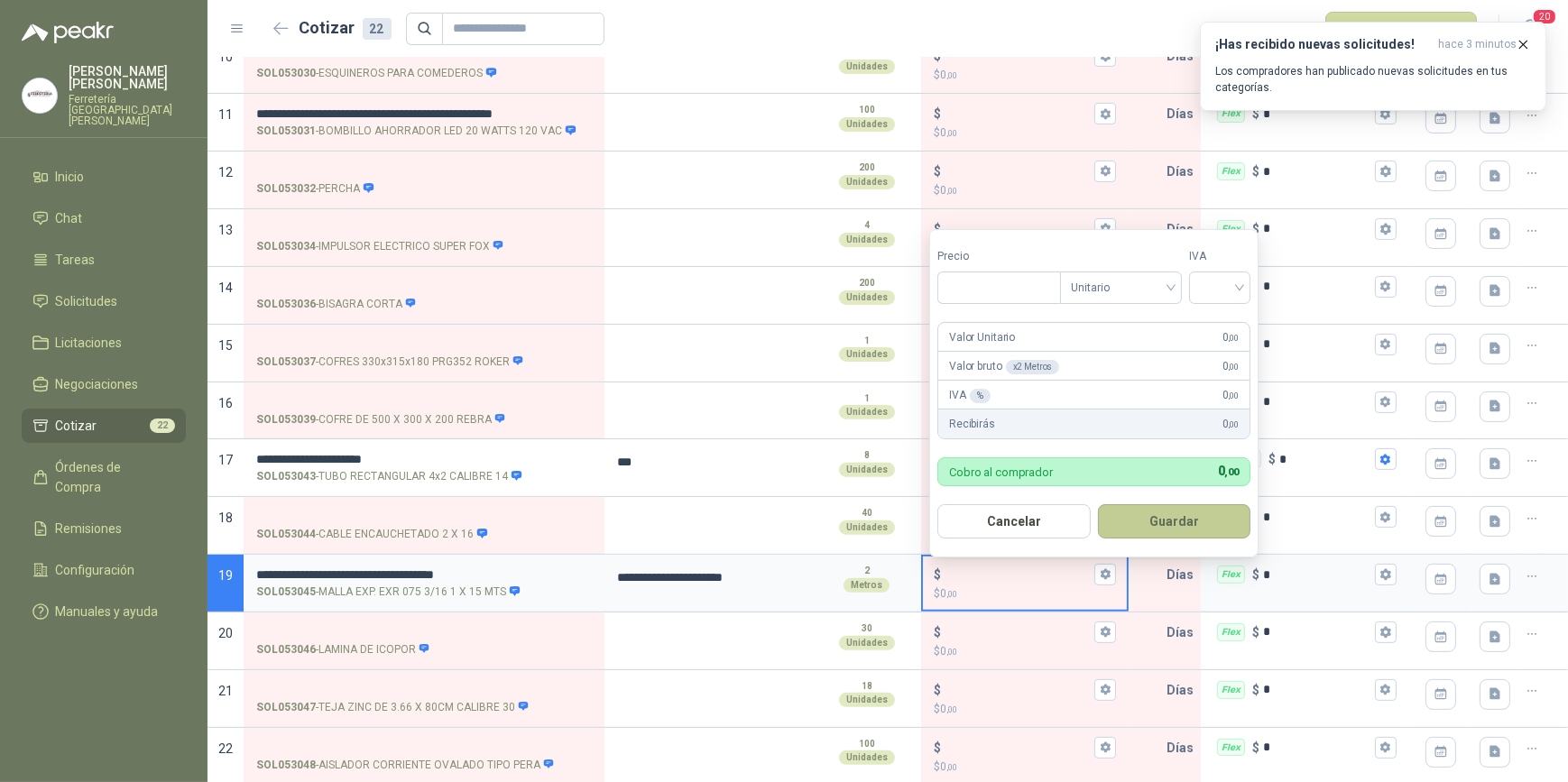
type input "***"
click at [1159, 524] on button "Guardar" at bounding box center [1175, 521] width 154 height 34
click at [1060, 521] on button "Cancelar" at bounding box center [1014, 521] width 154 height 34
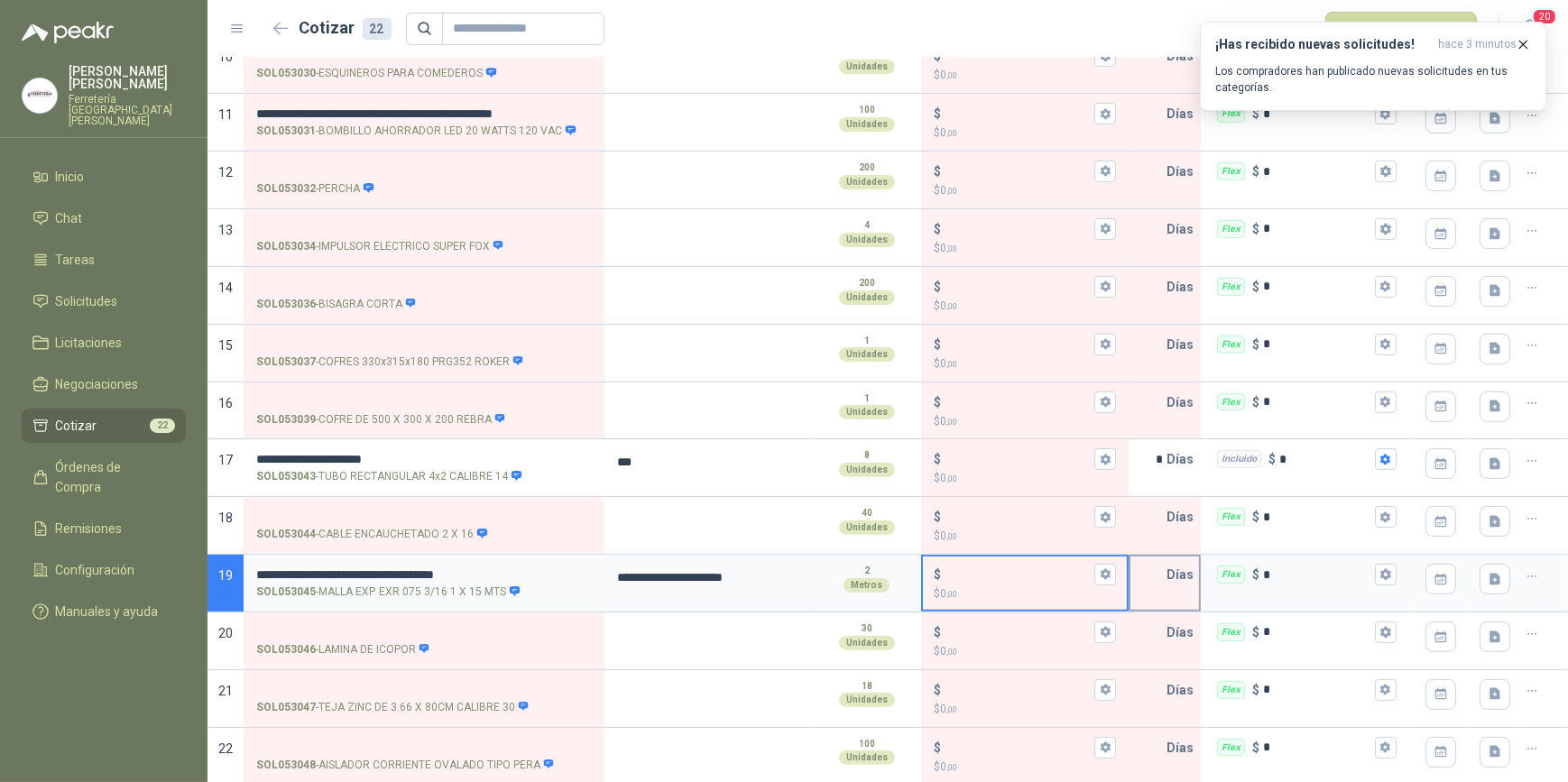
click at [1151, 578] on input "text" at bounding box center [1148, 574] width 36 height 36
type input "*"
click at [1381, 574] on icon "button" at bounding box center [1386, 575] width 10 height 11
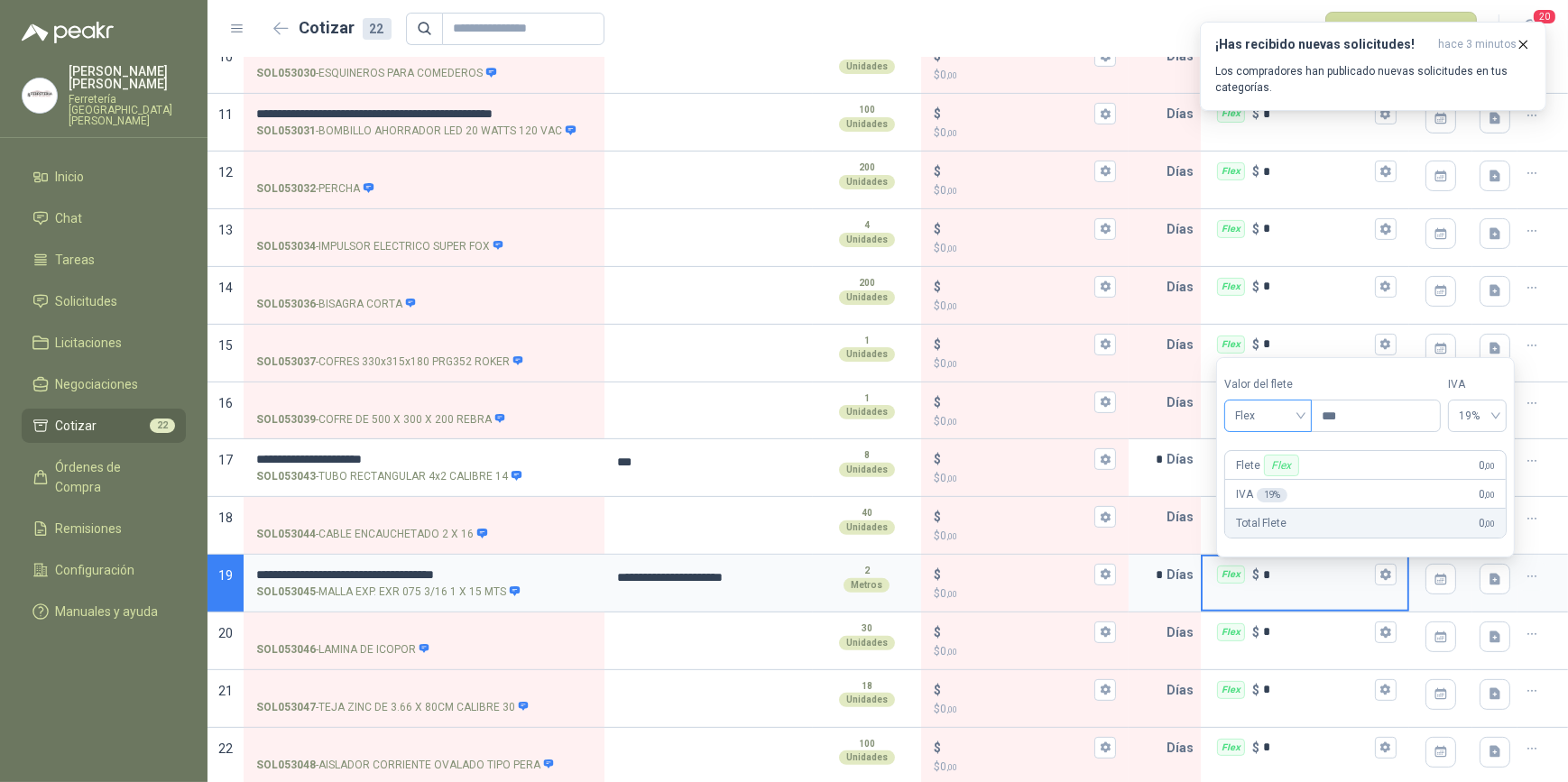
click at [1301, 411] on span "Flex" at bounding box center [1269, 415] width 66 height 27
click at [1281, 483] on div "Incluido" at bounding box center [1271, 484] width 64 height 20
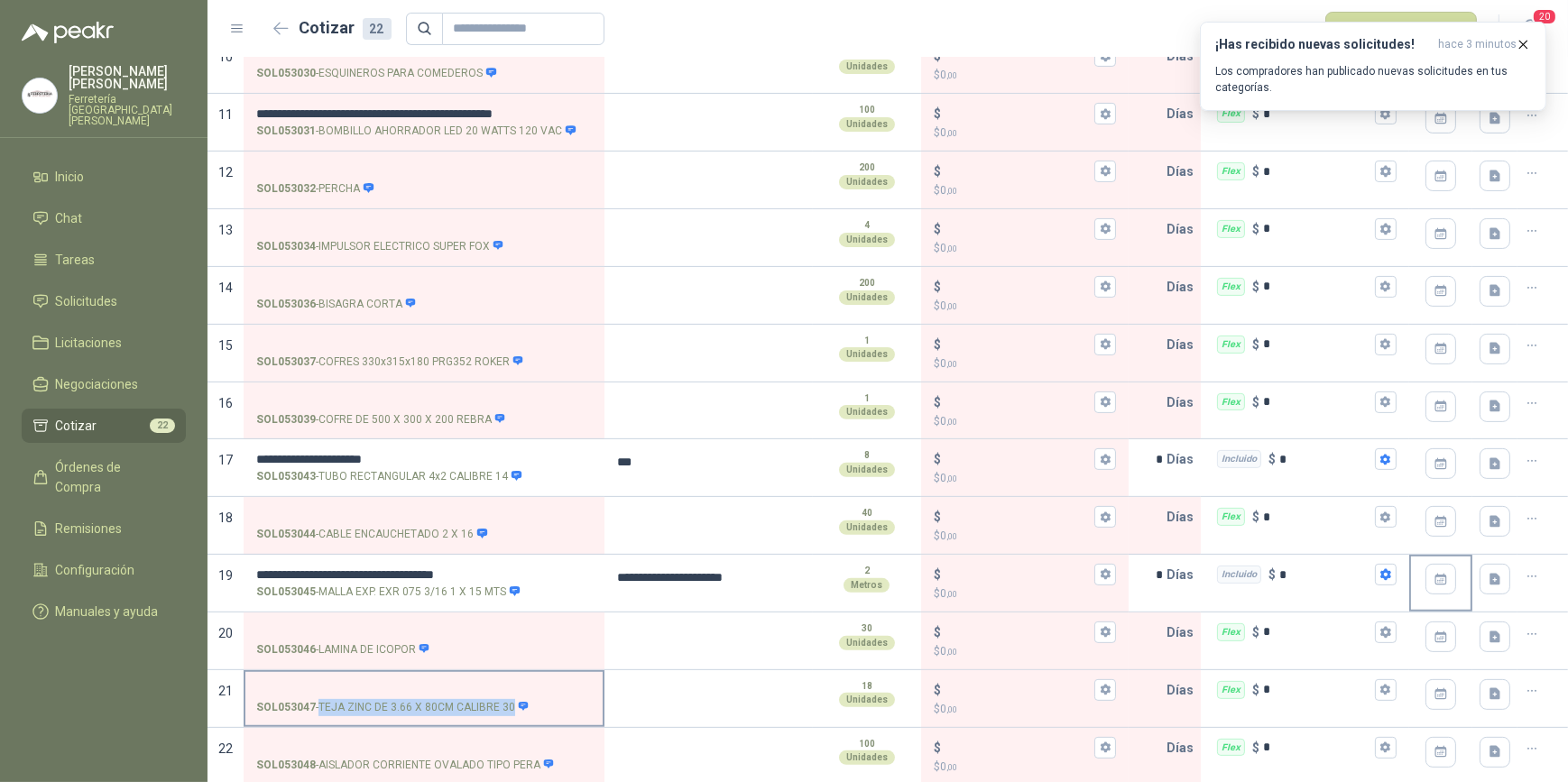
drag, startPoint x: 320, startPoint y: 699, endPoint x: 509, endPoint y: 706, distance: 189.1
click at [509, 706] on p "SOL053047 - [PERSON_NAME] ZINC DE 3.66 X 80CM CALIBRE 30" at bounding box center [392, 707] width 274 height 18
drag, startPoint x: 509, startPoint y: 706, endPoint x: 478, endPoint y: 703, distance: 31.1
copy p "TEJA ZINC DE 3.66 X 80CM CALIBRE 30"
click at [1101, 456] on icon "button" at bounding box center [1106, 460] width 10 height 11
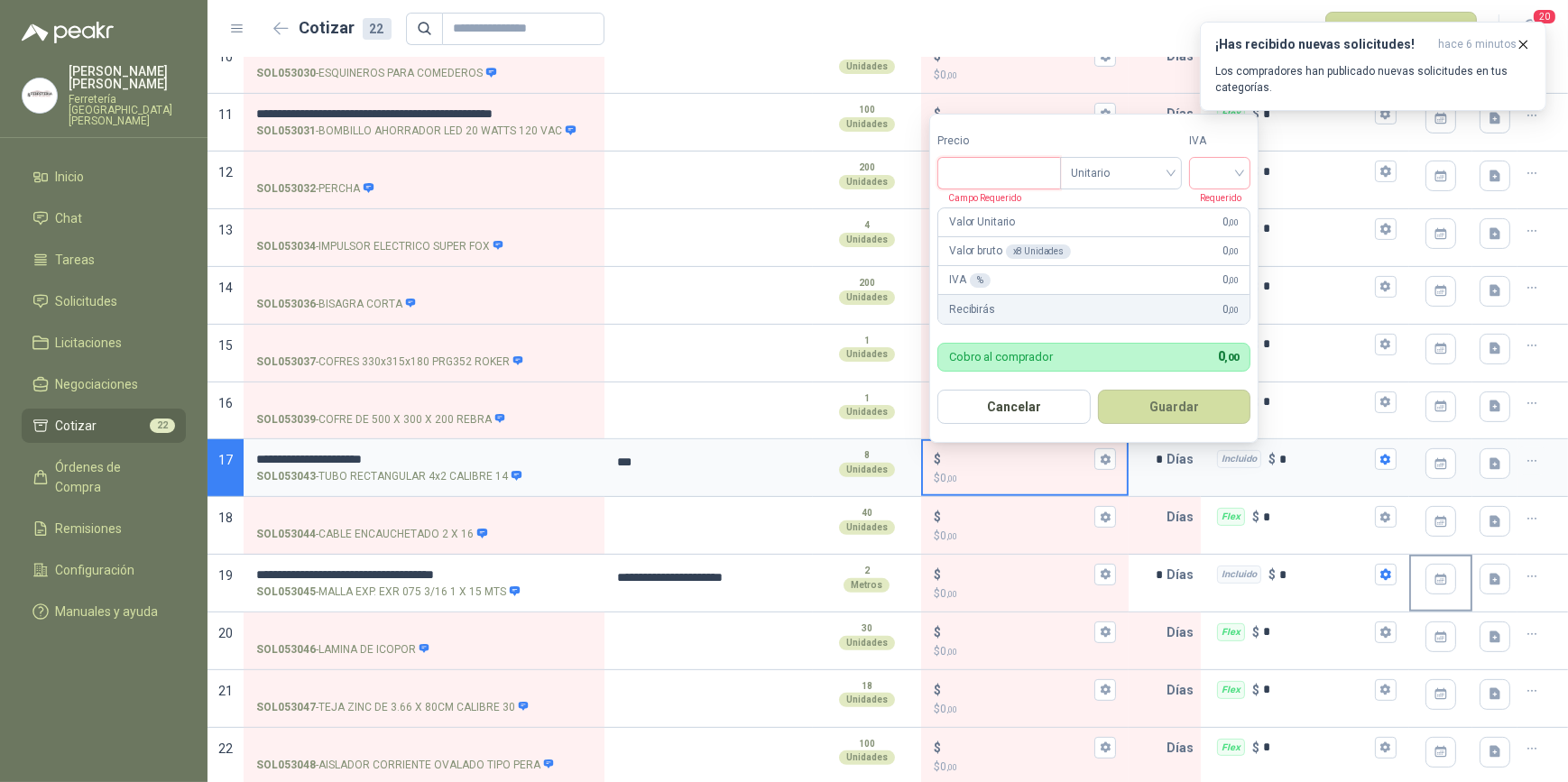
click at [981, 183] on input "Precio" at bounding box center [1000, 172] width 122 height 30
type input "*********"
click at [1237, 169] on input "search" at bounding box center [1220, 170] width 40 height 27
click at [1222, 201] on div "19%" at bounding box center [1224, 210] width 33 height 20
click at [1179, 401] on button "Guardar" at bounding box center [1177, 406] width 155 height 34
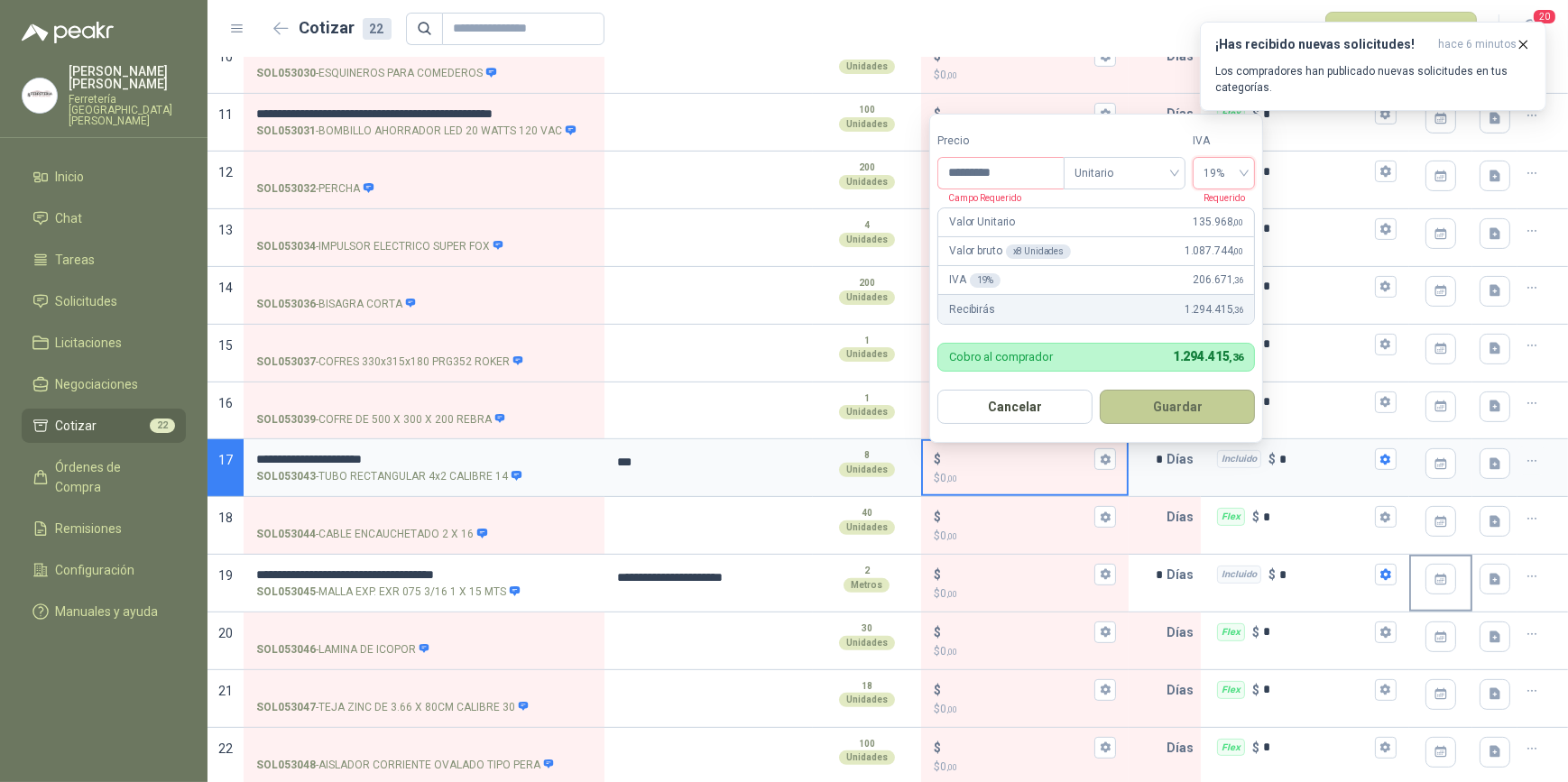
type input "*******"
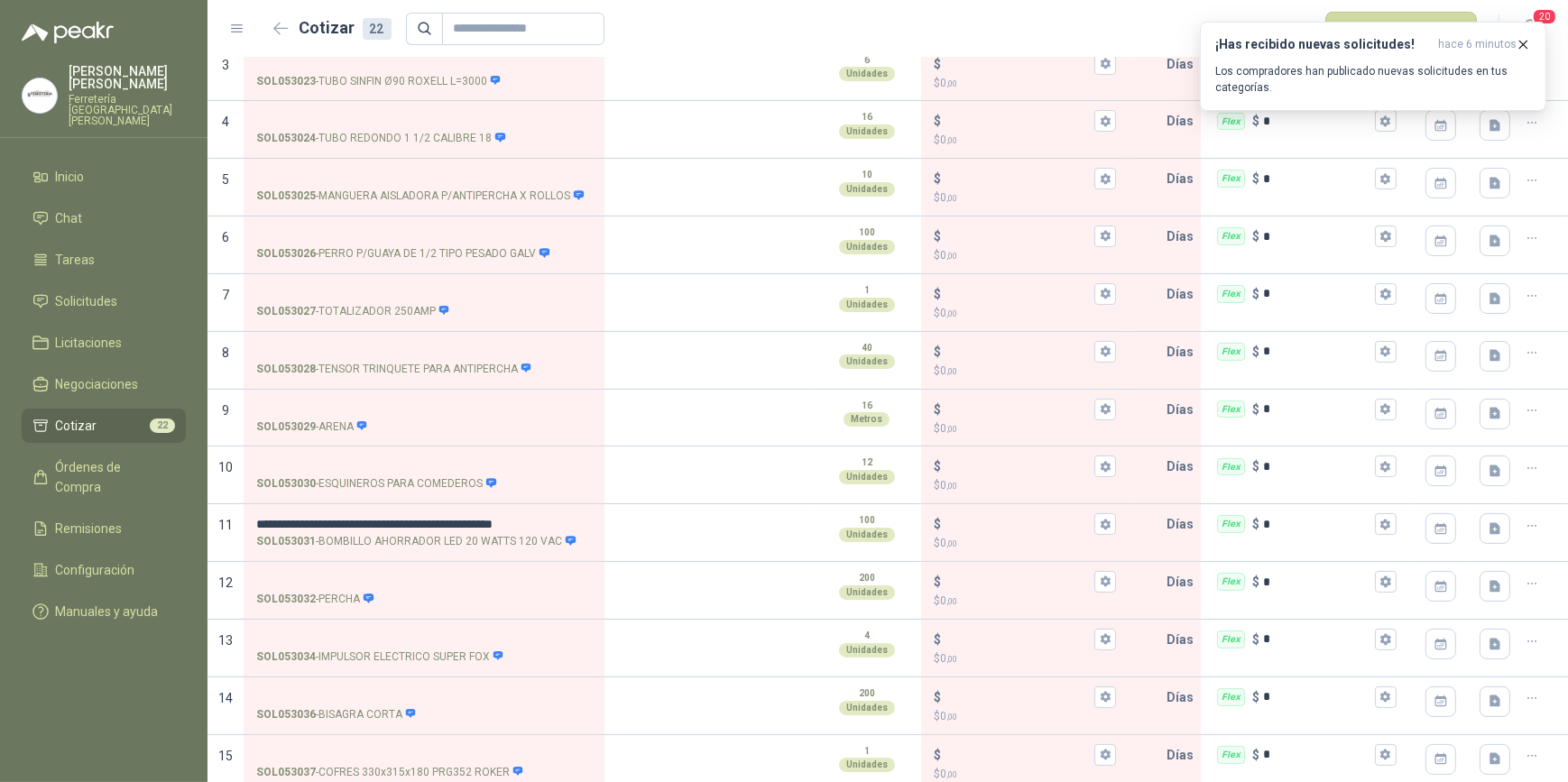
scroll to position [228, 0]
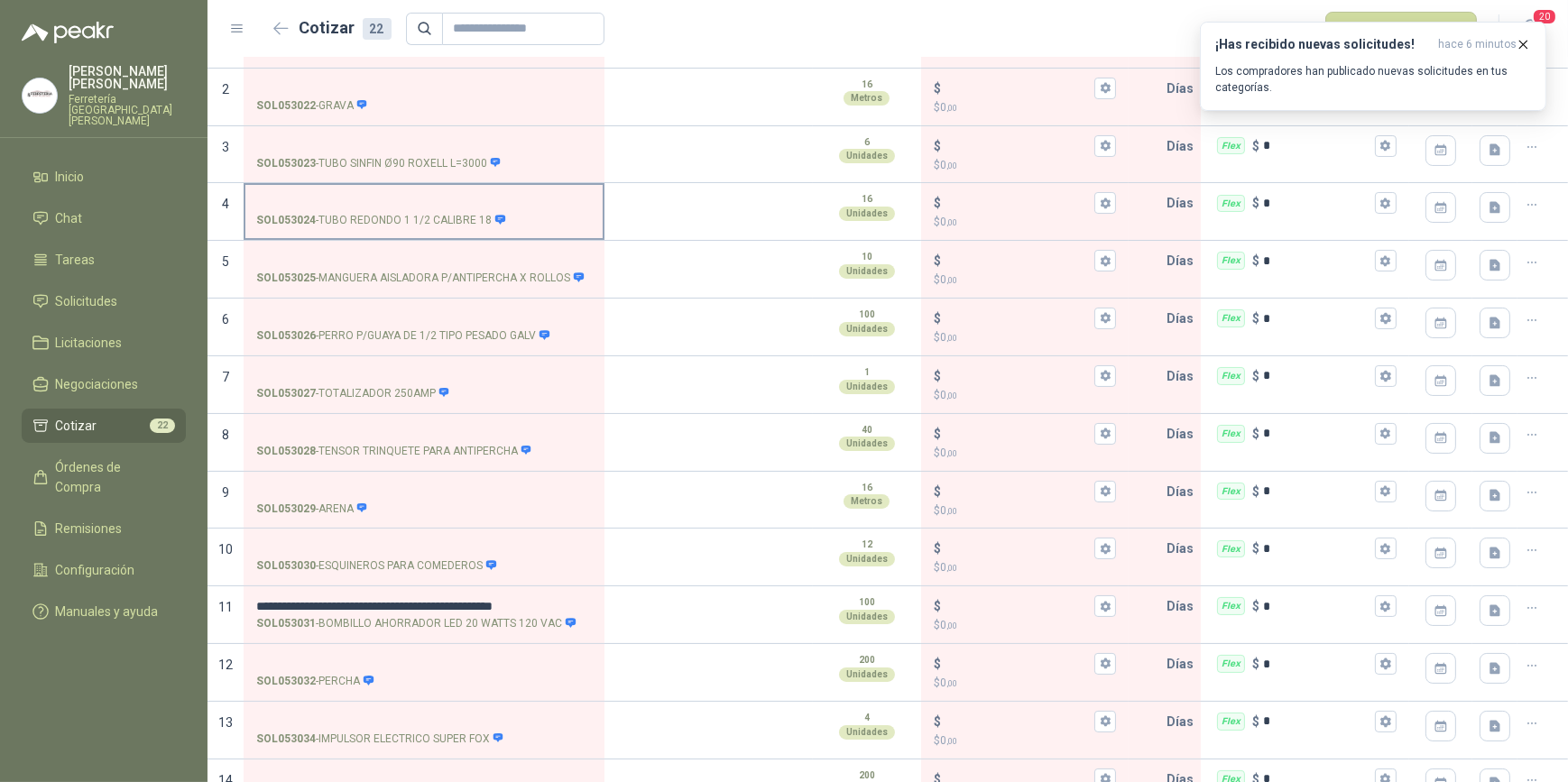
click at [322, 202] on input "SOL053024 - TUBO REDONDO 1 1/2 CALIBRE 18" at bounding box center [424, 204] width 335 height 14
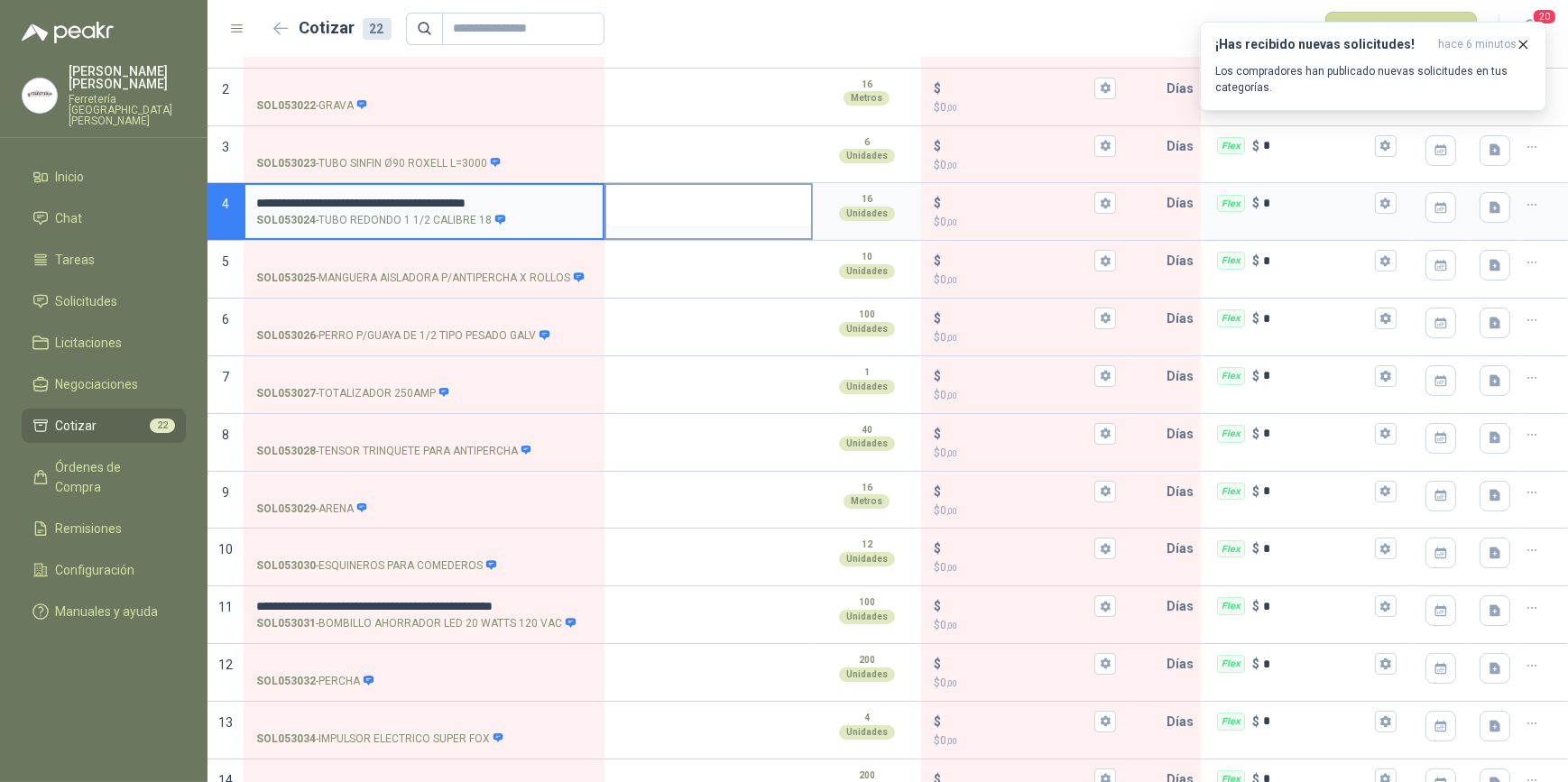
click at [686, 210] on textarea at bounding box center [708, 205] width 205 height 41
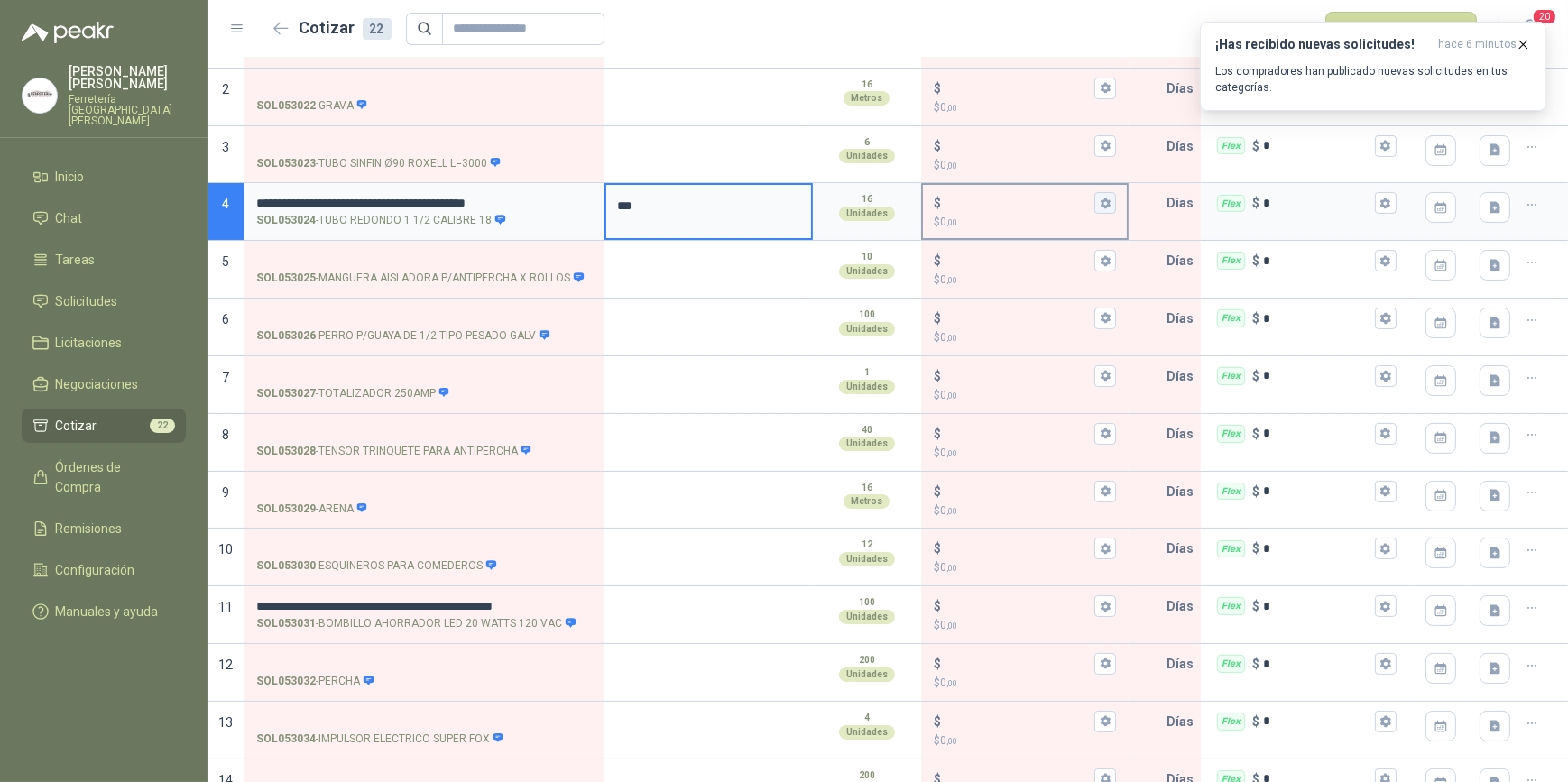
click at [1101, 199] on icon "button" at bounding box center [1106, 204] width 10 height 11
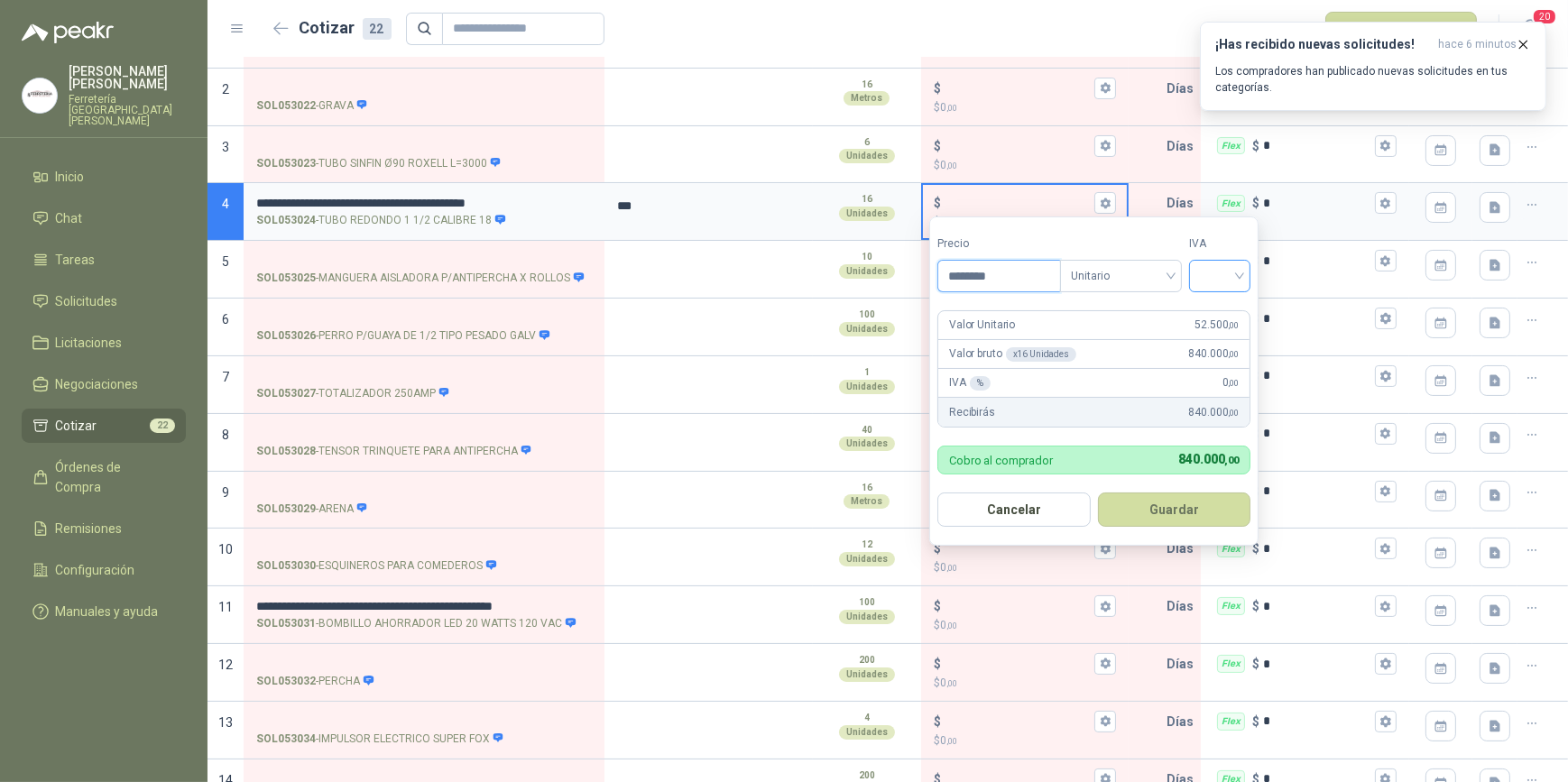
click at [1247, 273] on div at bounding box center [1220, 275] width 62 height 32
click at [1223, 307] on div "19%" at bounding box center [1224, 314] width 33 height 20
click at [1209, 514] on button "Guardar" at bounding box center [1177, 509] width 155 height 34
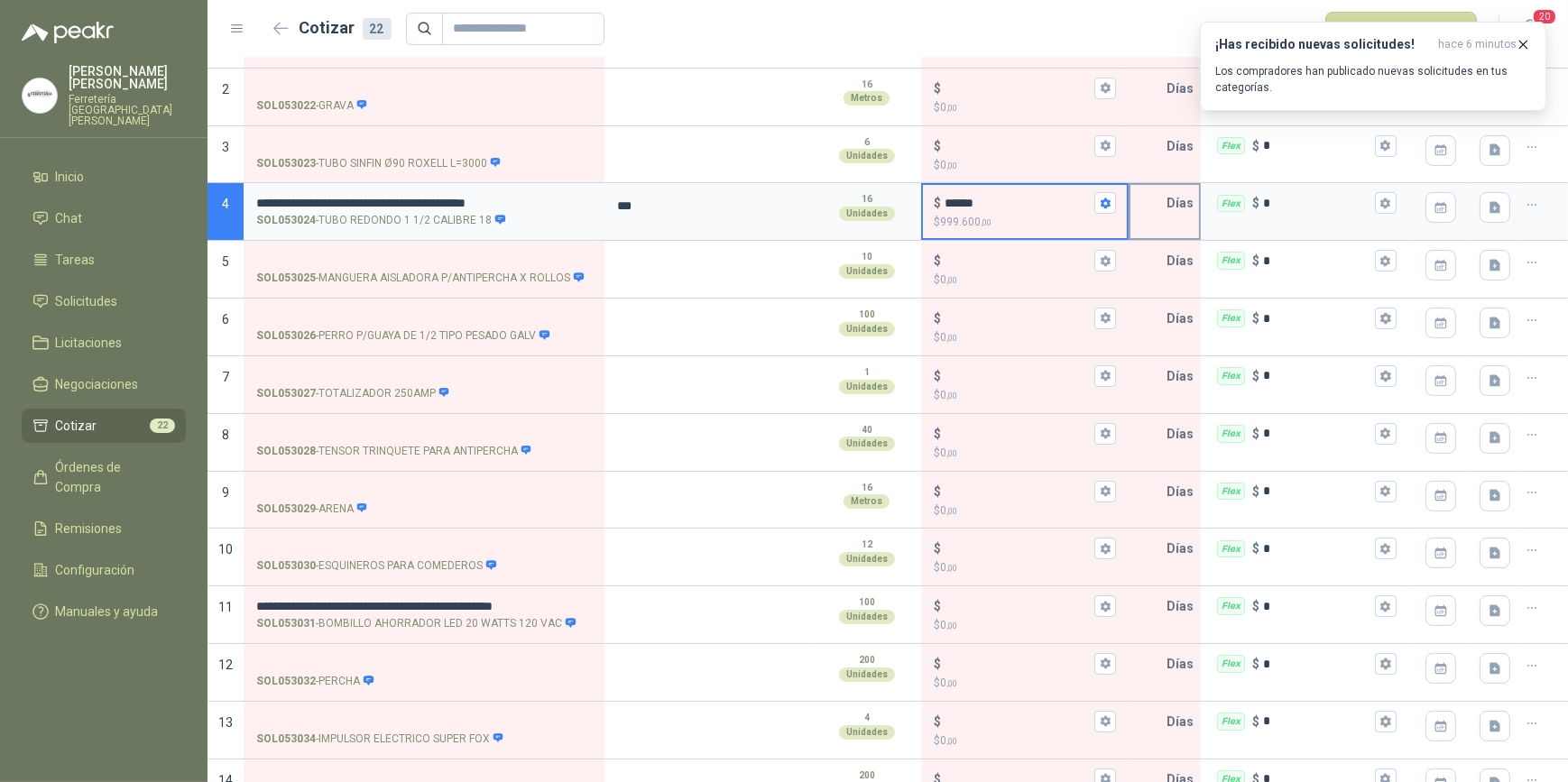
click at [1152, 199] on input "text" at bounding box center [1148, 203] width 36 height 36
click at [1380, 200] on icon "button" at bounding box center [1386, 204] width 12 height 12
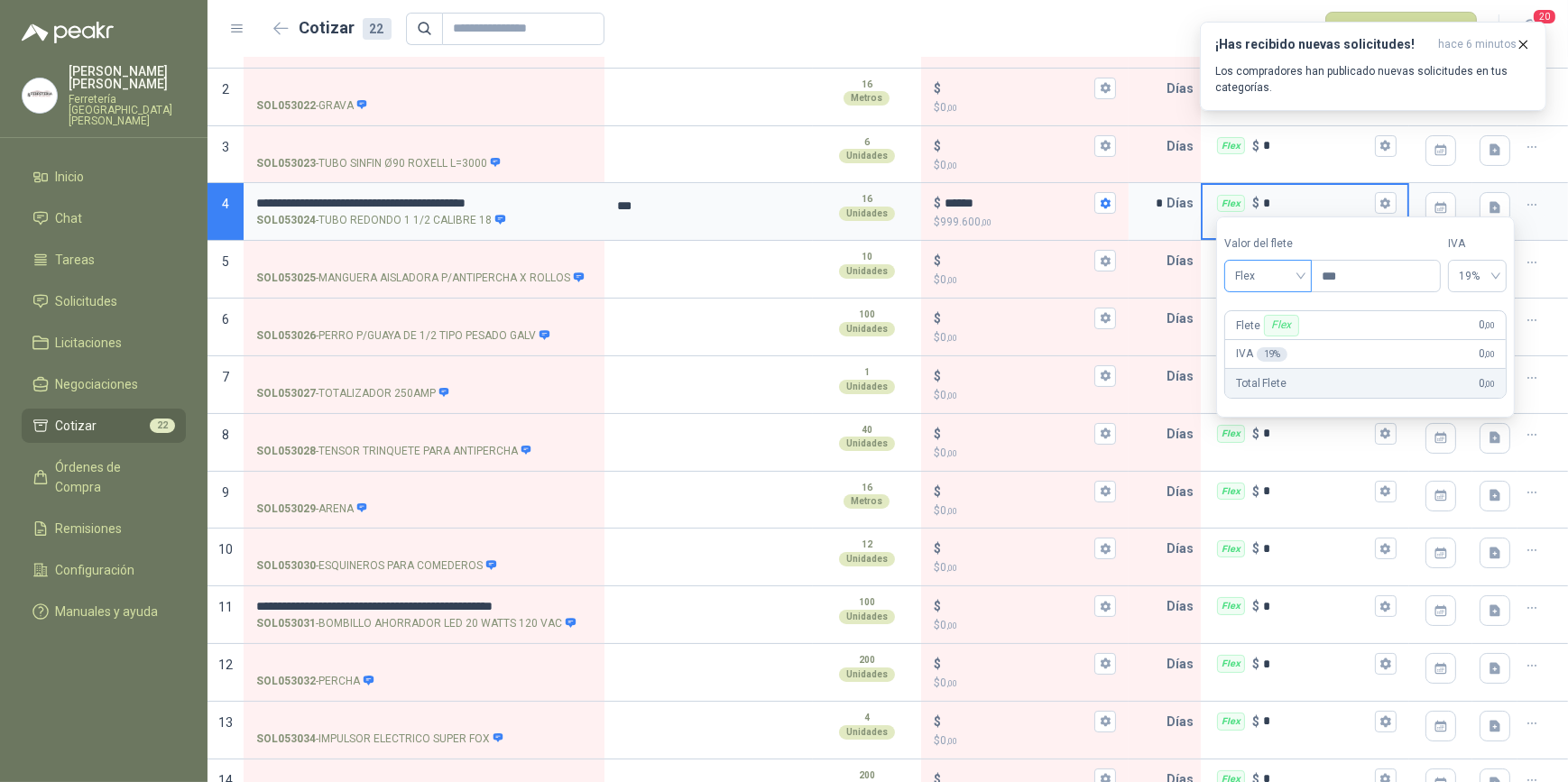
click at [1301, 272] on span "Flex" at bounding box center [1269, 275] width 66 height 27
click at [1275, 341] on div "Incluido" at bounding box center [1271, 343] width 64 height 20
click at [693, 260] on textarea at bounding box center [708, 263] width 205 height 41
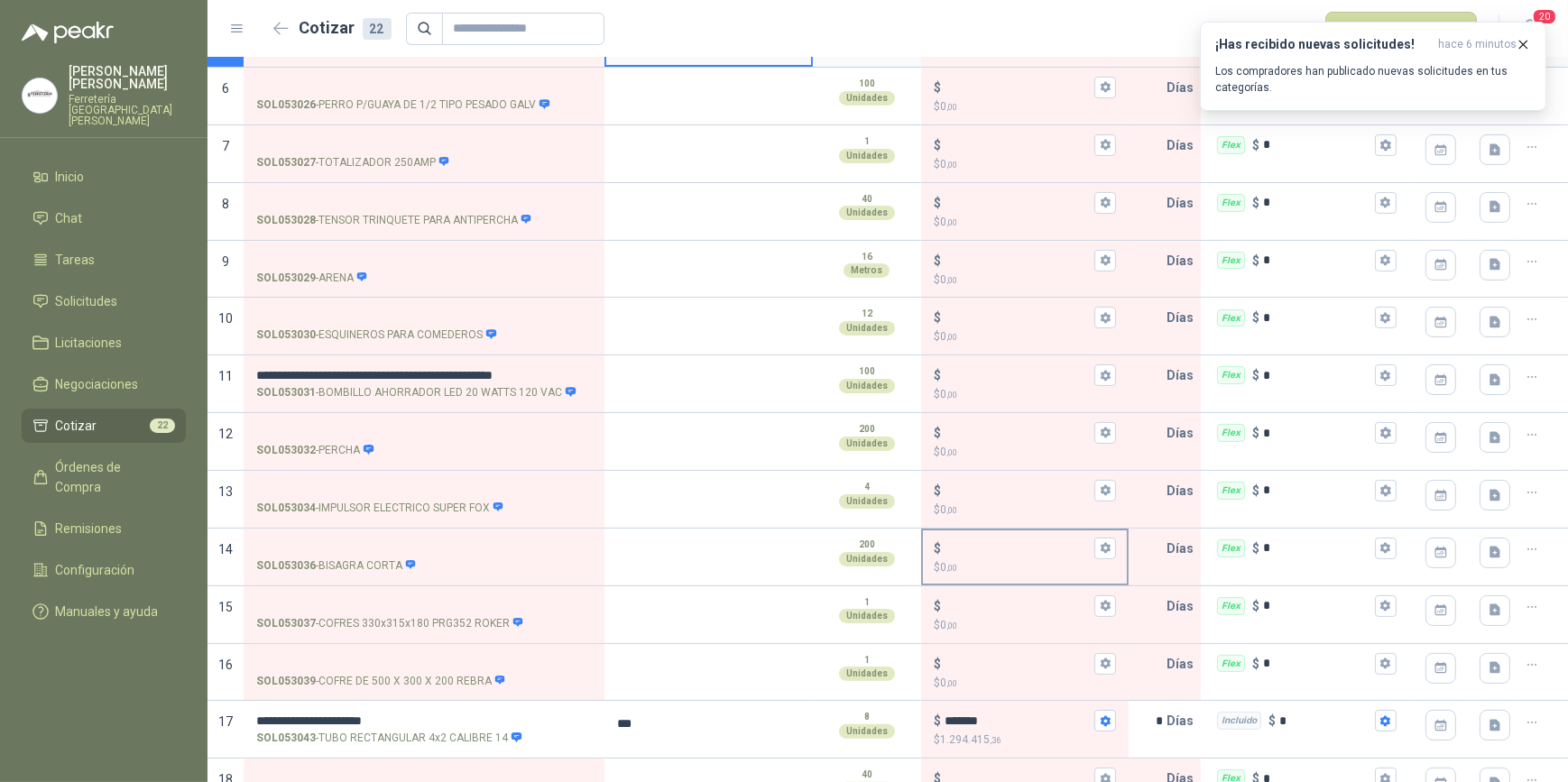
scroll to position [310, 0]
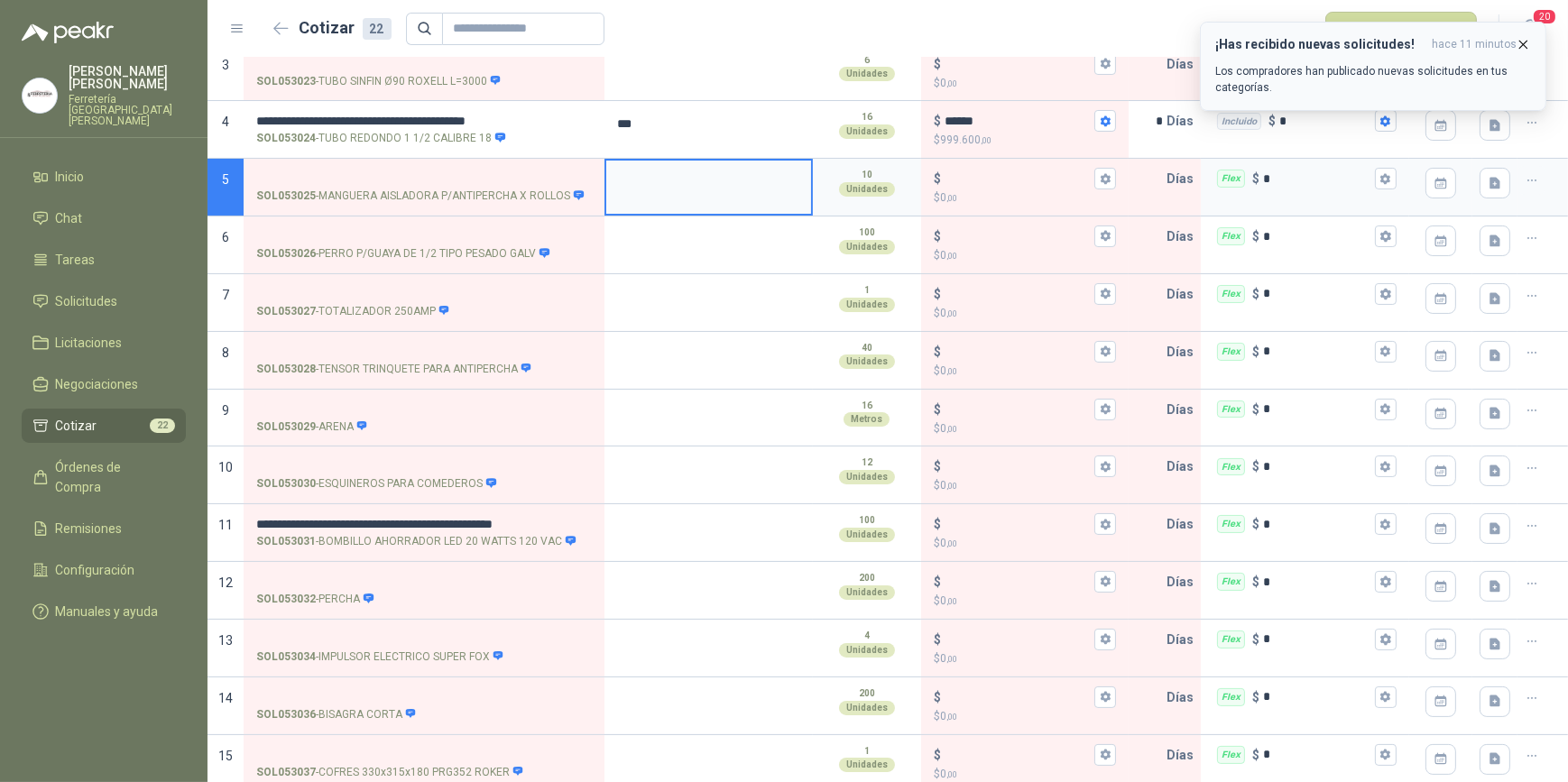
click at [1527, 43] on icon "button" at bounding box center [1523, 44] width 16 height 16
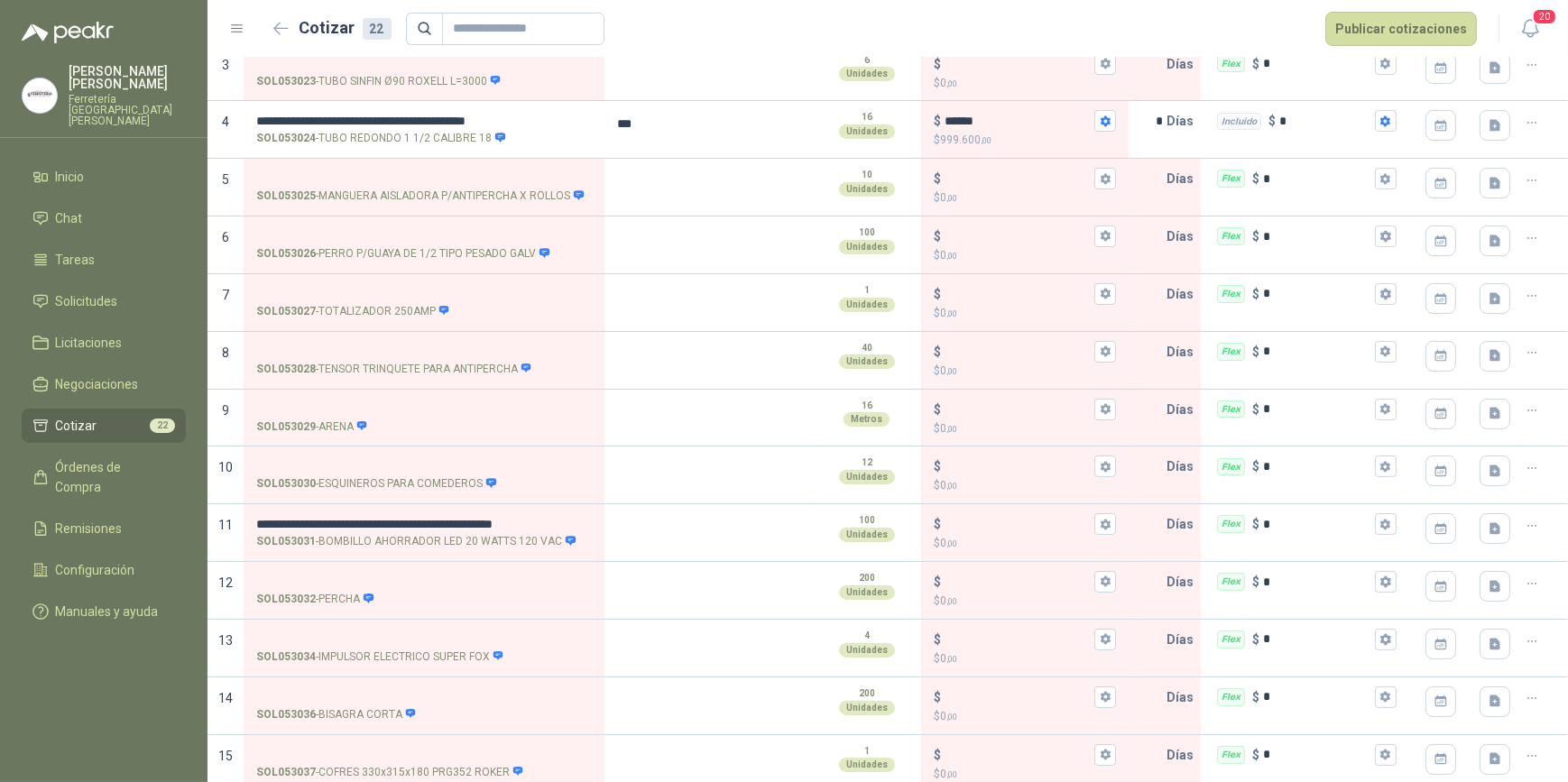
click at [1394, 29] on button "Publicar cotizaciones" at bounding box center [1401, 29] width 152 height 34
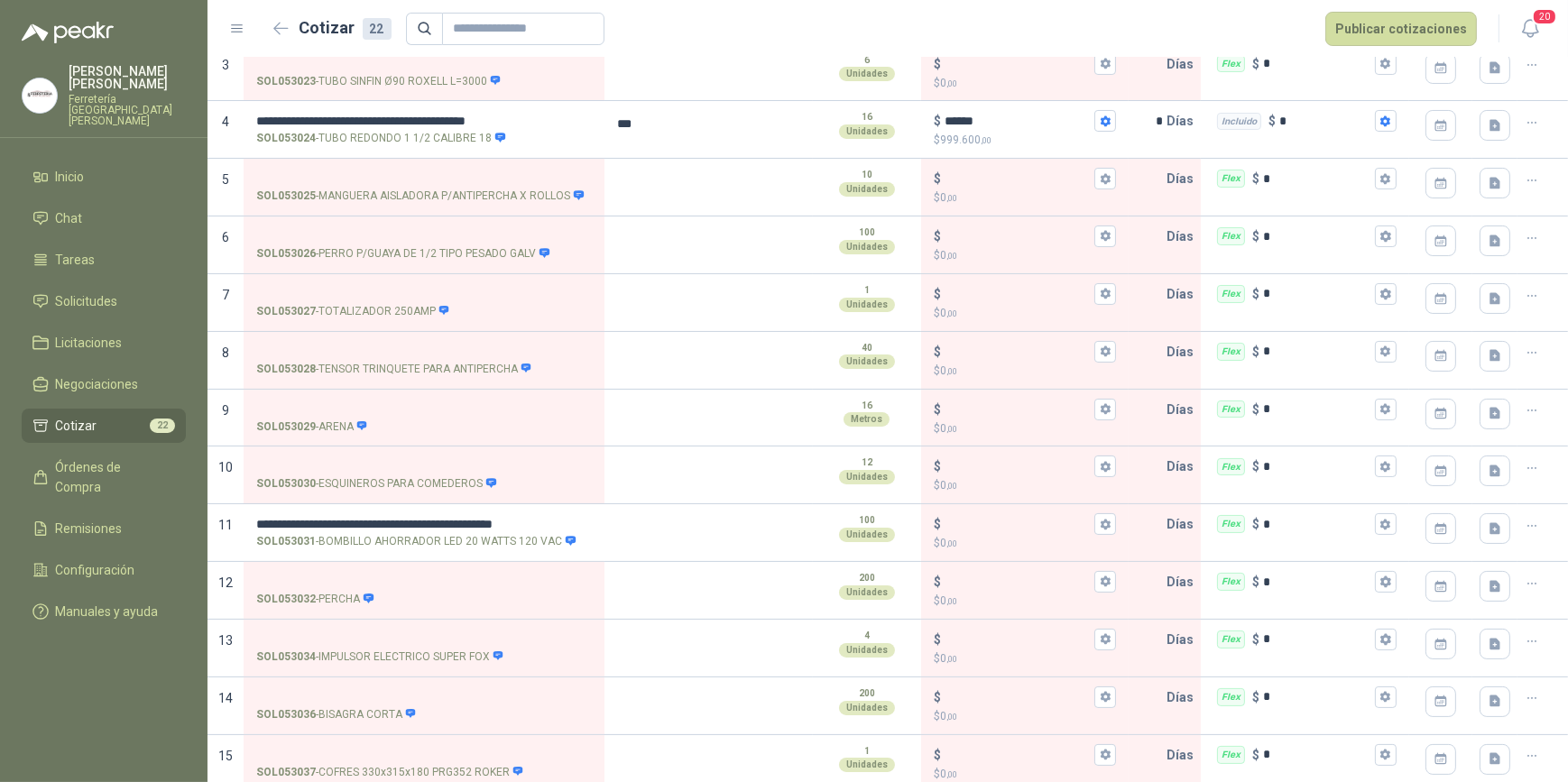
scroll to position [0, 0]
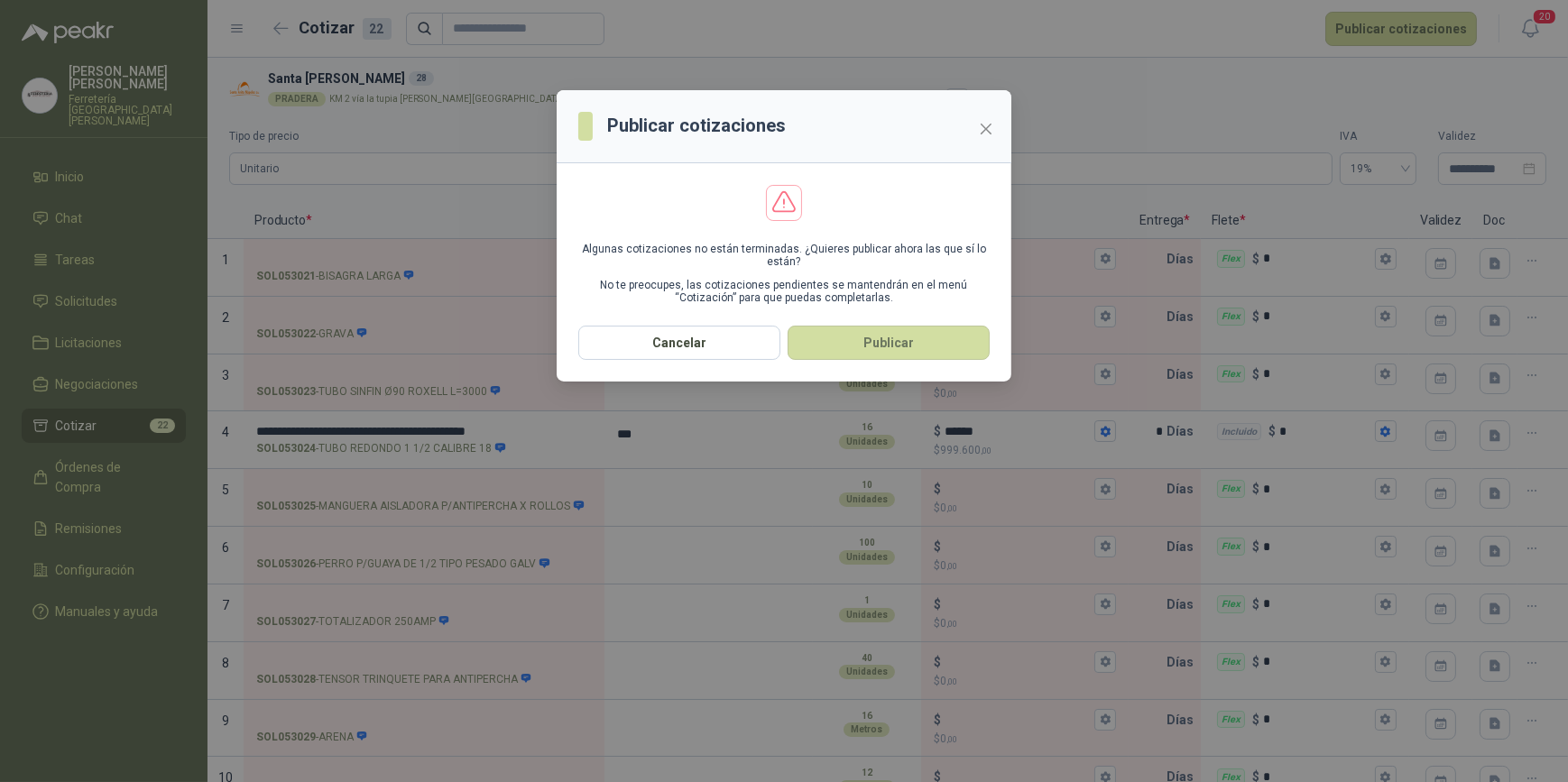
click at [875, 352] on button "Publicar" at bounding box center [888, 343] width 202 height 34
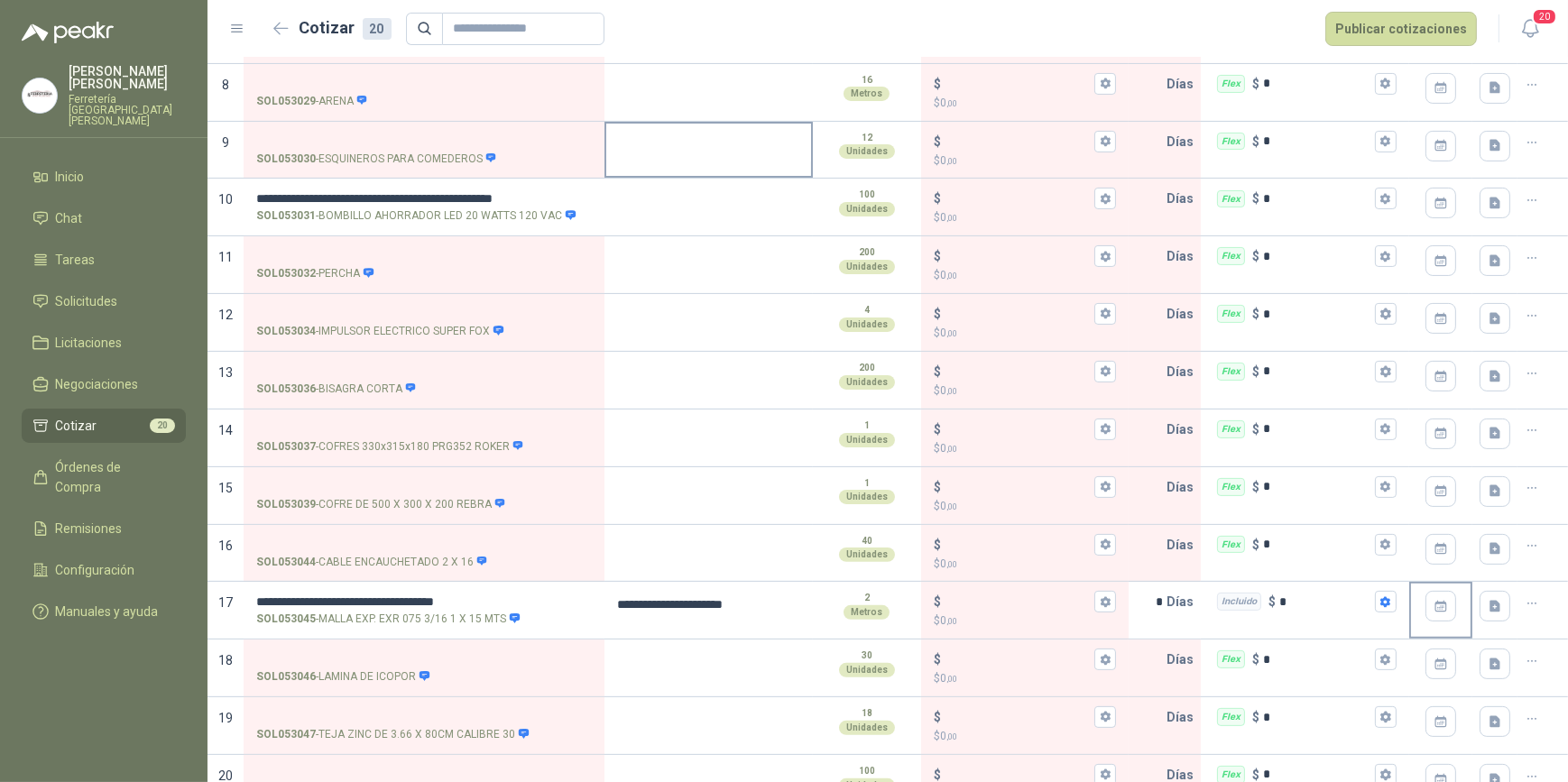
scroll to position [605, 0]
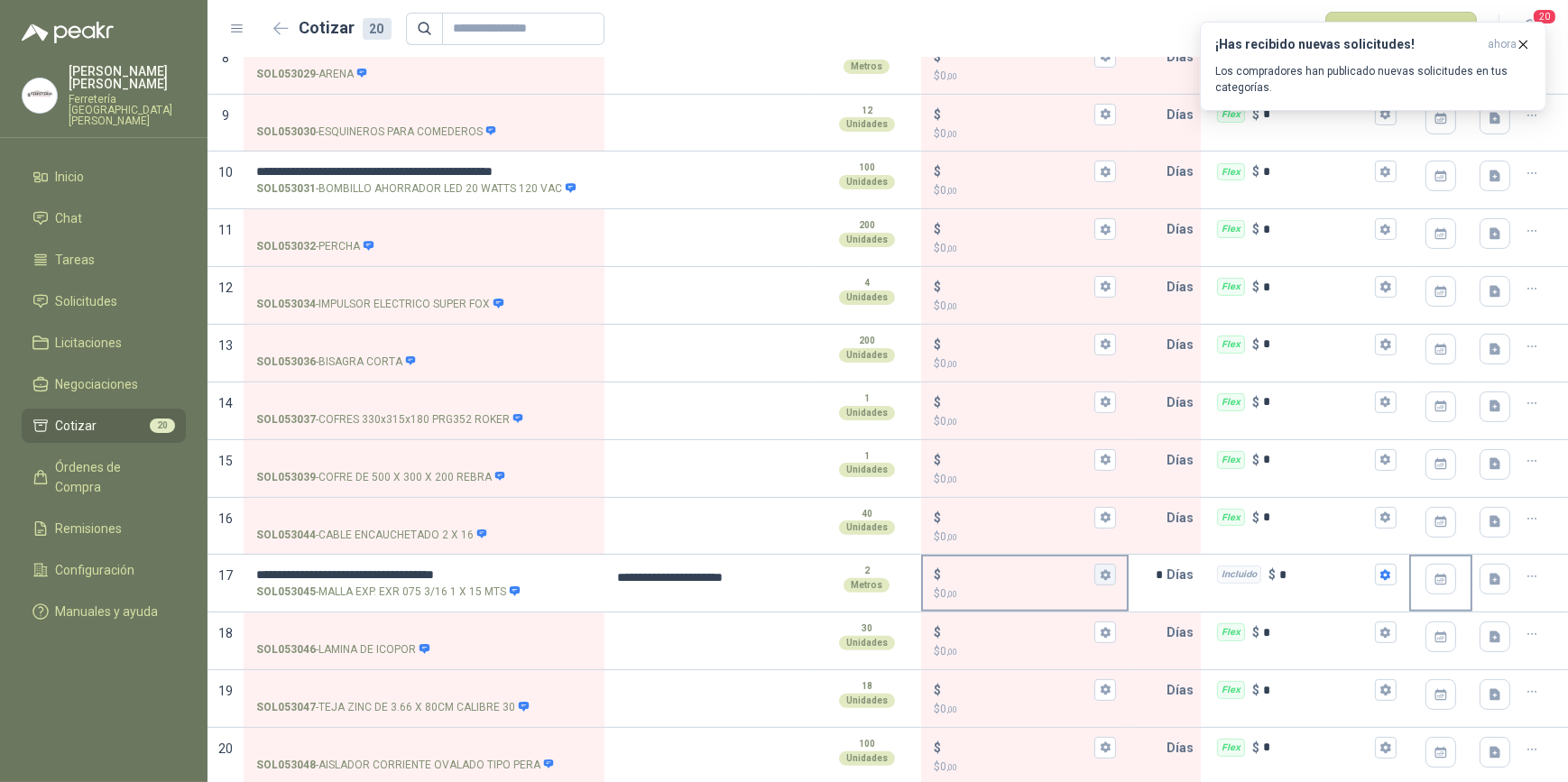
click at [1100, 570] on icon "button" at bounding box center [1106, 575] width 12 height 12
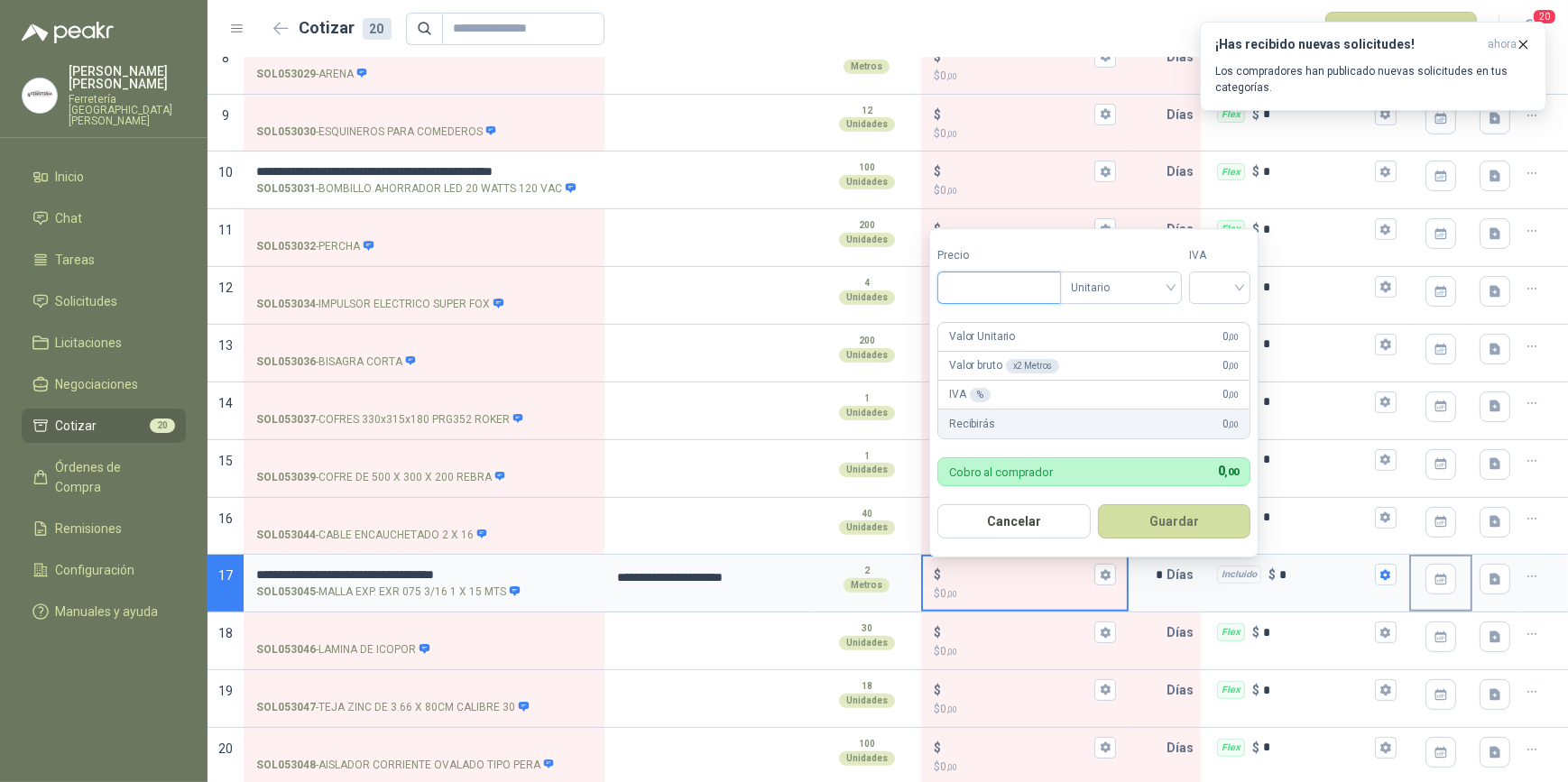
click at [969, 285] on input "Precio" at bounding box center [1000, 287] width 122 height 30
click at [1240, 288] on input "search" at bounding box center [1220, 286] width 40 height 27
click at [1224, 324] on div "19%" at bounding box center [1224, 326] width 33 height 20
click at [1182, 524] on button "Guardar" at bounding box center [1177, 521] width 155 height 34
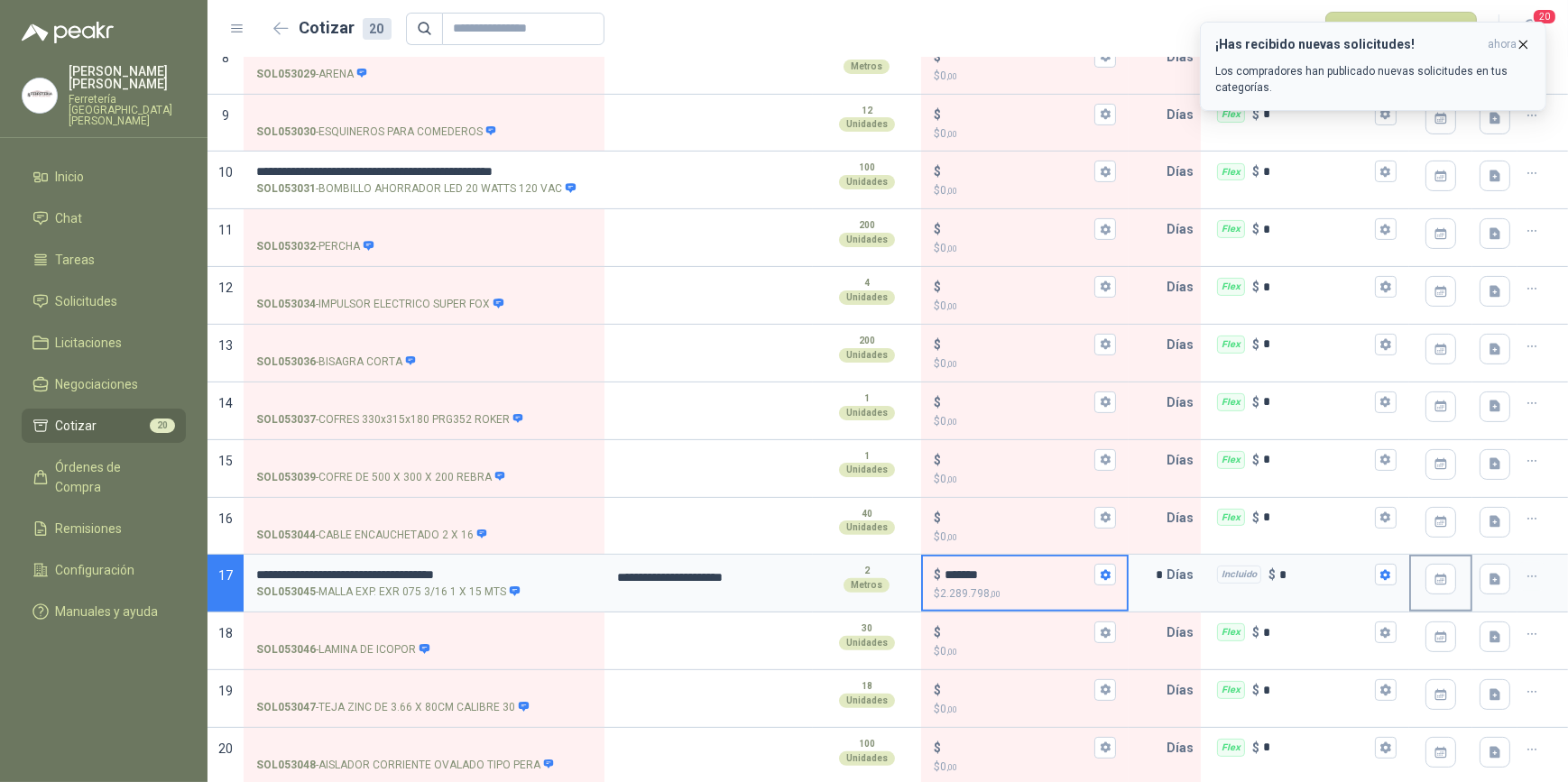
click at [1525, 42] on icon "button" at bounding box center [1523, 44] width 16 height 16
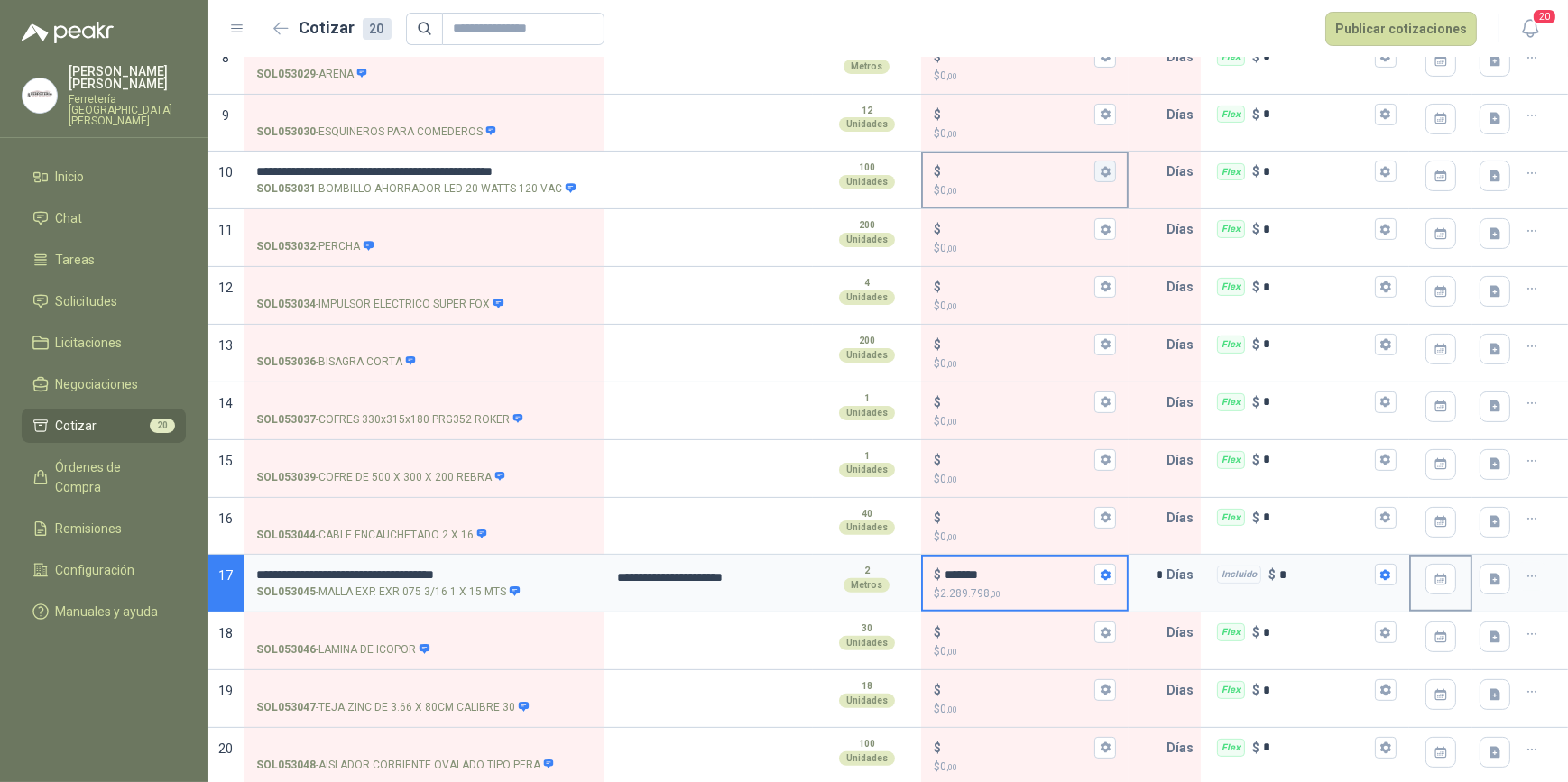
click at [1101, 170] on icon "button" at bounding box center [1106, 171] width 12 height 12
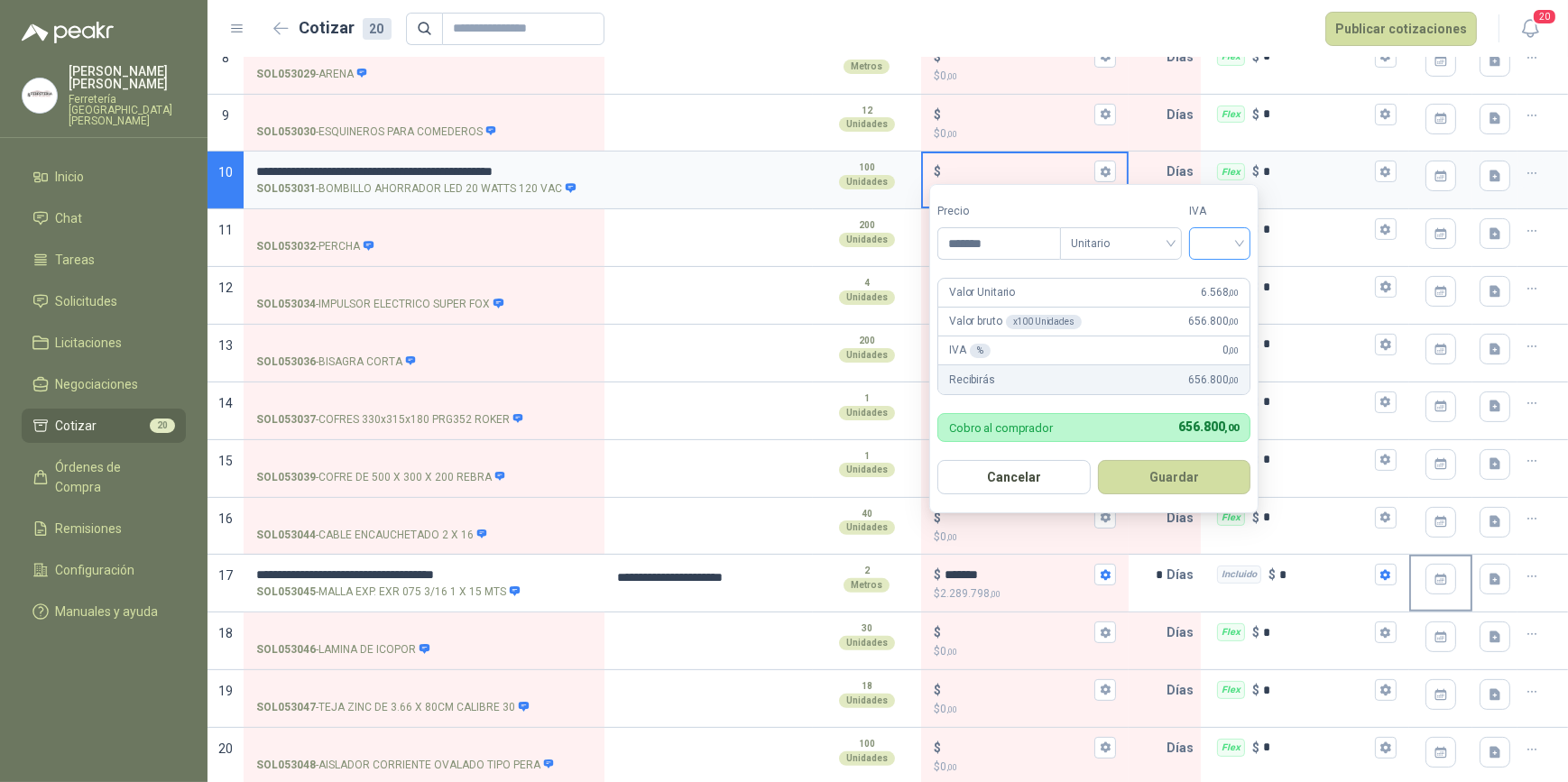
click at [1240, 243] on input "search" at bounding box center [1220, 241] width 40 height 27
click at [1227, 278] on div "19%" at bounding box center [1224, 282] width 33 height 20
click at [1199, 487] on button "Guardar" at bounding box center [1177, 477] width 155 height 34
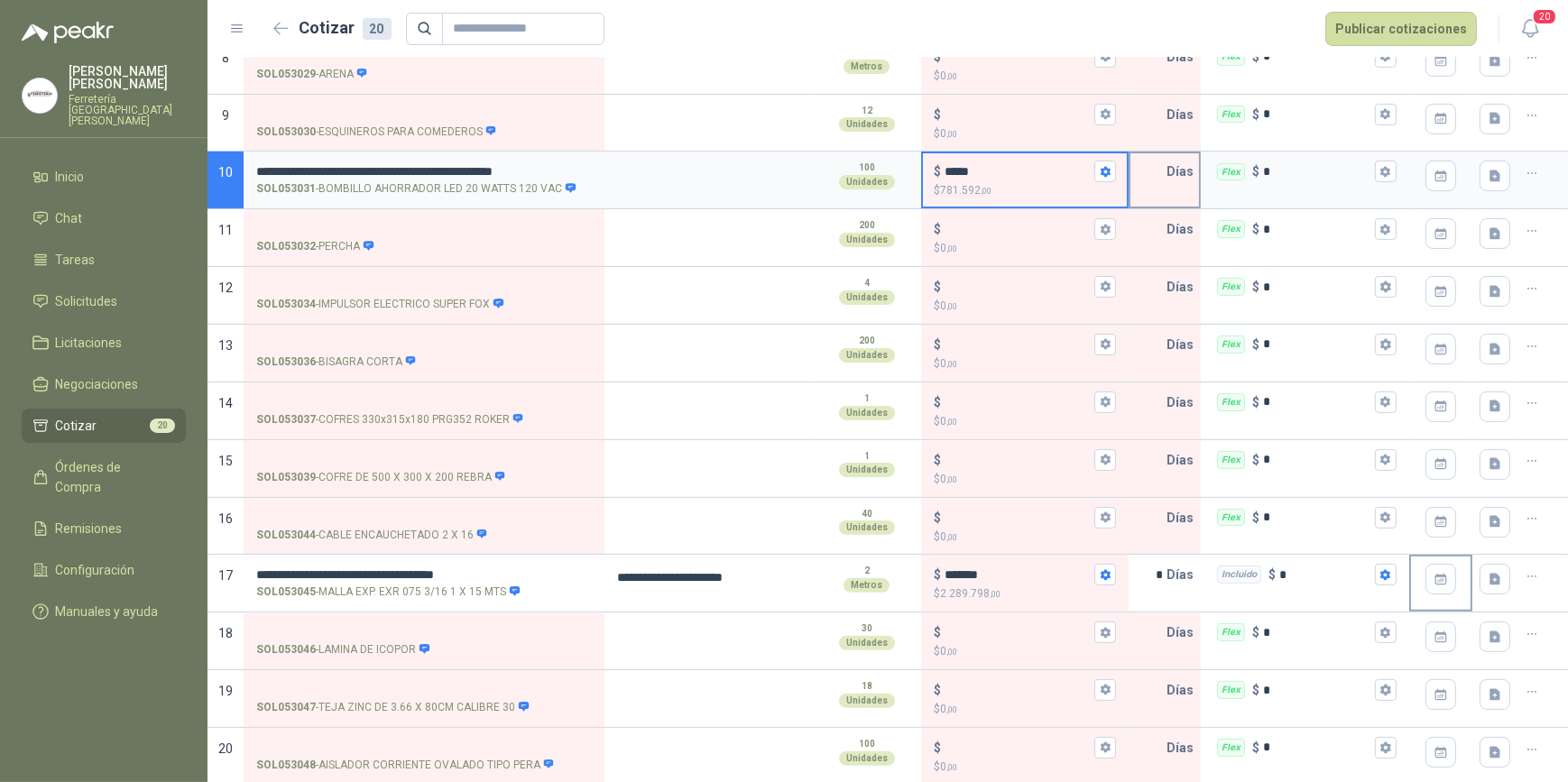
click at [1141, 173] on input "text" at bounding box center [1148, 171] width 36 height 36
click at [1380, 169] on icon "button" at bounding box center [1386, 171] width 12 height 12
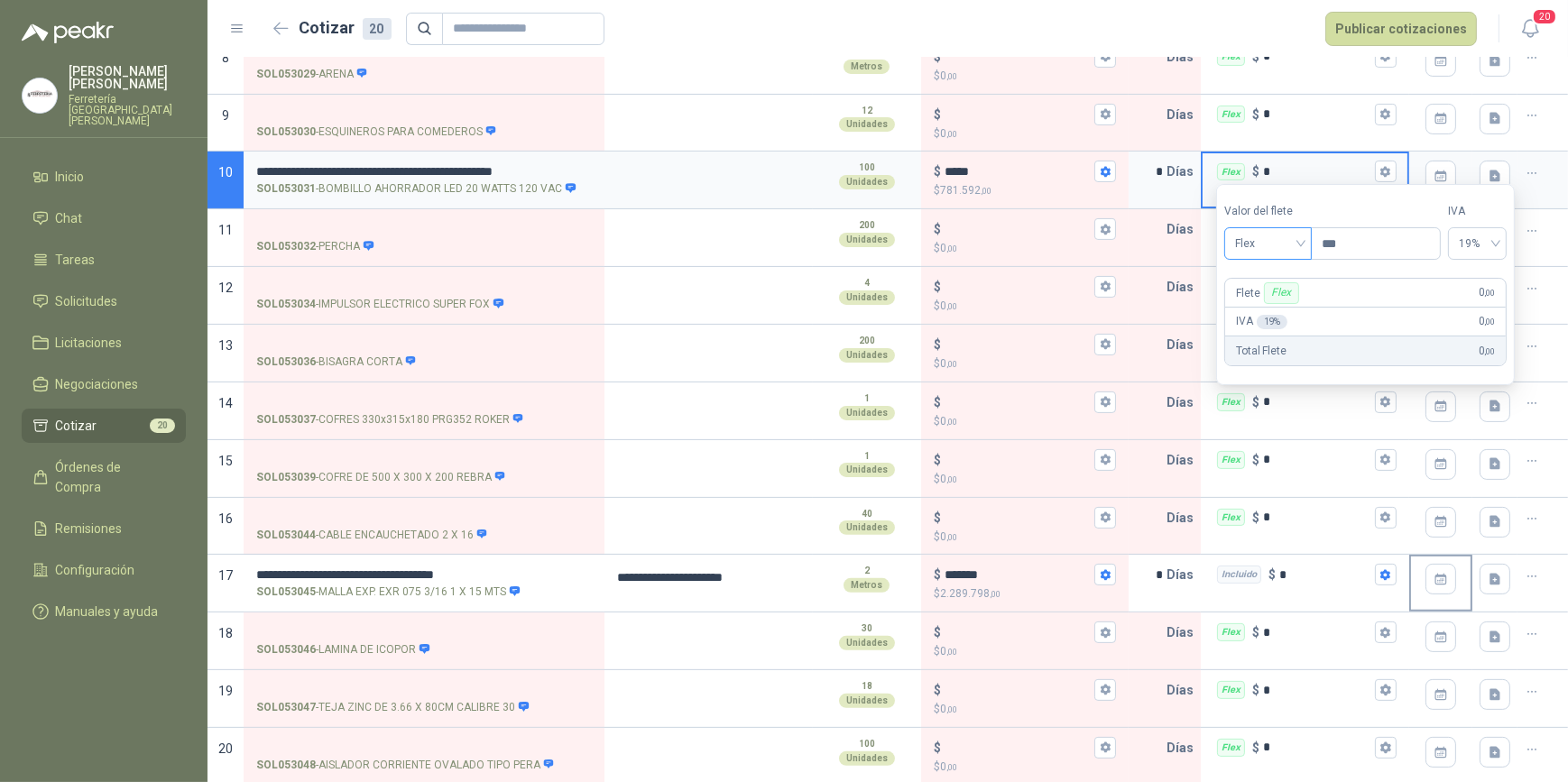
click at [1308, 237] on div "Flex" at bounding box center [1268, 243] width 88 height 32
click at [1290, 307] on div "Incluido" at bounding box center [1271, 310] width 64 height 20
click at [682, 174] on textarea at bounding box center [708, 174] width 205 height 41
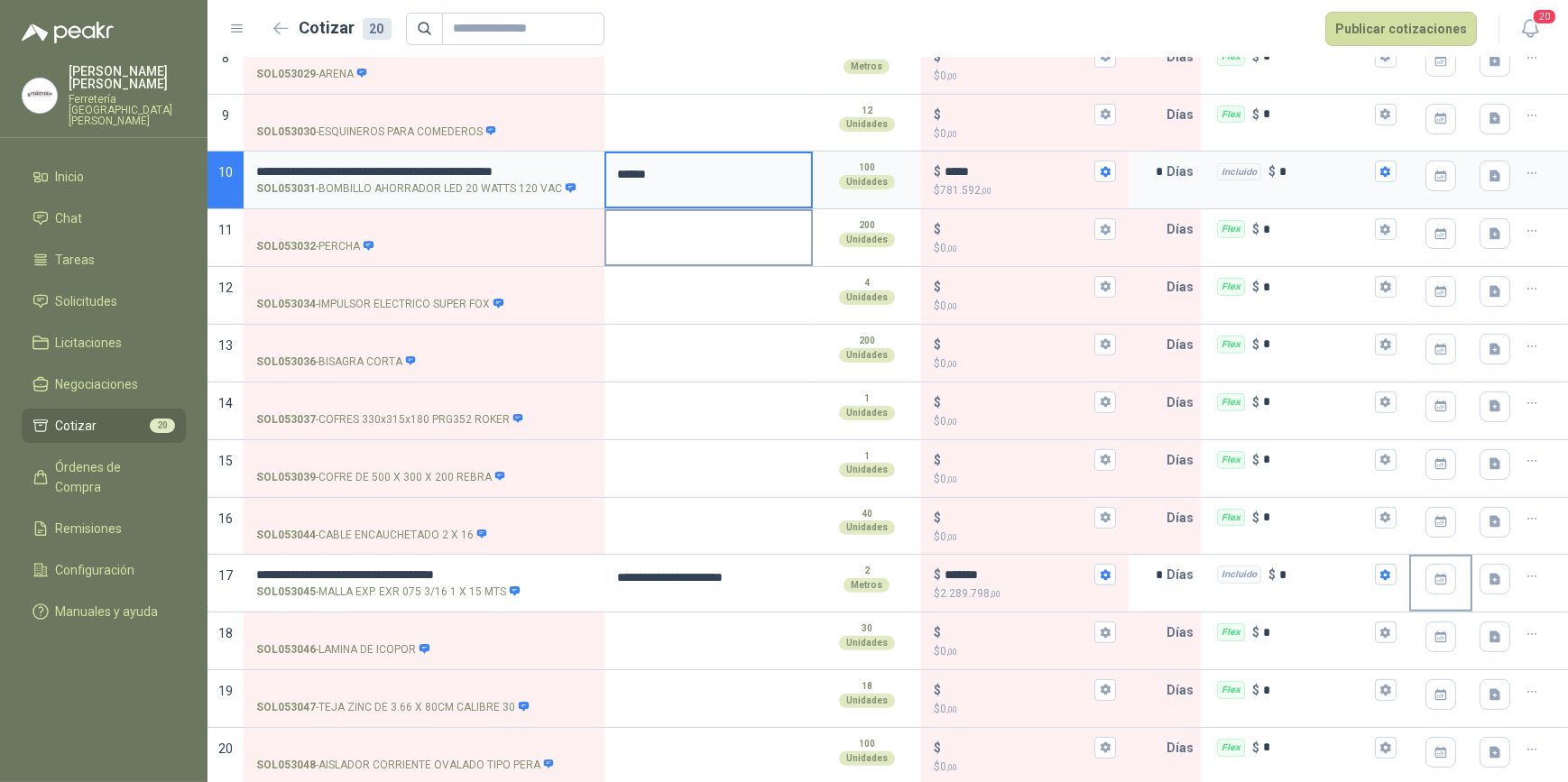
click at [753, 236] on textarea at bounding box center [708, 231] width 205 height 41
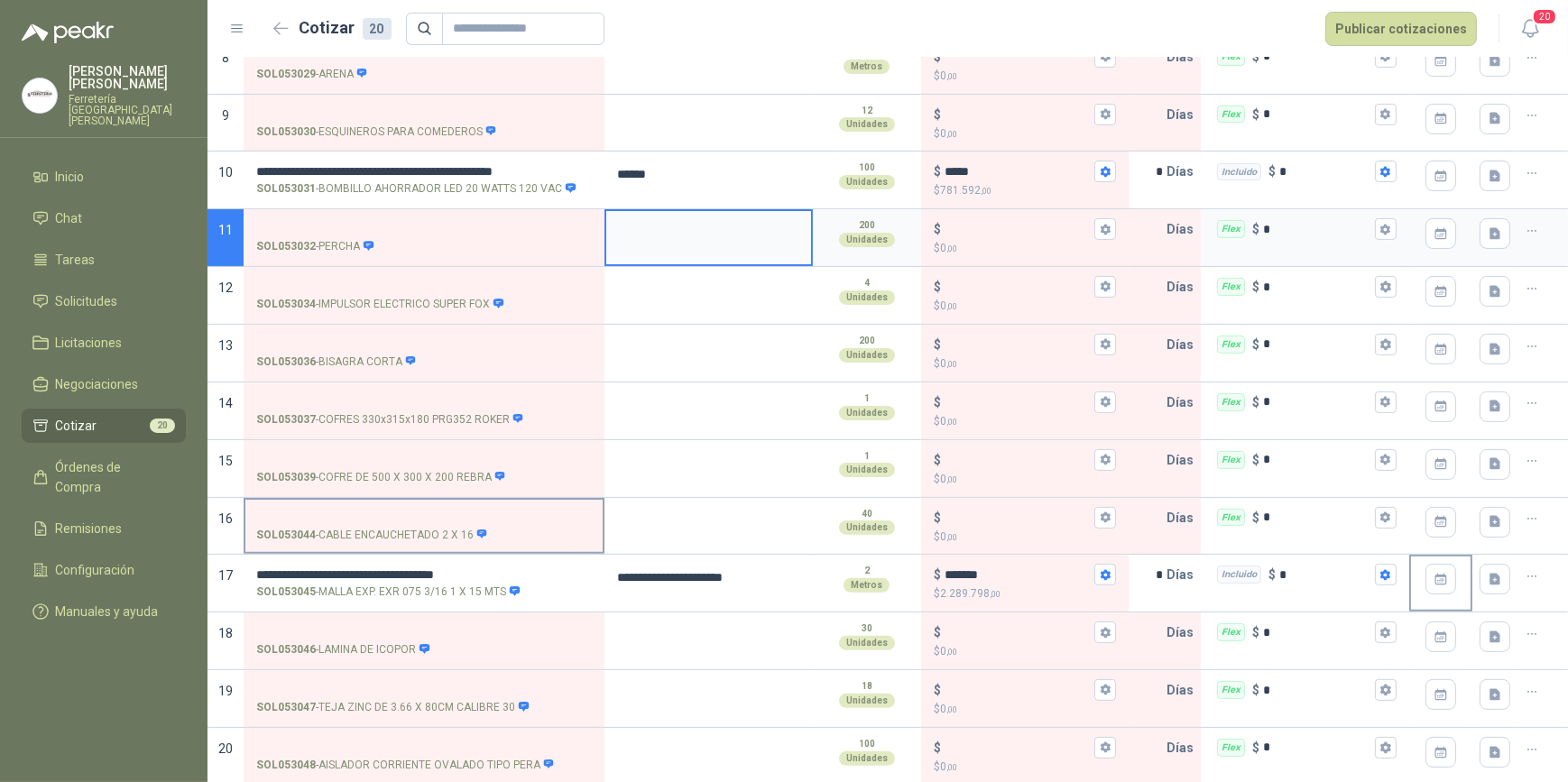
click at [363, 511] on input "SOL053044 - CABLE ENCAUCHETADO 2 X 16" at bounding box center [424, 518] width 335 height 14
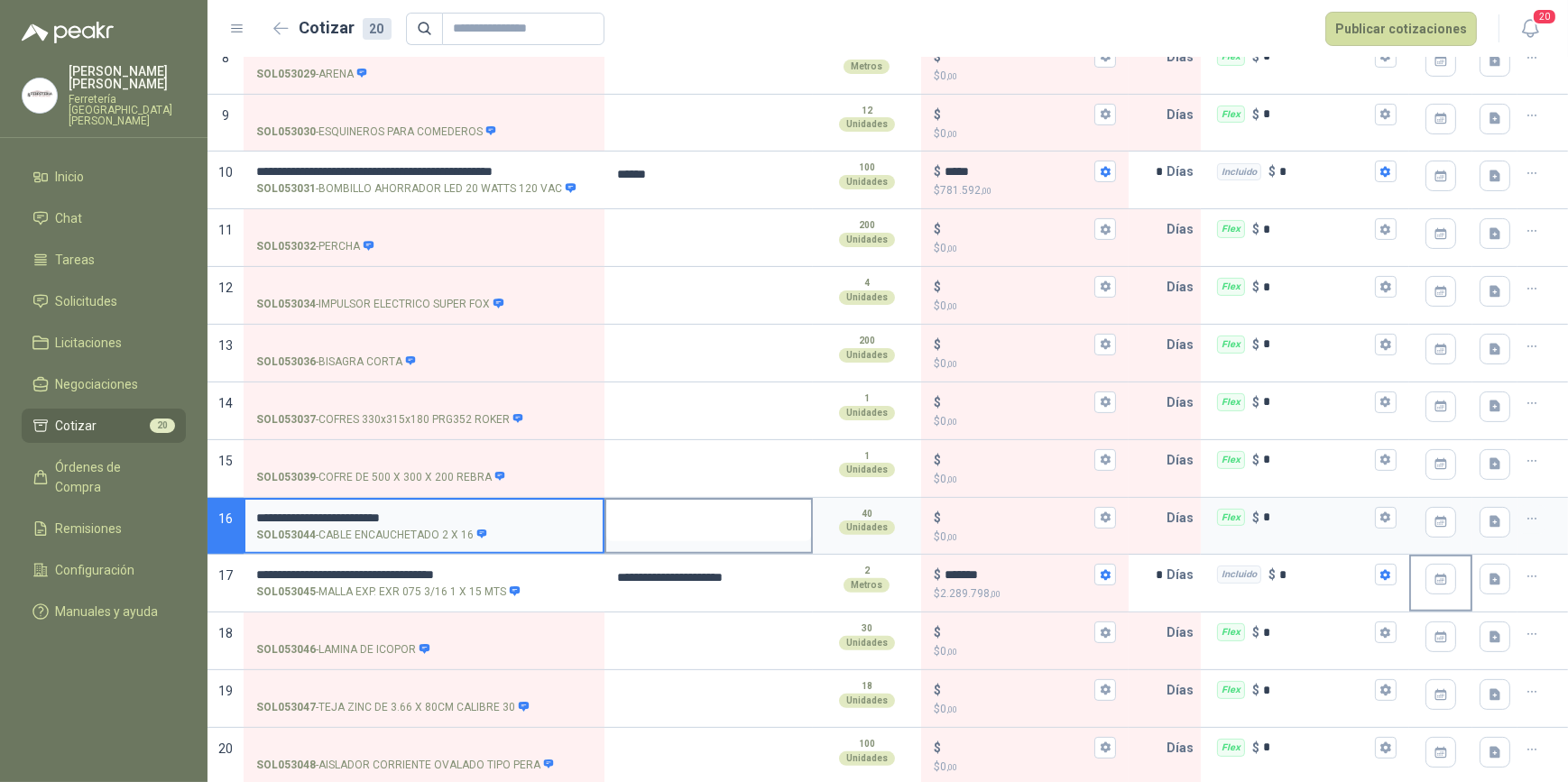
click at [714, 531] on textarea at bounding box center [708, 520] width 205 height 41
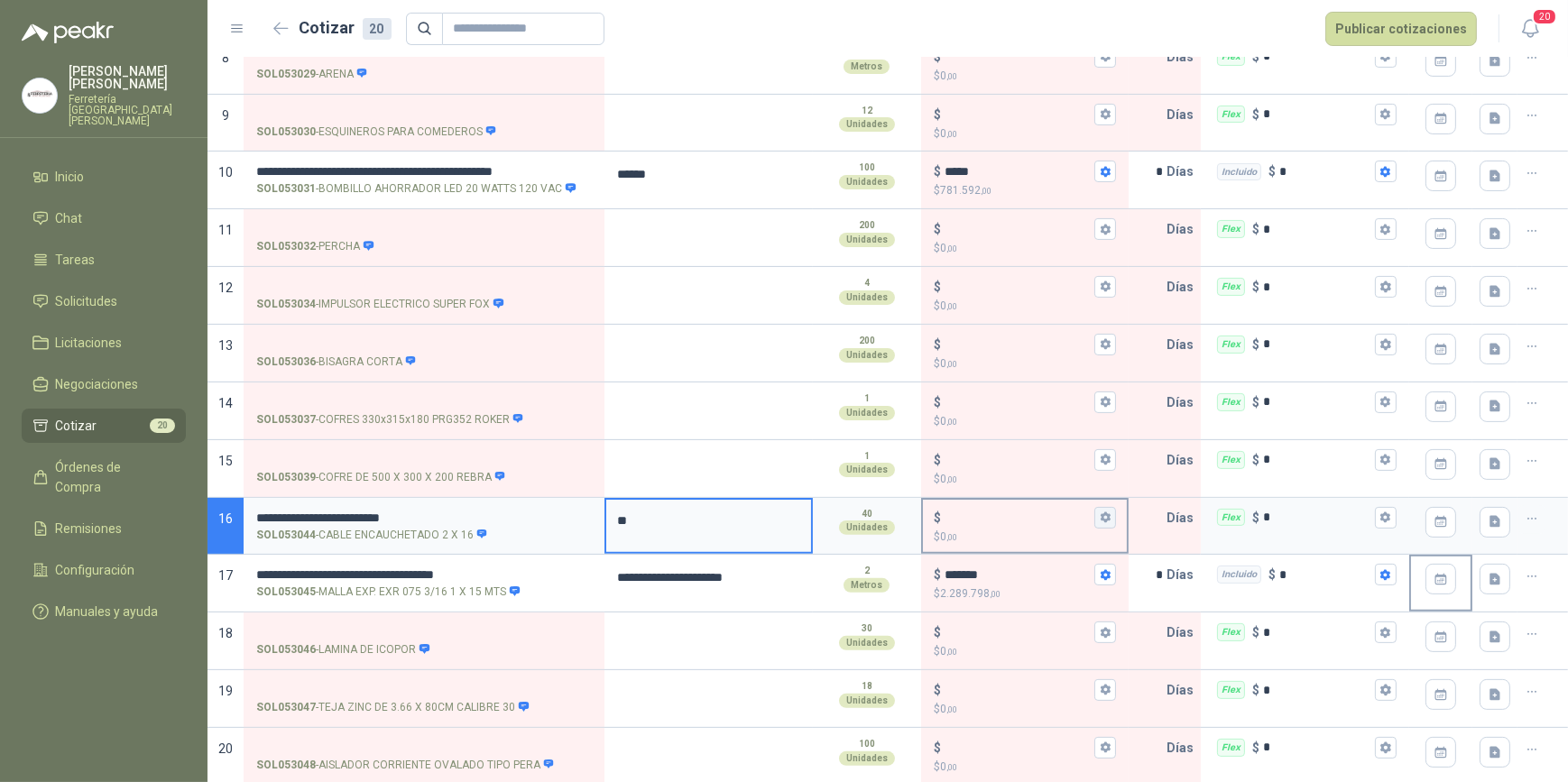
click at [1101, 514] on icon "button" at bounding box center [1106, 518] width 10 height 11
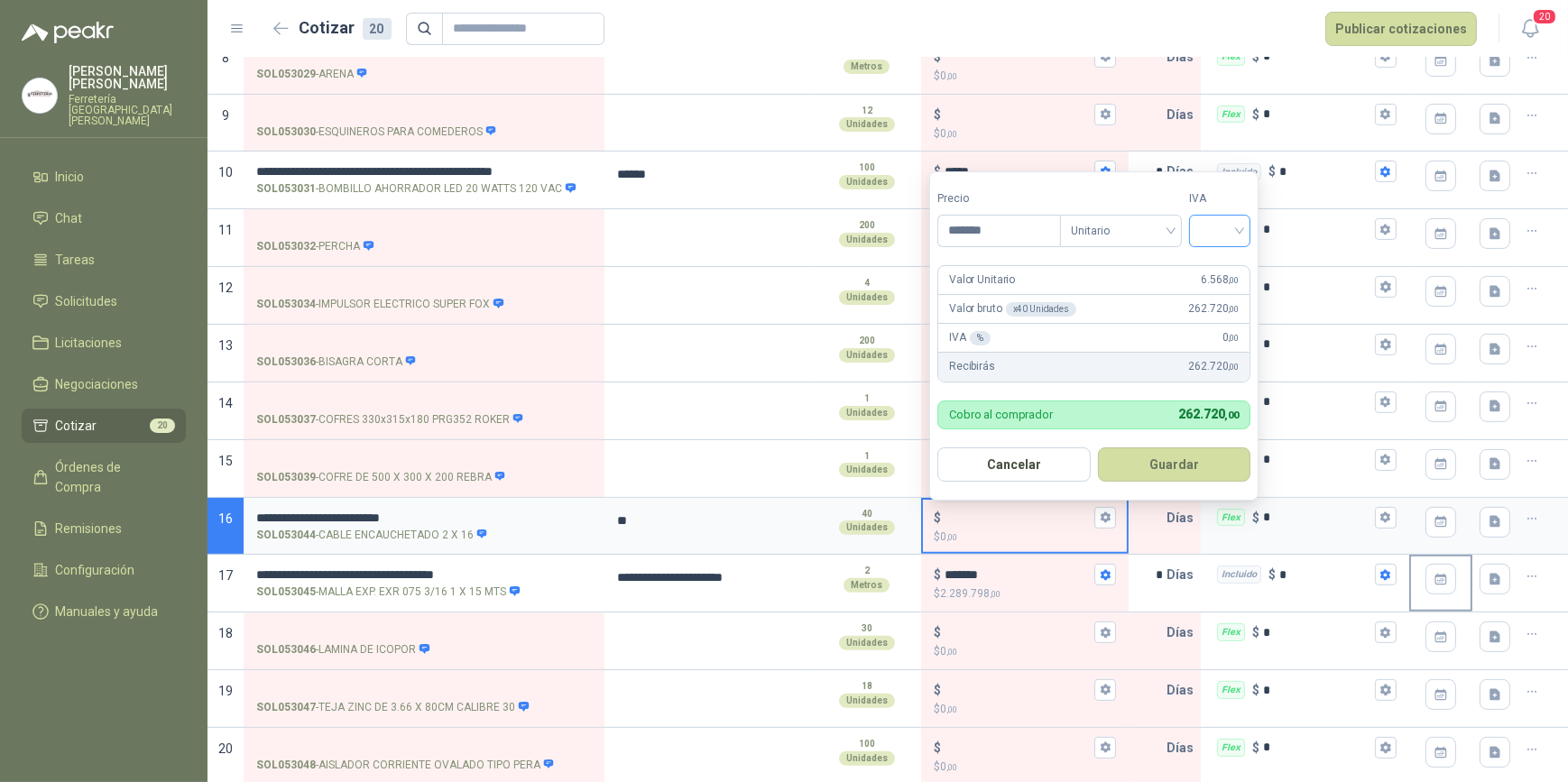
click at [1238, 226] on input "search" at bounding box center [1220, 228] width 40 height 27
click at [1219, 262] on div "19%" at bounding box center [1224, 268] width 33 height 20
click at [1190, 461] on button "Guardar" at bounding box center [1177, 464] width 155 height 34
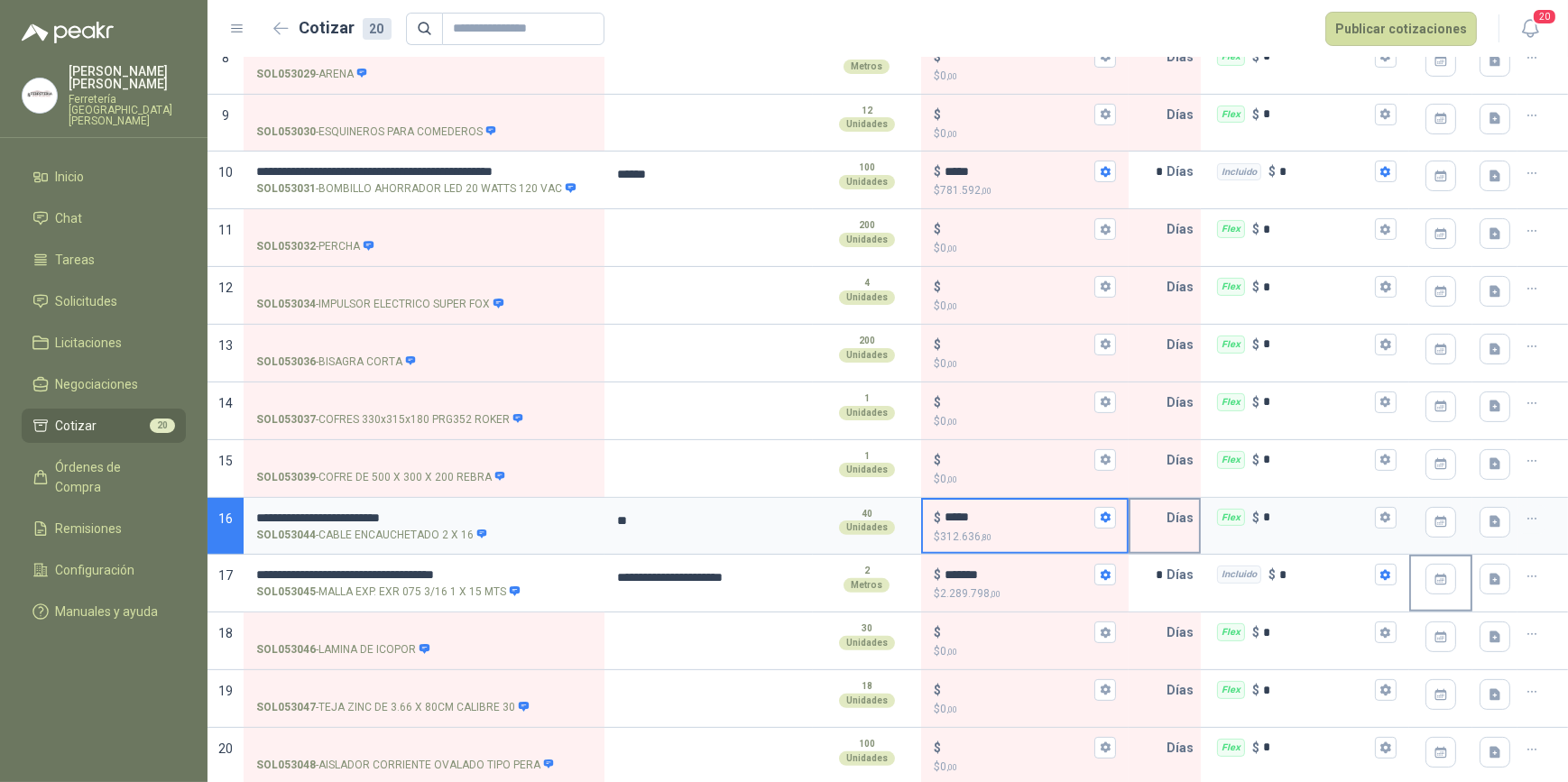
click at [1147, 514] on input "text" at bounding box center [1148, 518] width 36 height 36
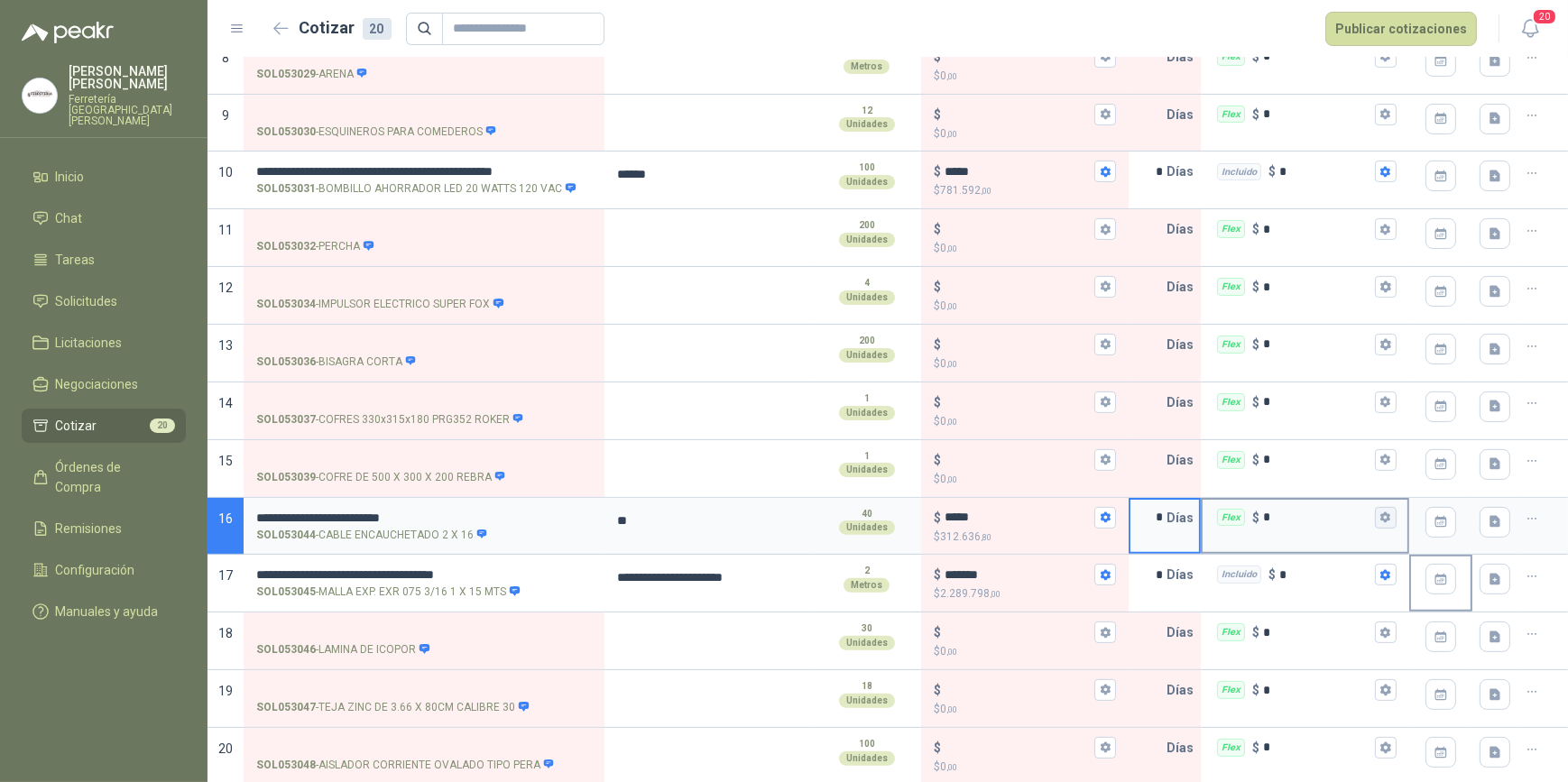
click at [1380, 511] on icon "button" at bounding box center [1386, 517] width 12 height 12
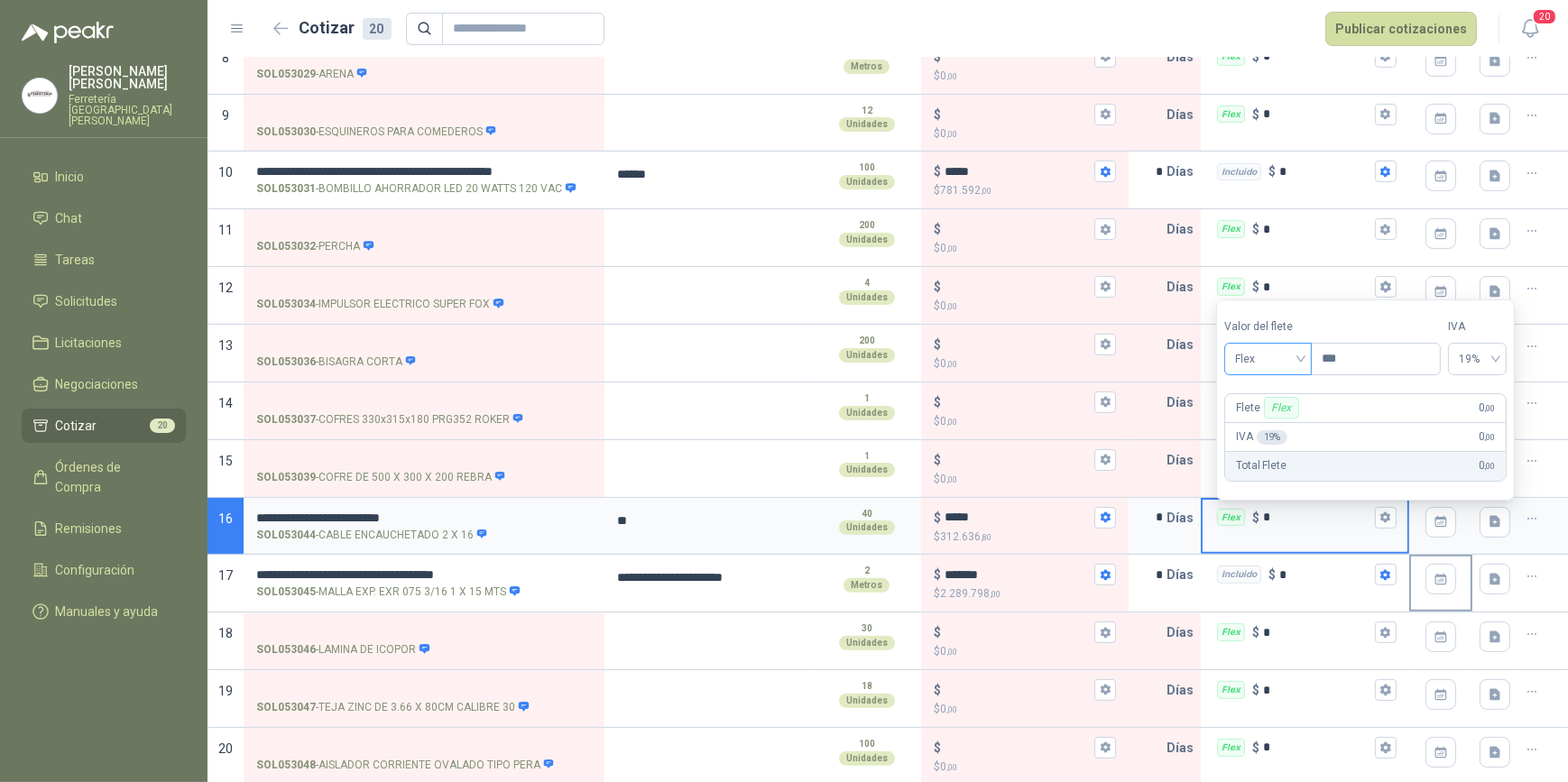
click at [1301, 359] on span "Flex" at bounding box center [1269, 358] width 66 height 27
click at [1272, 423] on div "Incluido" at bounding box center [1271, 426] width 64 height 20
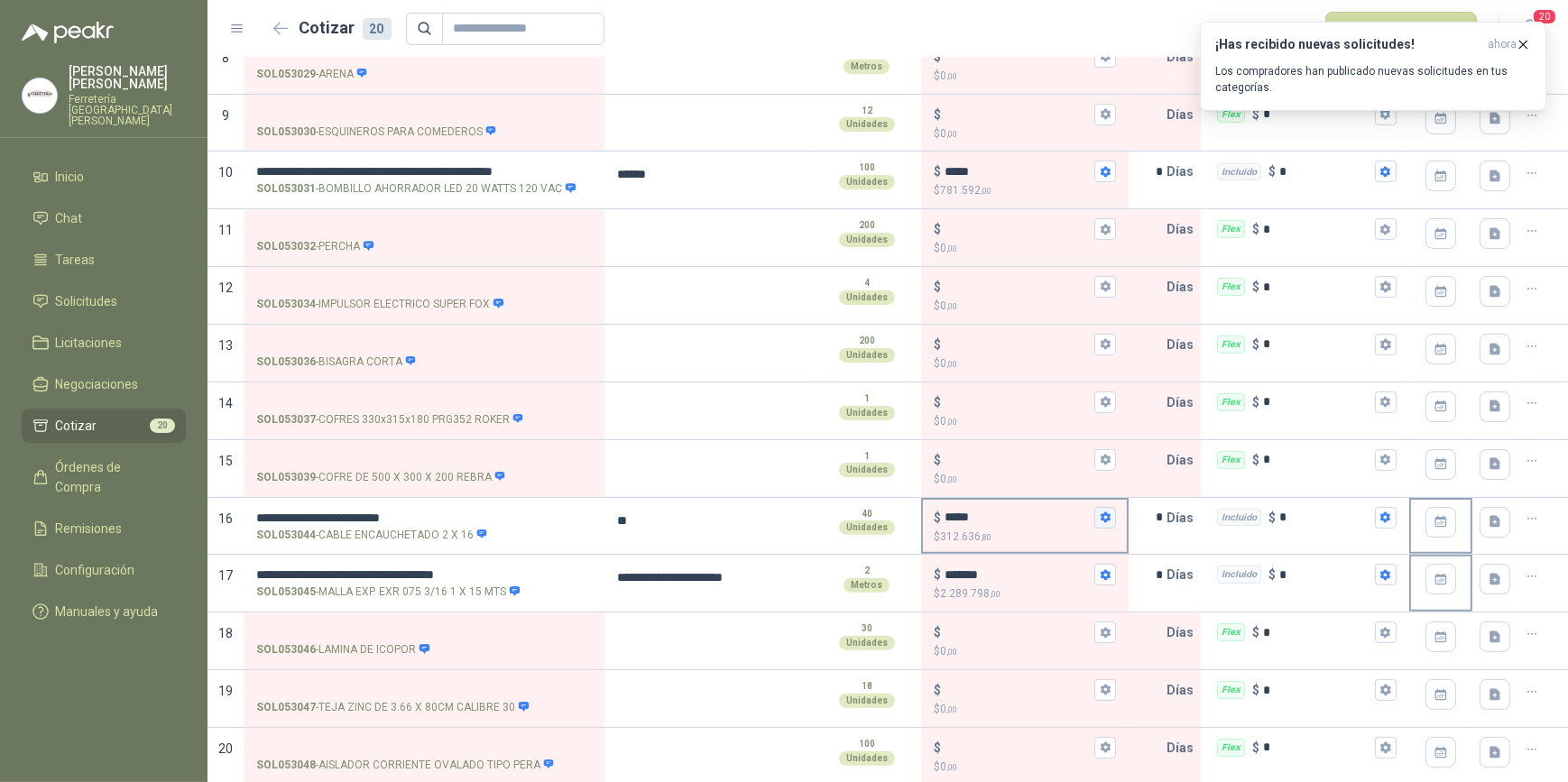
click at [1101, 514] on icon "button" at bounding box center [1106, 518] width 10 height 11
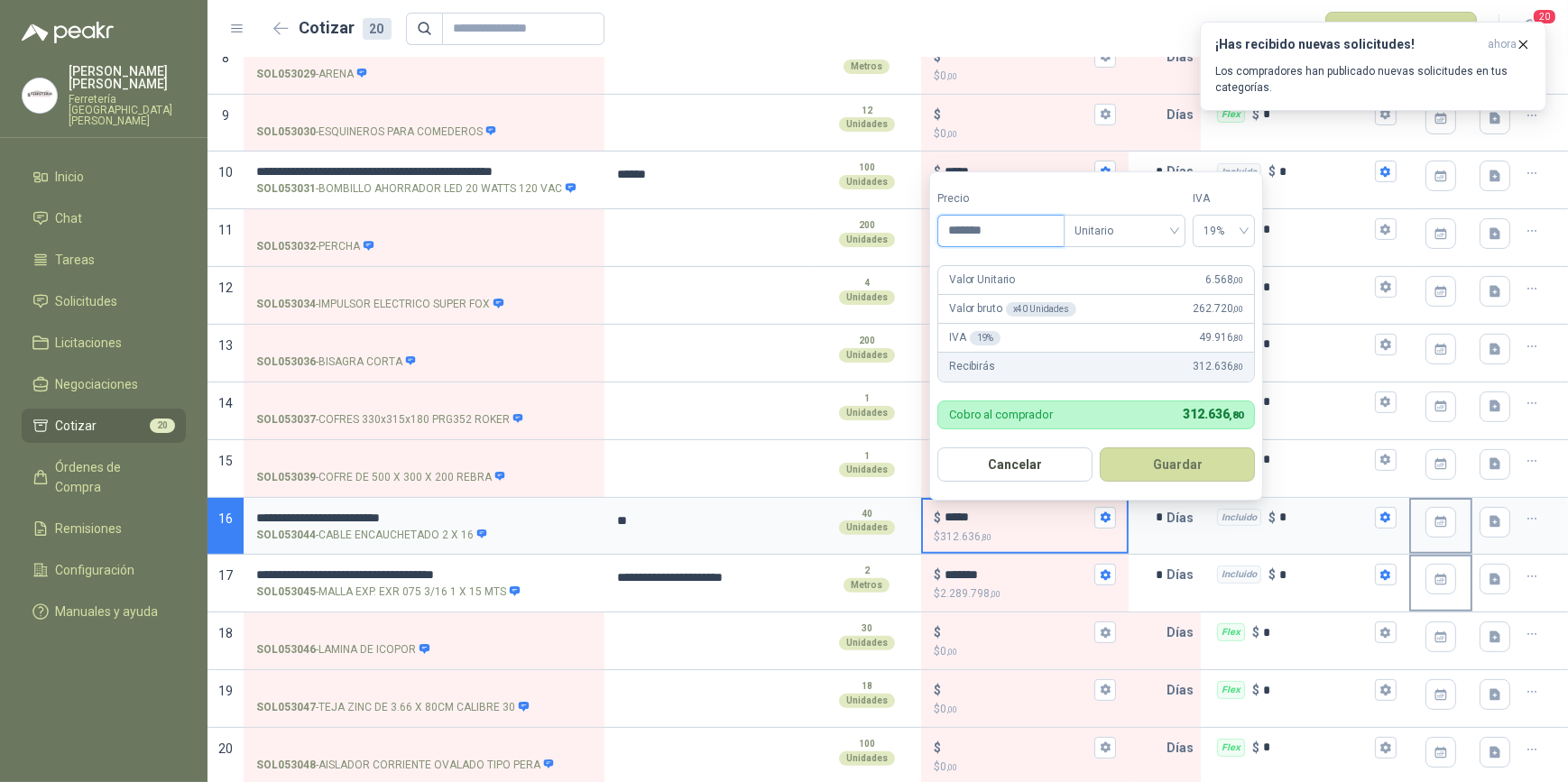
click at [994, 232] on input "*******" at bounding box center [1001, 230] width 125 height 30
click at [1100, 448] on button "Guardar" at bounding box center [1177, 464] width 155 height 34
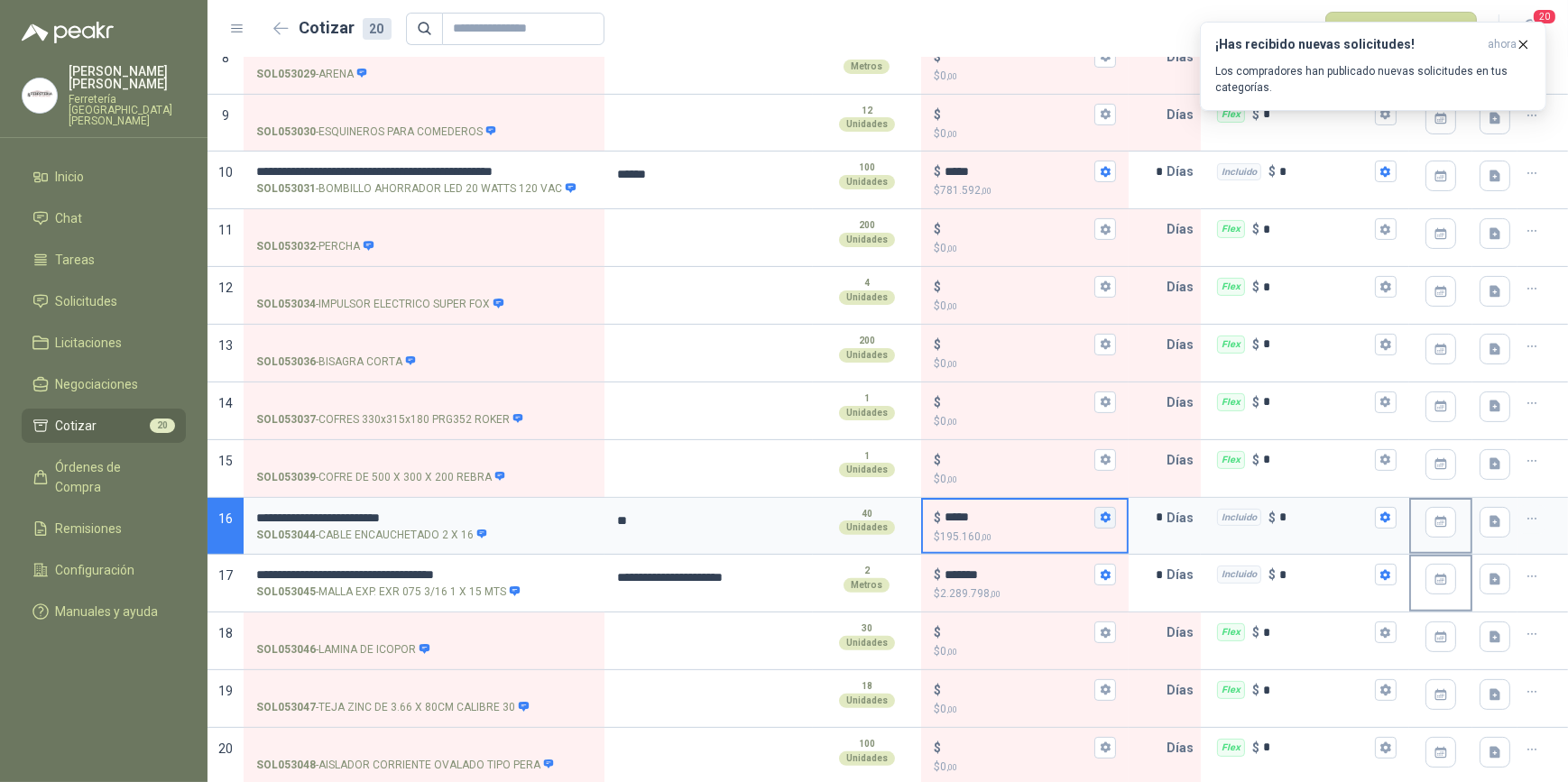
click at [1101, 516] on icon "button" at bounding box center [1106, 518] width 10 height 11
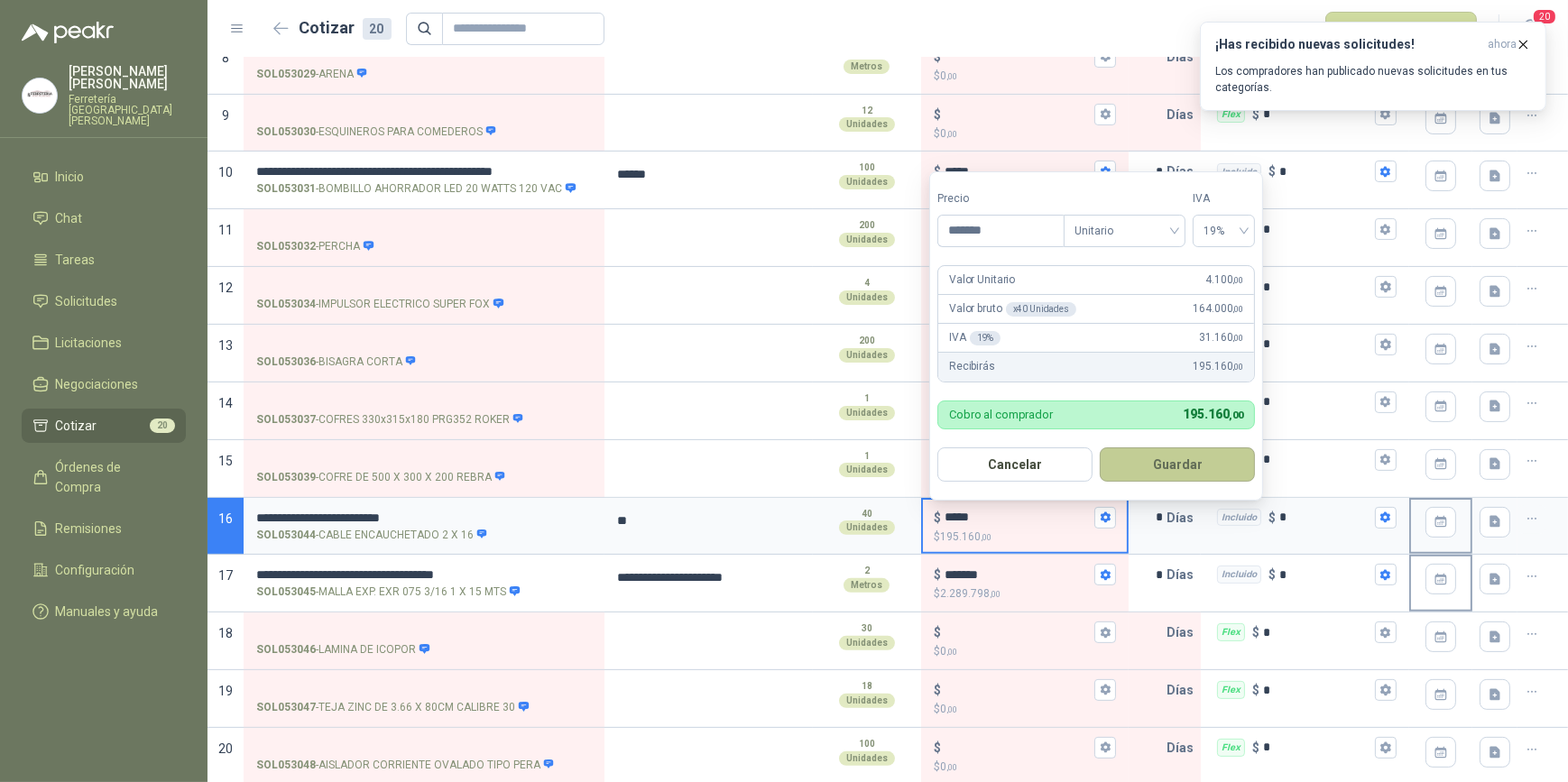
click at [1190, 460] on button "Guardar" at bounding box center [1177, 464] width 155 height 34
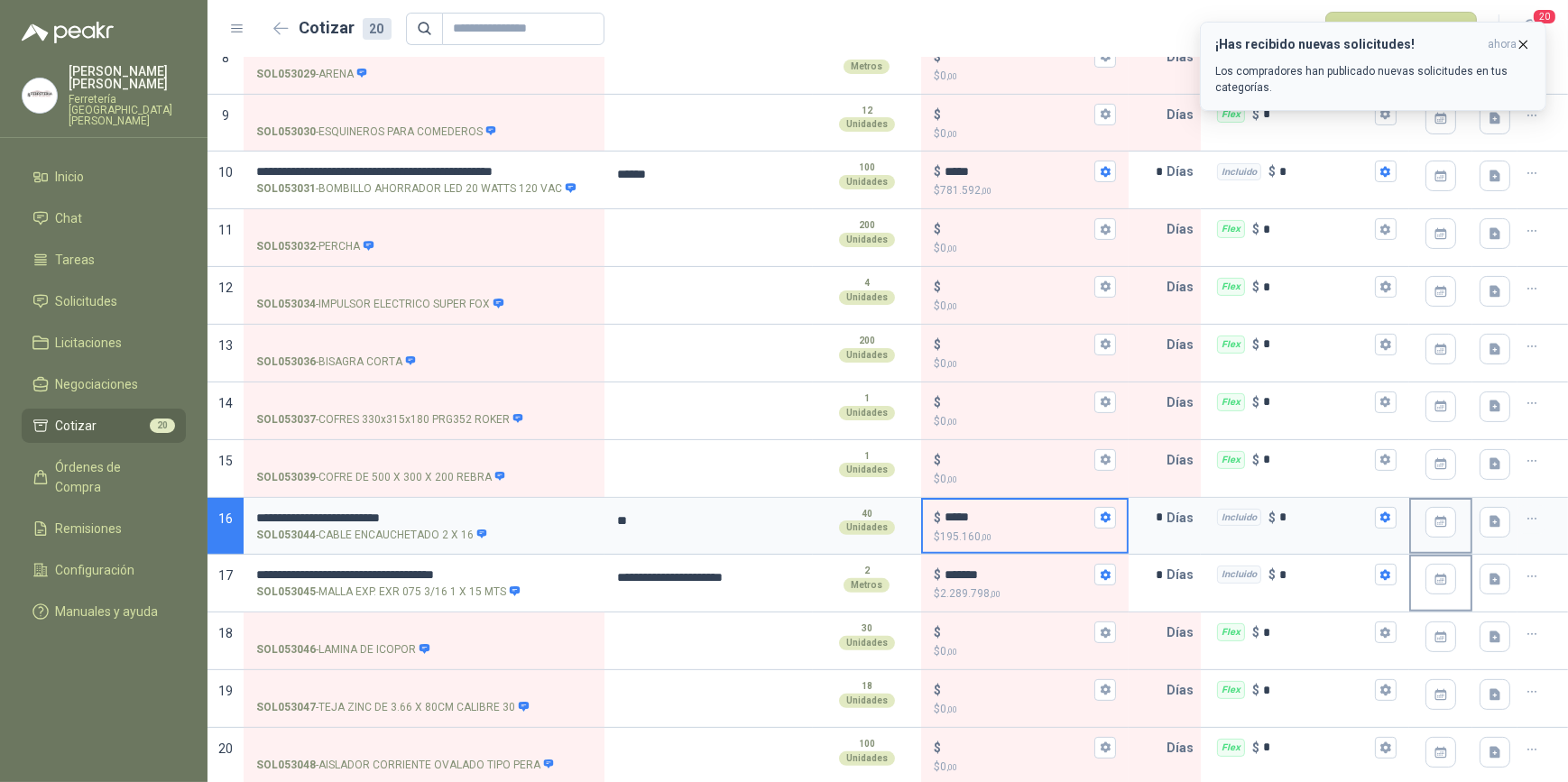
click at [1522, 41] on icon "button" at bounding box center [1523, 44] width 16 height 16
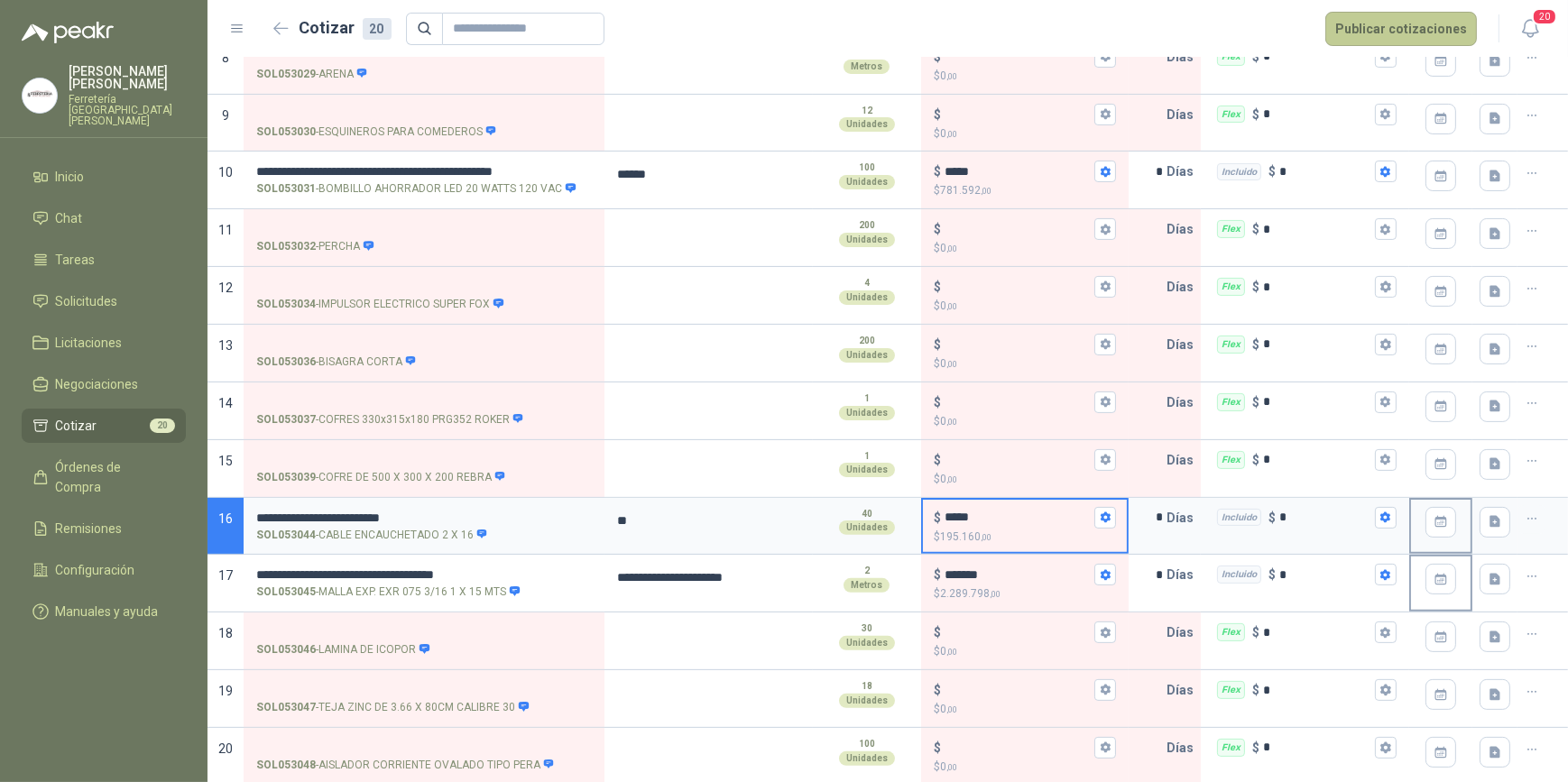
click at [1397, 26] on button "Publicar cotizaciones" at bounding box center [1401, 29] width 152 height 34
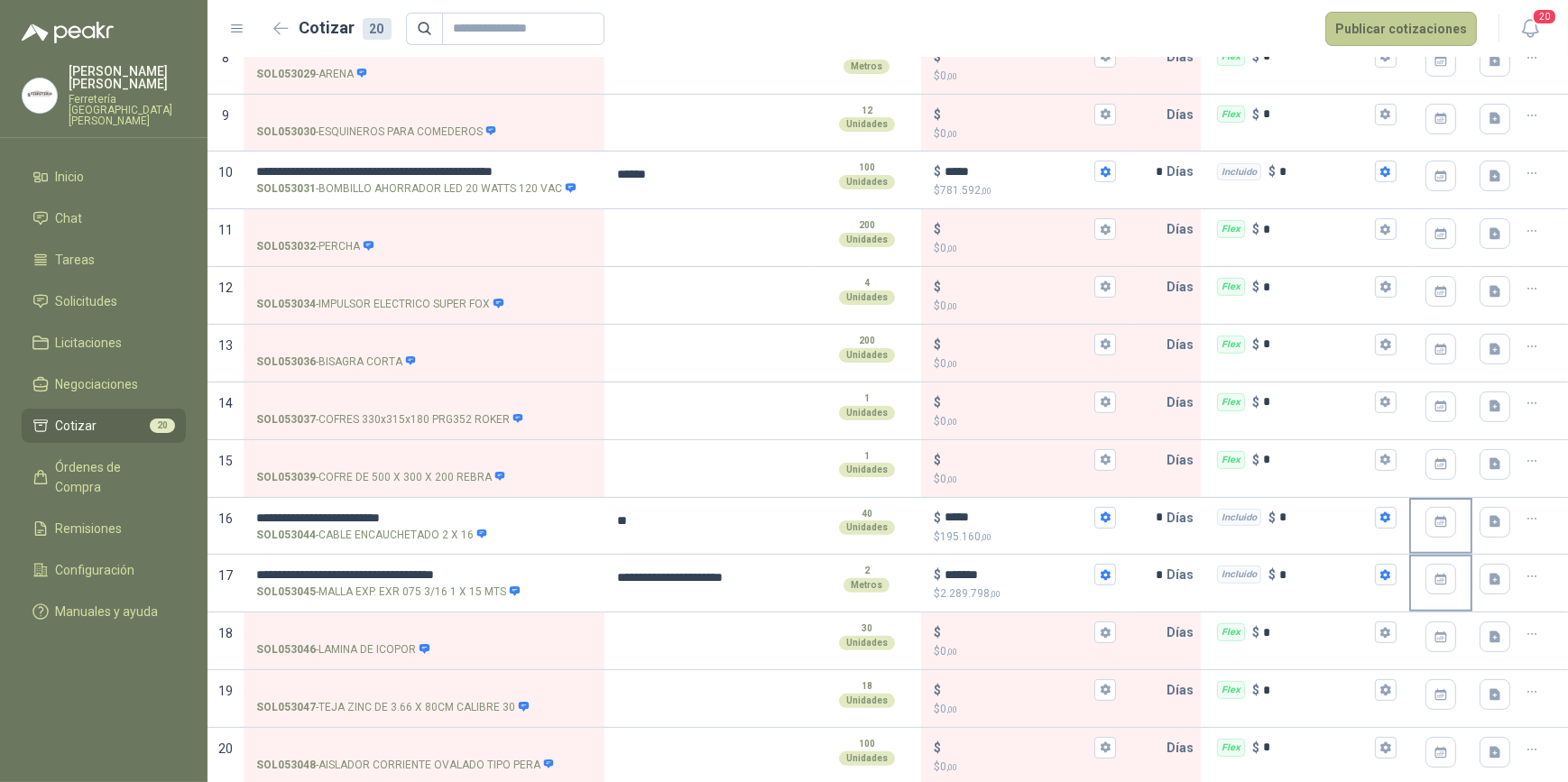
scroll to position [0, 0]
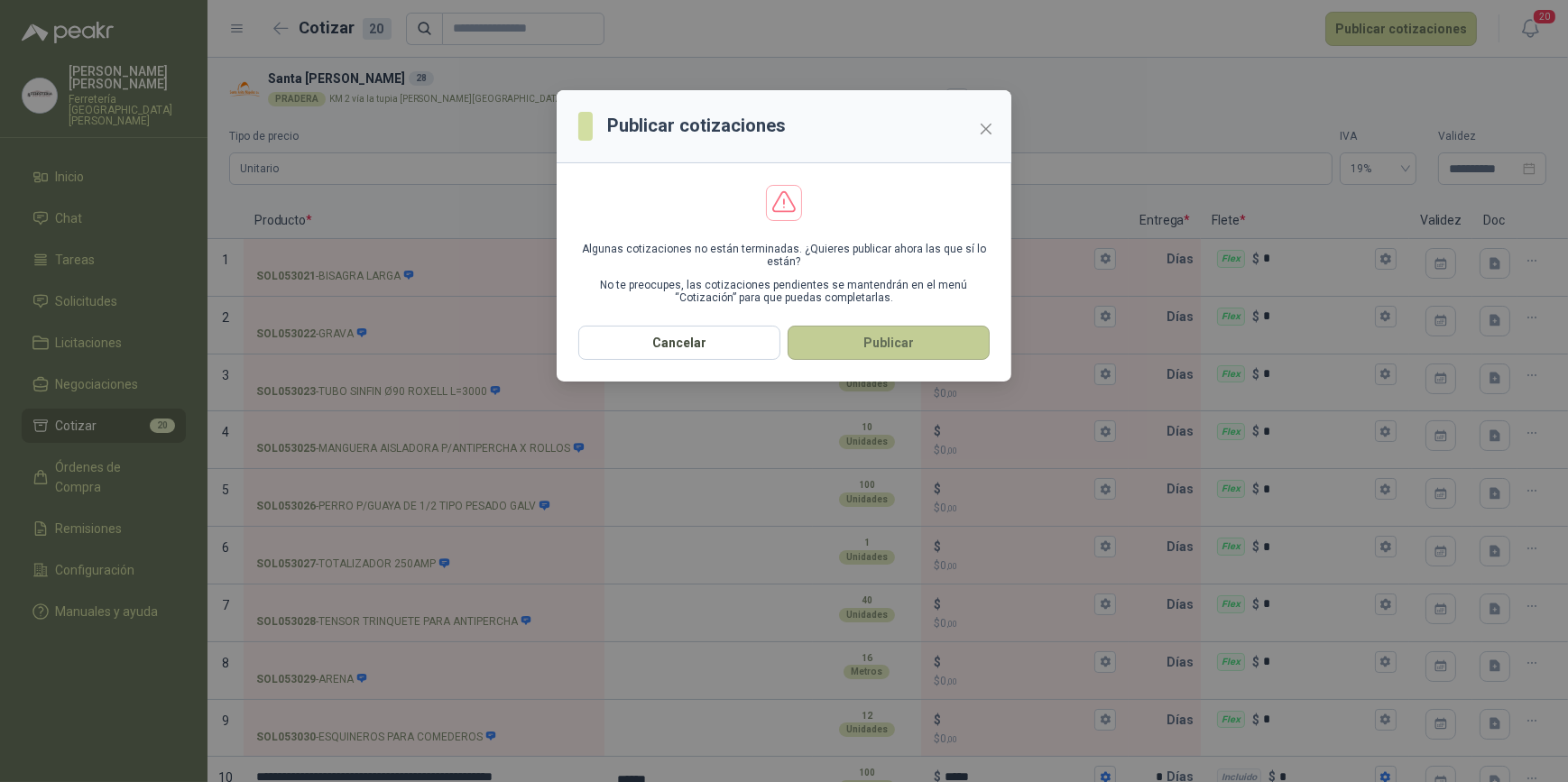
click at [890, 348] on button "Publicar" at bounding box center [888, 343] width 202 height 34
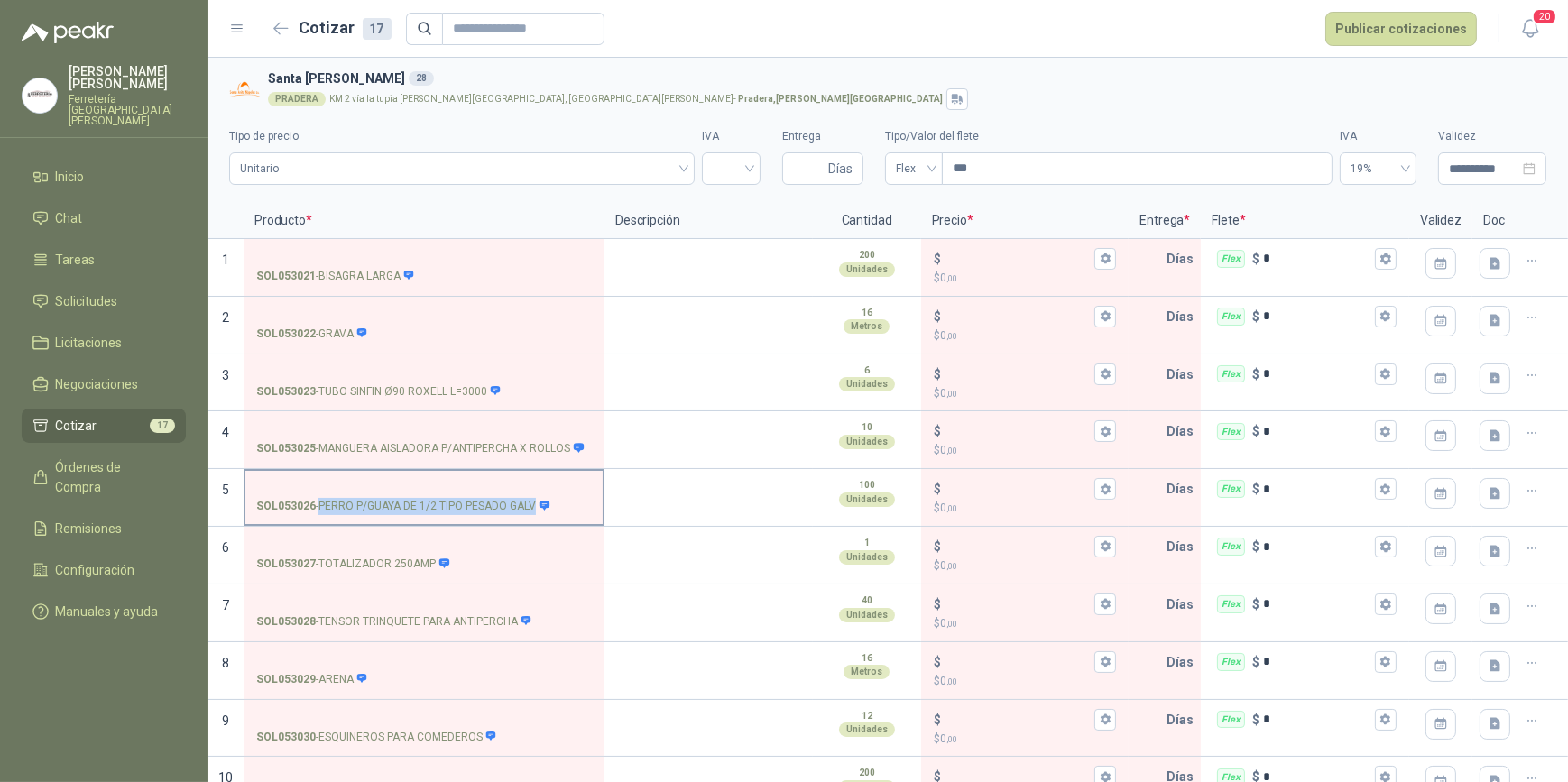
drag, startPoint x: 319, startPoint y: 503, endPoint x: 532, endPoint y: 512, distance: 213.2
click at [532, 512] on p "SOL053026 - PERRO P/GUAYA DE 1/2 TIPO PESADO GALV" at bounding box center [403, 507] width 294 height 18
drag, startPoint x: 532, startPoint y: 512, endPoint x: 497, endPoint y: 504, distance: 35.9
copy p "PERRO P/GUAYA DE 1/2 TIPO PESADO GALV"
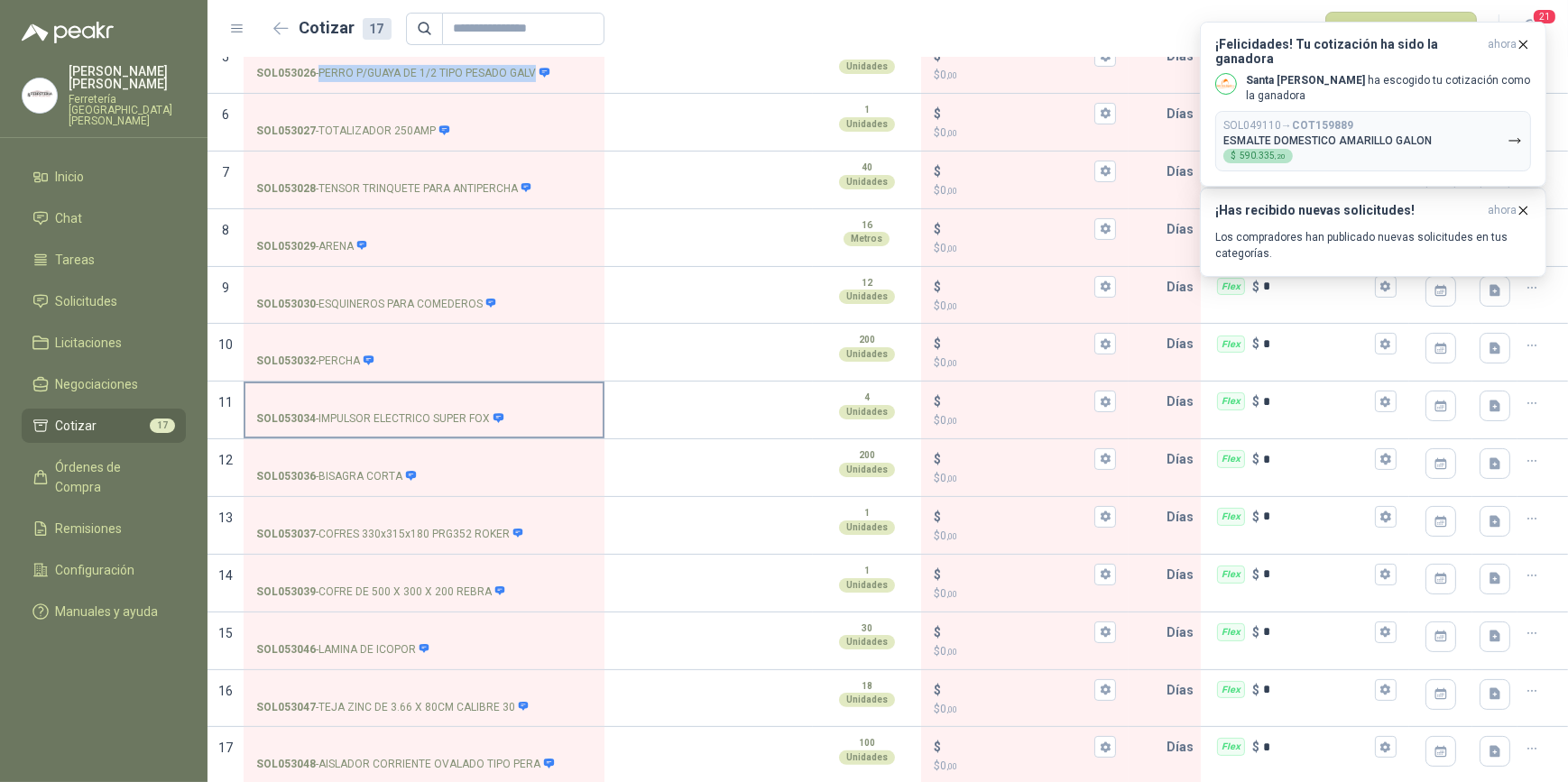
scroll to position [269, 0]
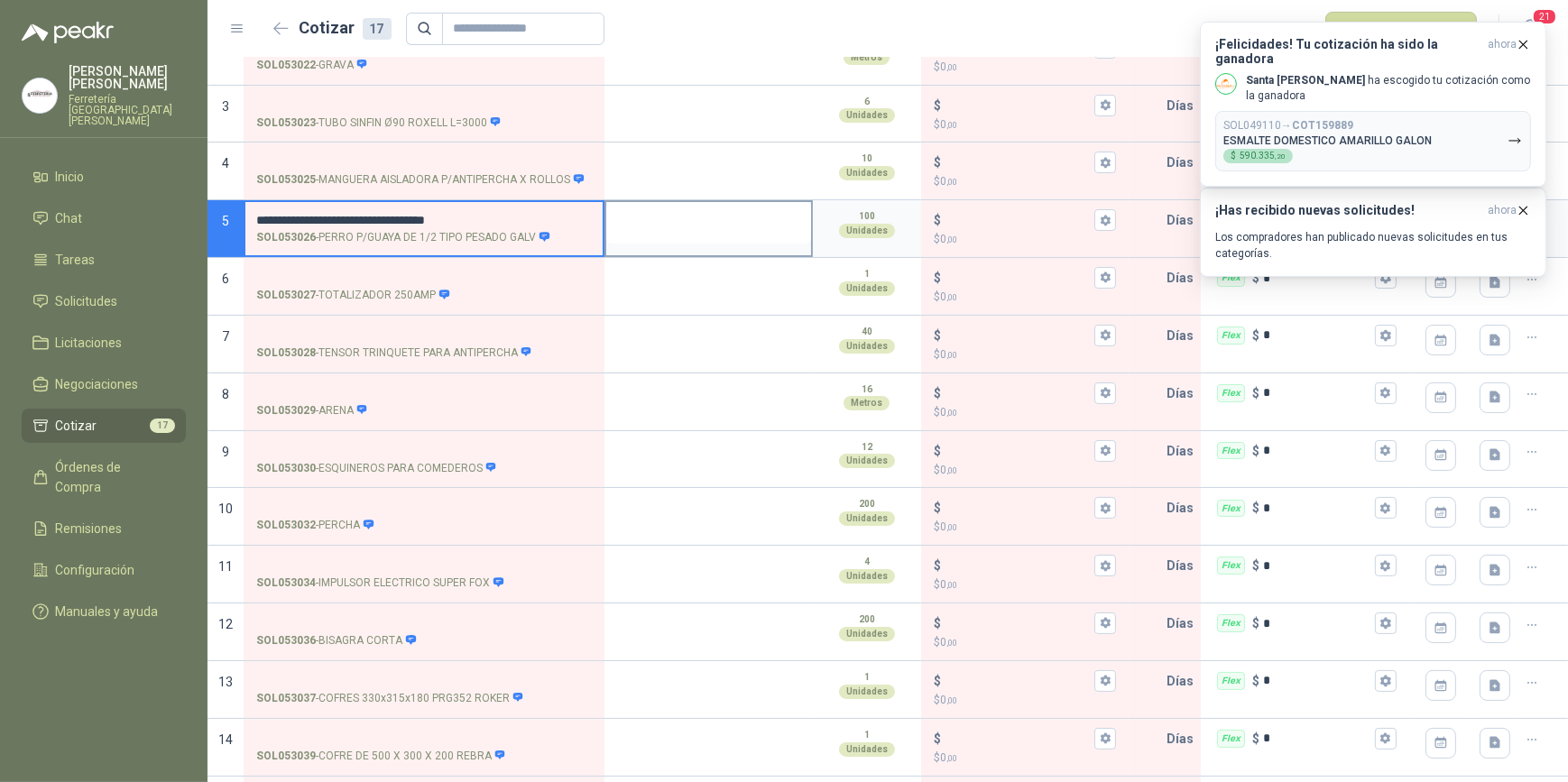
click at [713, 233] on textarea at bounding box center [708, 222] width 205 height 41
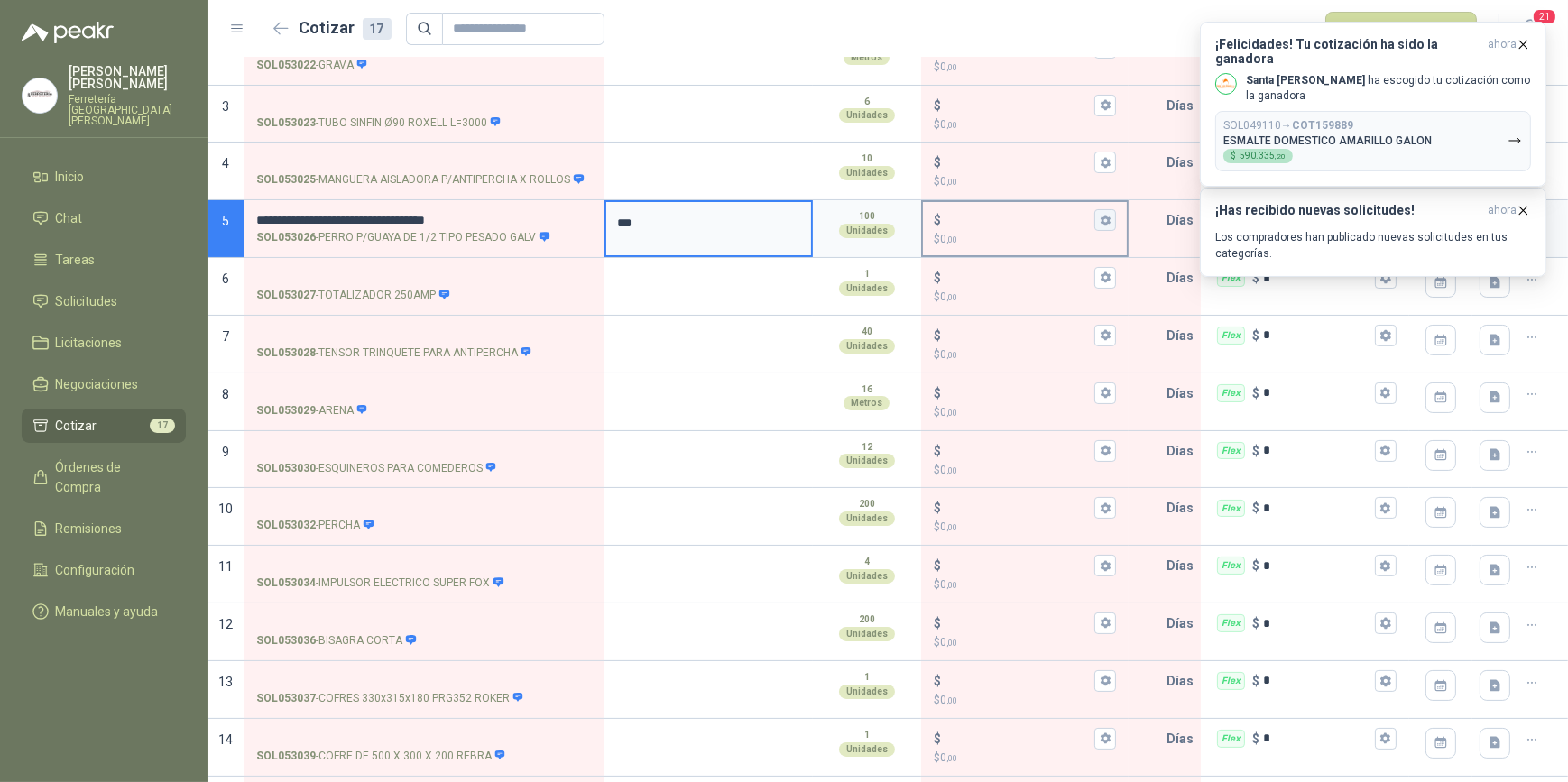
click at [1100, 220] on icon "button" at bounding box center [1106, 220] width 12 height 12
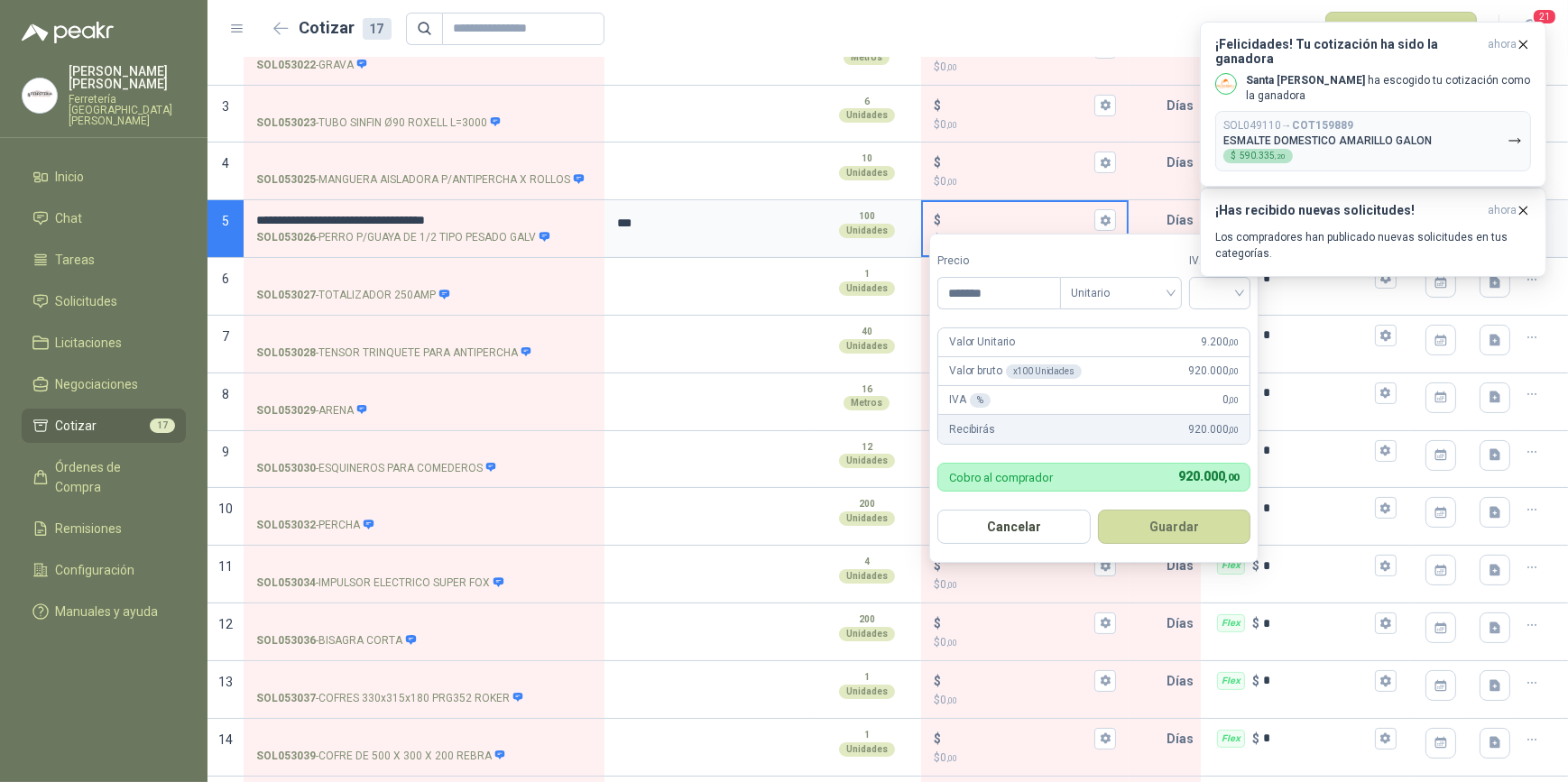
click at [1244, 277] on div "¡Has recibido nuevas solicitudes! ahora Los compradores han publicado nuevas so…" at bounding box center [1374, 232] width 346 height 89
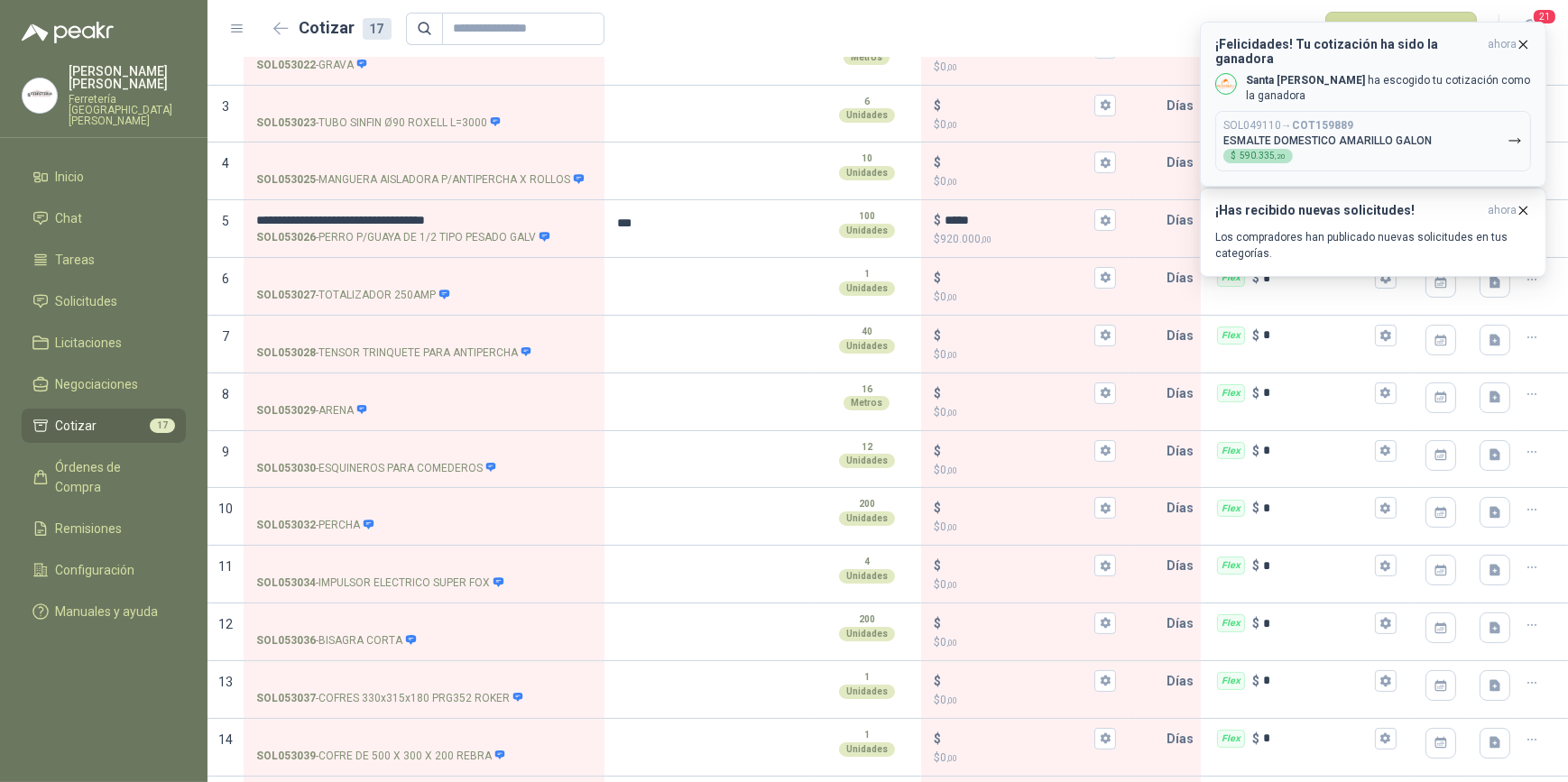
click at [1524, 43] on icon "button" at bounding box center [1523, 44] width 16 height 16
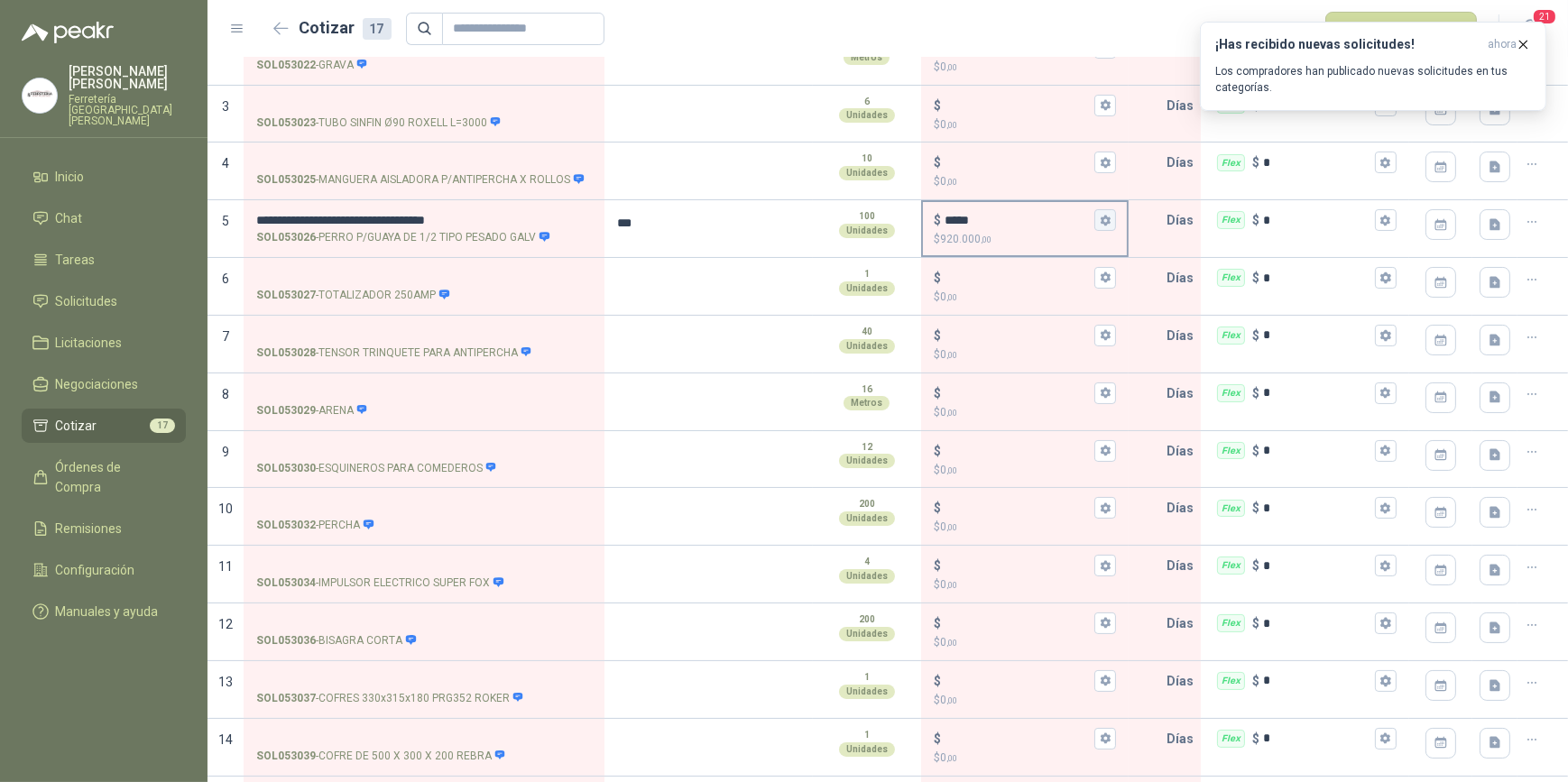
click at [1101, 220] on icon "button" at bounding box center [1106, 220] width 10 height 11
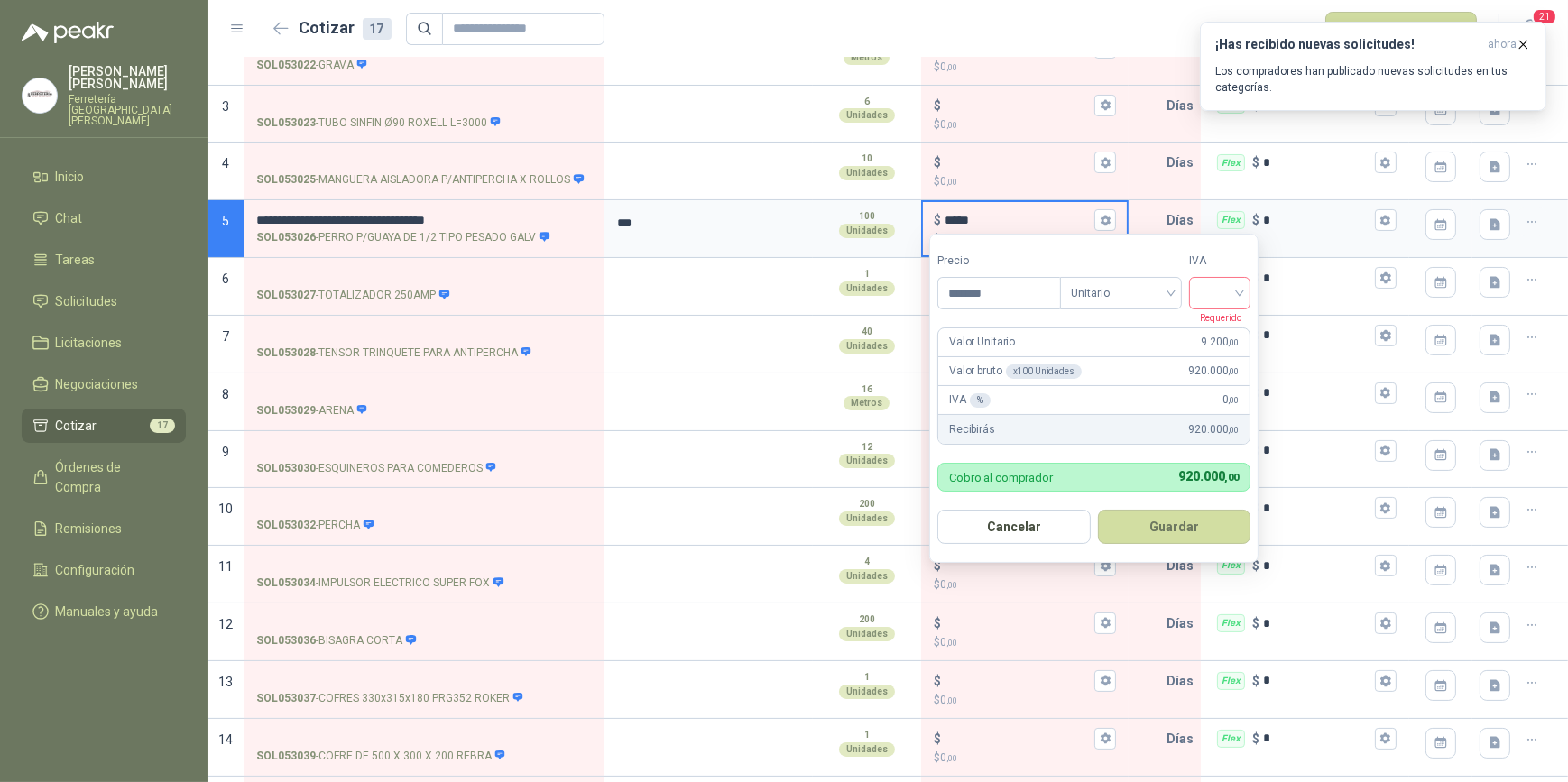
click at [1240, 288] on input "search" at bounding box center [1220, 291] width 40 height 27
click at [1222, 330] on div "19%" at bounding box center [1224, 332] width 33 height 20
click at [1181, 532] on button "Guardar" at bounding box center [1177, 526] width 155 height 34
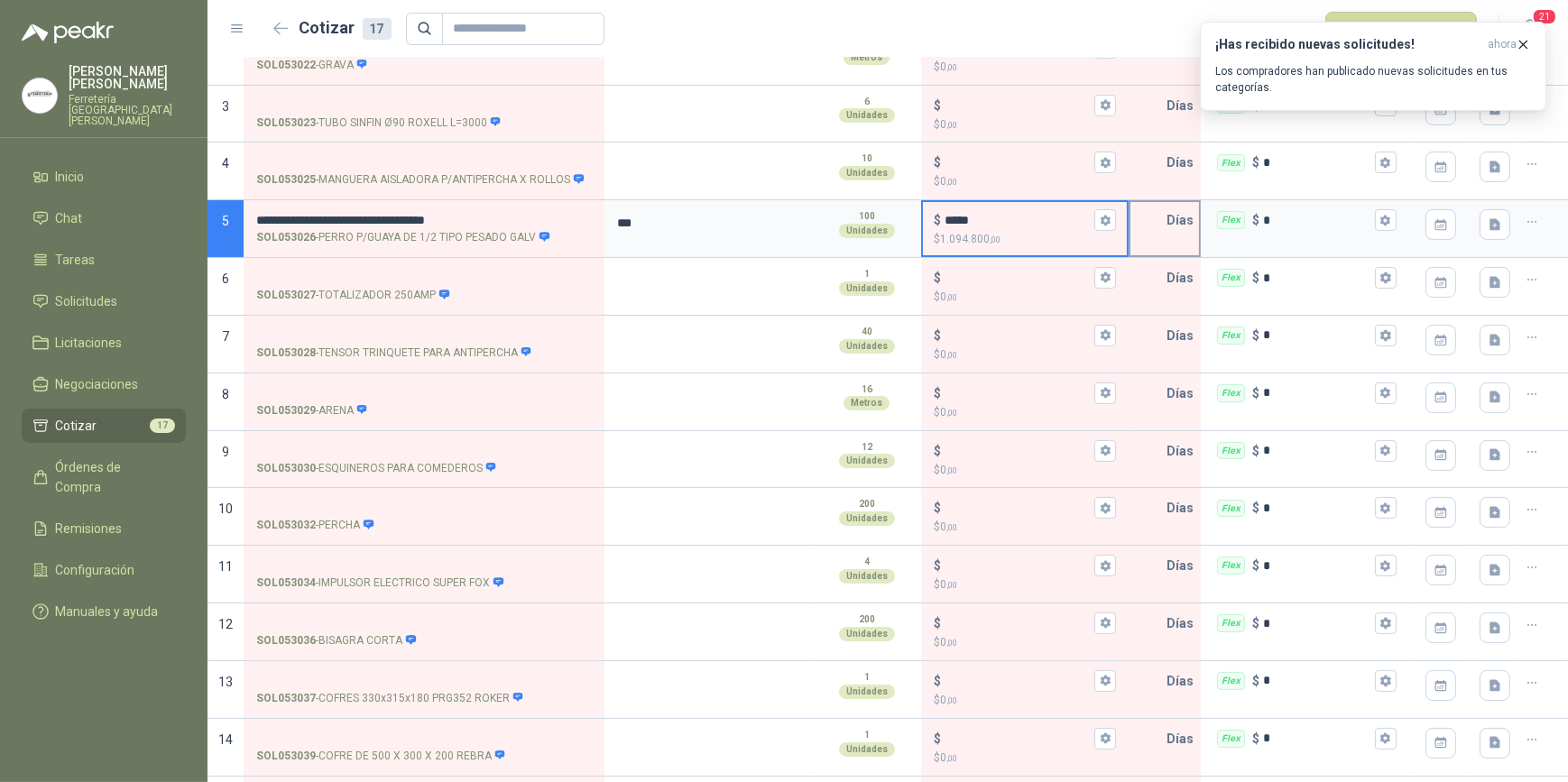
click at [1146, 222] on input "text" at bounding box center [1148, 219] width 36 height 36
click at [1381, 218] on icon "button" at bounding box center [1386, 220] width 10 height 11
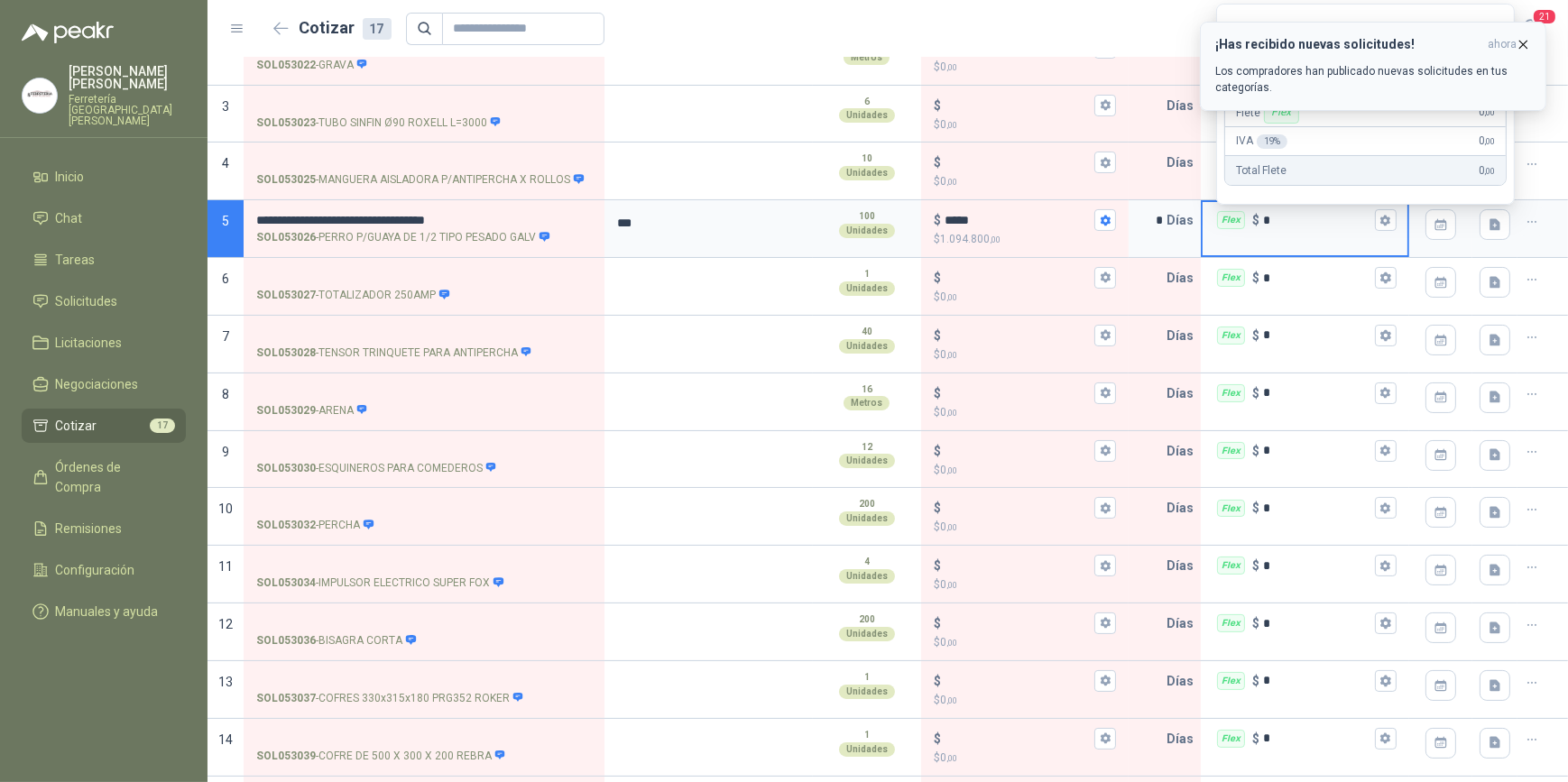
click at [1527, 39] on icon "button" at bounding box center [1523, 44] width 16 height 16
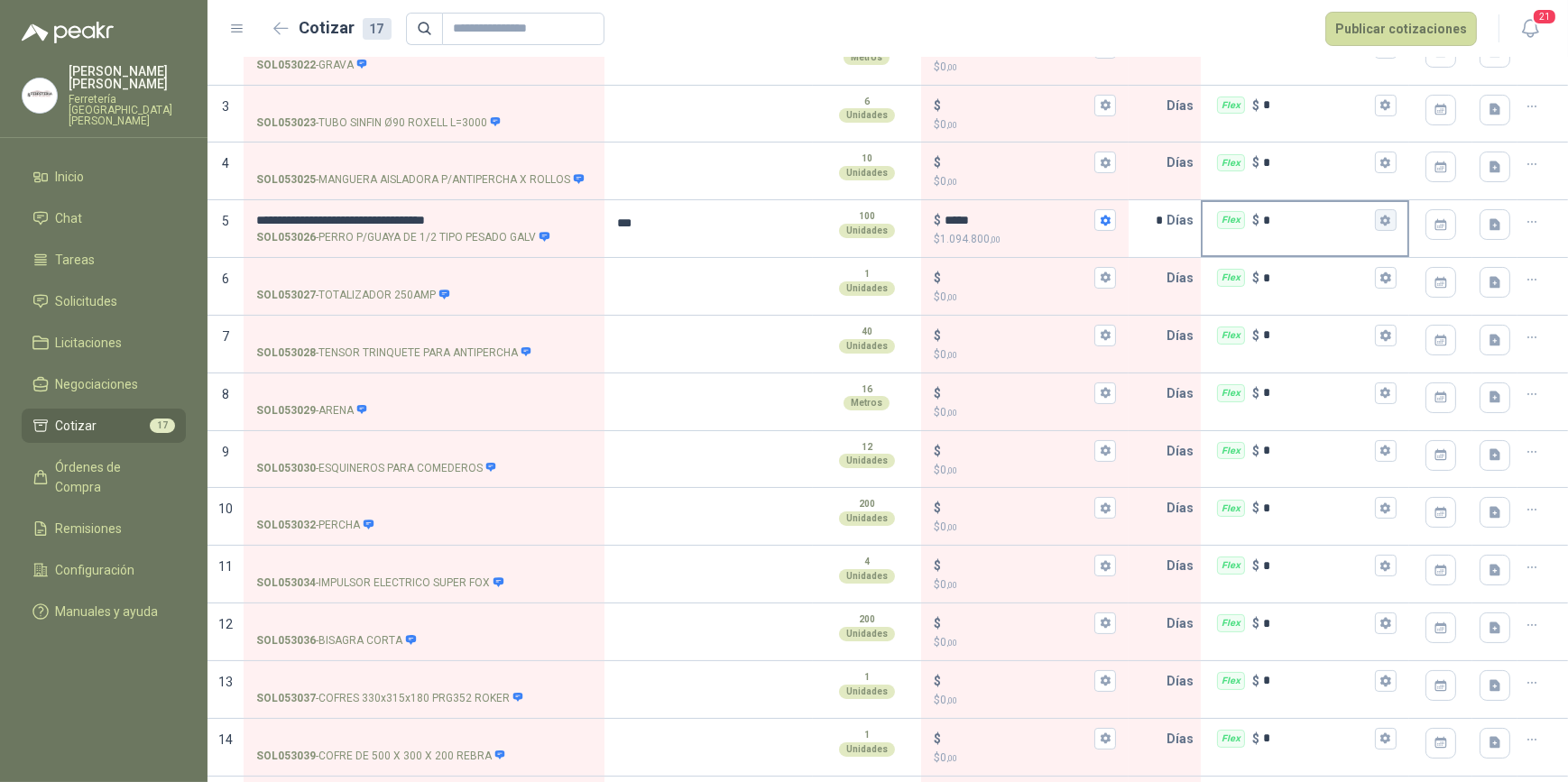
click at [1381, 216] on icon "button" at bounding box center [1386, 220] width 10 height 11
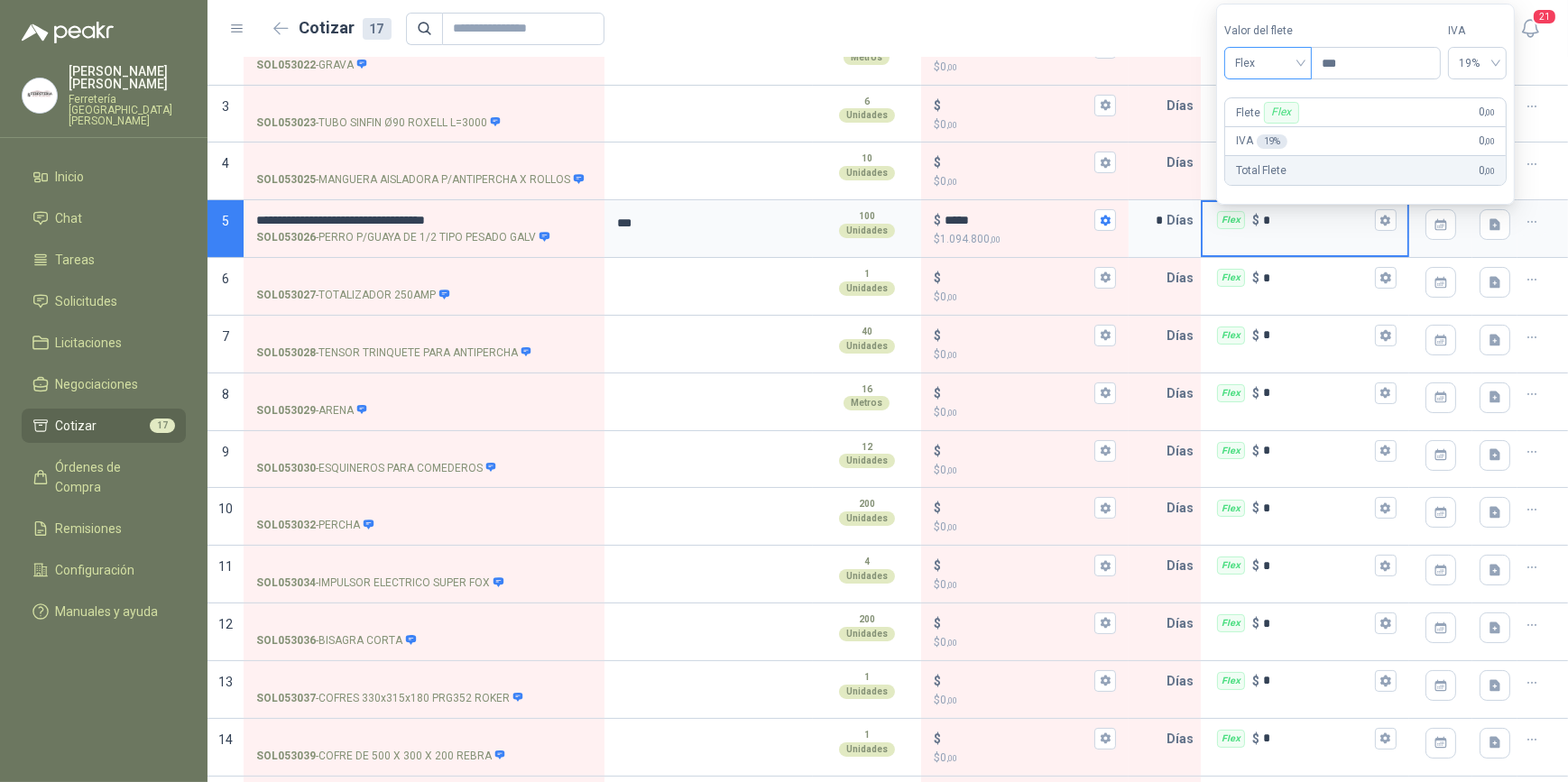
click at [1301, 61] on span "Flex" at bounding box center [1269, 63] width 66 height 27
click at [1283, 126] on div "Incluido" at bounding box center [1271, 131] width 64 height 20
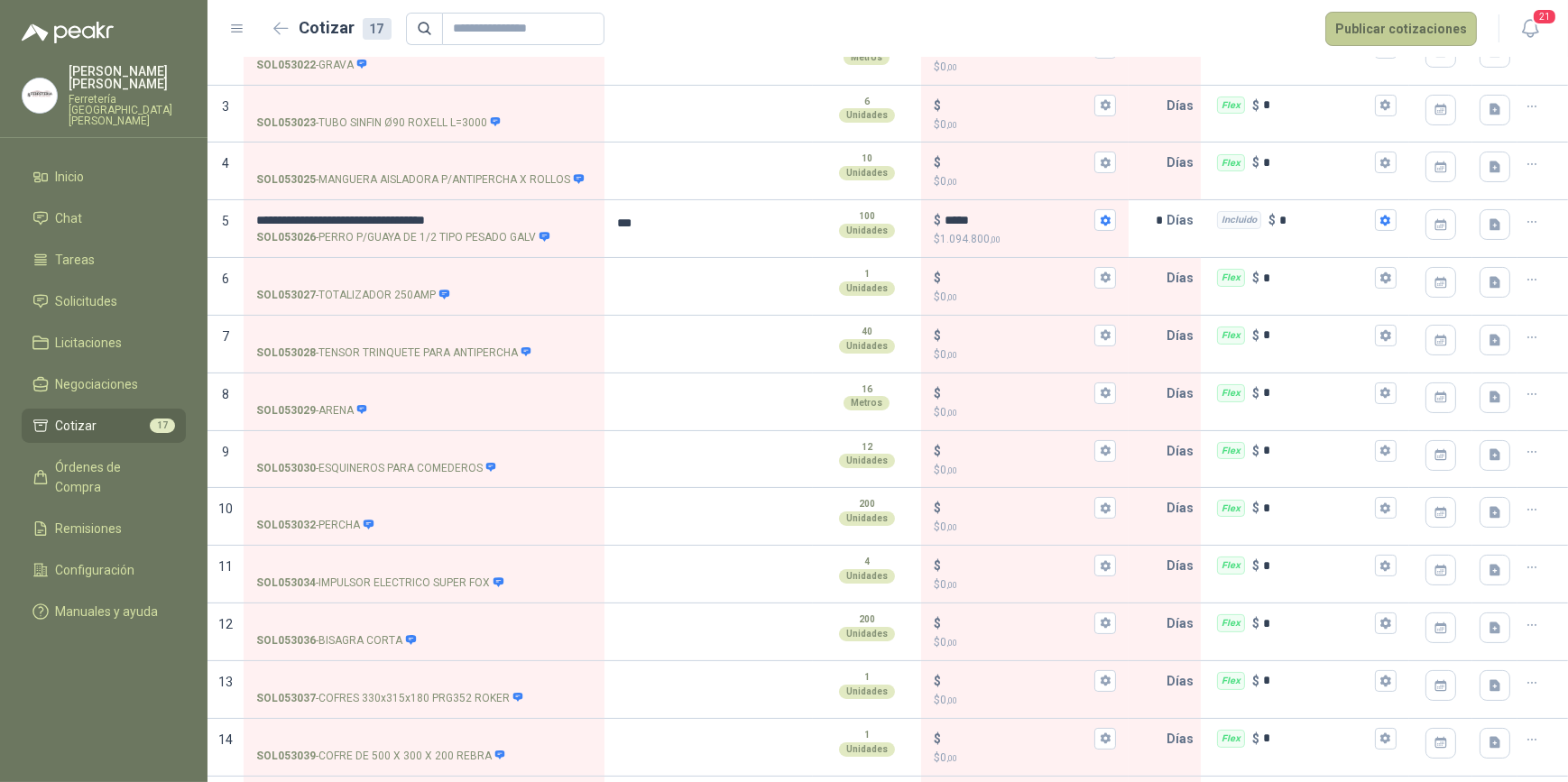
click at [1394, 23] on button "Publicar cotizaciones" at bounding box center [1401, 29] width 152 height 34
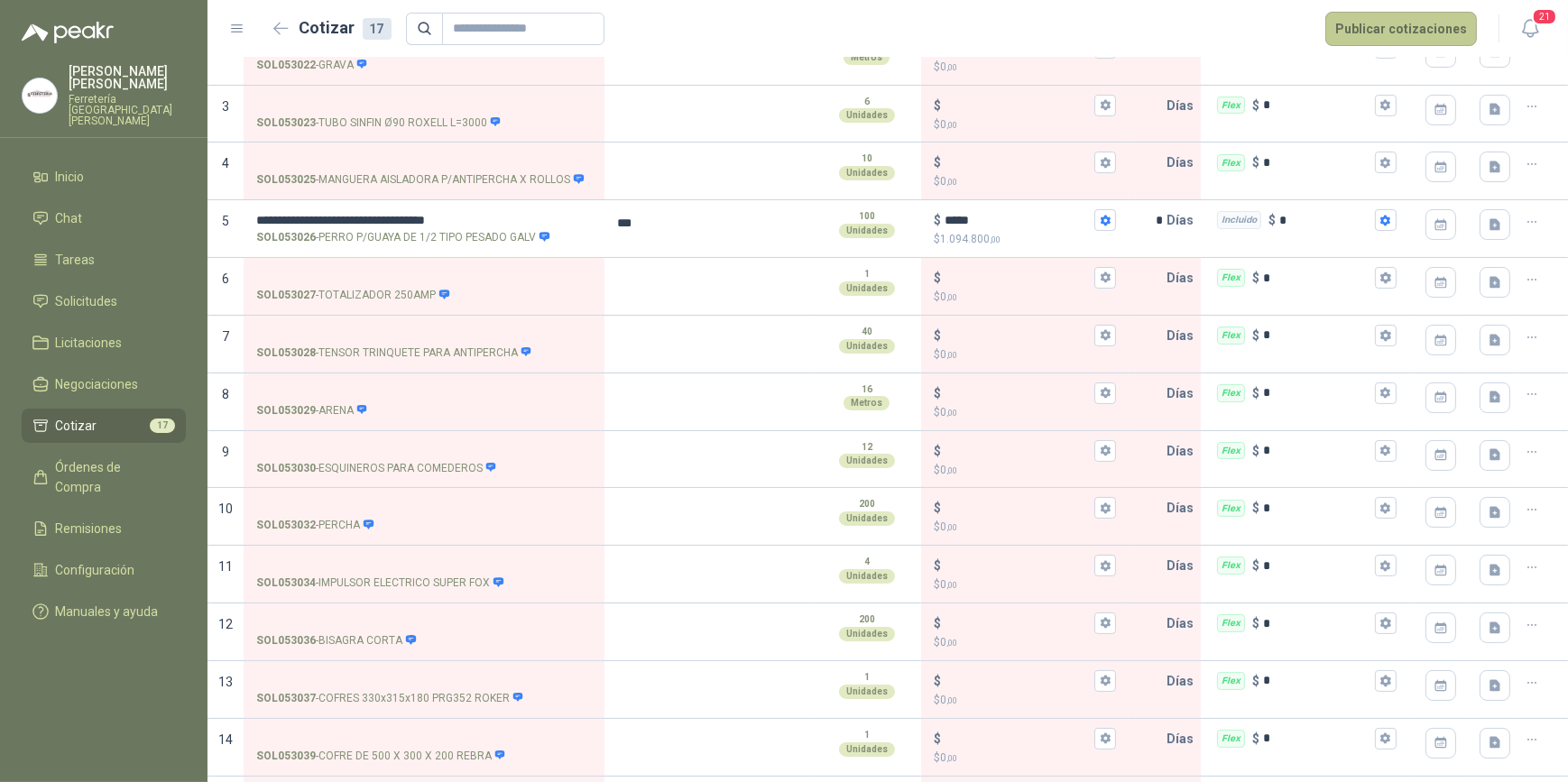
scroll to position [0, 0]
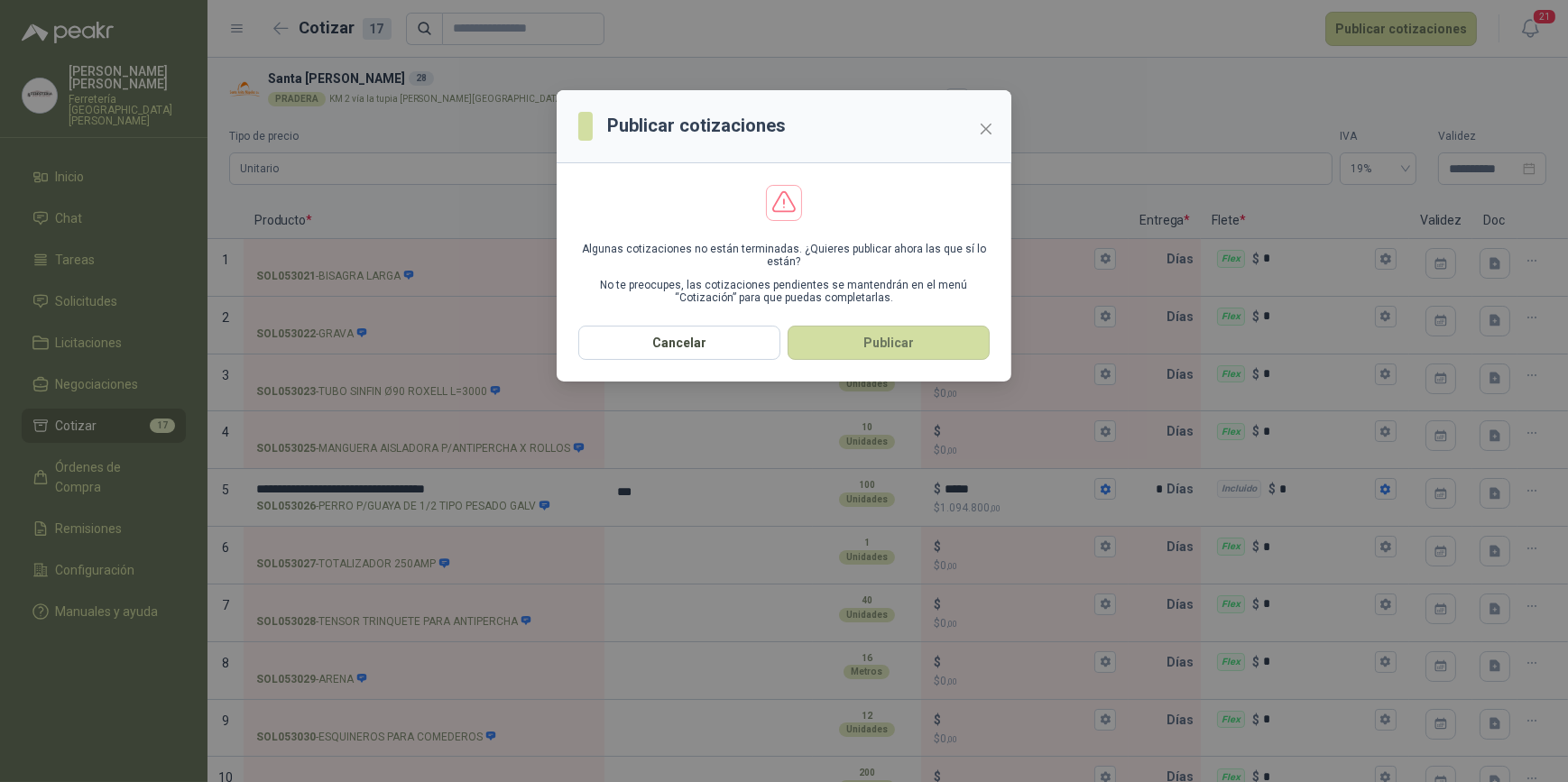
click at [909, 344] on button "Publicar" at bounding box center [888, 343] width 202 height 34
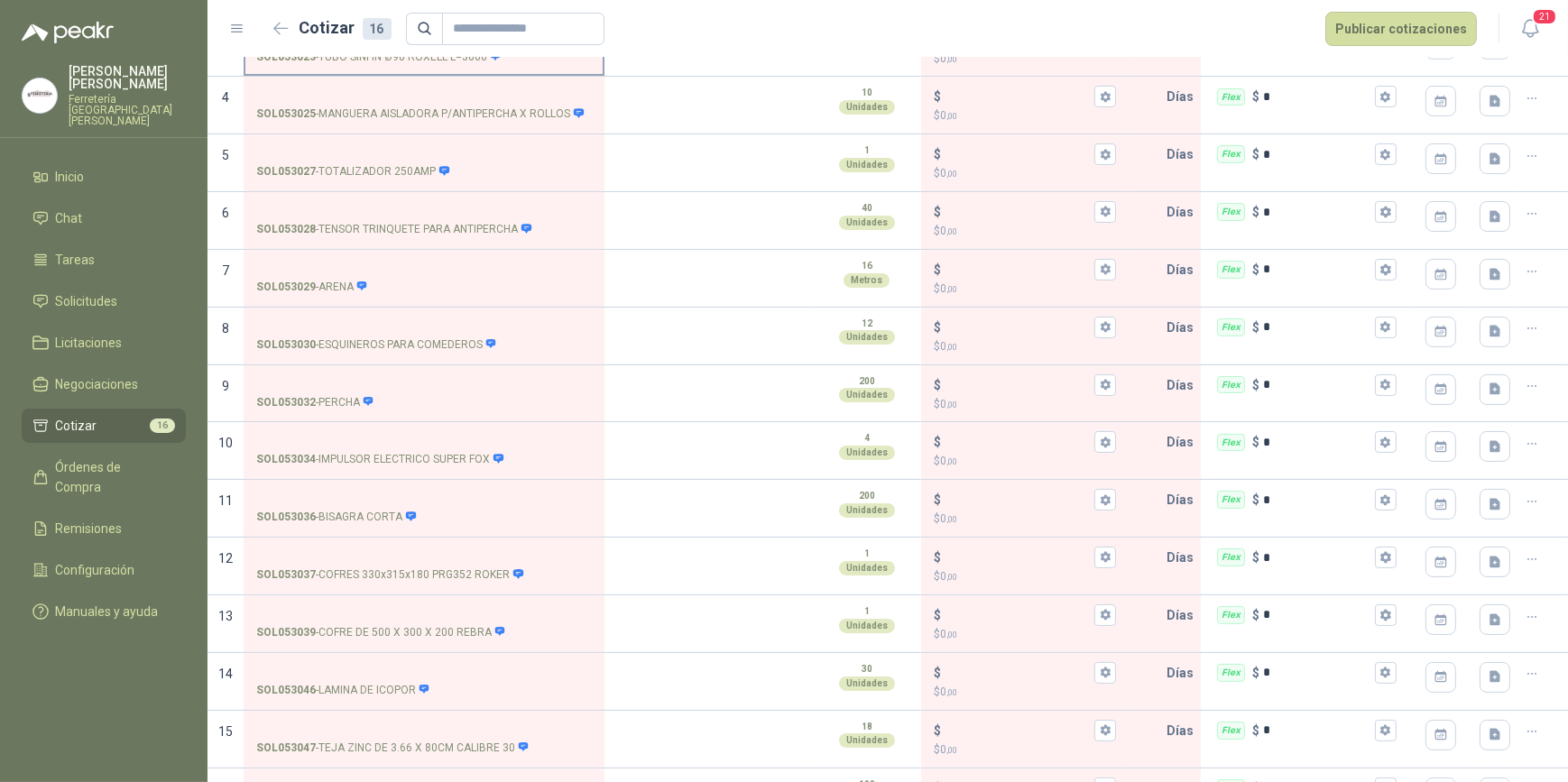
scroll to position [375, 0]
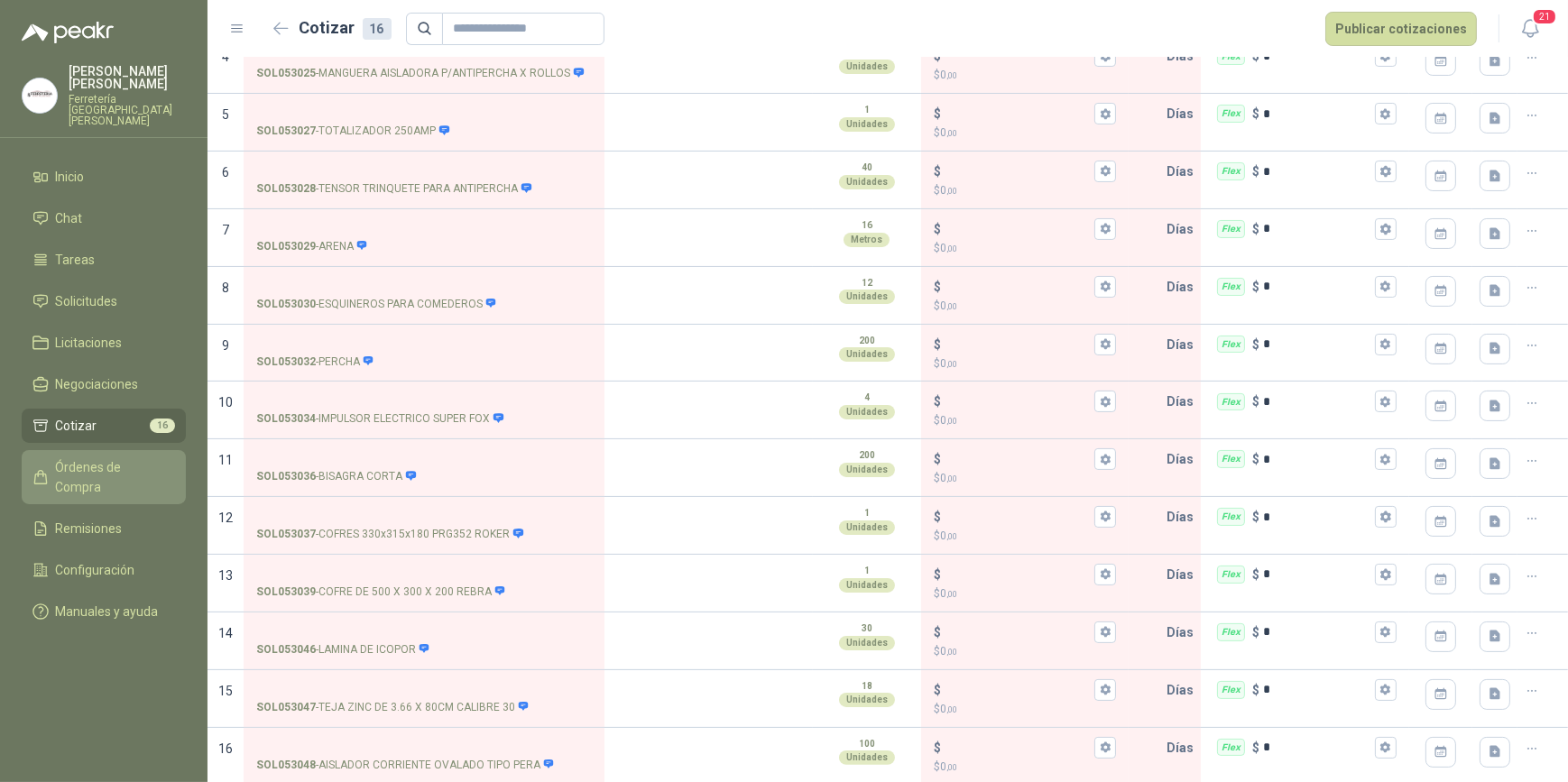
click at [108, 458] on span "Órdenes de Compra" at bounding box center [112, 477] width 112 height 40
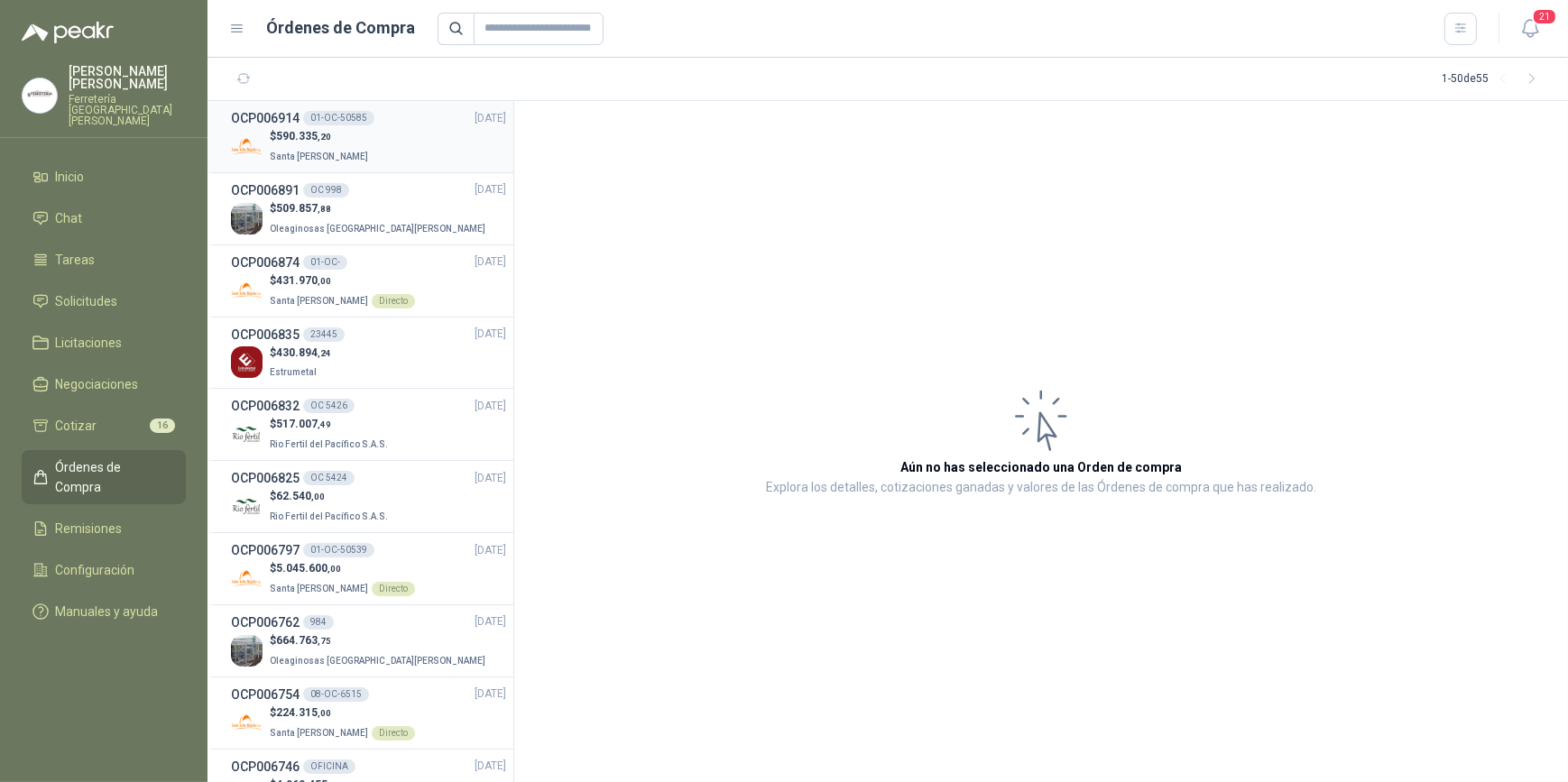
click at [371, 138] on div "$ 590.335 ,20 Santa [PERSON_NAME]" at bounding box center [369, 146] width 275 height 37
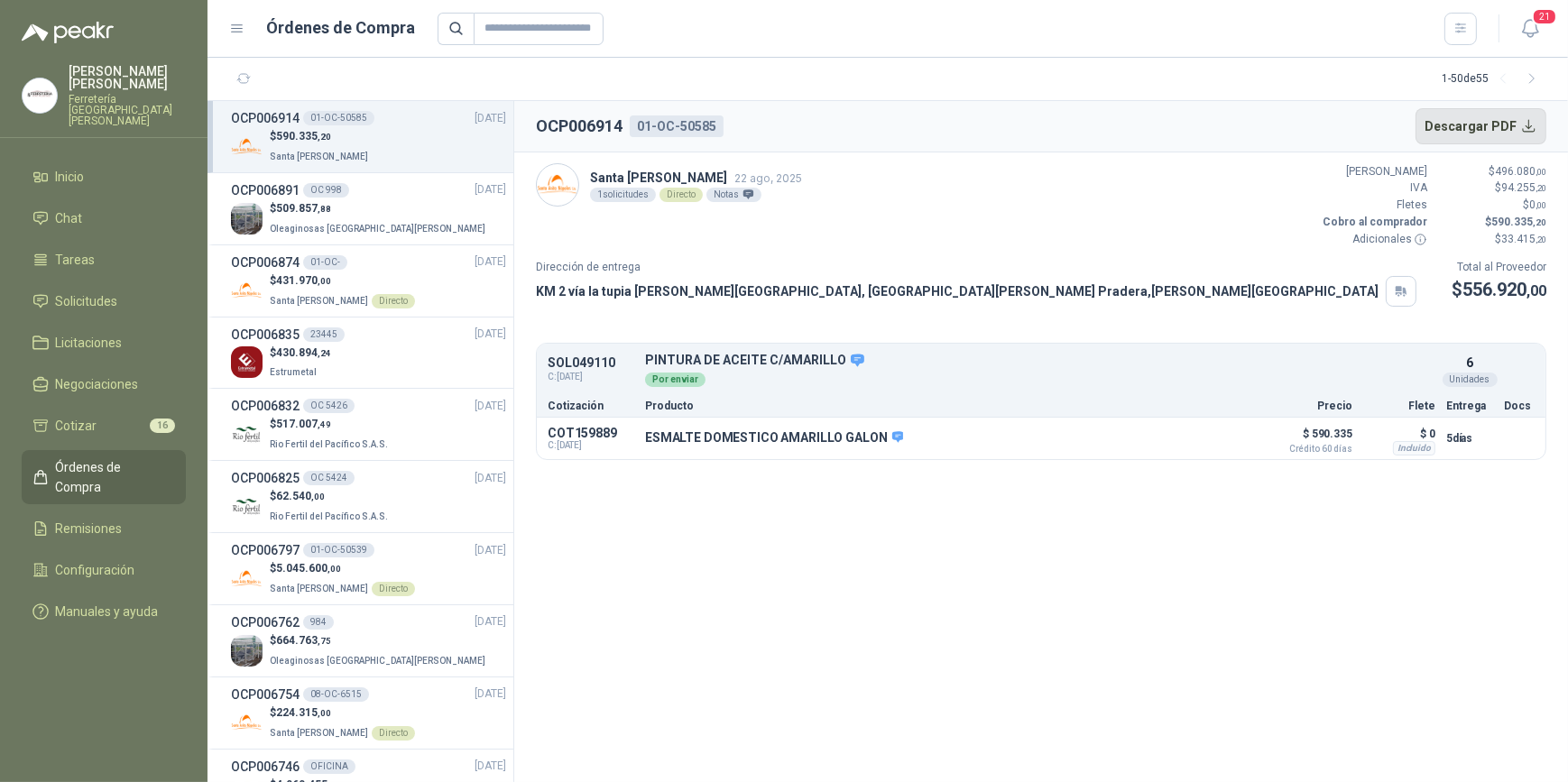
click at [1467, 126] on button "Descargar PDF" at bounding box center [1481, 126] width 132 height 36
click at [411, 283] on div "$ 431.970 ,00 Santa [PERSON_NAME] Directo" at bounding box center [369, 291] width 275 height 37
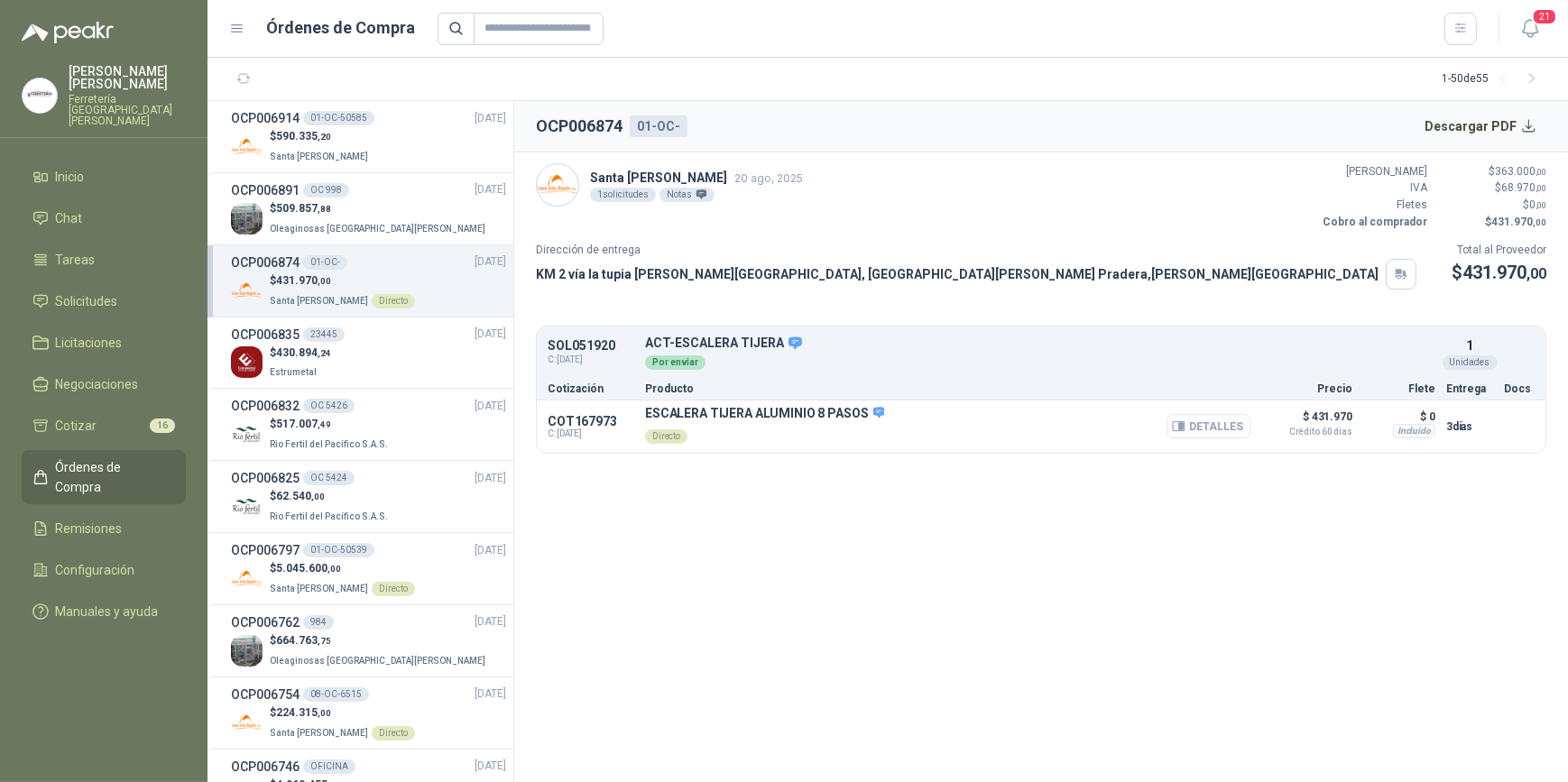
click at [1209, 423] on button "Detalles" at bounding box center [1209, 426] width 85 height 24
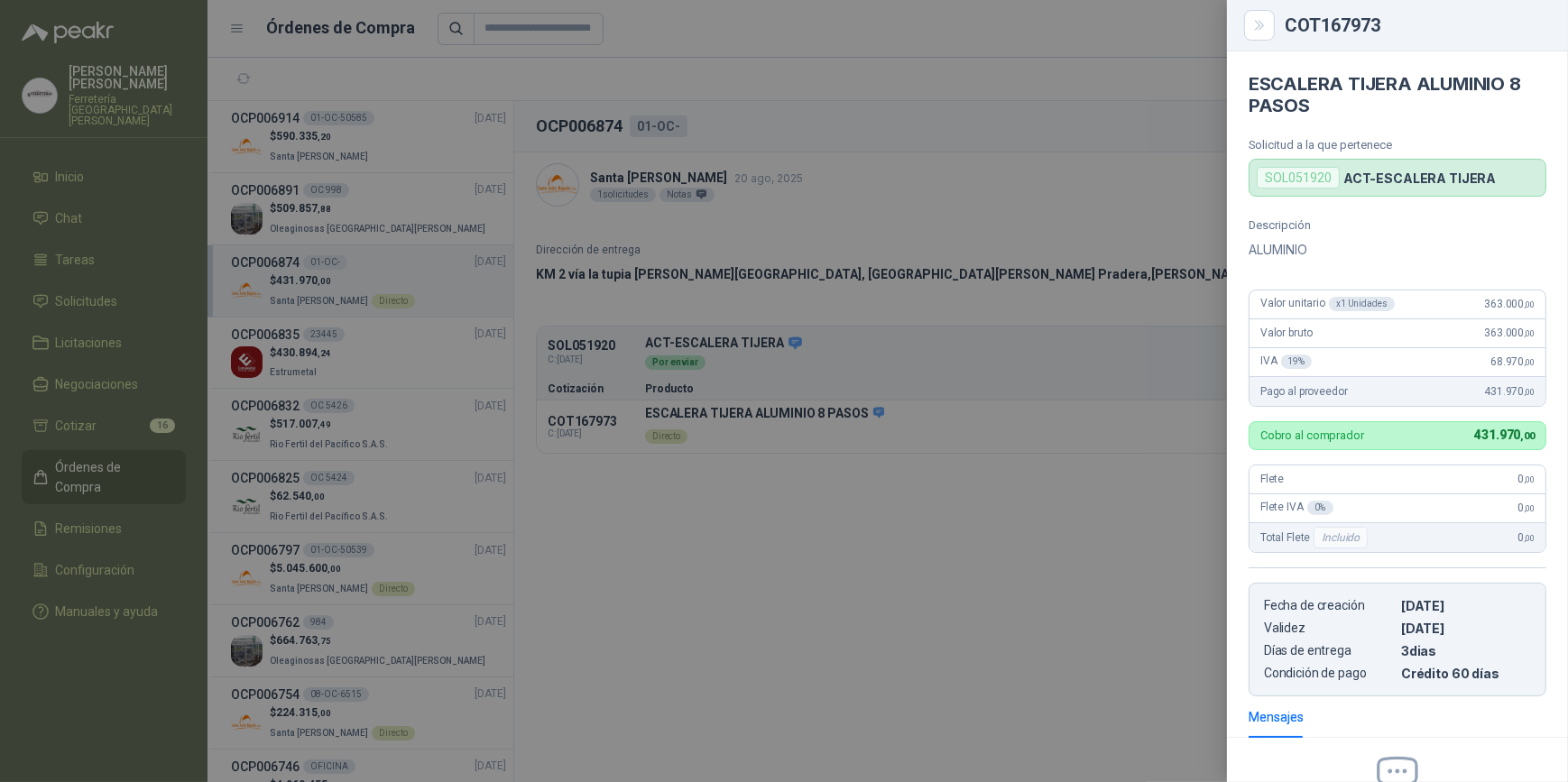
click at [316, 126] on div at bounding box center [784, 391] width 1568 height 782
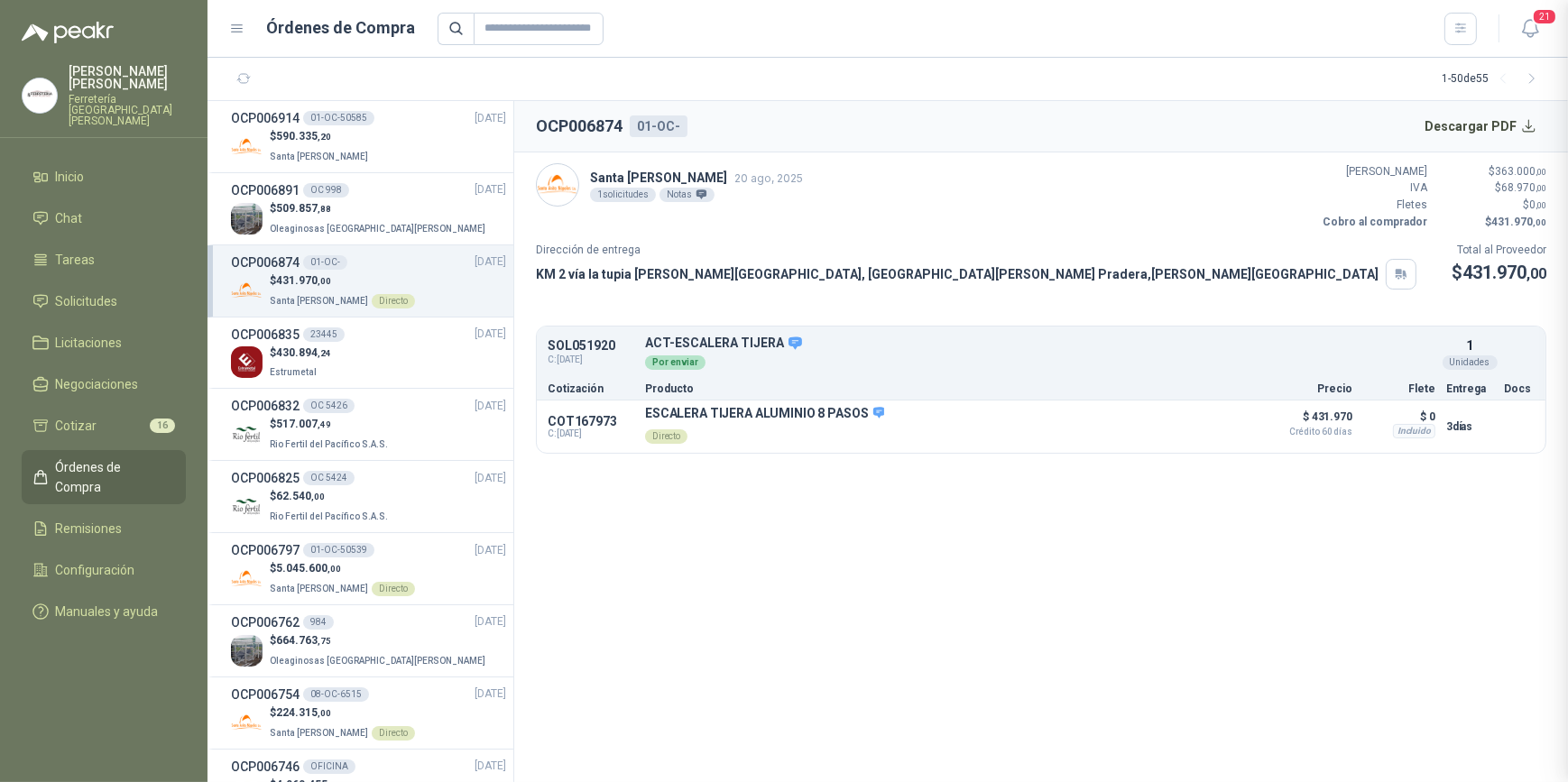
scroll to position [216, 0]
click at [350, 129] on p "$ 590.335 ,20" at bounding box center [321, 136] width 102 height 18
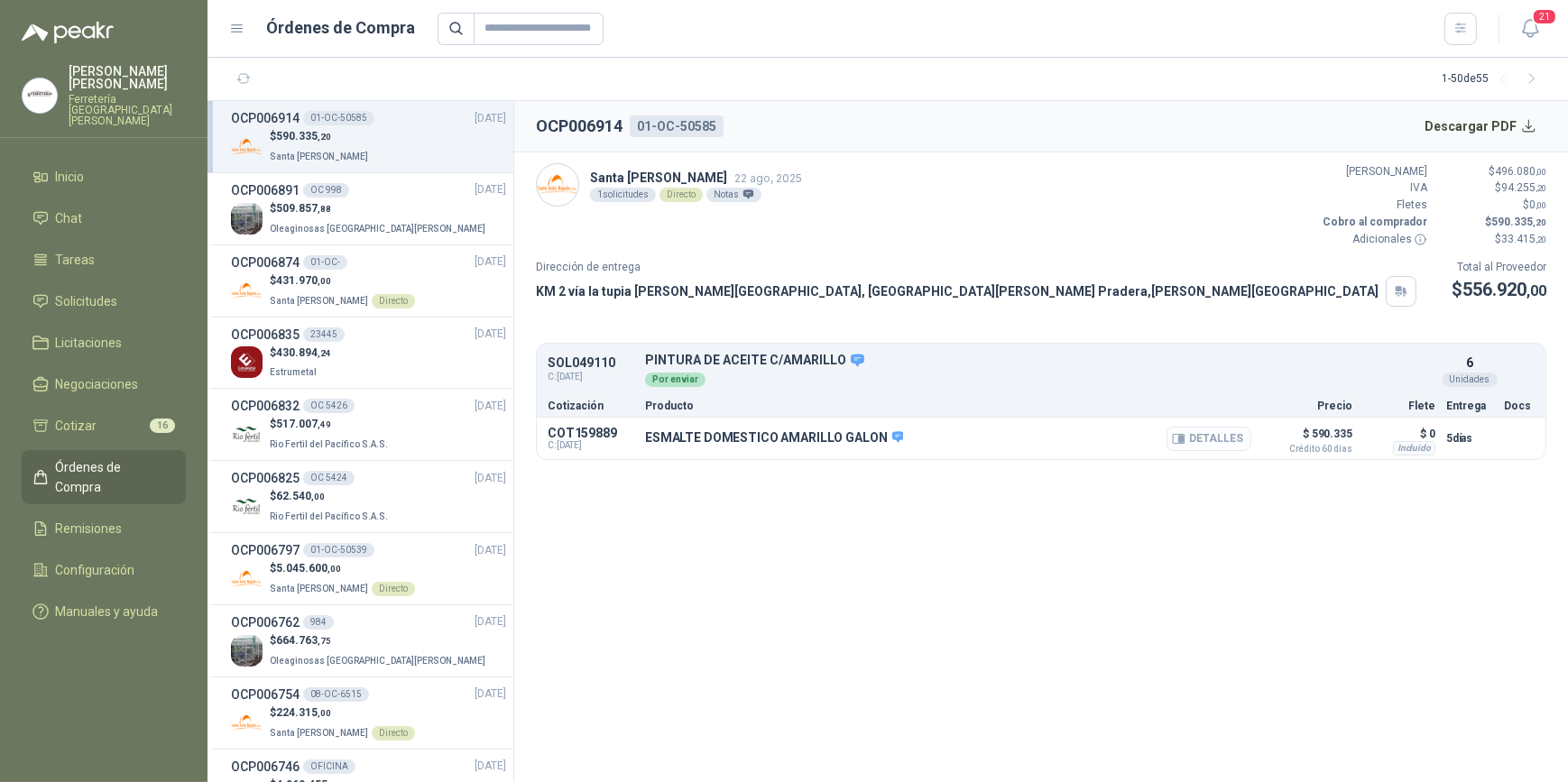
click at [1211, 443] on button "Detalles" at bounding box center [1209, 438] width 85 height 24
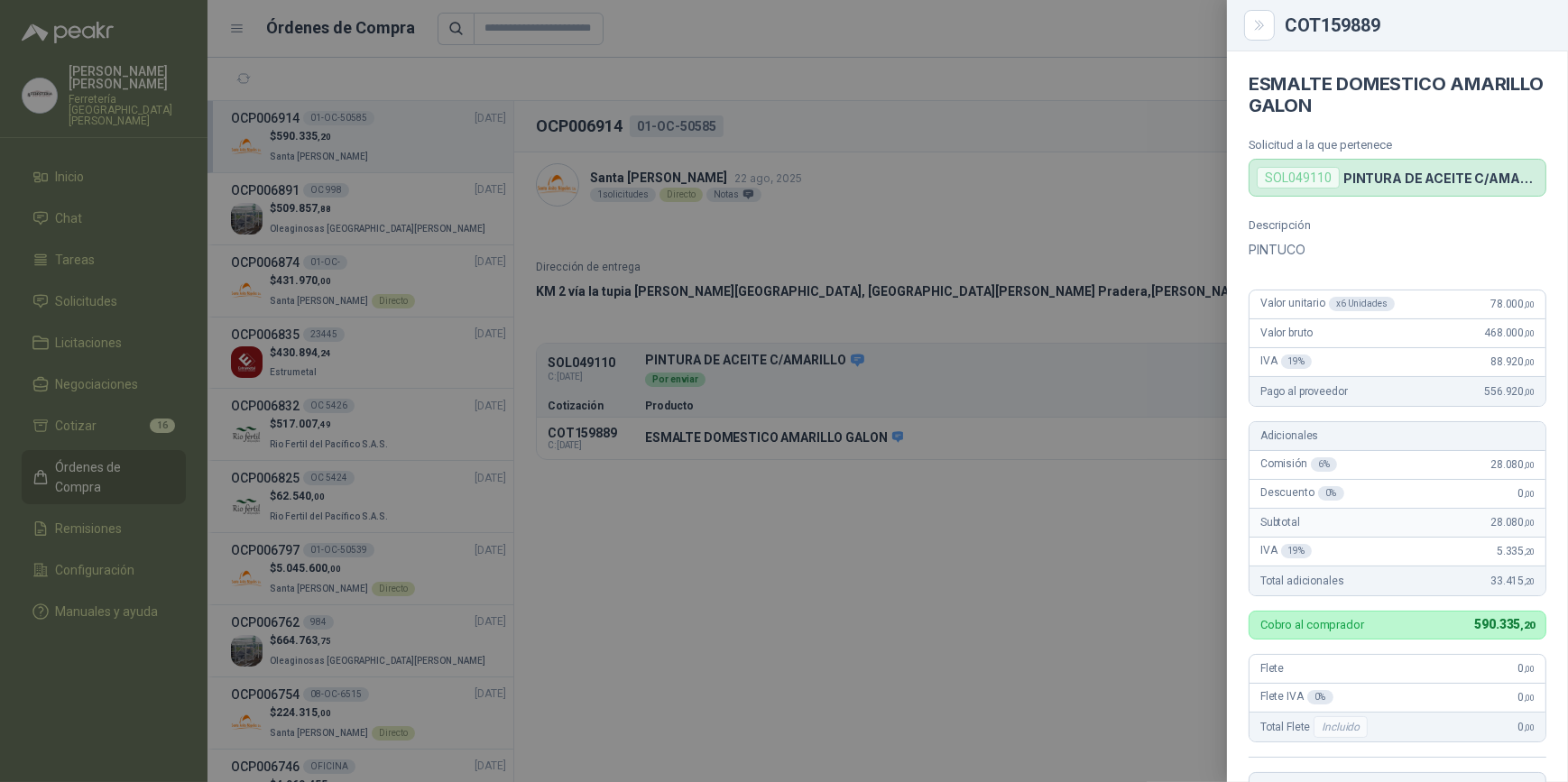
click at [825, 38] on div at bounding box center [784, 391] width 1568 height 782
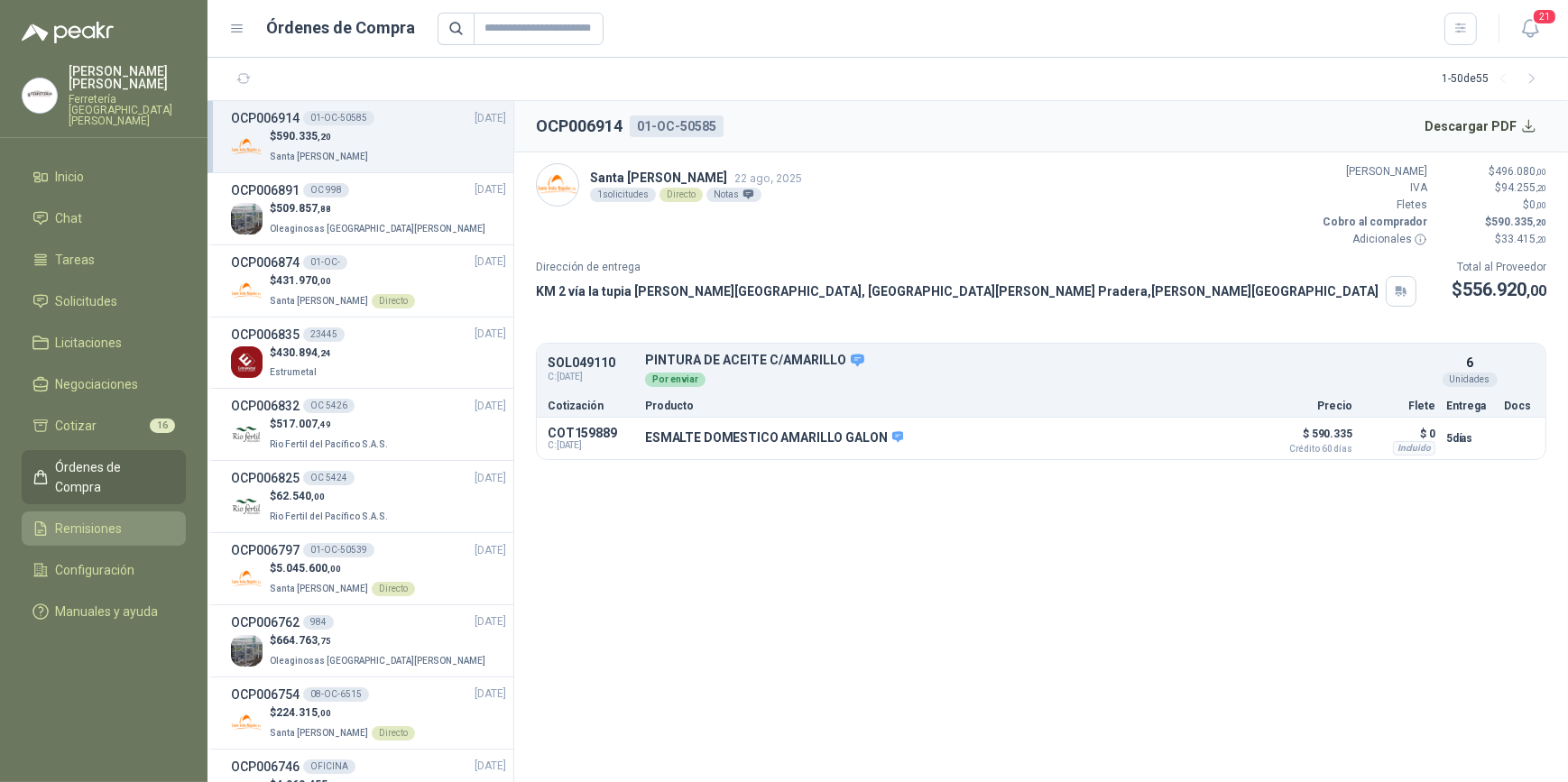
click at [108, 519] on span "Remisiones" at bounding box center [89, 529] width 66 height 20
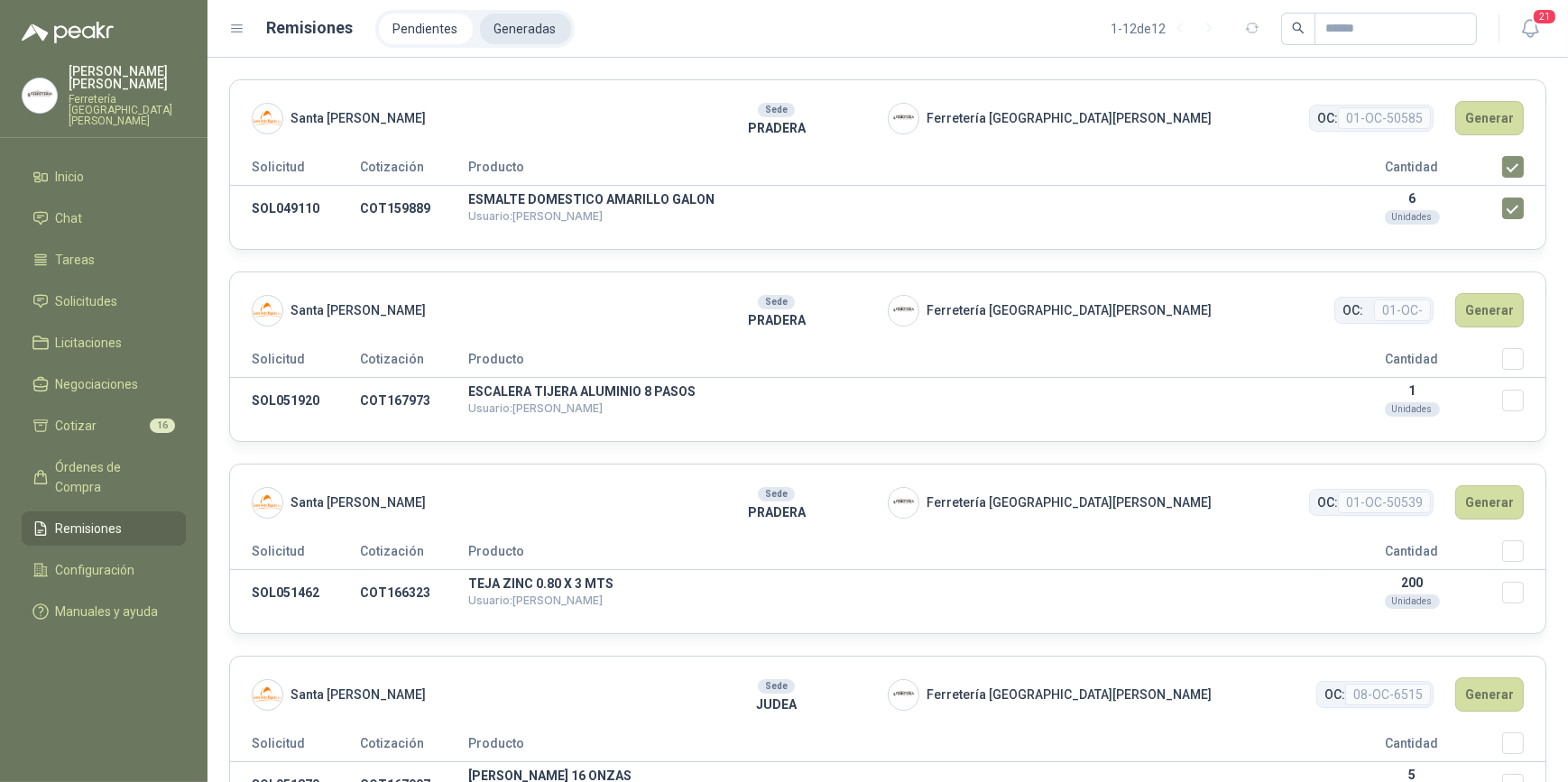
click at [519, 26] on li "Generadas" at bounding box center [525, 29] width 91 height 30
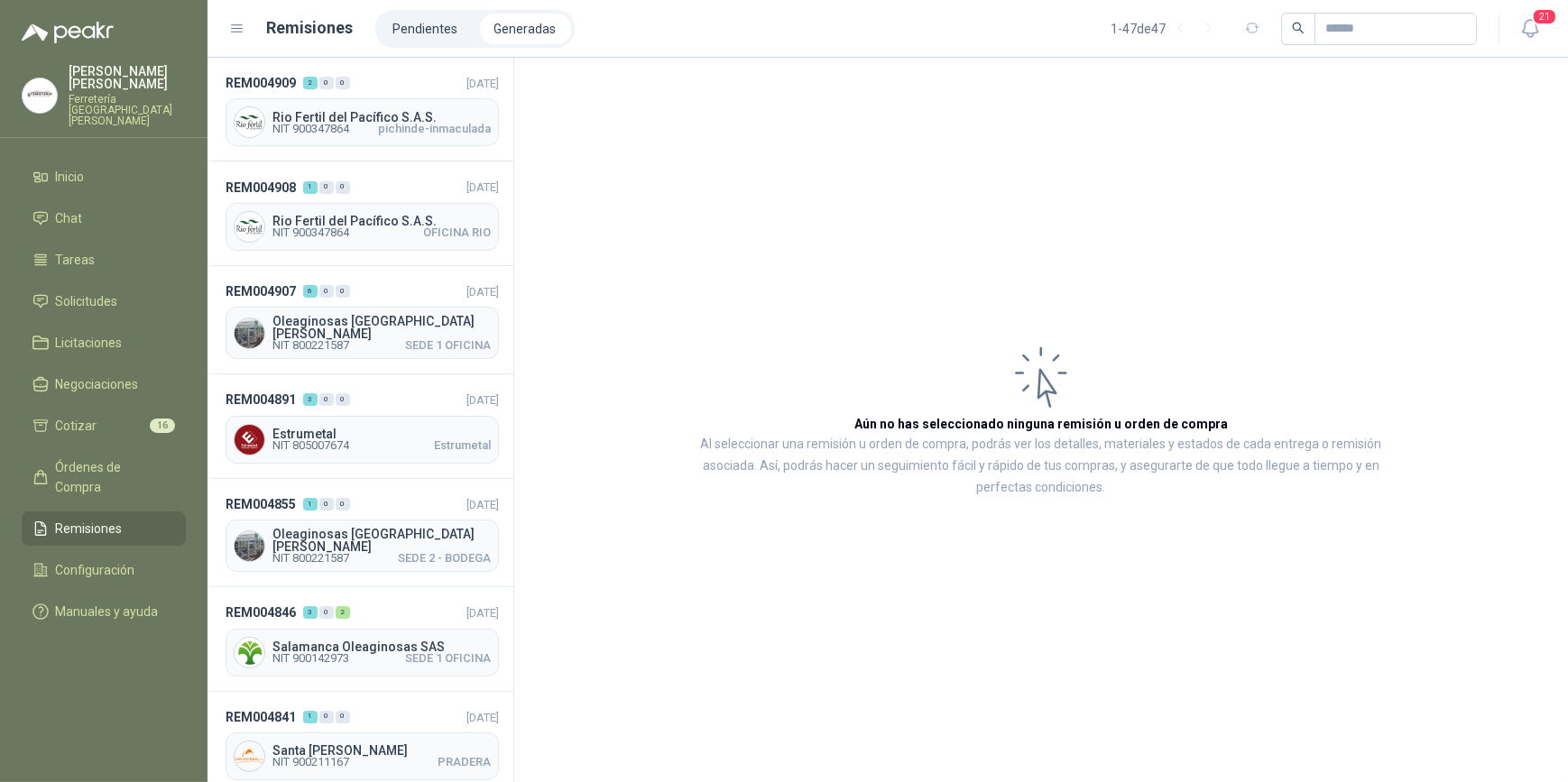
click at [516, 28] on li "Generadas" at bounding box center [525, 29] width 91 height 30
click at [414, 30] on li "Pendientes" at bounding box center [426, 29] width 94 height 30
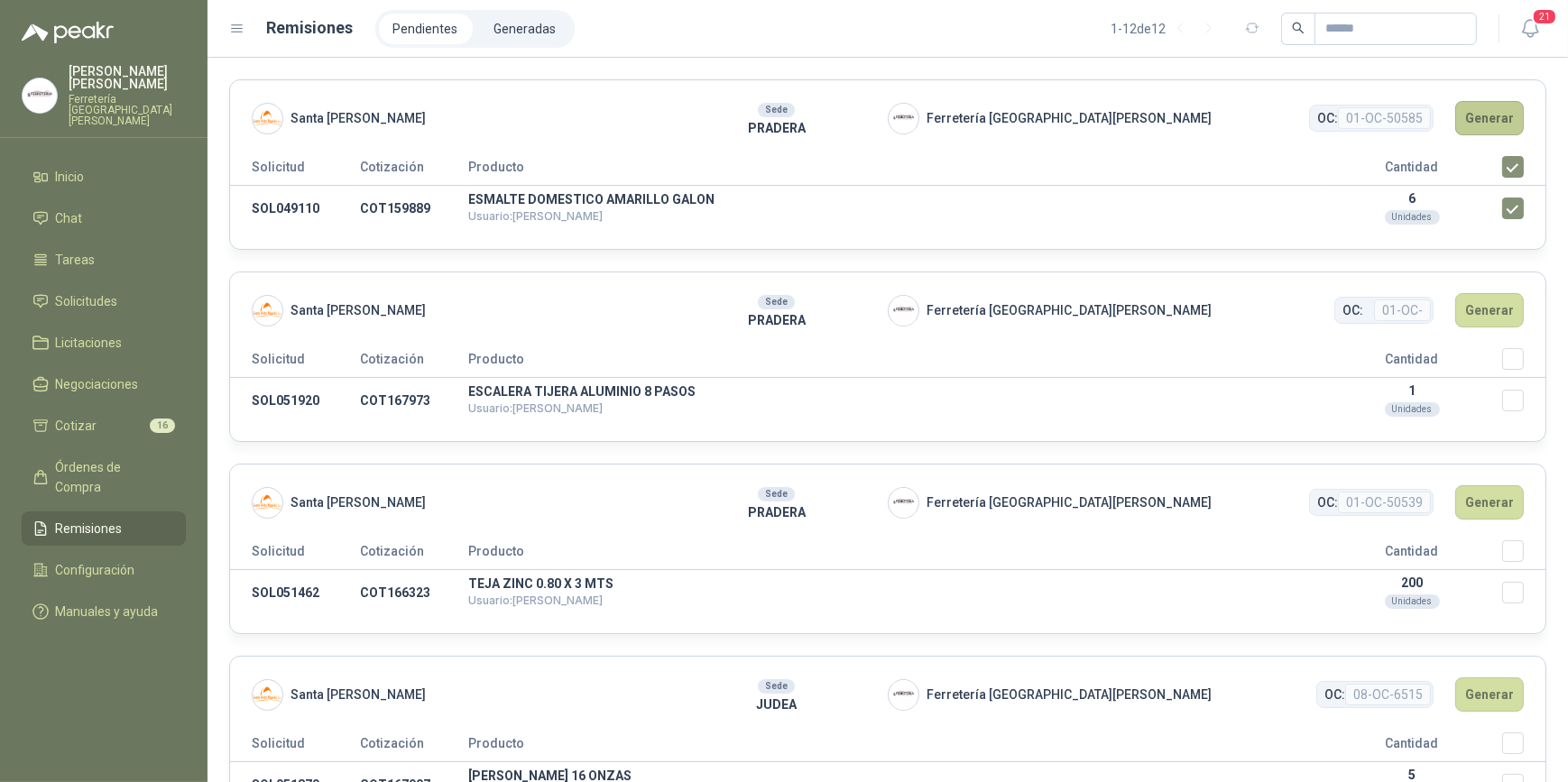
click at [1478, 116] on button "Generar" at bounding box center [1490, 118] width 68 height 34
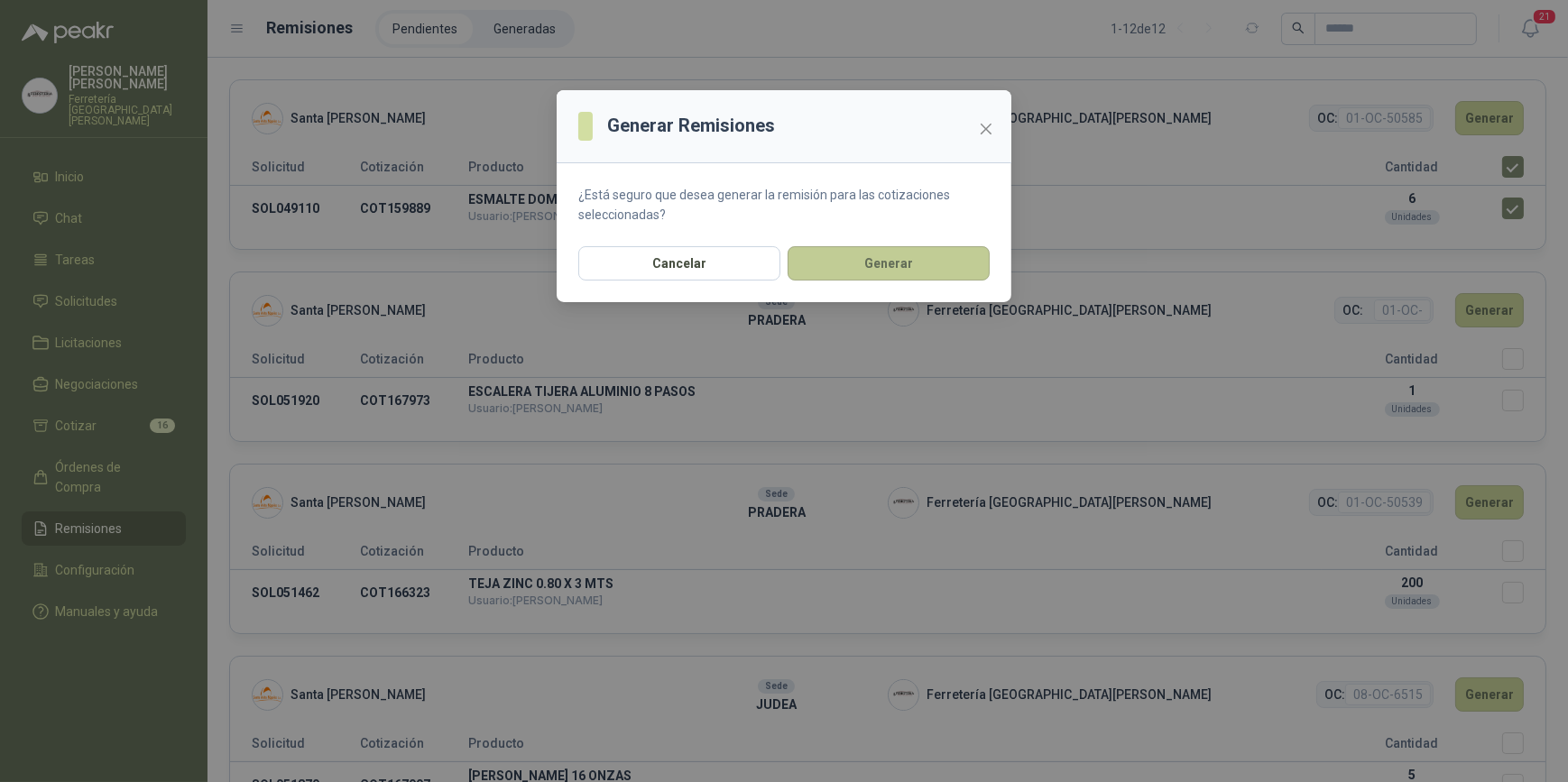
click at [904, 263] on button "Generar" at bounding box center [888, 263] width 202 height 34
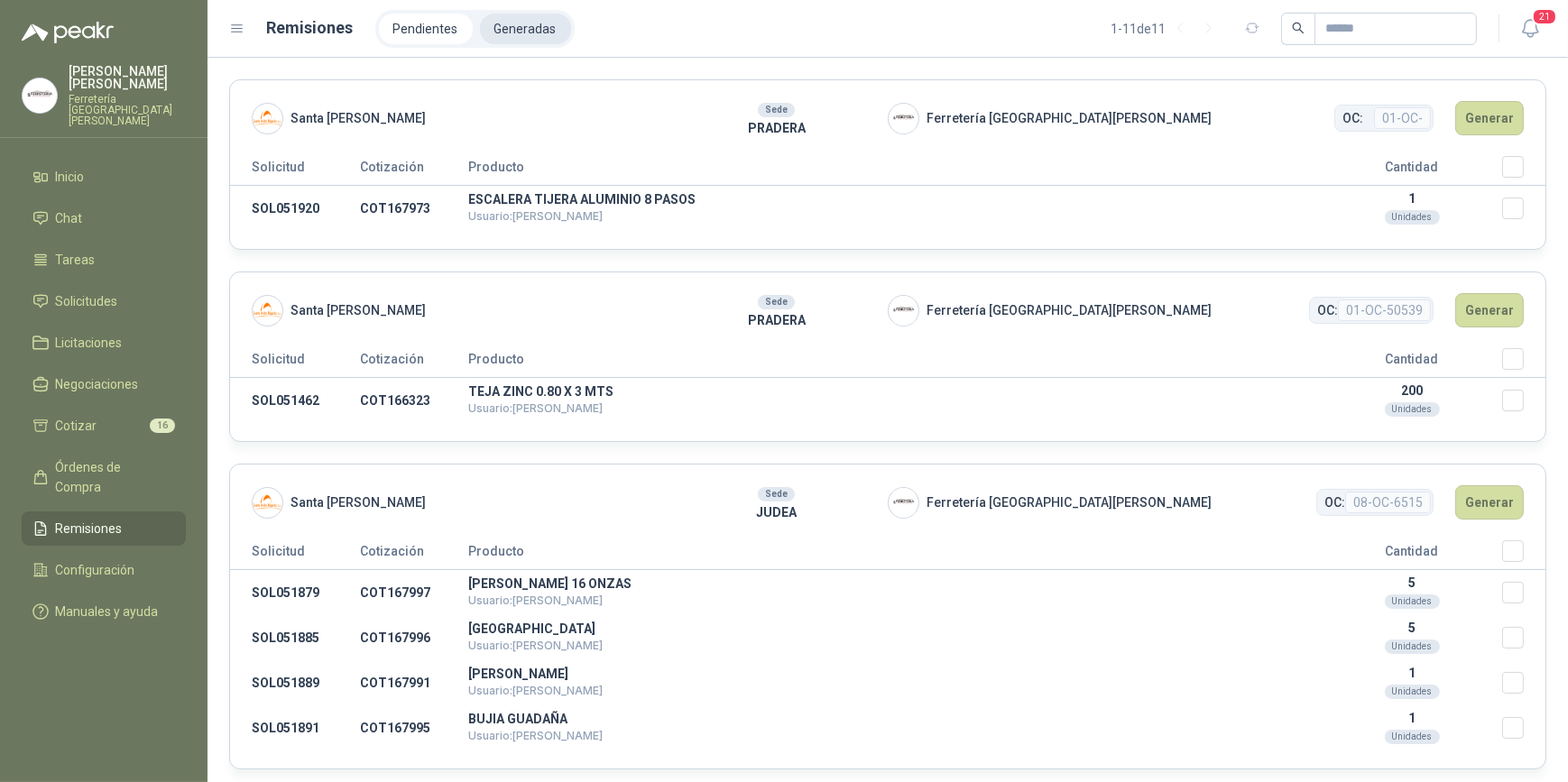
click at [514, 24] on li "Generadas" at bounding box center [525, 29] width 91 height 30
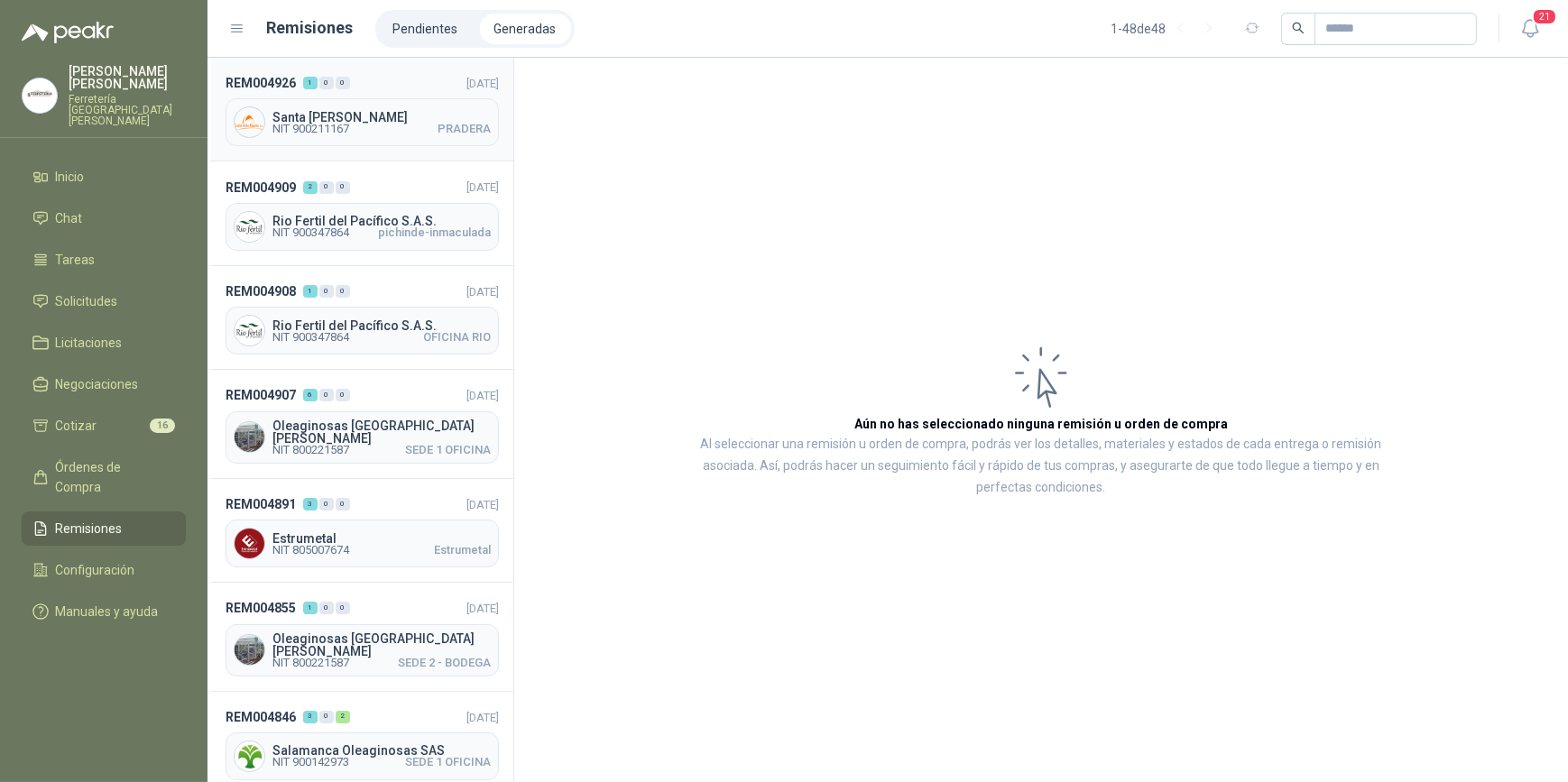
click at [345, 125] on span "NIT 900211167" at bounding box center [310, 129] width 76 height 11
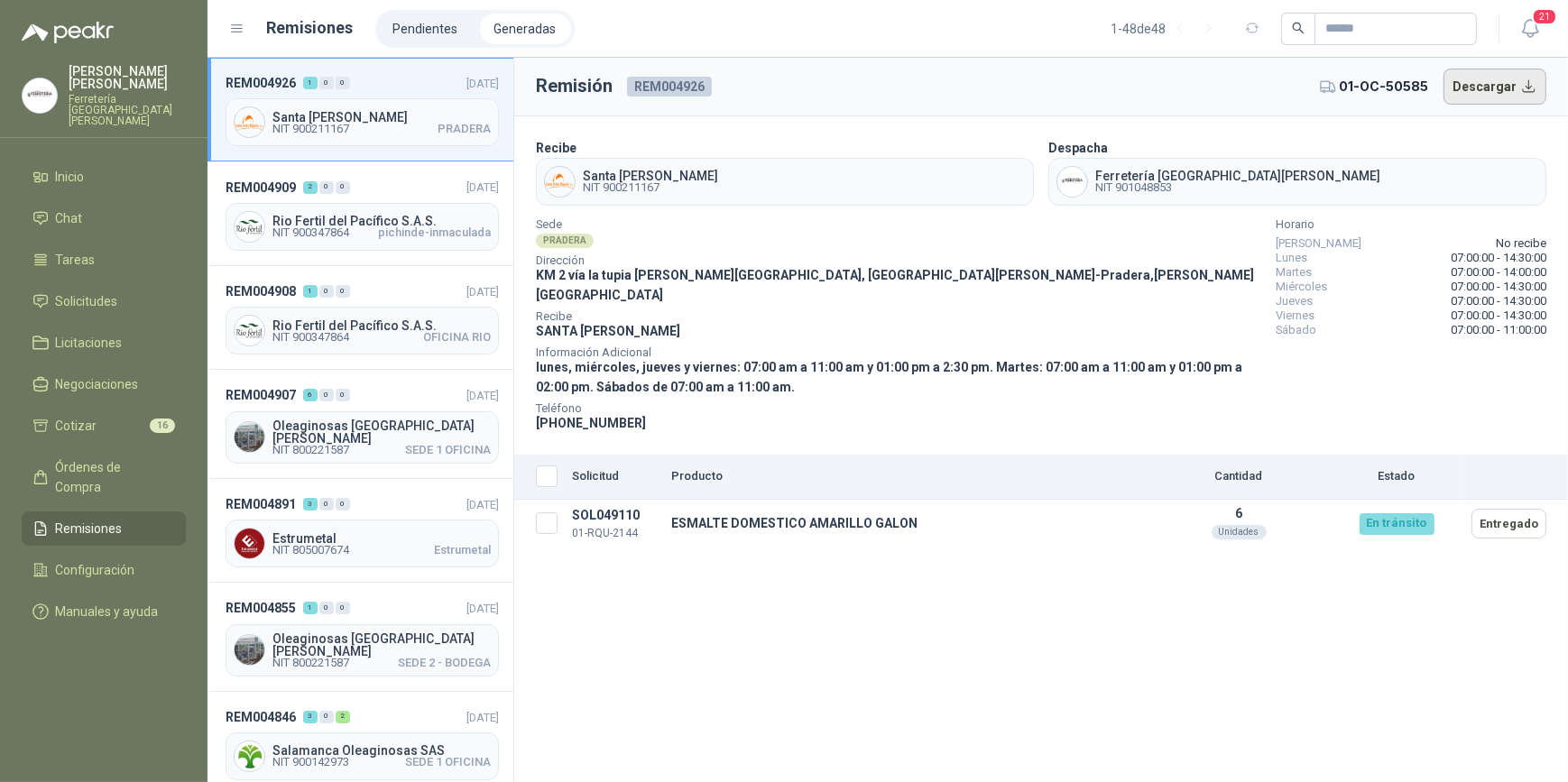
click at [1489, 82] on button "Descargar" at bounding box center [1495, 86] width 104 height 36
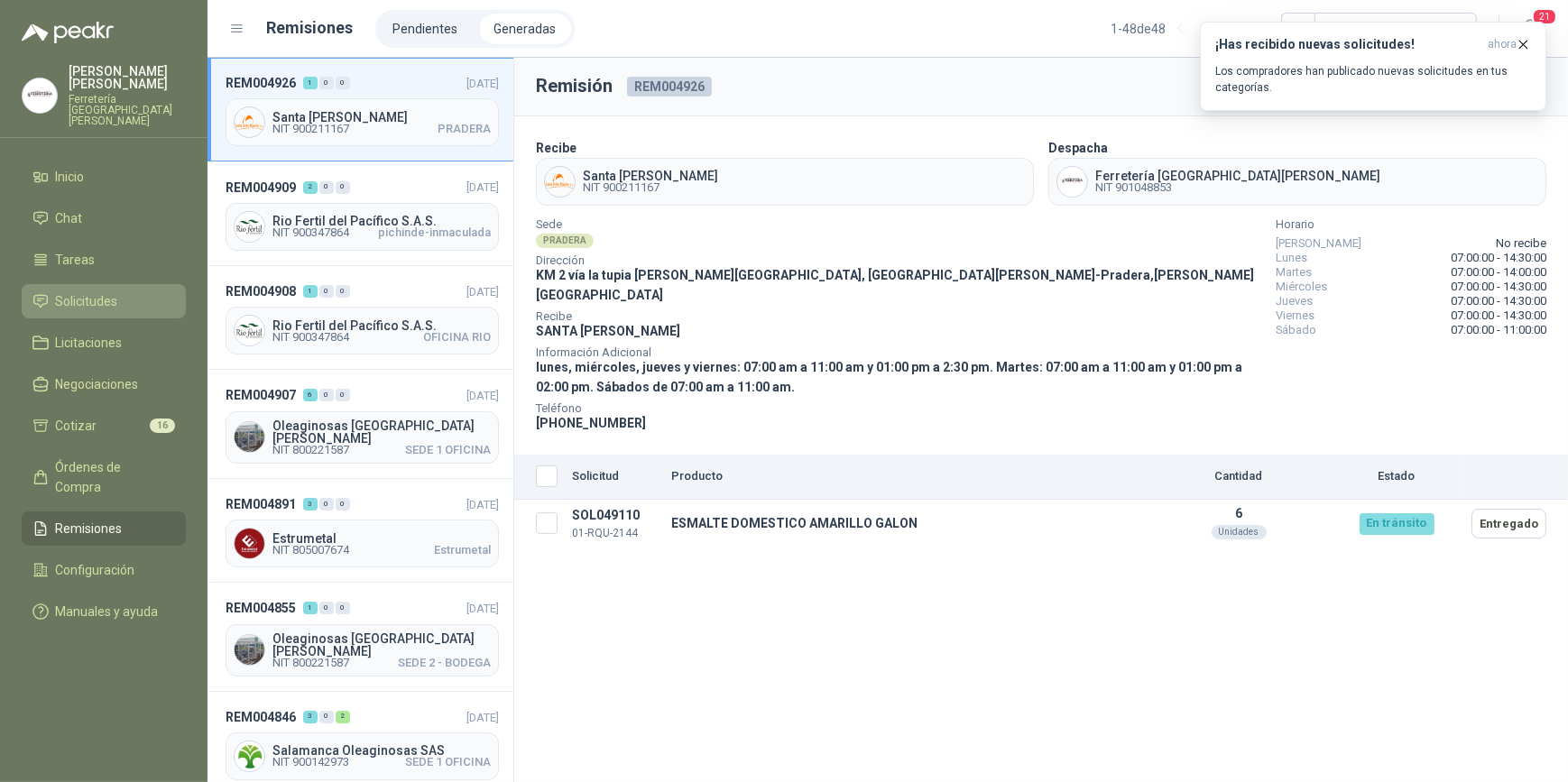
click at [99, 291] on span "Solicitudes" at bounding box center [88, 301] width 63 height 20
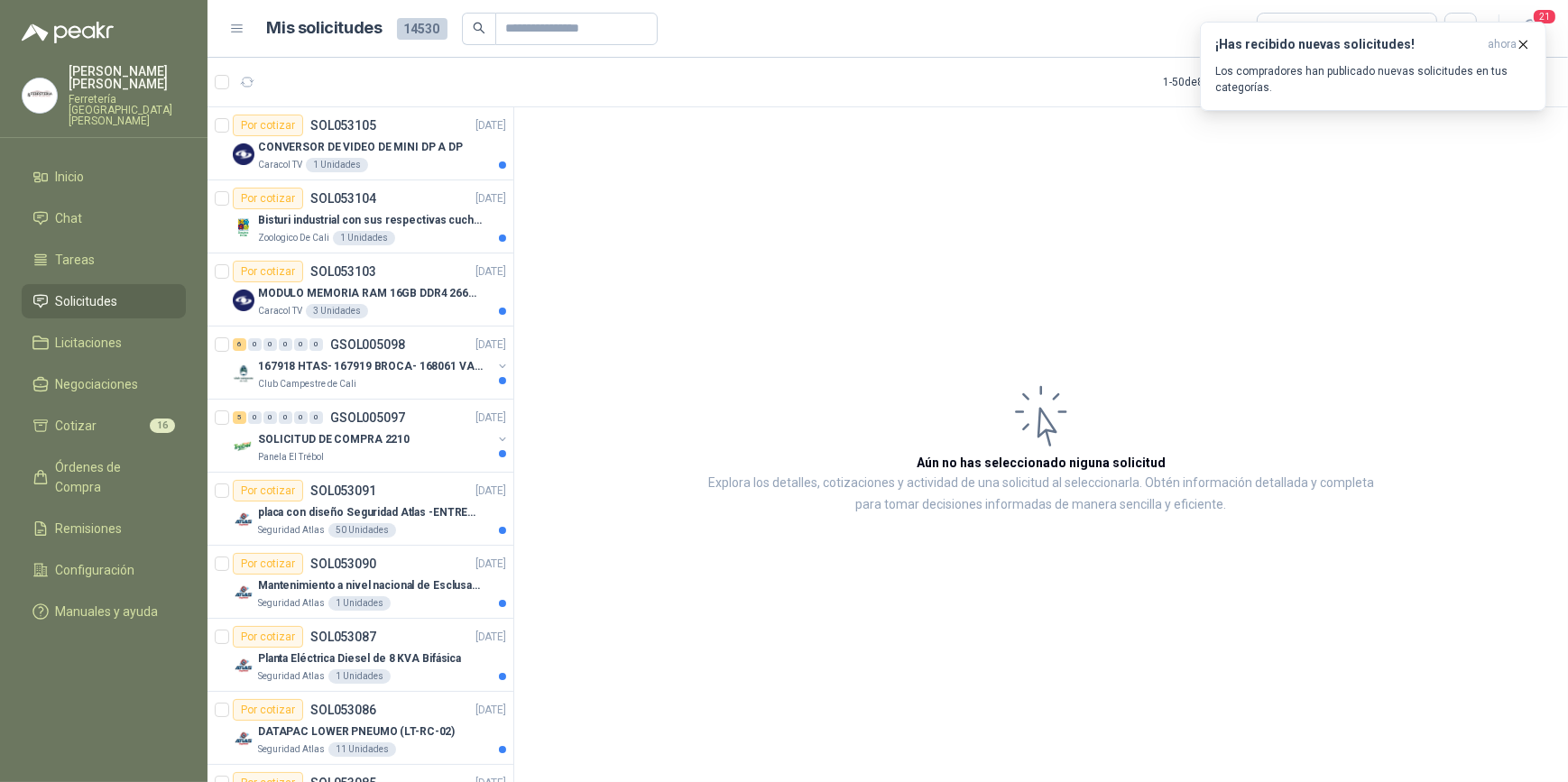
click at [124, 291] on li "Solicitudes" at bounding box center [103, 301] width 143 height 20
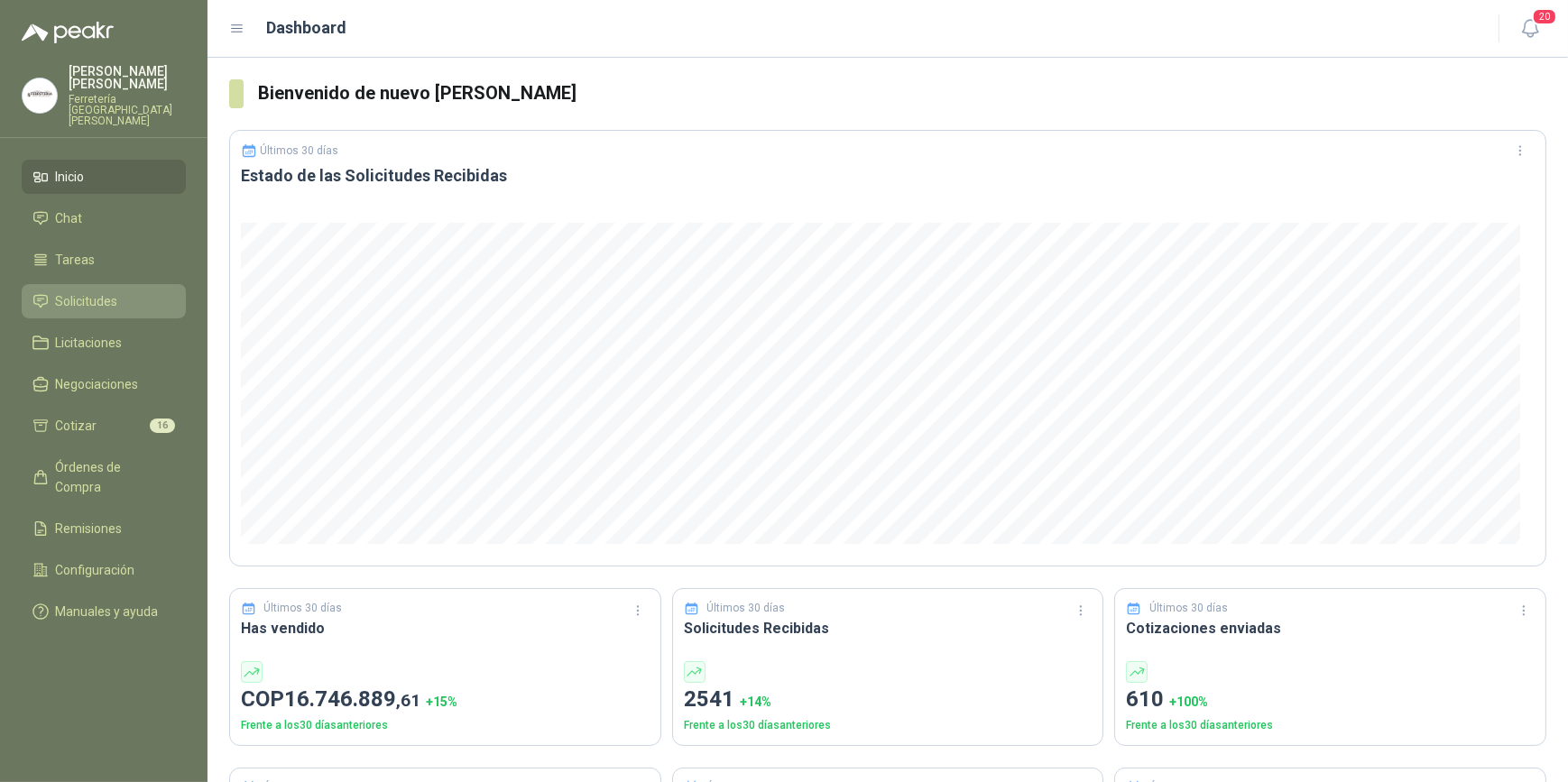
click at [121, 298] on li "Solicitudes" at bounding box center [103, 301] width 143 height 20
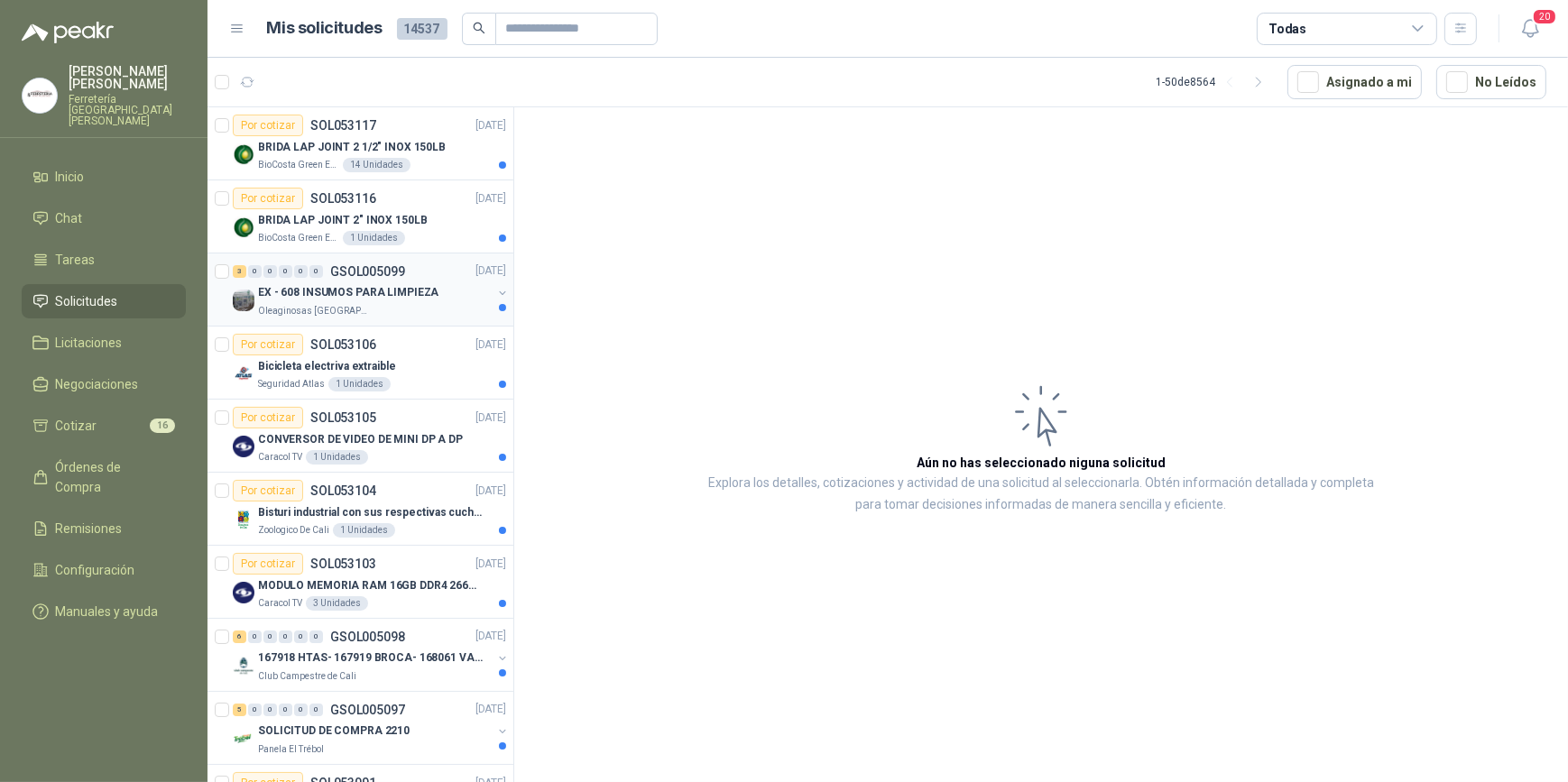
click at [380, 309] on div "Oleaginosas [GEOGRAPHIC_DATA][PERSON_NAME]" at bounding box center [375, 311] width 234 height 15
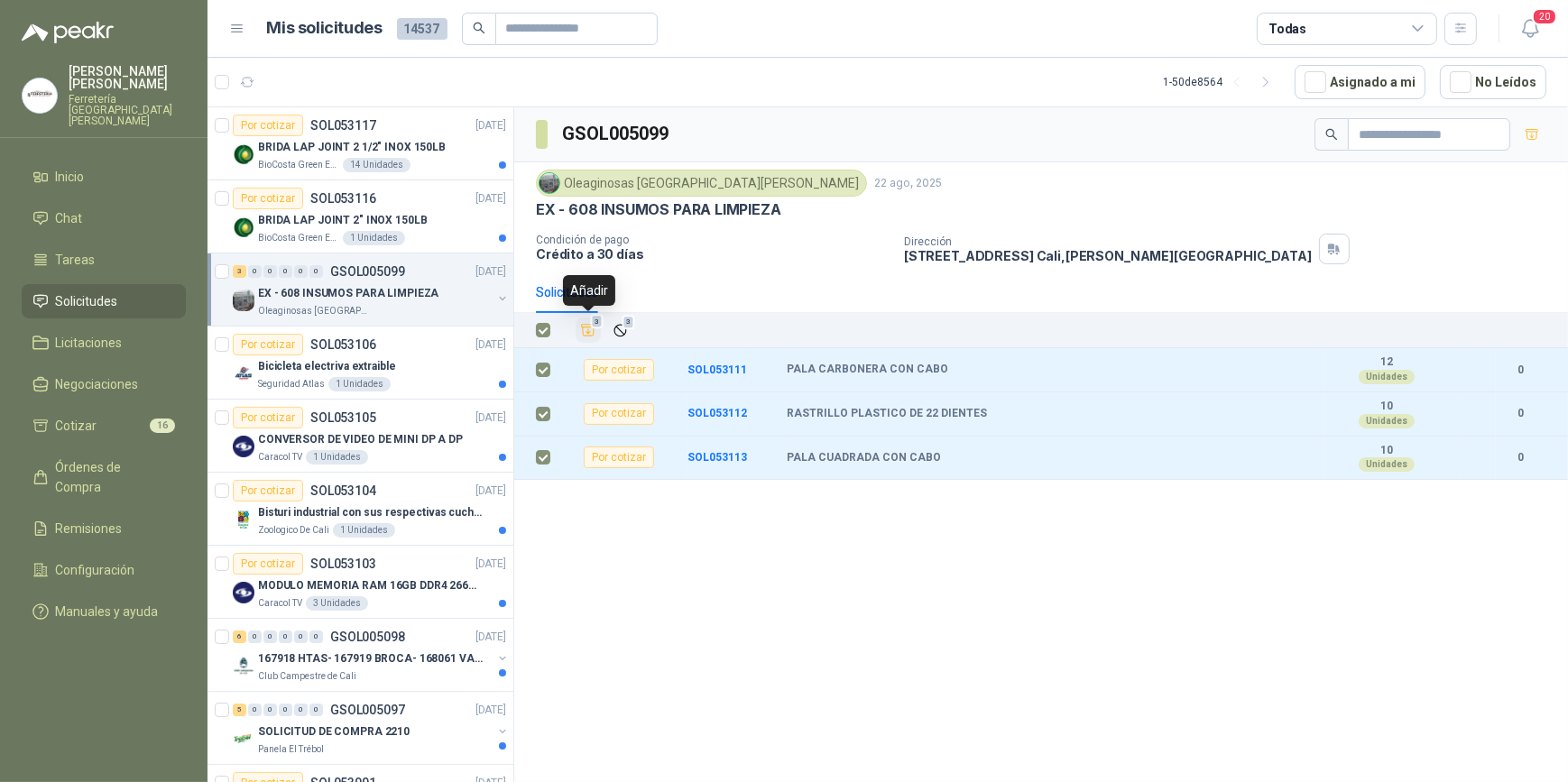
click at [587, 328] on icon "Añadir" at bounding box center [589, 331] width 17 height 17
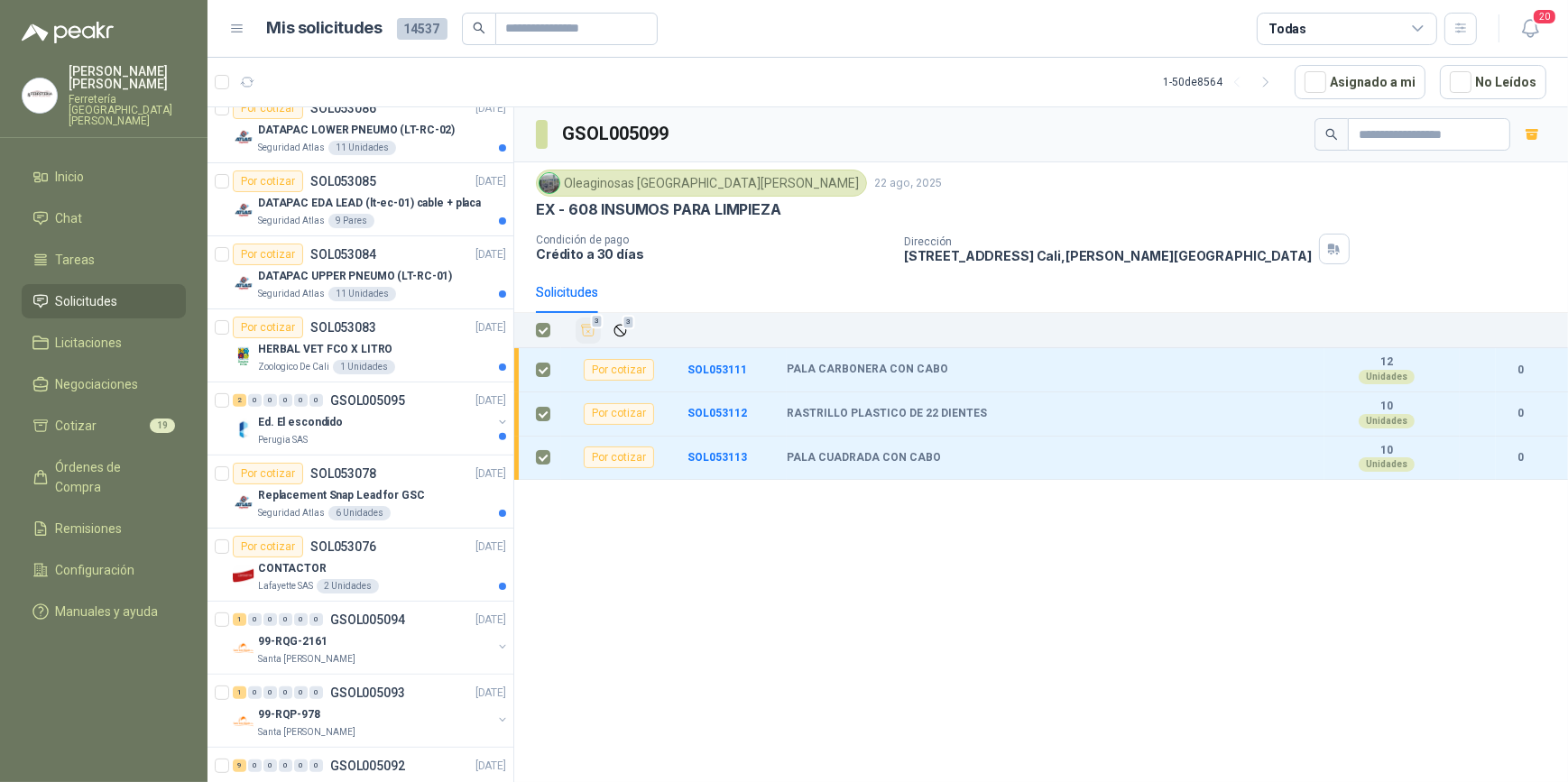
scroll to position [917, 0]
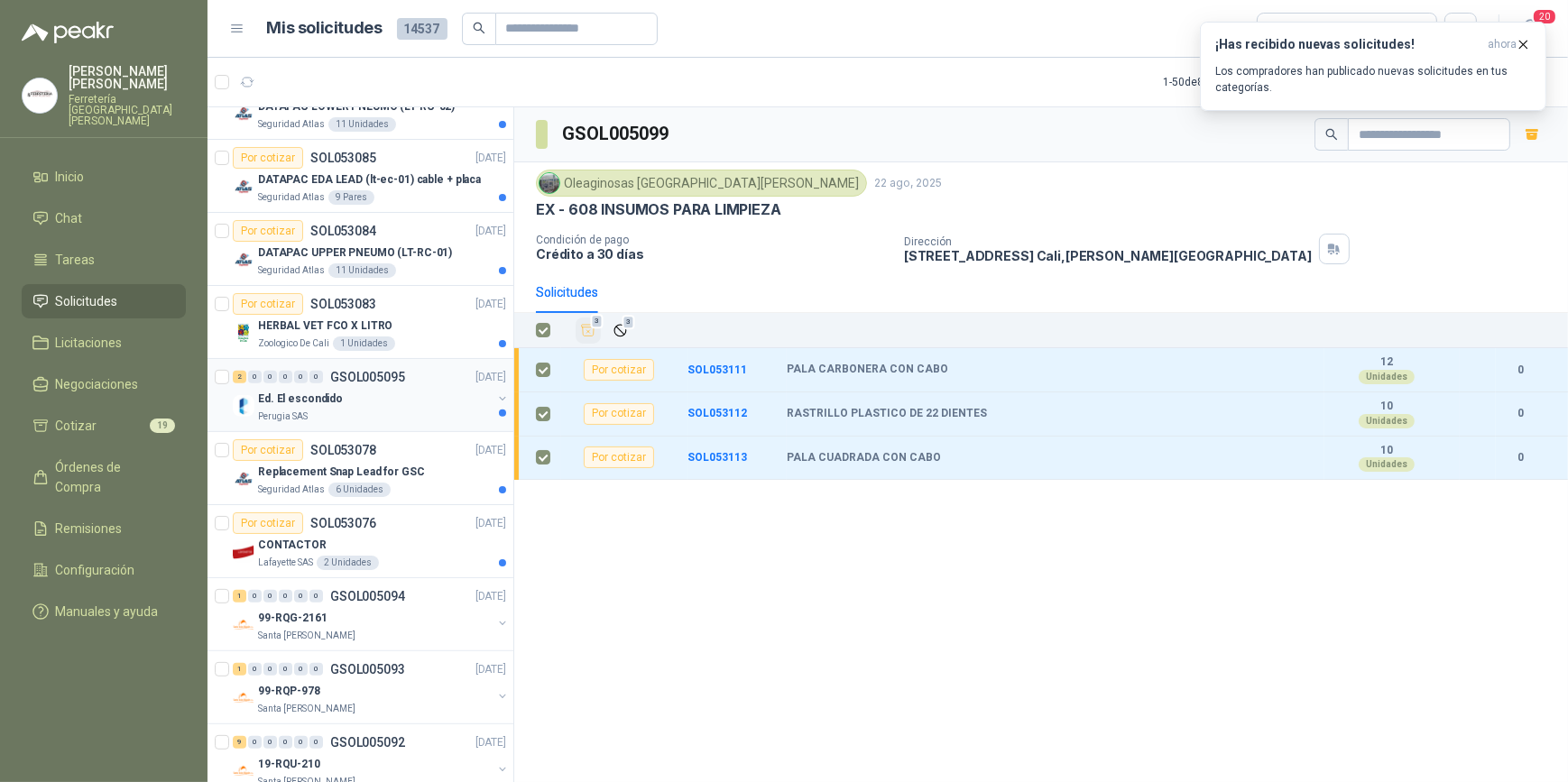
click at [374, 403] on div "Ed. El escondido" at bounding box center [375, 399] width 234 height 22
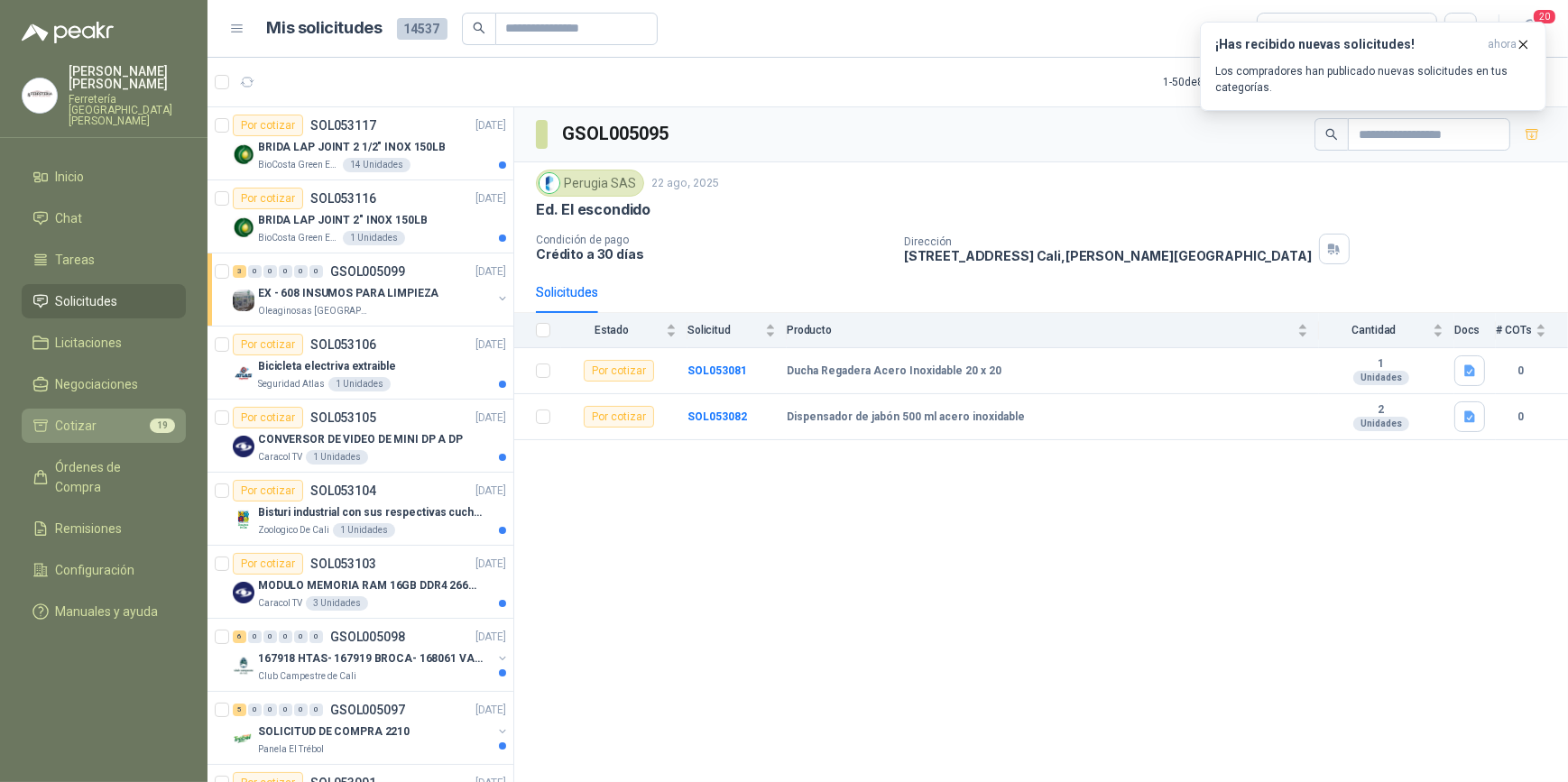
click at [99, 420] on li "Cotizar 19" at bounding box center [103, 426] width 143 height 20
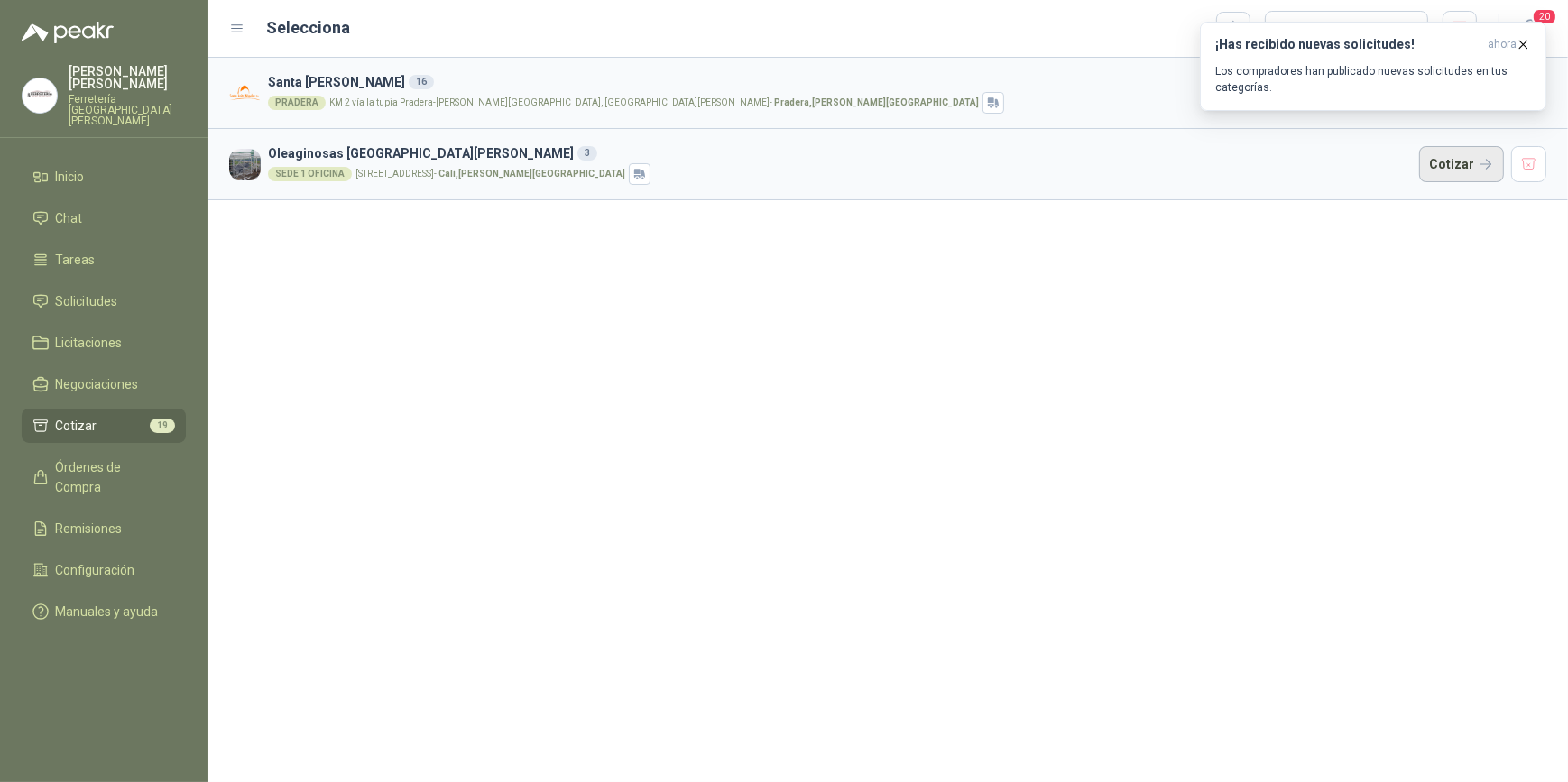
click at [1455, 169] on button "Cotizar" at bounding box center [1462, 164] width 85 height 36
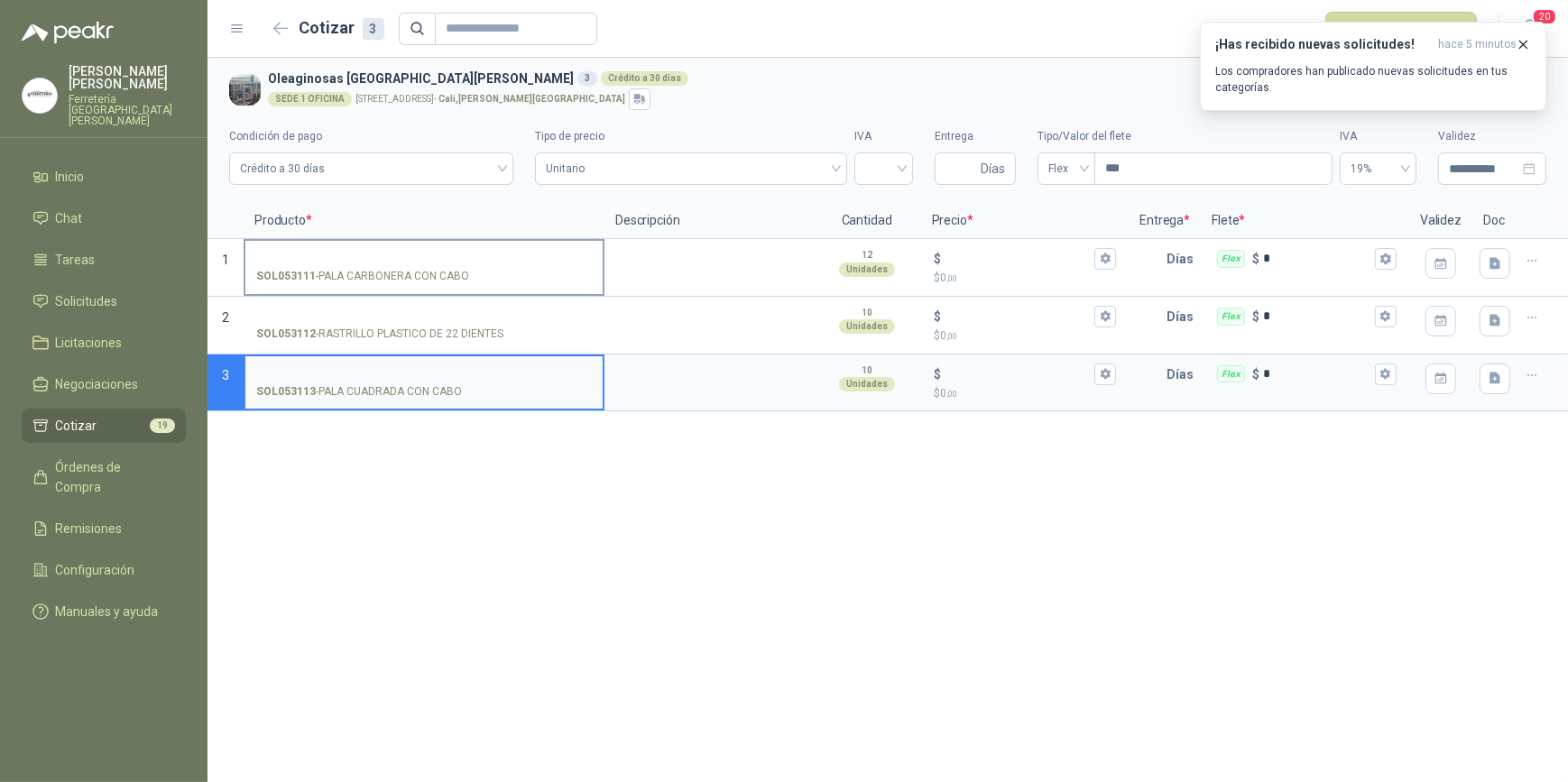
click at [363, 255] on input "SOL053111 - PALA CARBONERA CON CABO" at bounding box center [424, 259] width 335 height 14
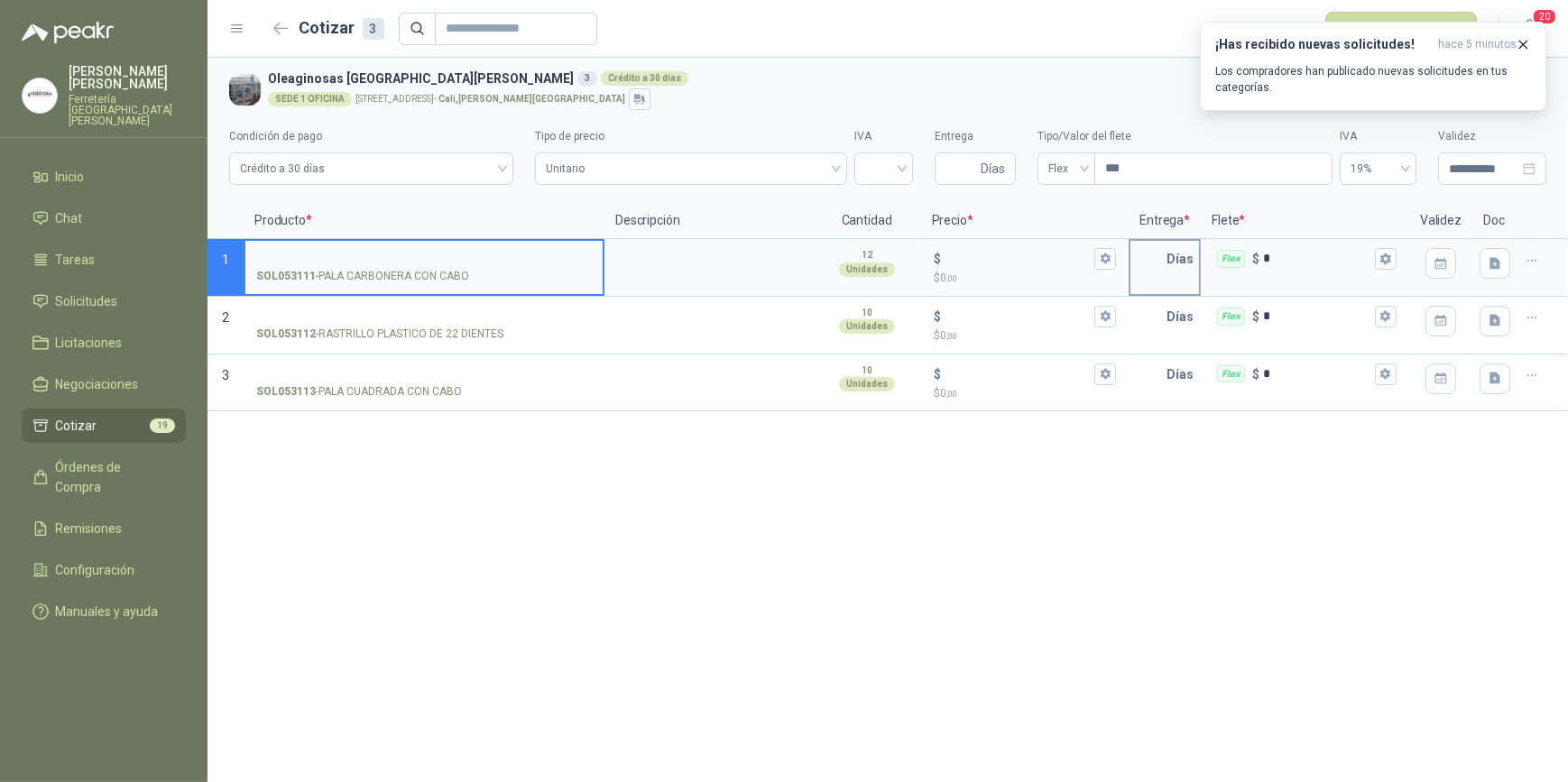
click at [1148, 262] on input "text" at bounding box center [1148, 259] width 36 height 36
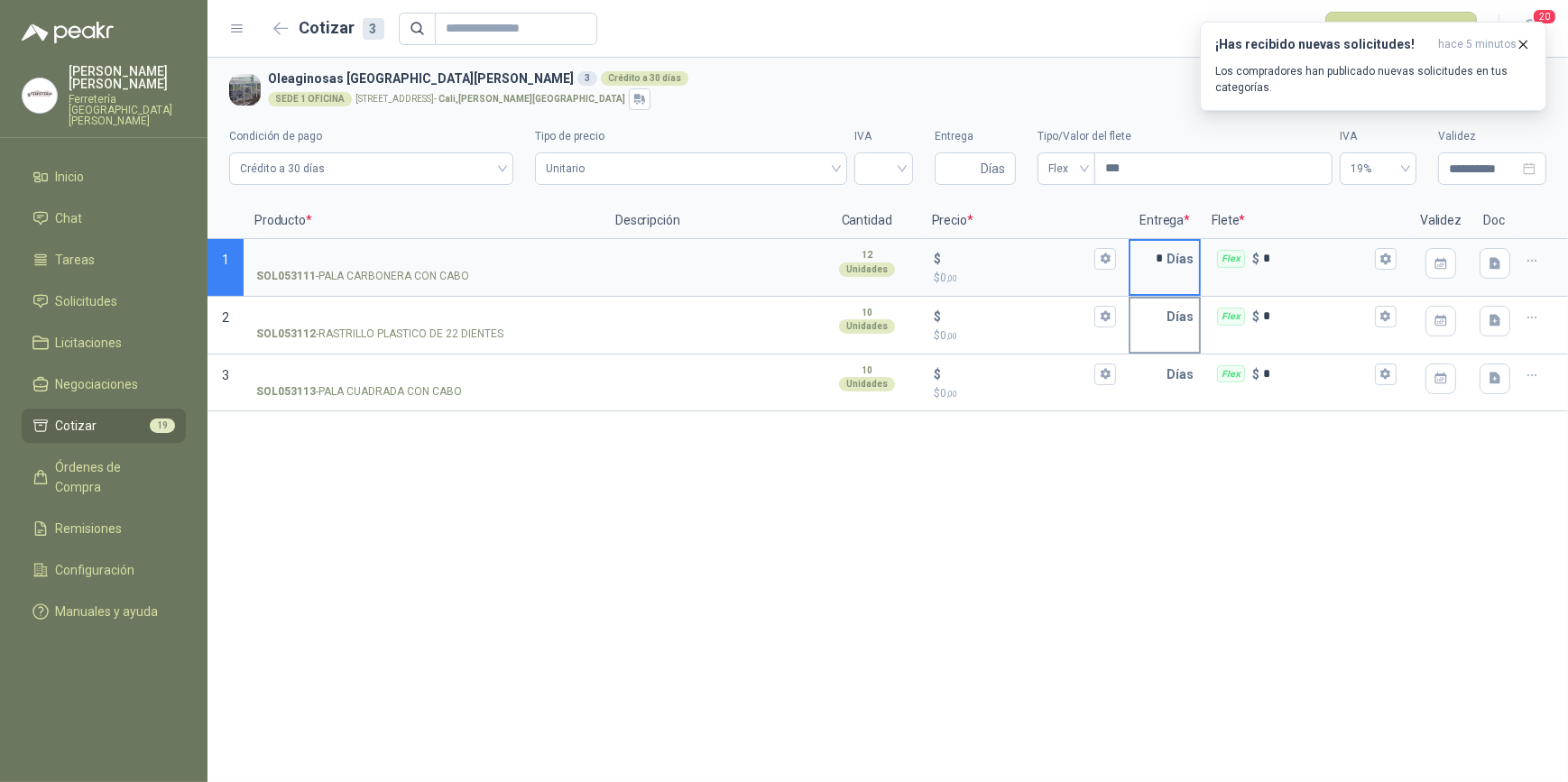
type input "*"
click at [1152, 322] on input "text" at bounding box center [1148, 316] width 36 height 36
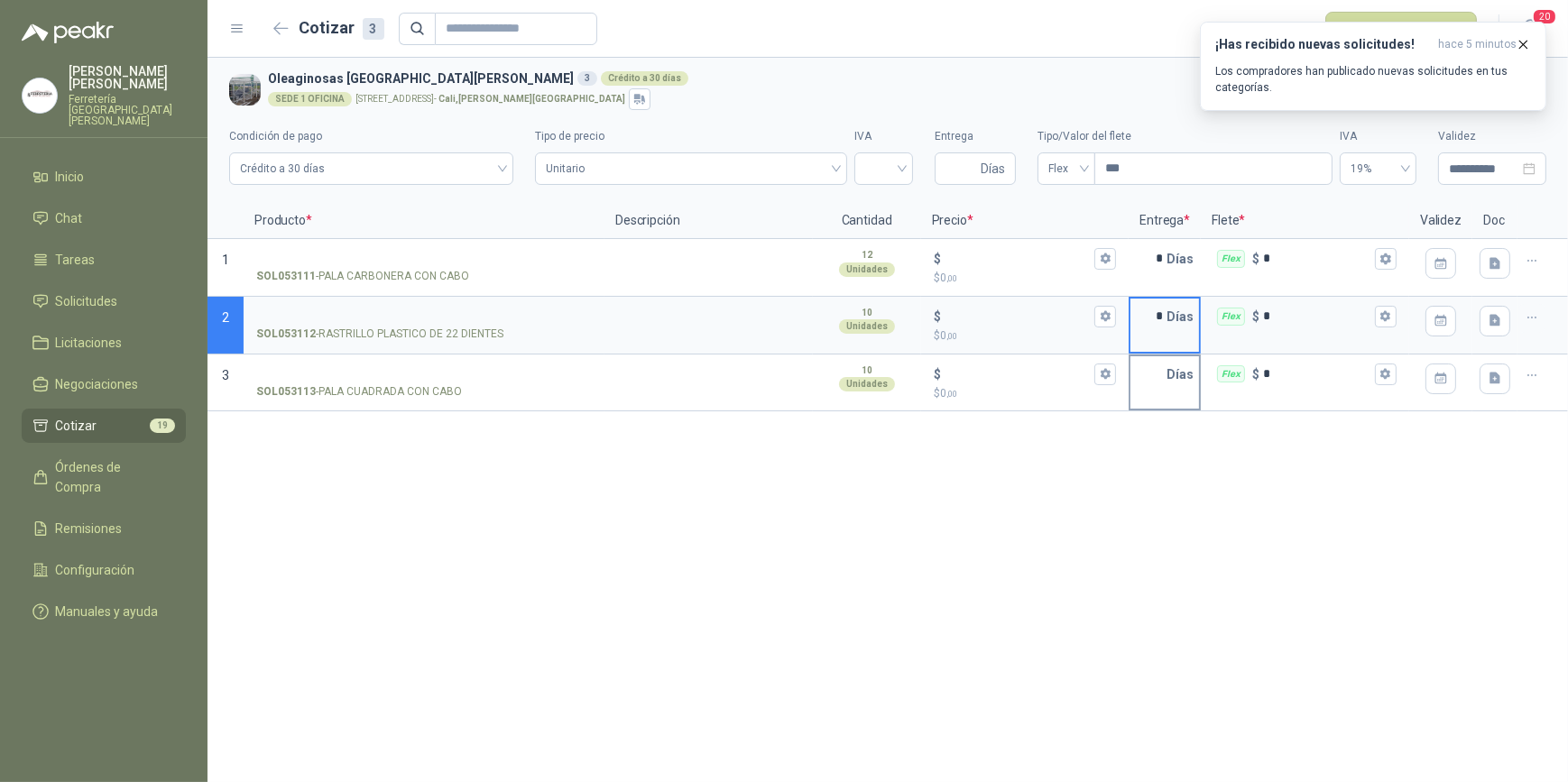
type input "*"
click at [1164, 376] on input "text" at bounding box center [1148, 374] width 36 height 36
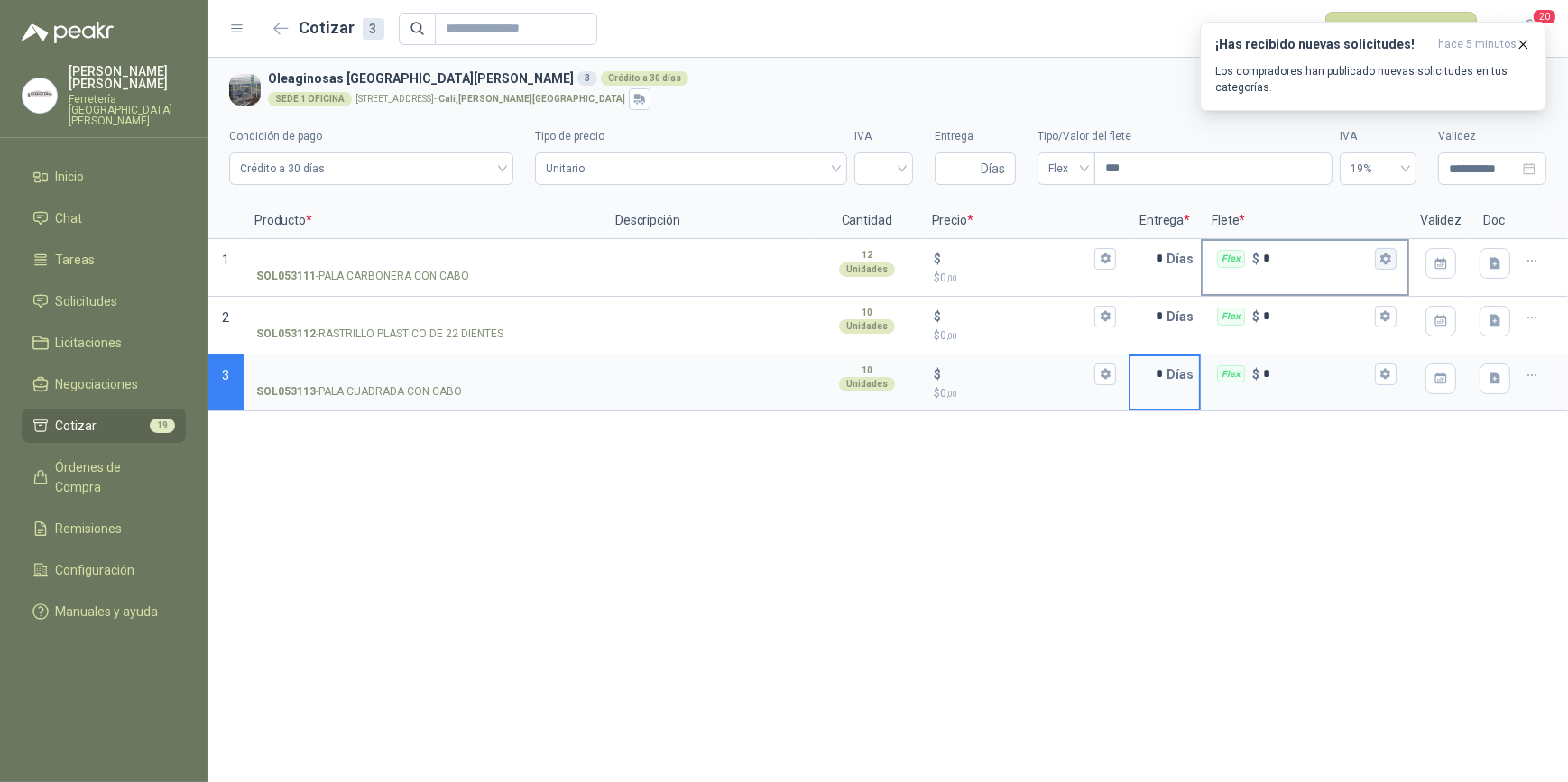
type input "*"
click at [1389, 256] on icon "button" at bounding box center [1386, 259] width 10 height 11
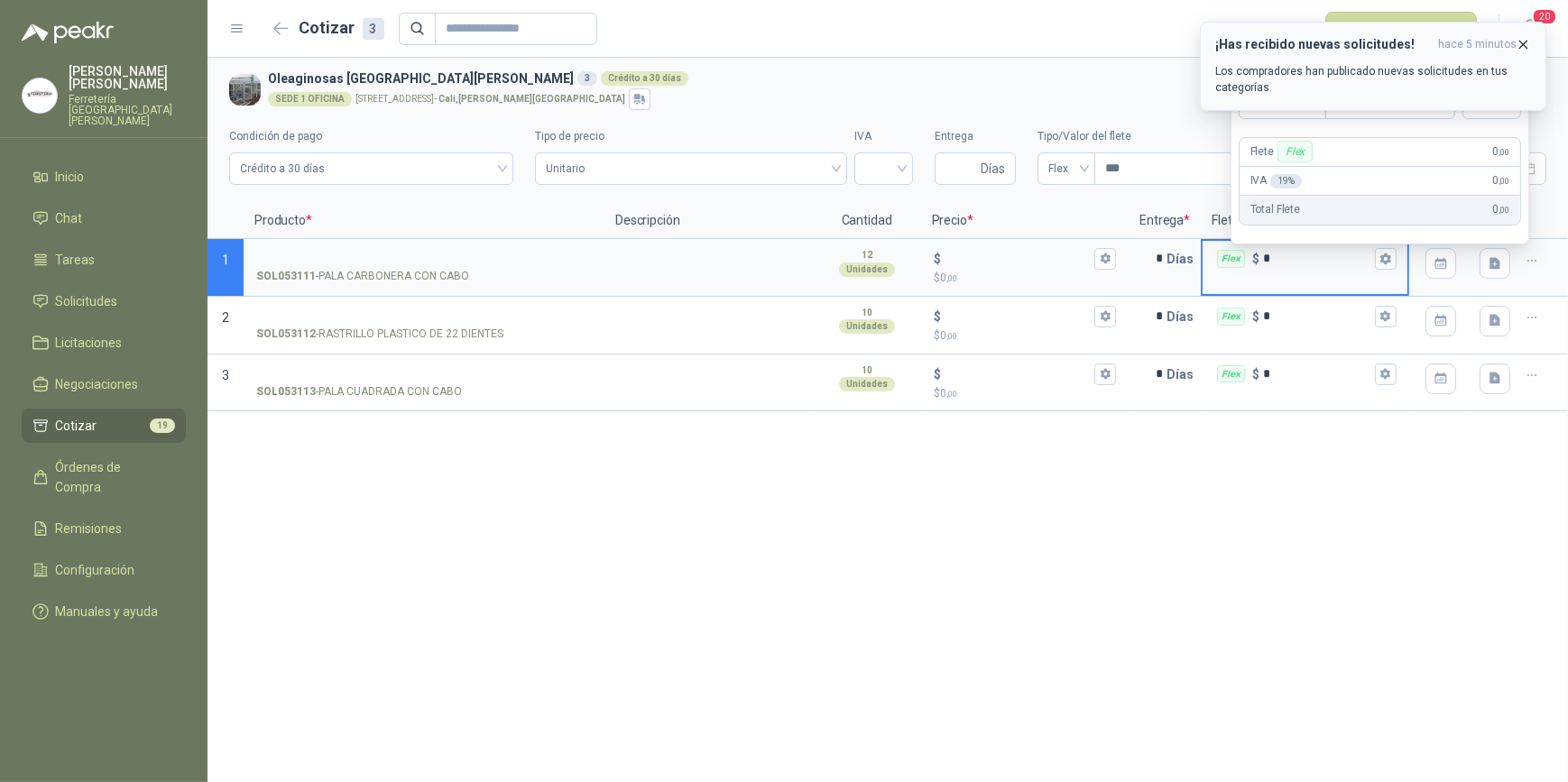
click at [1527, 41] on icon "button" at bounding box center [1523, 44] width 16 height 16
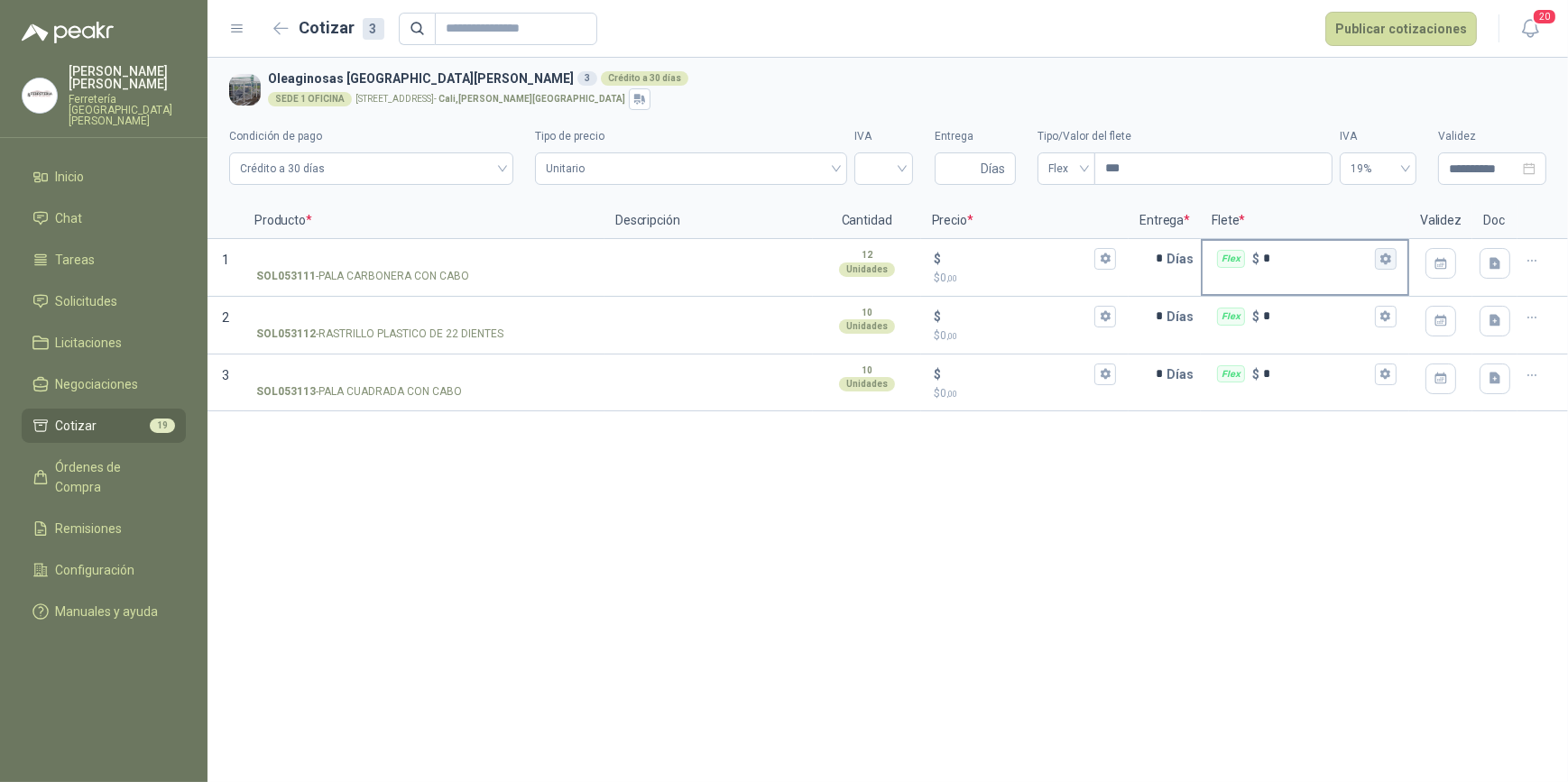
click at [1389, 262] on icon "button" at bounding box center [1386, 259] width 10 height 11
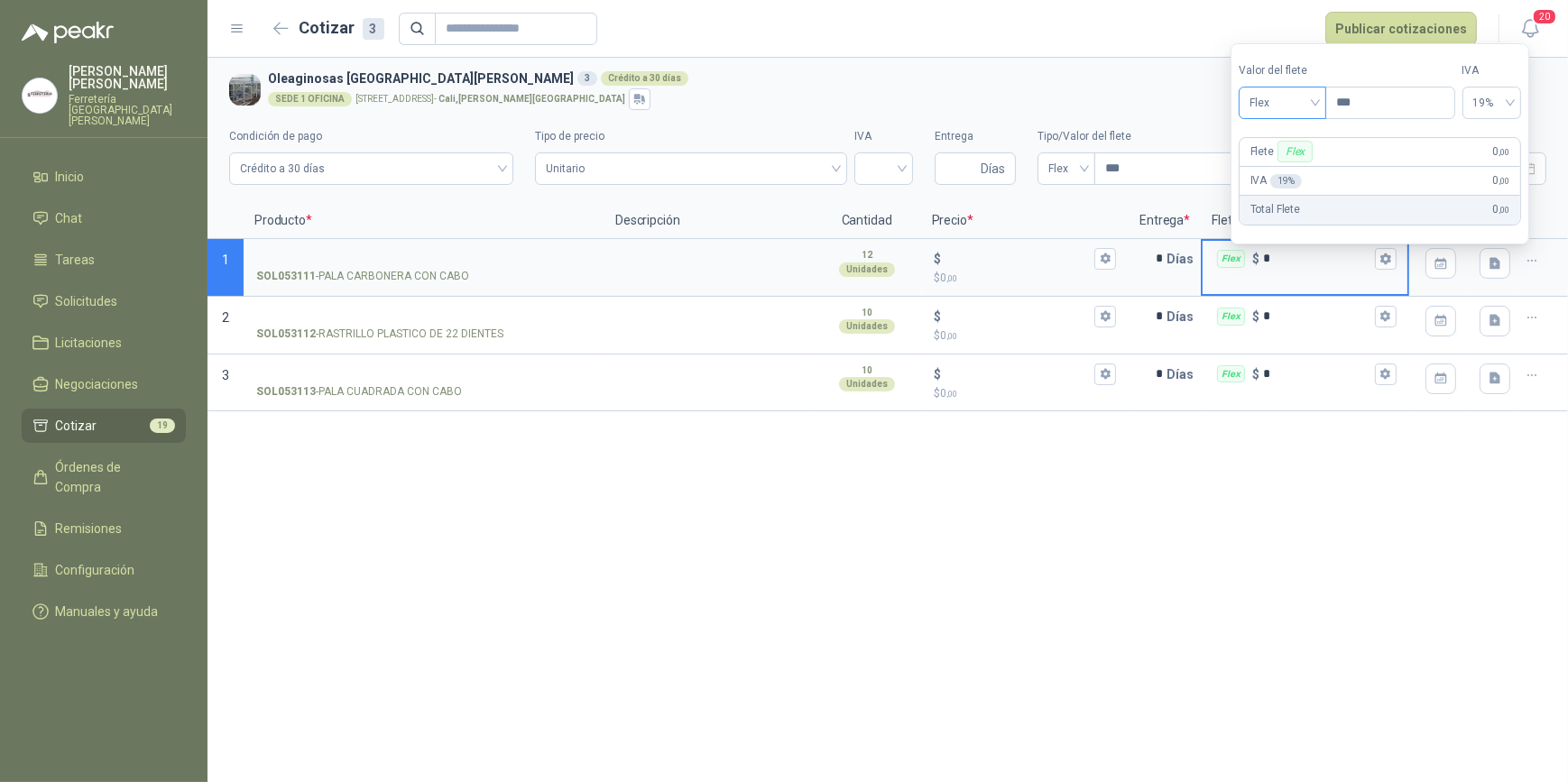
click at [1316, 101] on span "Flex" at bounding box center [1283, 102] width 66 height 27
click at [1280, 170] on div "Incluido" at bounding box center [1285, 169] width 64 height 20
click at [1385, 322] on button "Flex $ *" at bounding box center [1387, 317] width 22 height 22
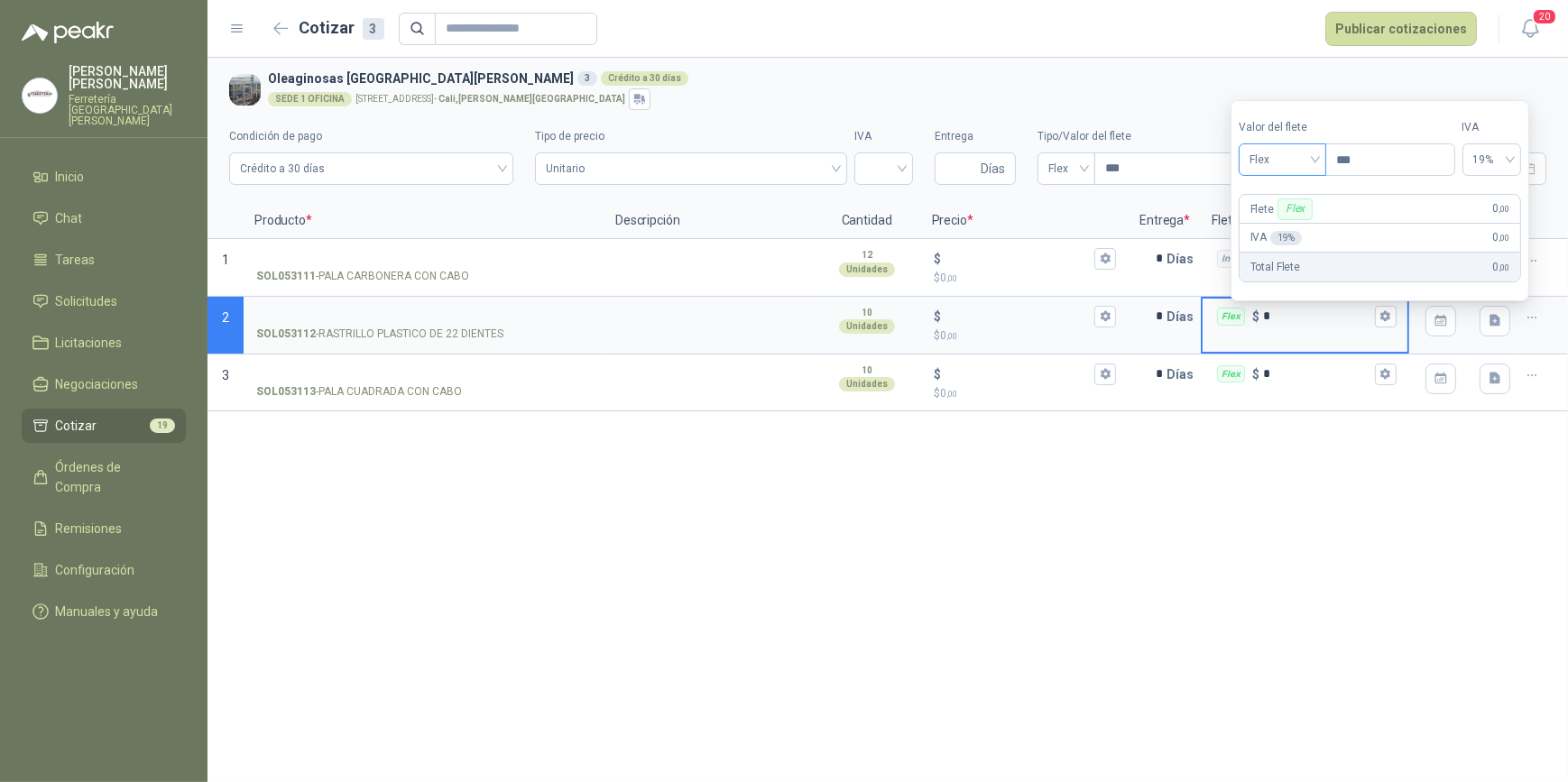
click at [1316, 160] on span "Flex" at bounding box center [1283, 159] width 66 height 27
click at [1286, 227] on div "Incluido" at bounding box center [1285, 228] width 64 height 20
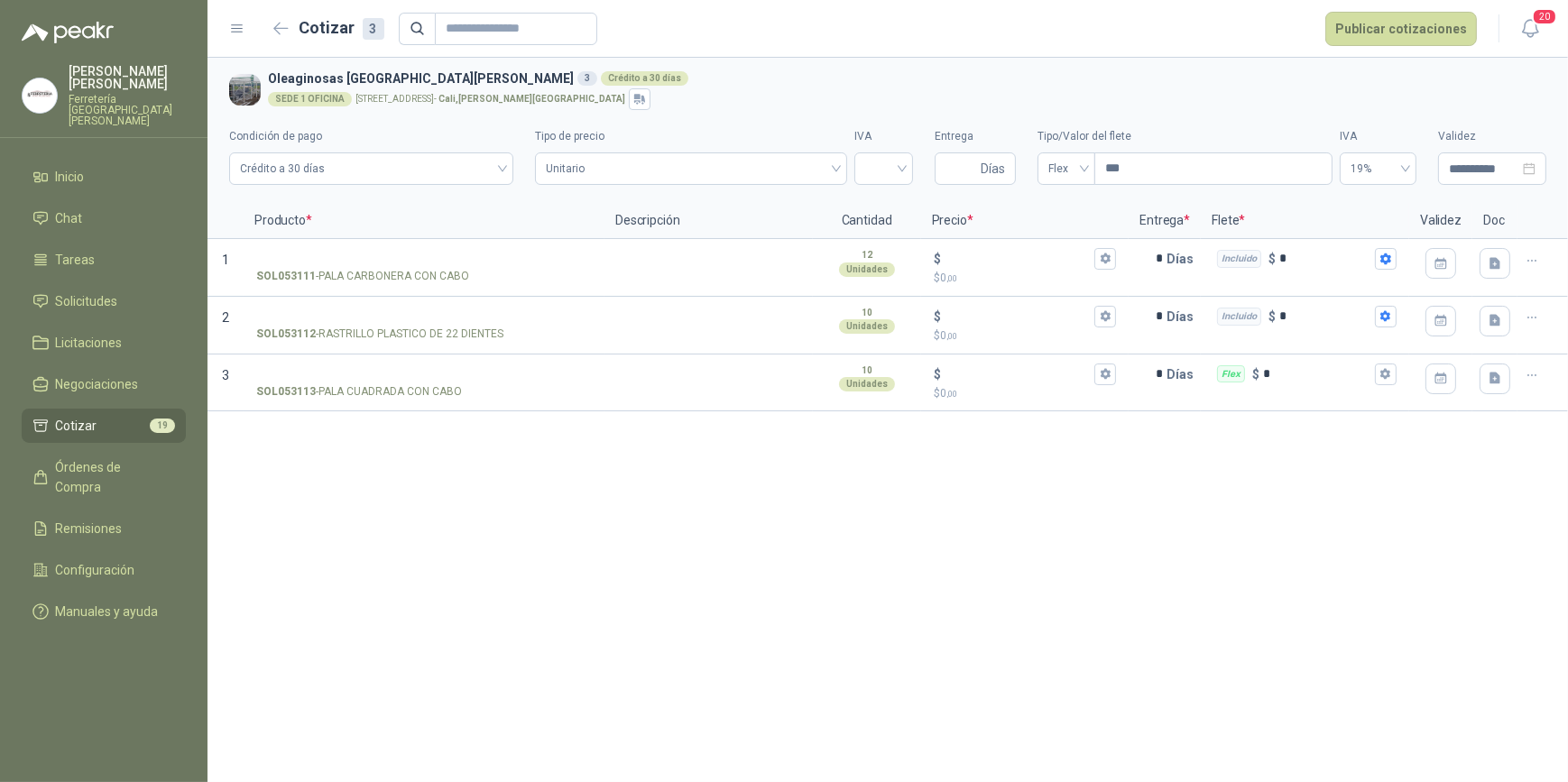
click at [1309, 485] on div "**********" at bounding box center [887, 420] width 1361 height 725
click at [1381, 377] on icon "button" at bounding box center [1386, 374] width 12 height 12
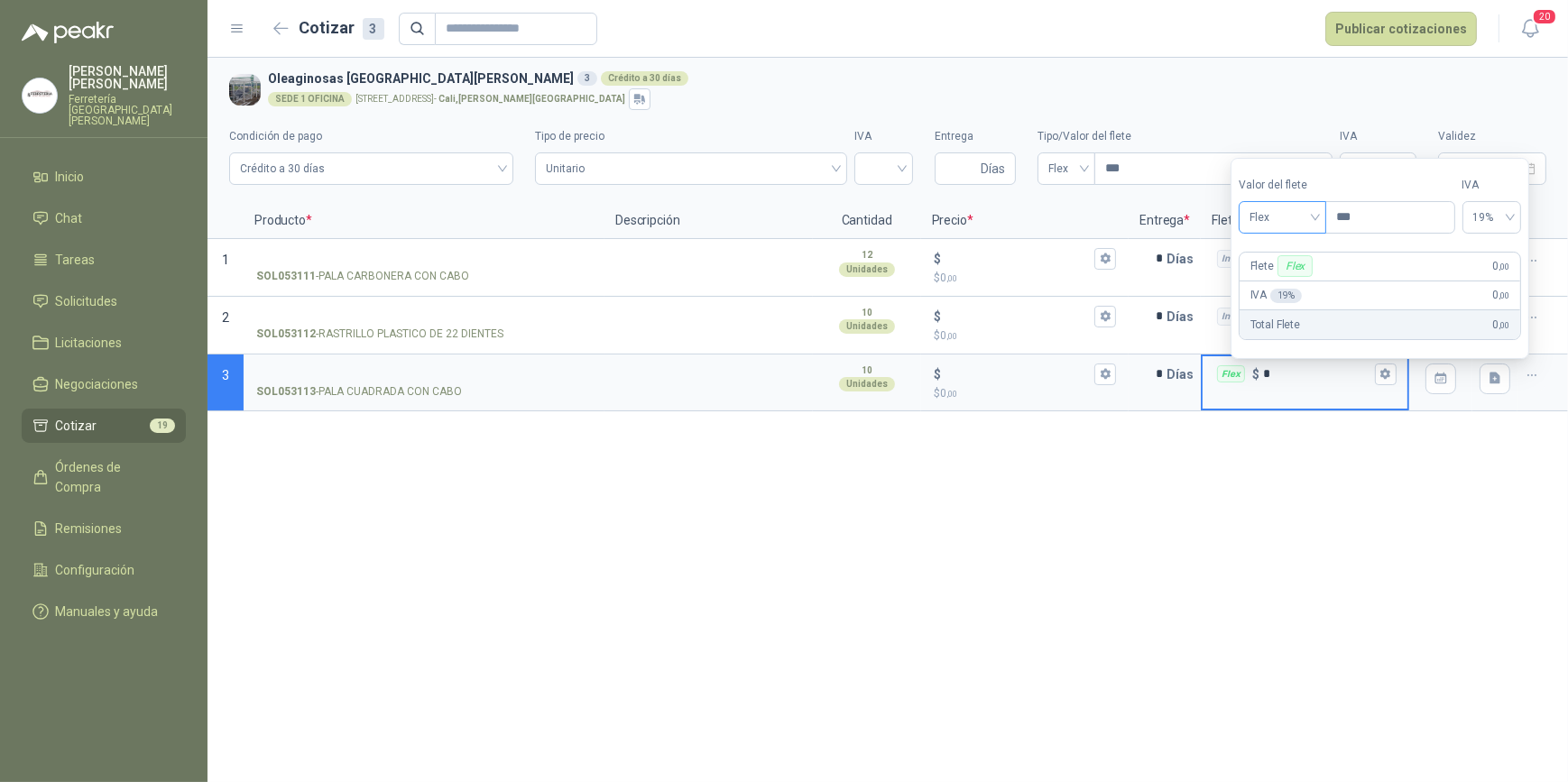
click at [1316, 216] on span "Flex" at bounding box center [1283, 216] width 66 height 27
click at [1297, 285] on div "Incluido" at bounding box center [1285, 286] width 64 height 20
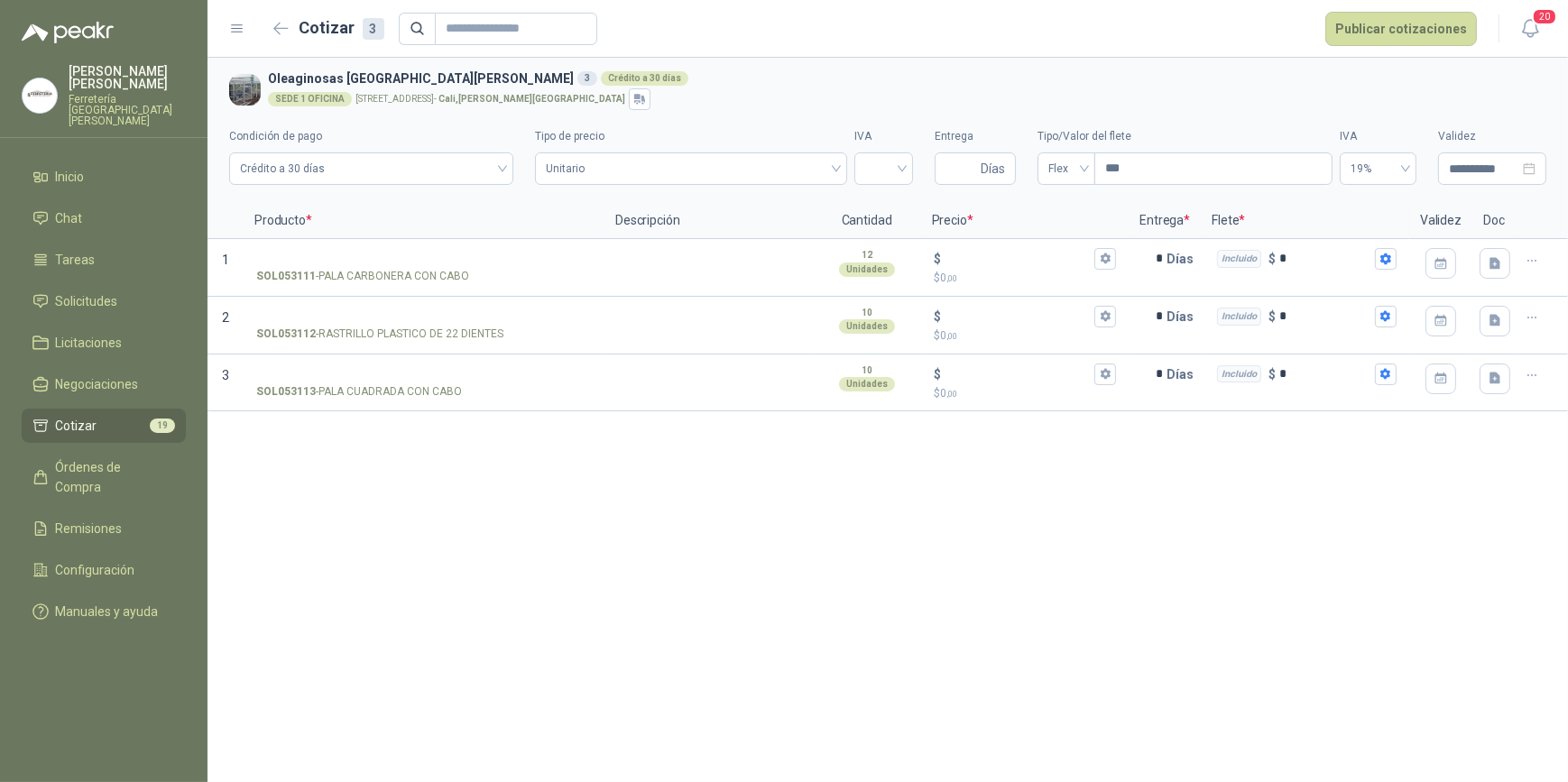
click at [1300, 475] on div "**********" at bounding box center [887, 420] width 1361 height 725
